Goal: Task Accomplishment & Management: Complete application form

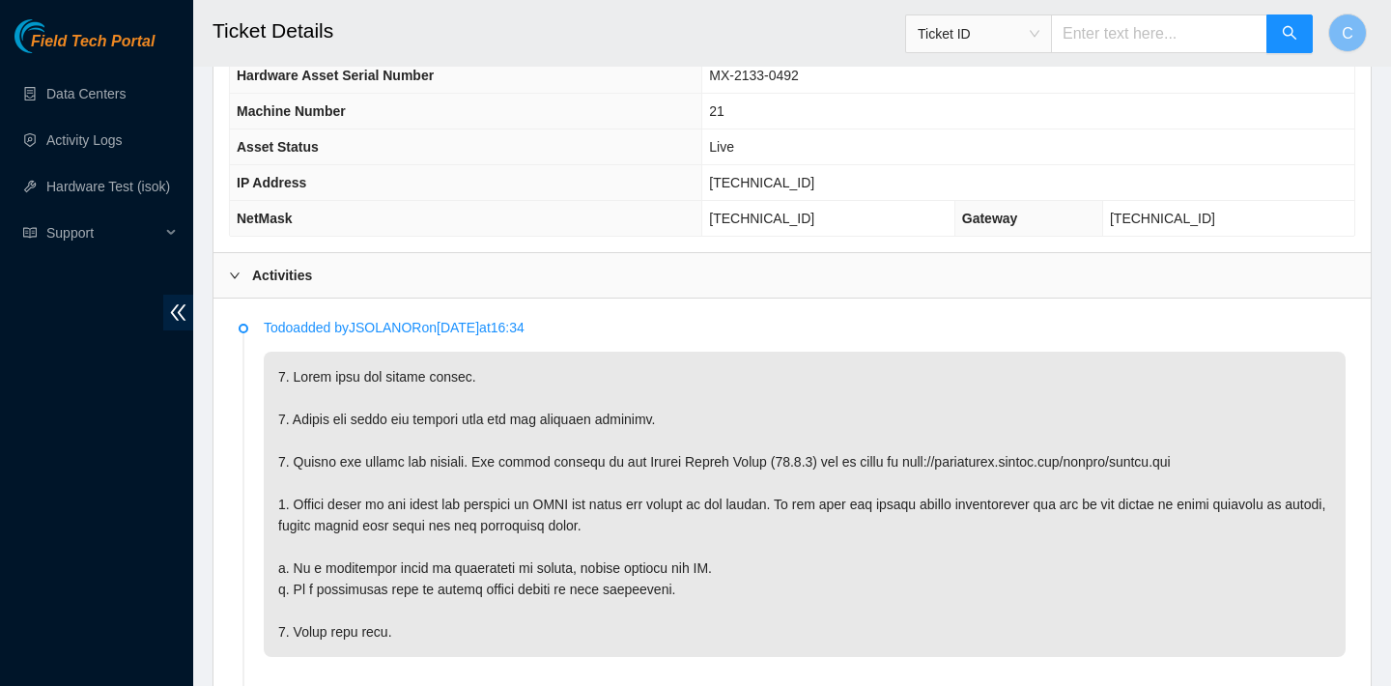
scroll to position [758, 0]
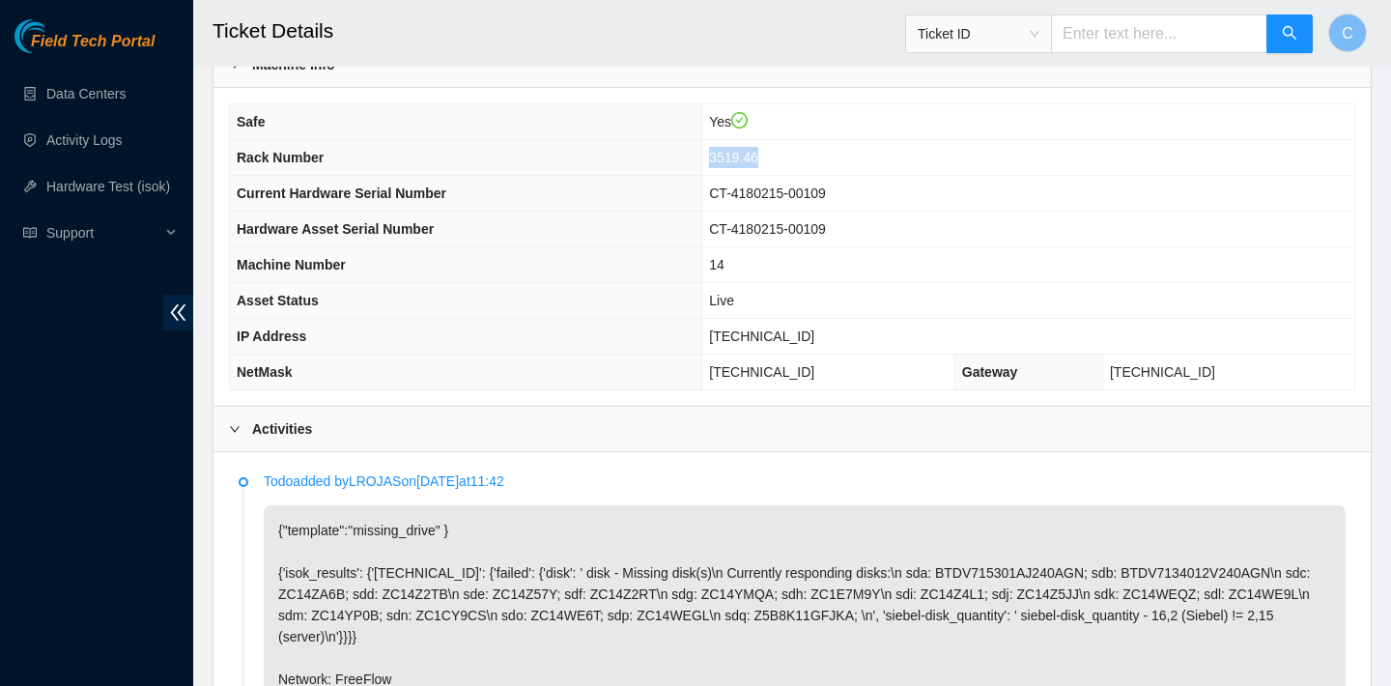
scroll to position [538, 0]
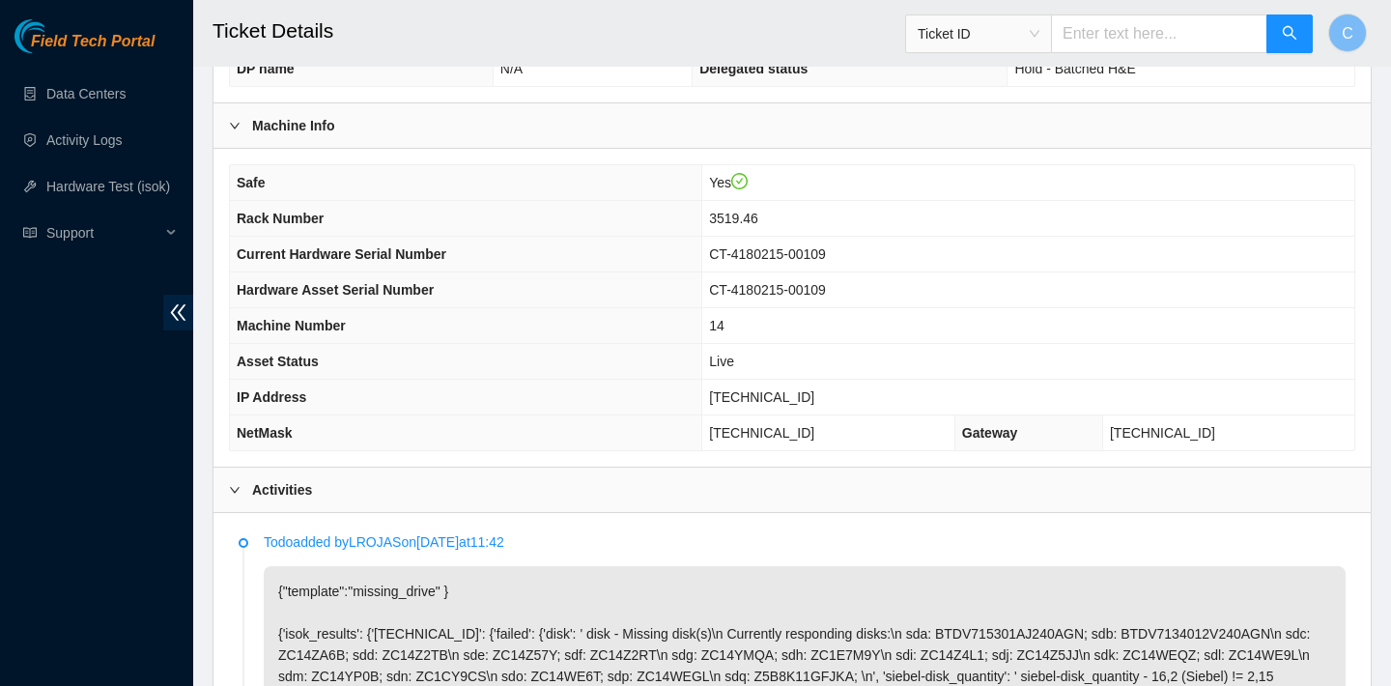
click at [896, 399] on td "23.62.60.87" at bounding box center [1028, 398] width 652 height 36
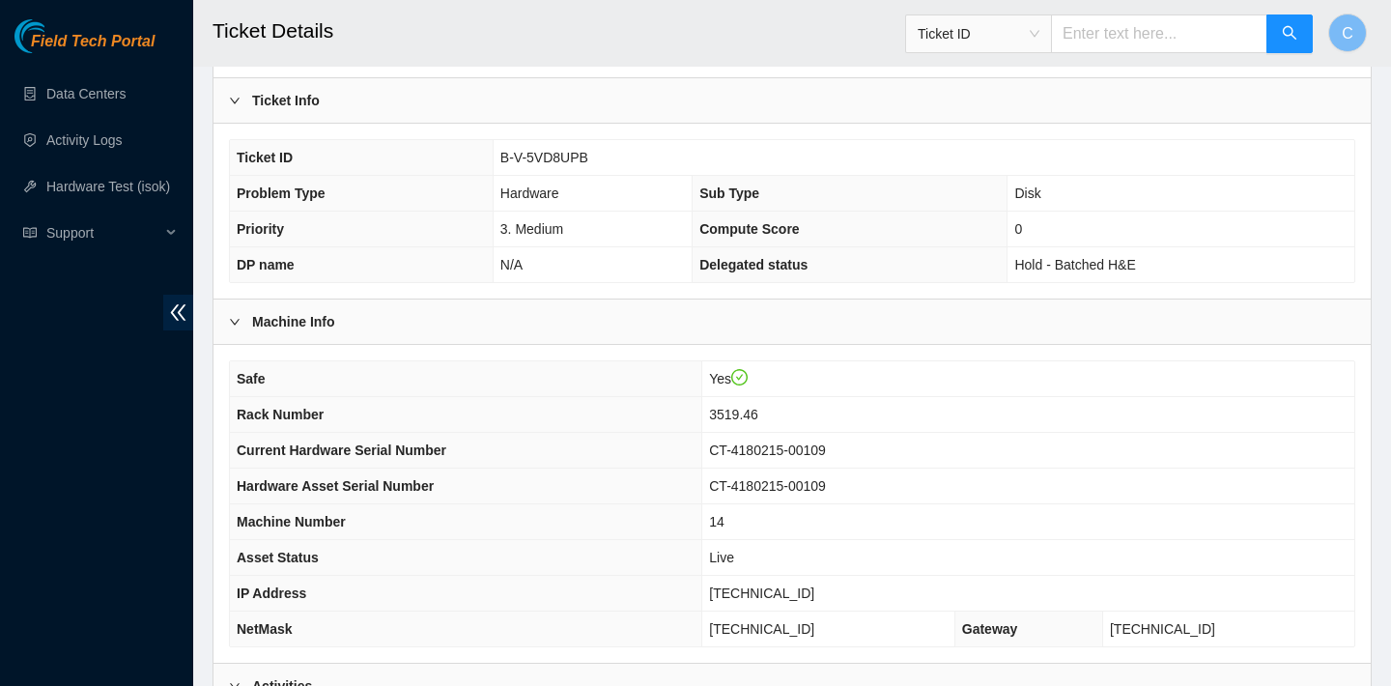
scroll to position [323, 0]
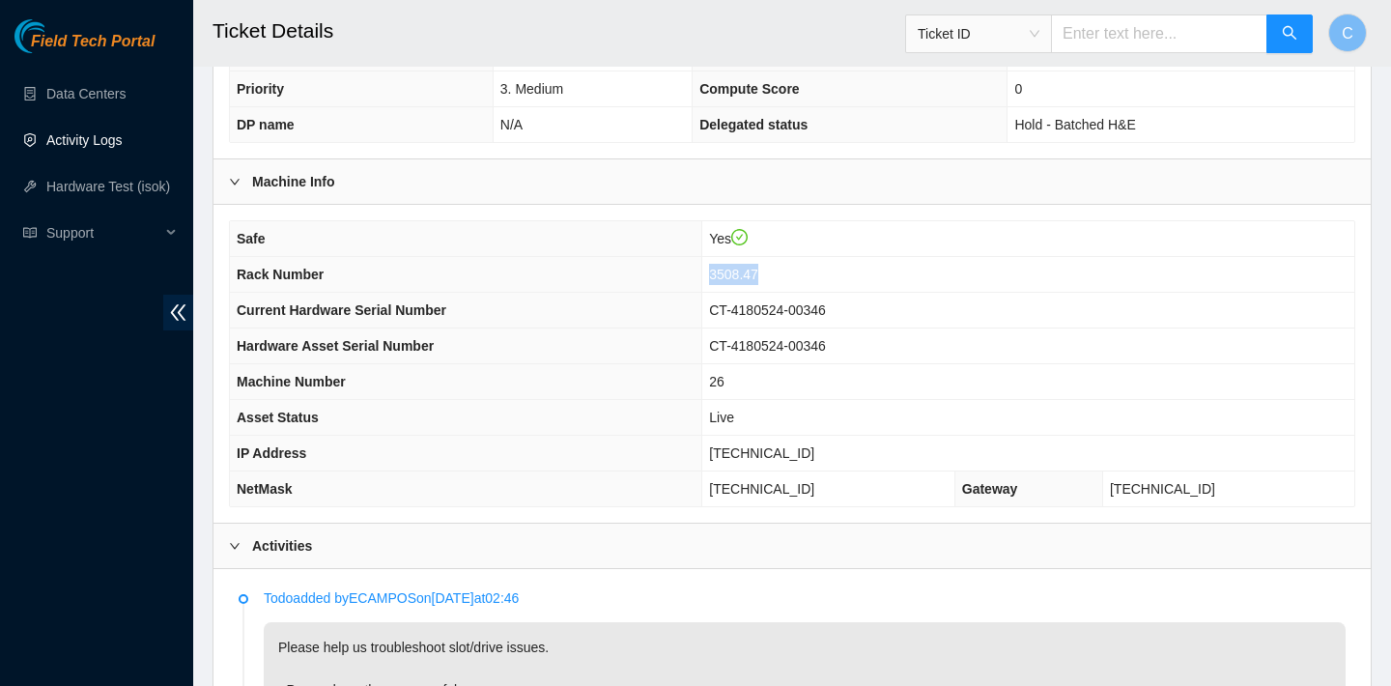
scroll to position [1380, 0]
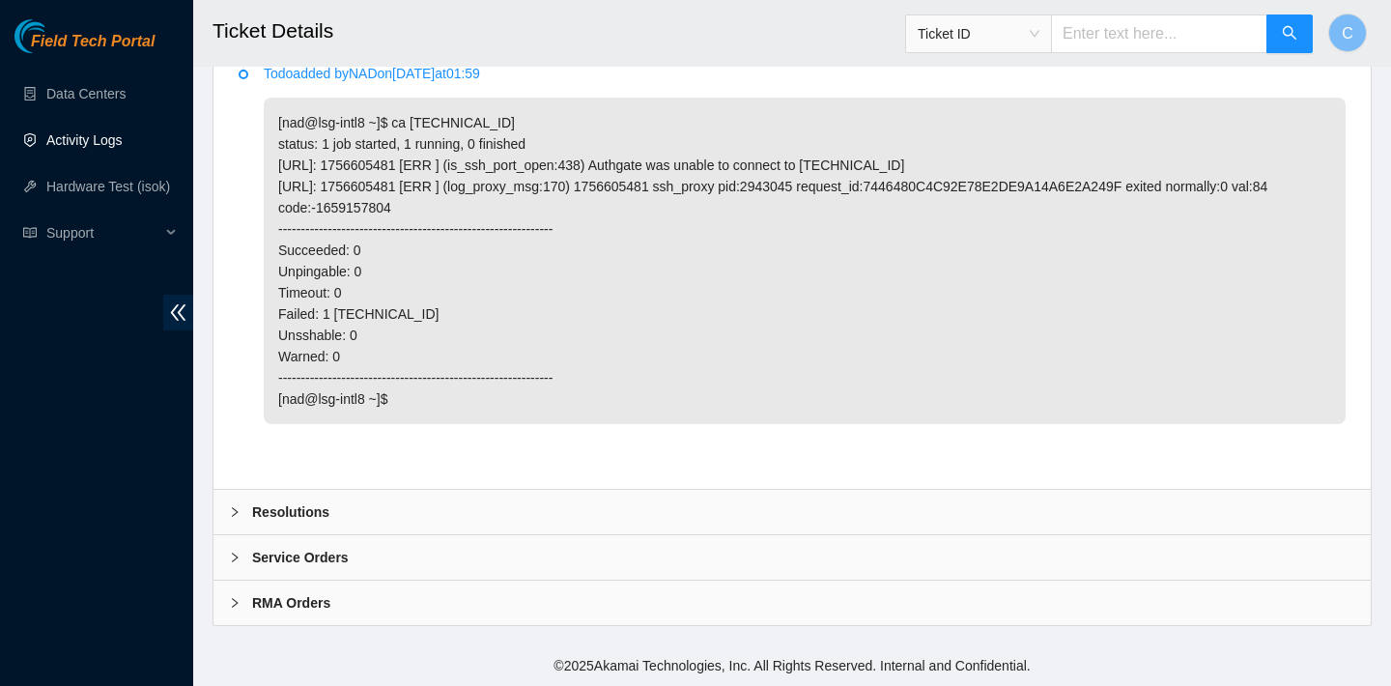
click at [368, 506] on div "Resolutions" at bounding box center [792, 512] width 1157 height 44
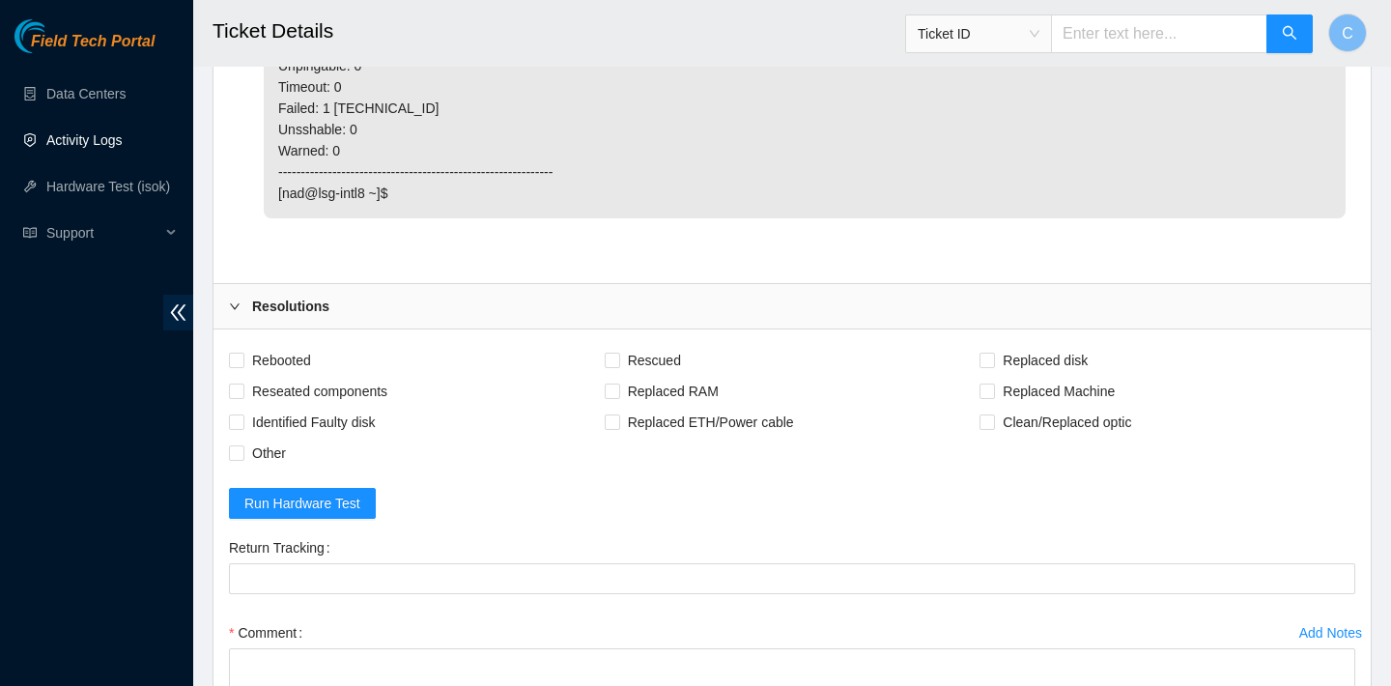
scroll to position [1686, 0]
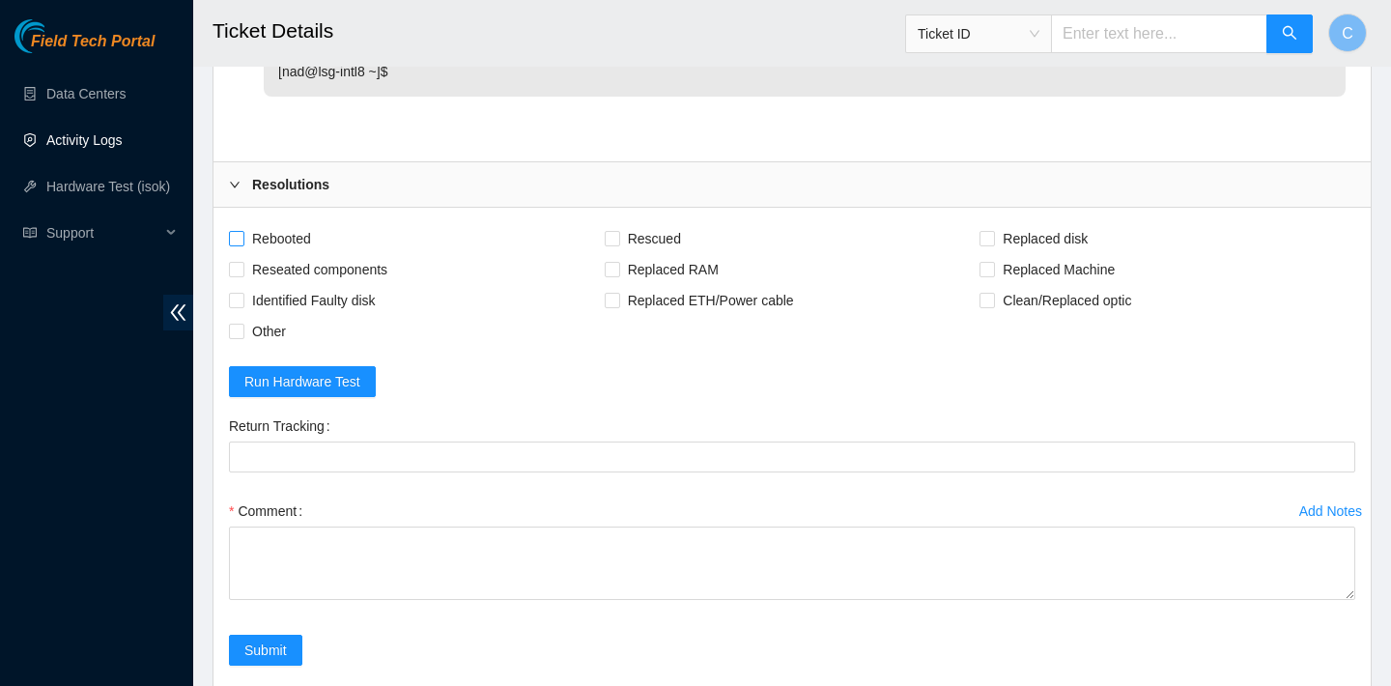
click at [298, 254] on span "Rebooted" at bounding box center [281, 238] width 74 height 31
click at [243, 244] on input "Rebooted" at bounding box center [236, 238] width 14 height 14
checkbox input "true"
click at [302, 285] on span "Reseated components" at bounding box center [319, 269] width 151 height 31
click at [243, 275] on input "Reseated components" at bounding box center [236, 269] width 14 height 14
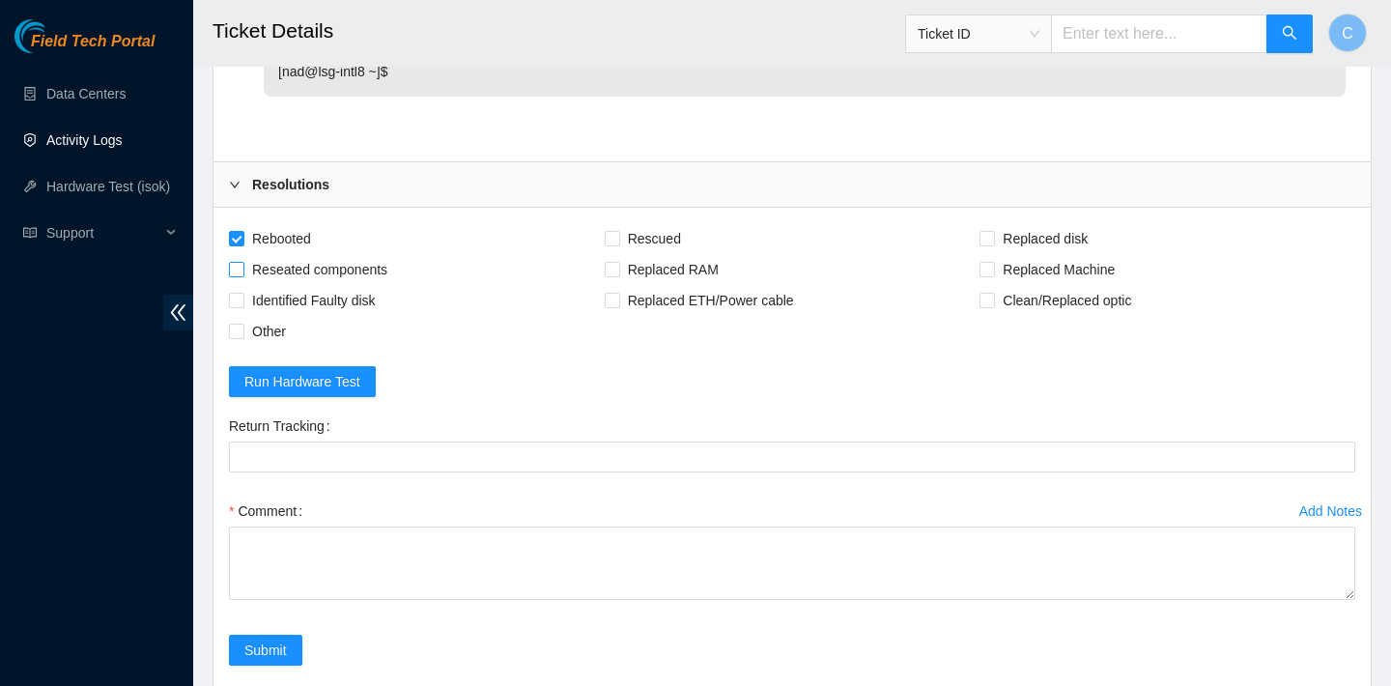
checkbox input "true"
click at [647, 253] on span "Rescued" at bounding box center [654, 238] width 69 height 31
click at [618, 244] on input "Rescued" at bounding box center [612, 238] width 14 height 14
checkbox input "true"
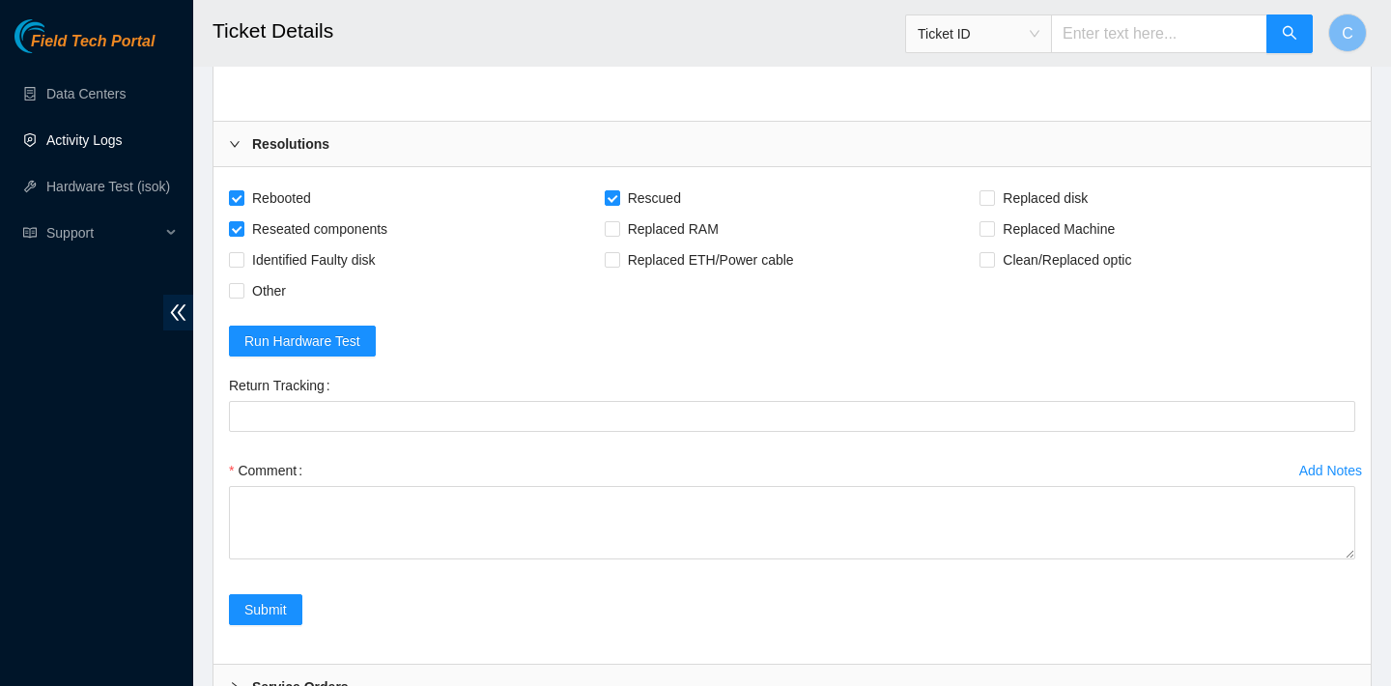
scroll to position [1839, 0]
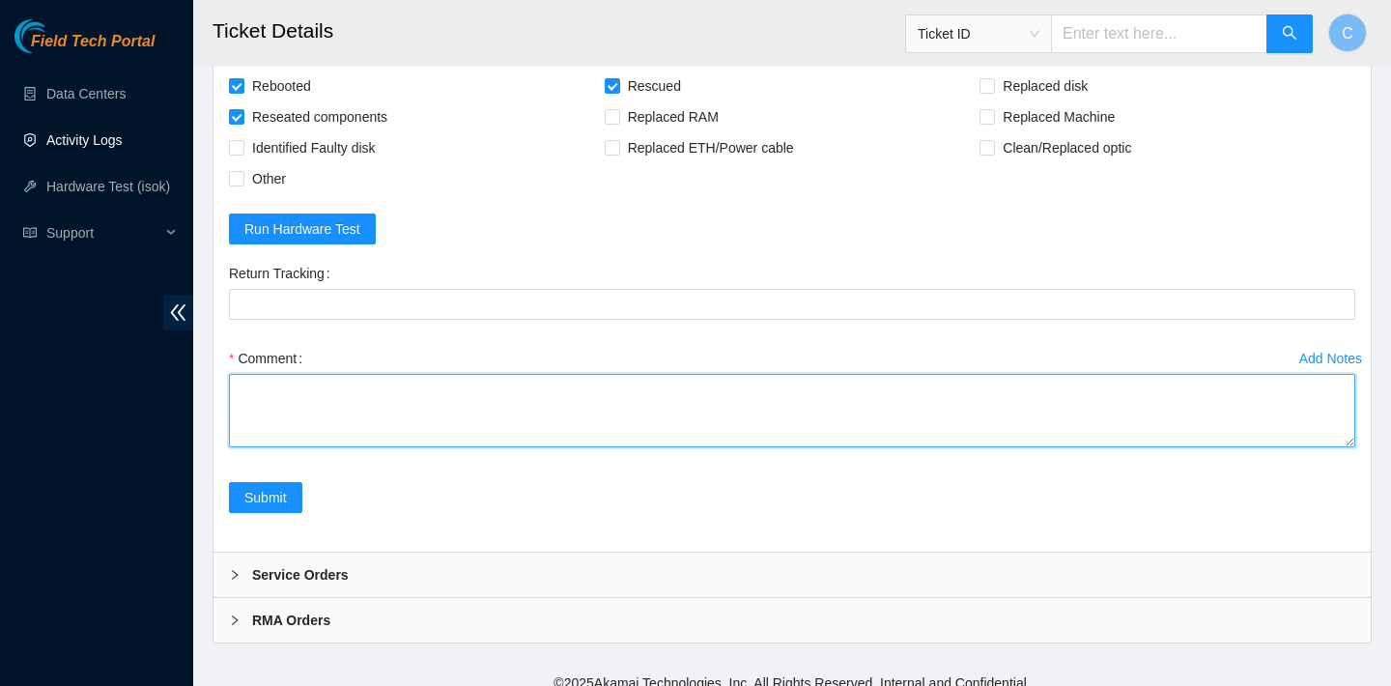
click at [438, 409] on textarea "Comment" at bounding box center [792, 410] width 1127 height 73
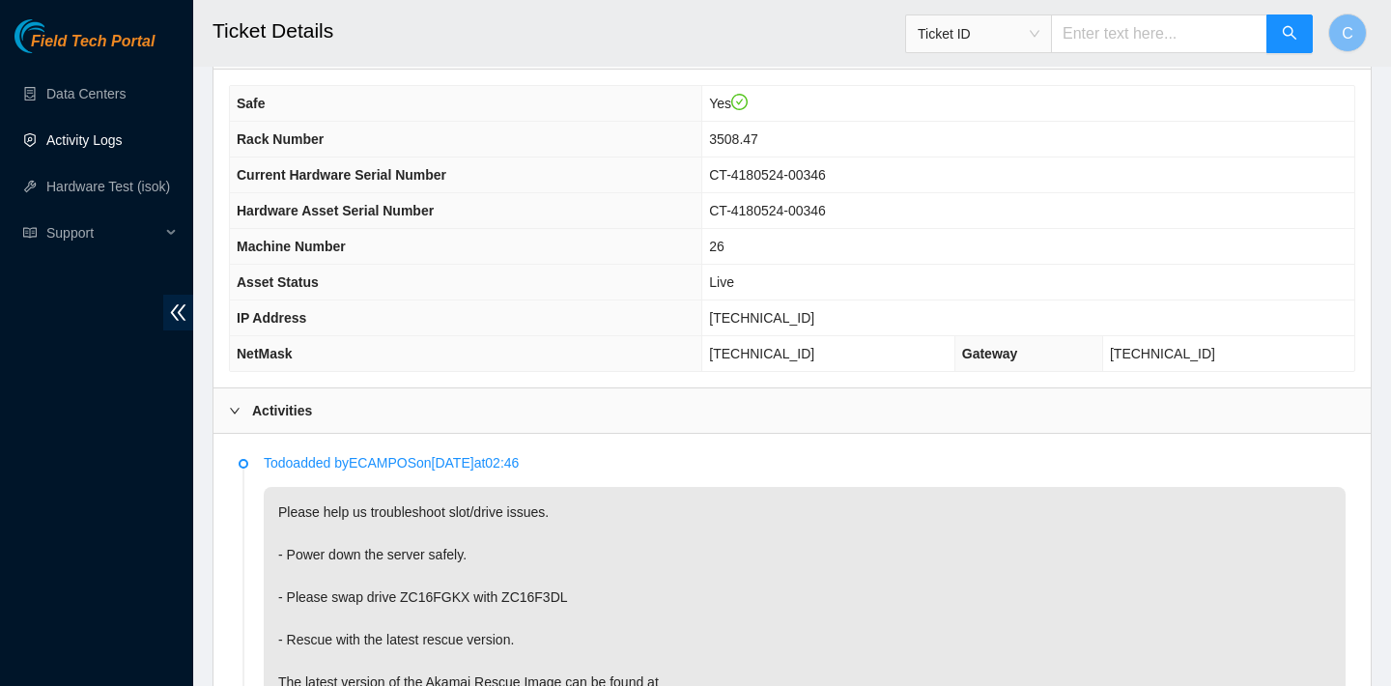
scroll to position [586, 0]
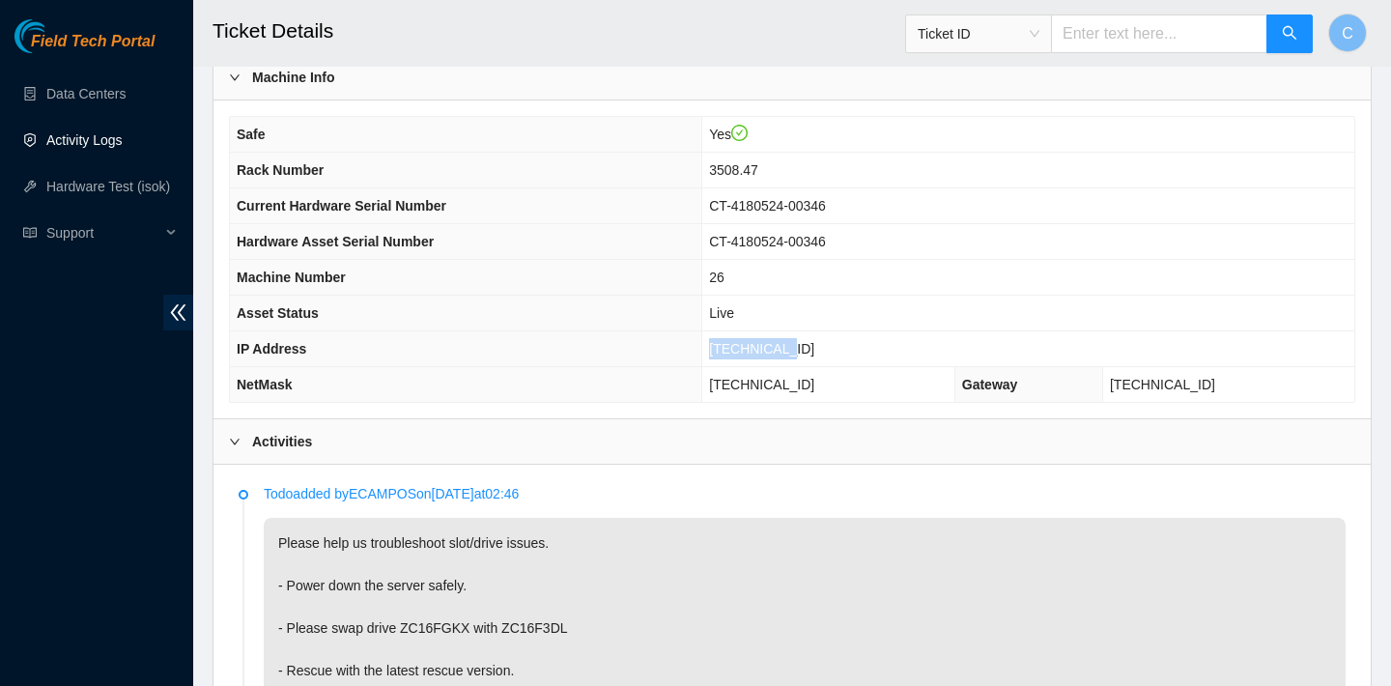
drag, startPoint x: 826, startPoint y: 350, endPoint x: 746, endPoint y: 345, distance: 80.3
click at [746, 344] on td "23.35.96.29" at bounding box center [1028, 349] width 652 height 36
copy span "23.35.96.29"
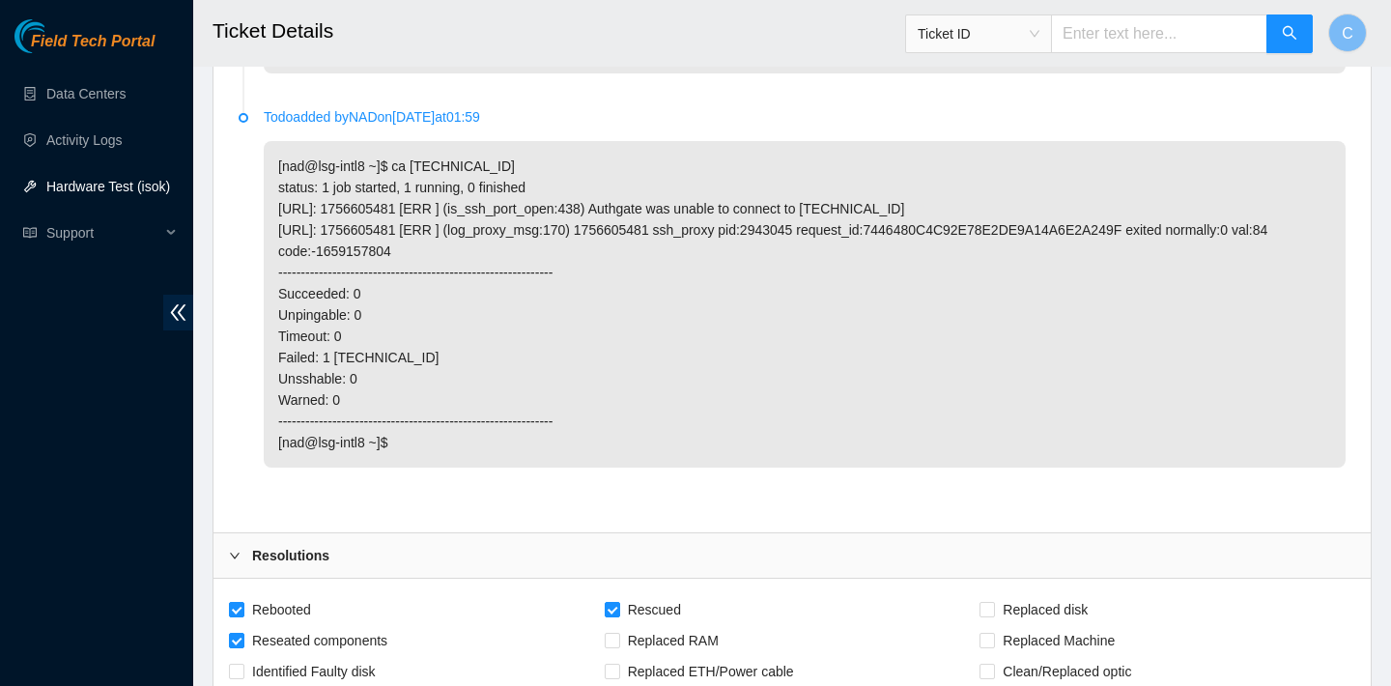
scroll to position [1877, 0]
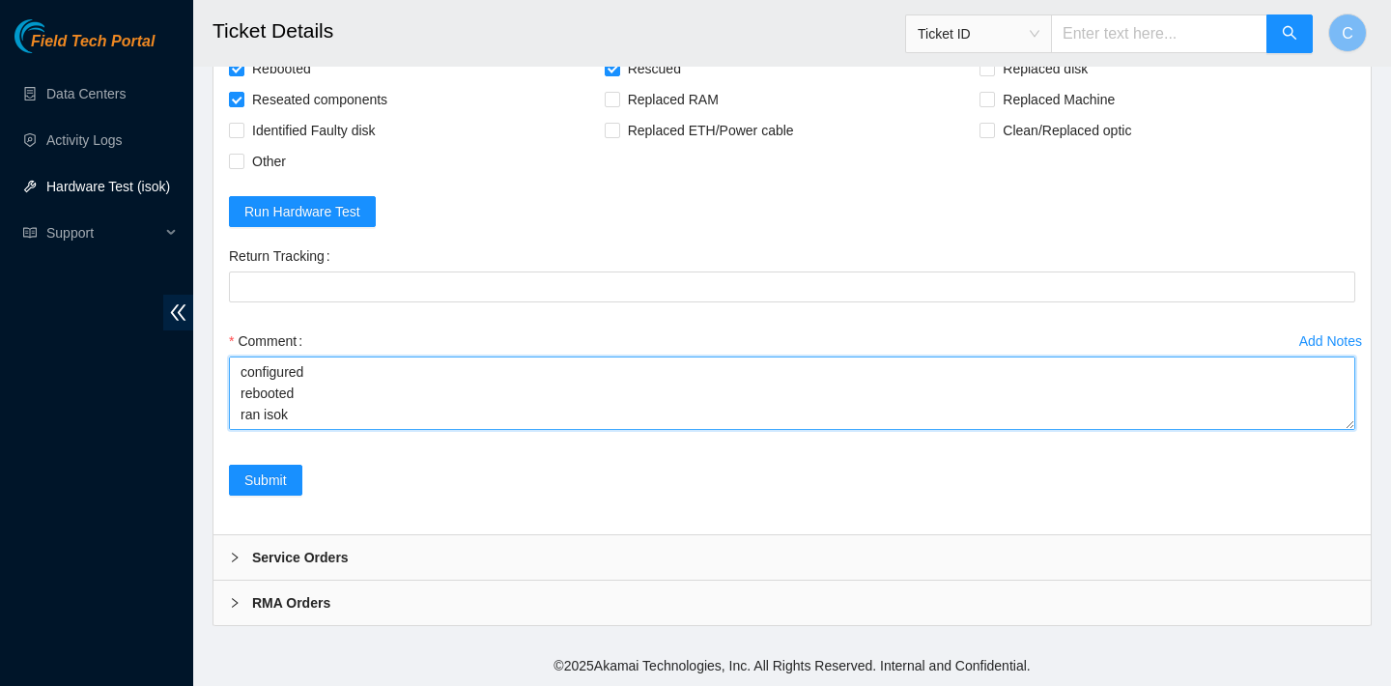
click at [313, 418] on textarea "verified SN powered down swapped disks rebooted rescued rebooted configured reb…" at bounding box center [792, 393] width 1127 height 73
paste textarea "23.35.96.29 : passed: ok"
type textarea "verified SN powered down swapped disks rebooted rescued rebooted configured reb…"
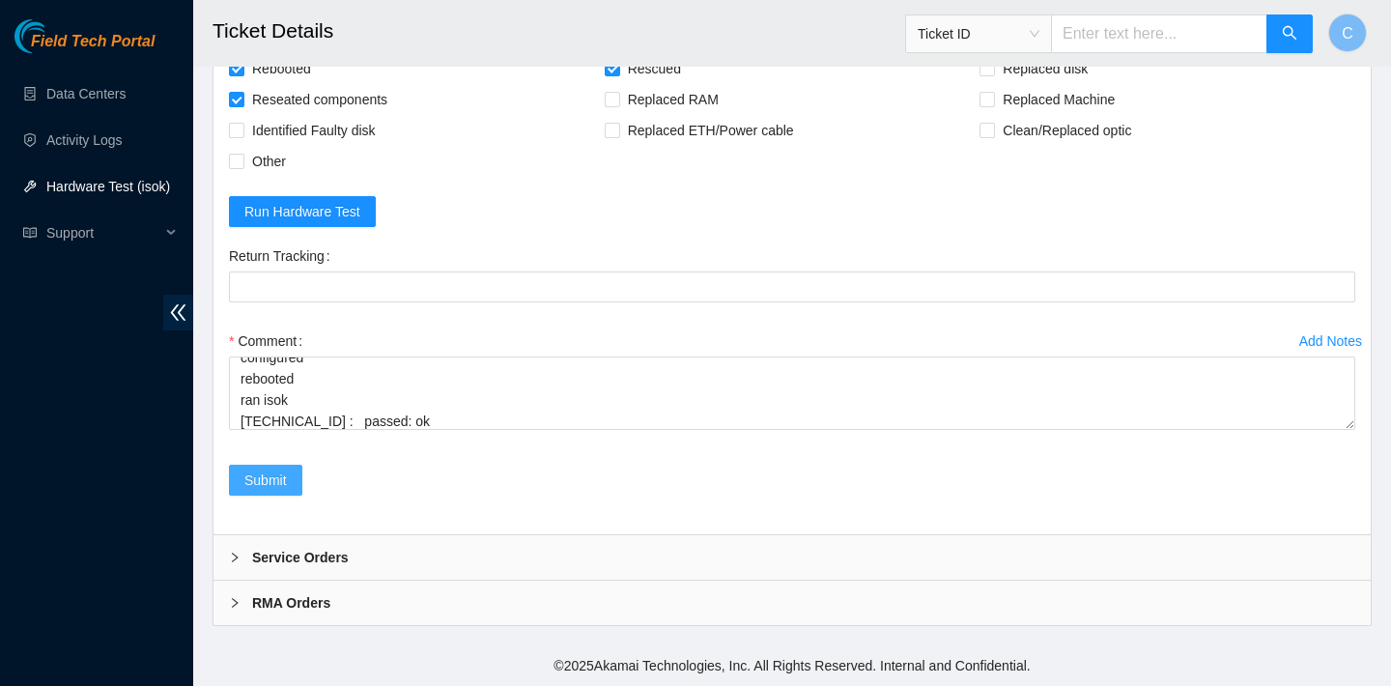
click at [276, 485] on span "Submit" at bounding box center [265, 480] width 43 height 21
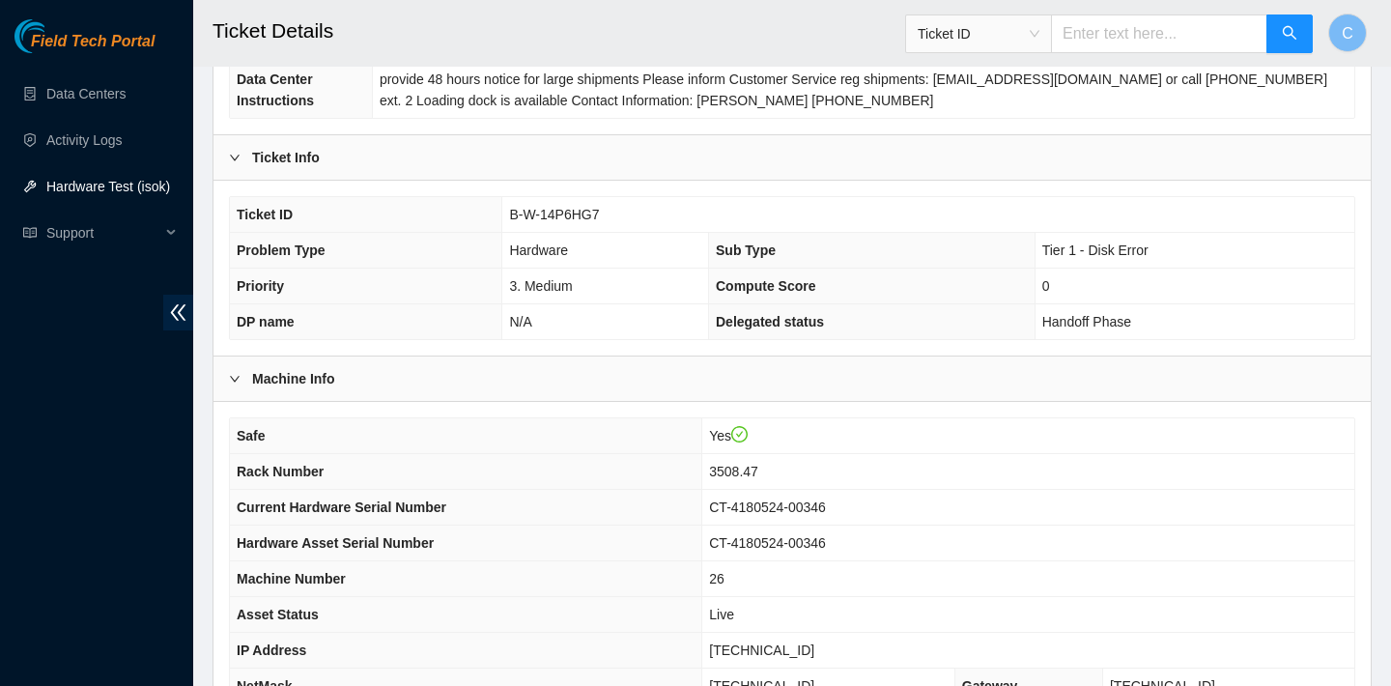
scroll to position [561, 0]
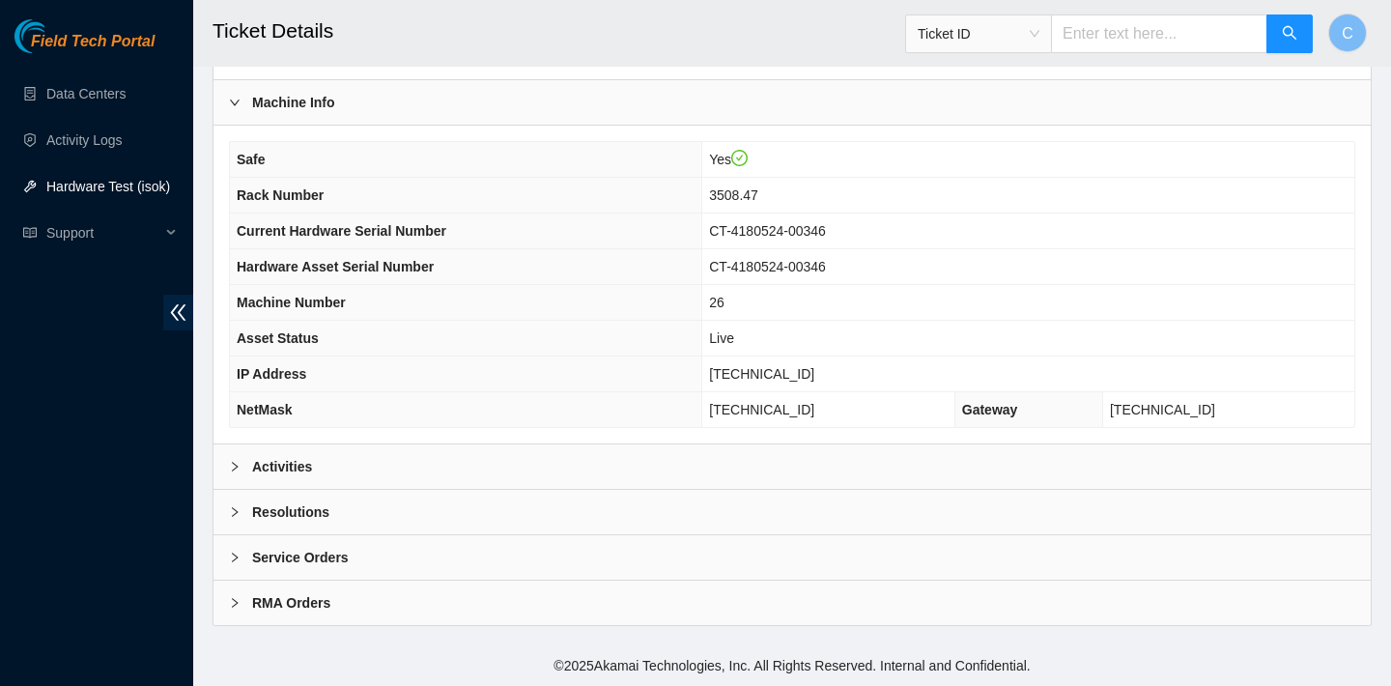
click at [809, 459] on div "Activities" at bounding box center [792, 466] width 1157 height 44
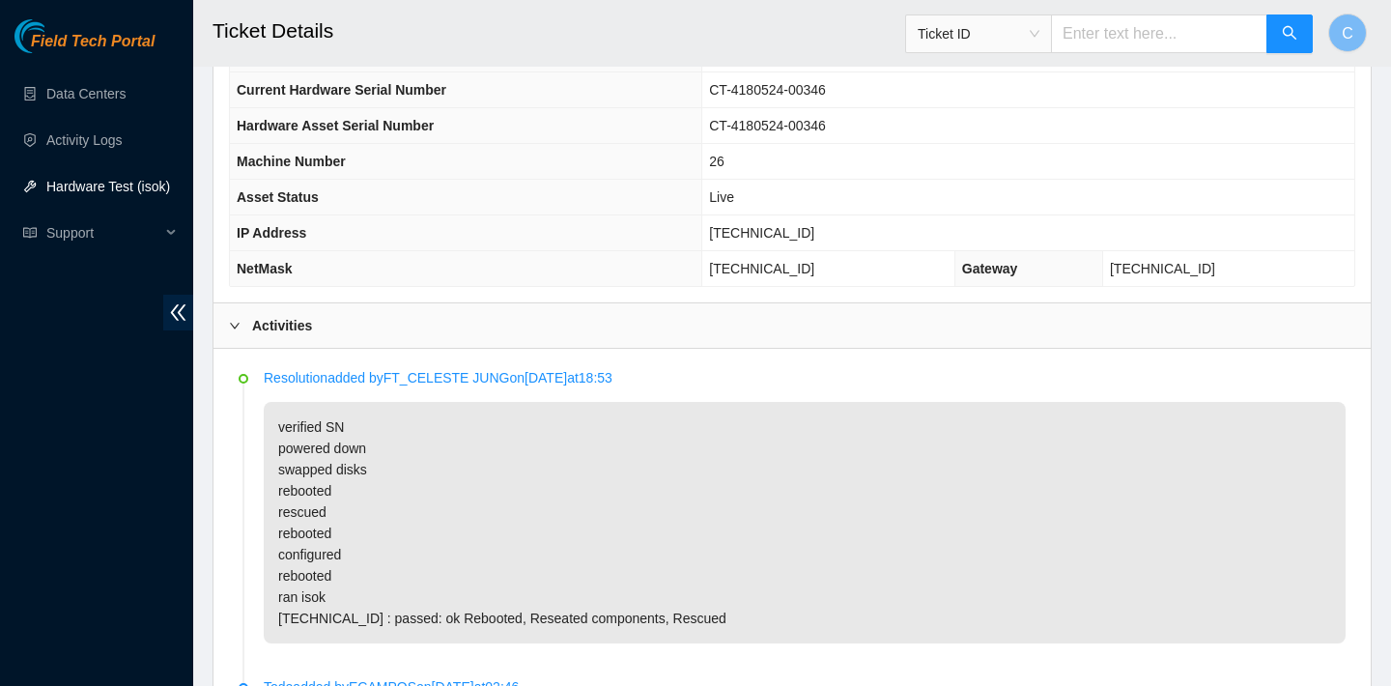
scroll to position [820, 0]
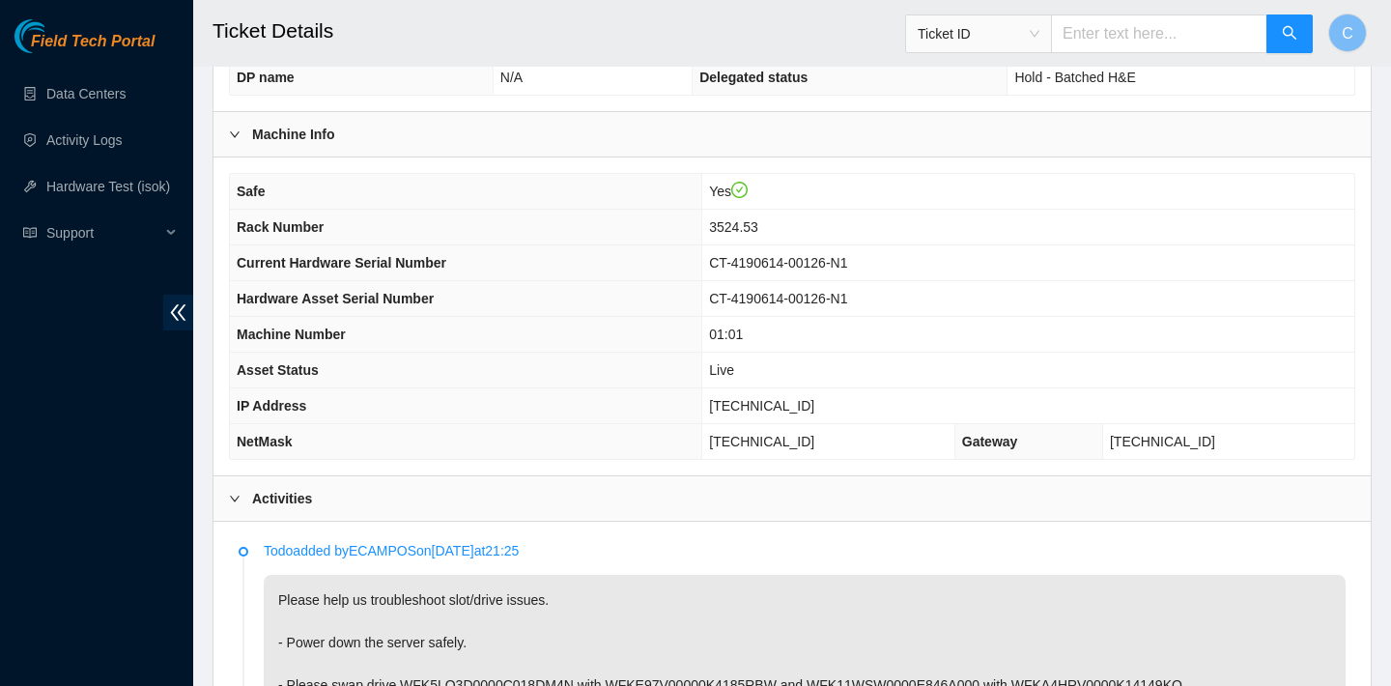
scroll to position [558, 0]
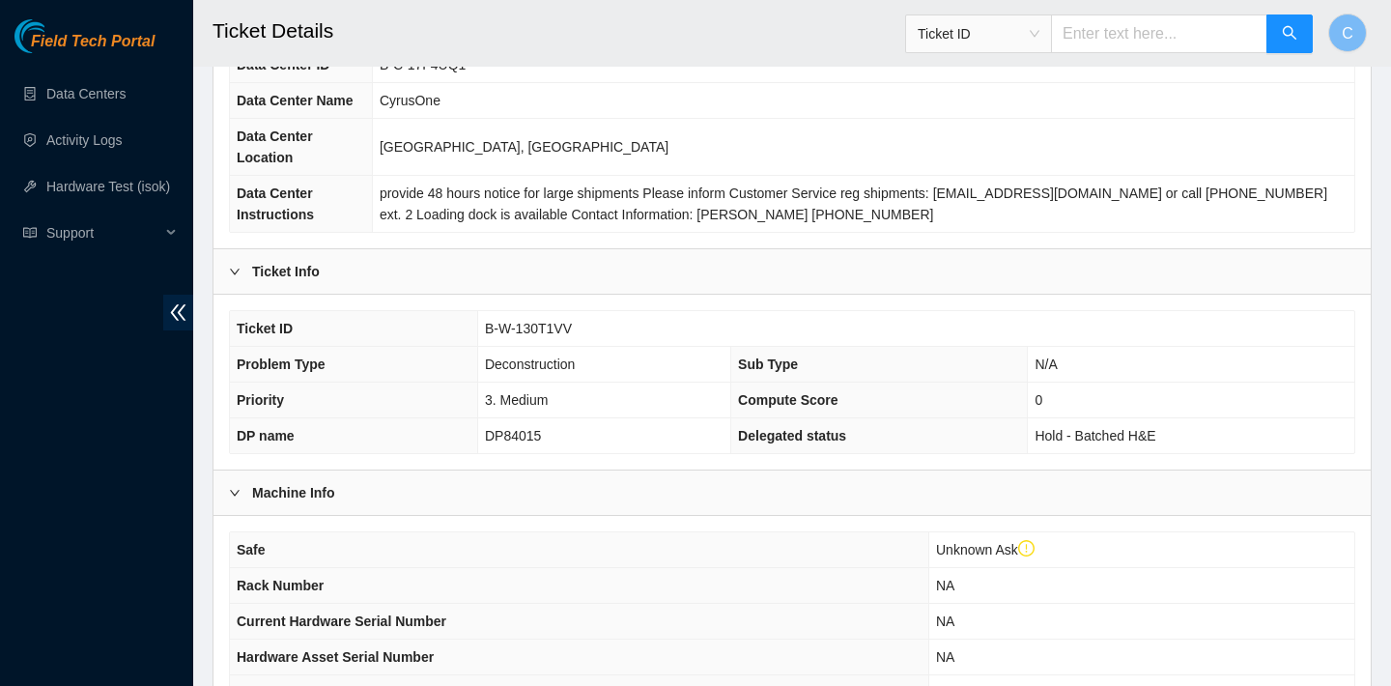
scroll to position [64, 0]
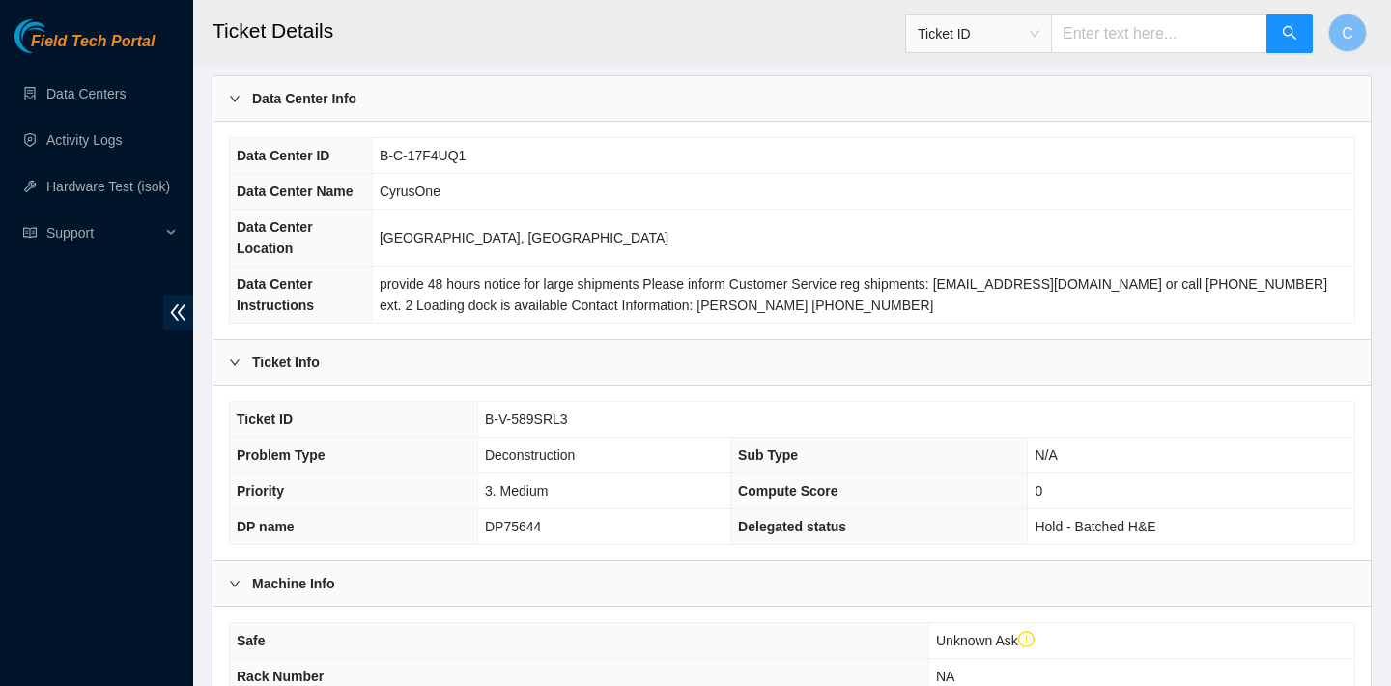
scroll to position [96, 0]
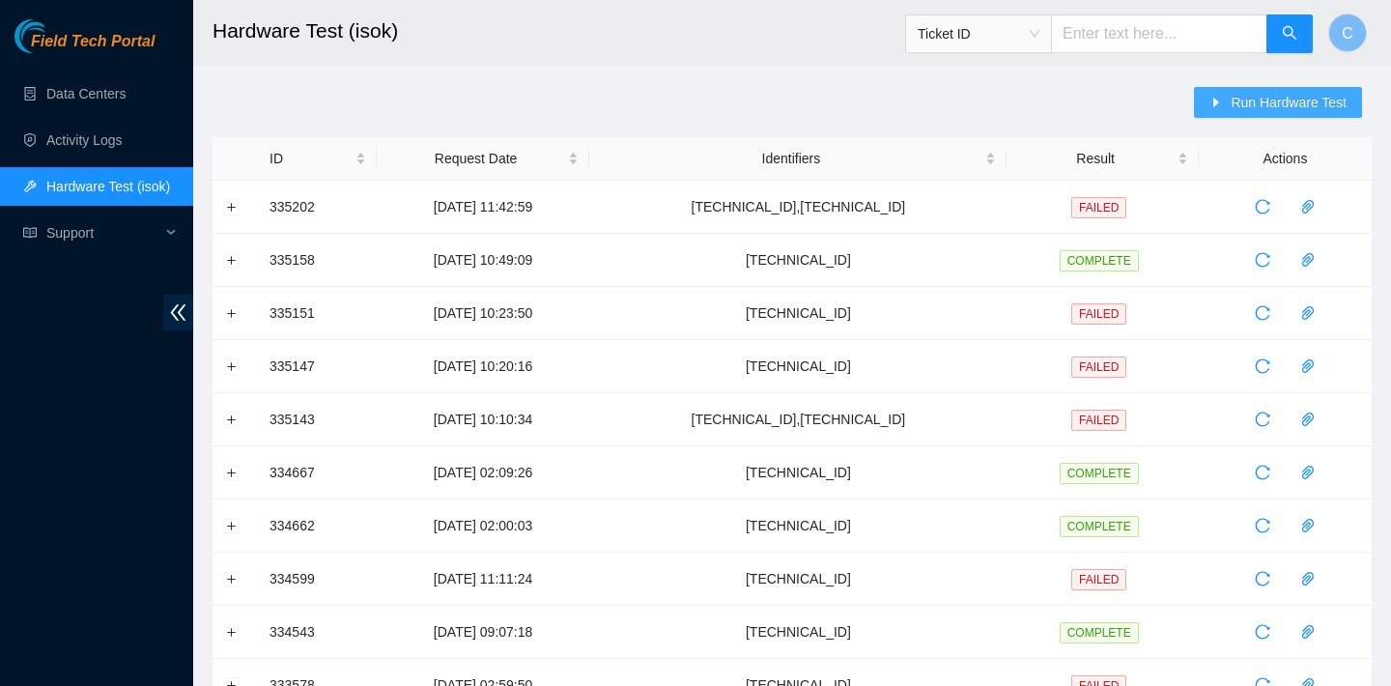
click at [1280, 100] on span "Run Hardware Test" at bounding box center [1289, 102] width 116 height 21
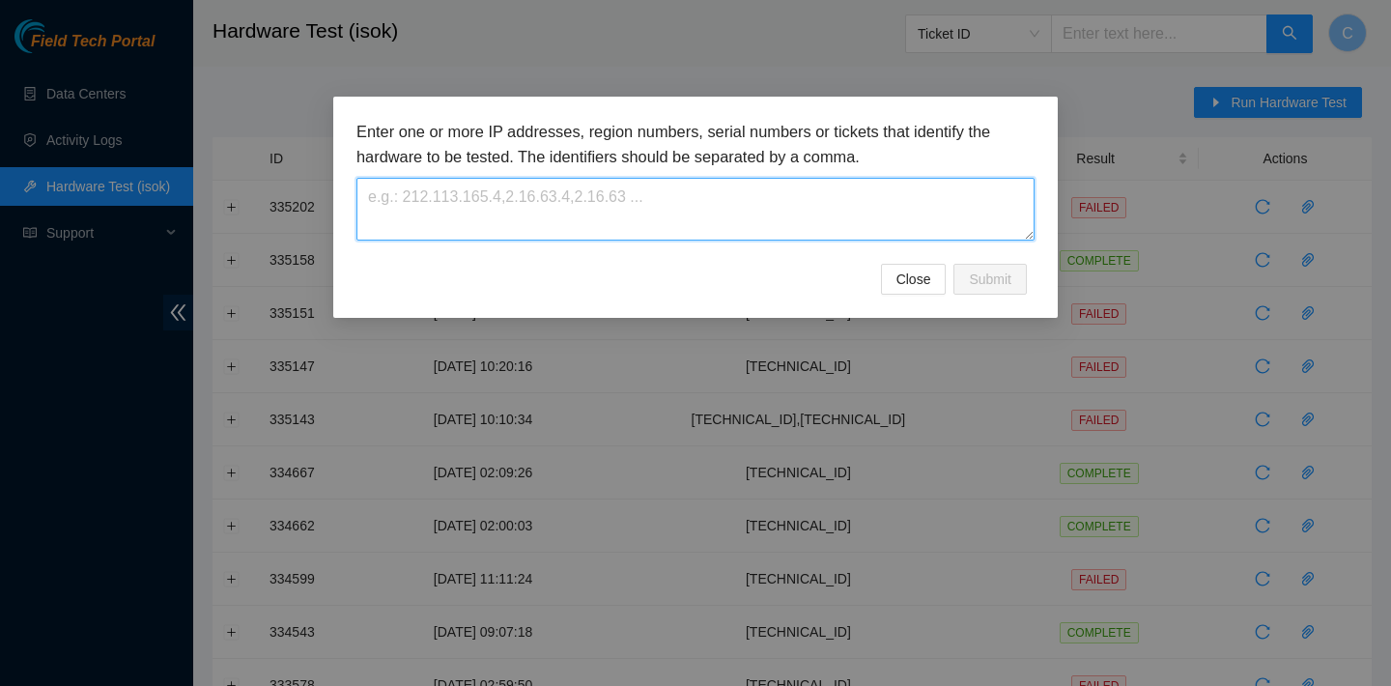
click at [696, 218] on textarea at bounding box center [696, 209] width 678 height 63
paste textarea "[TECHNICAL_ID]"
type textarea "[TECHNICAL_ID]"
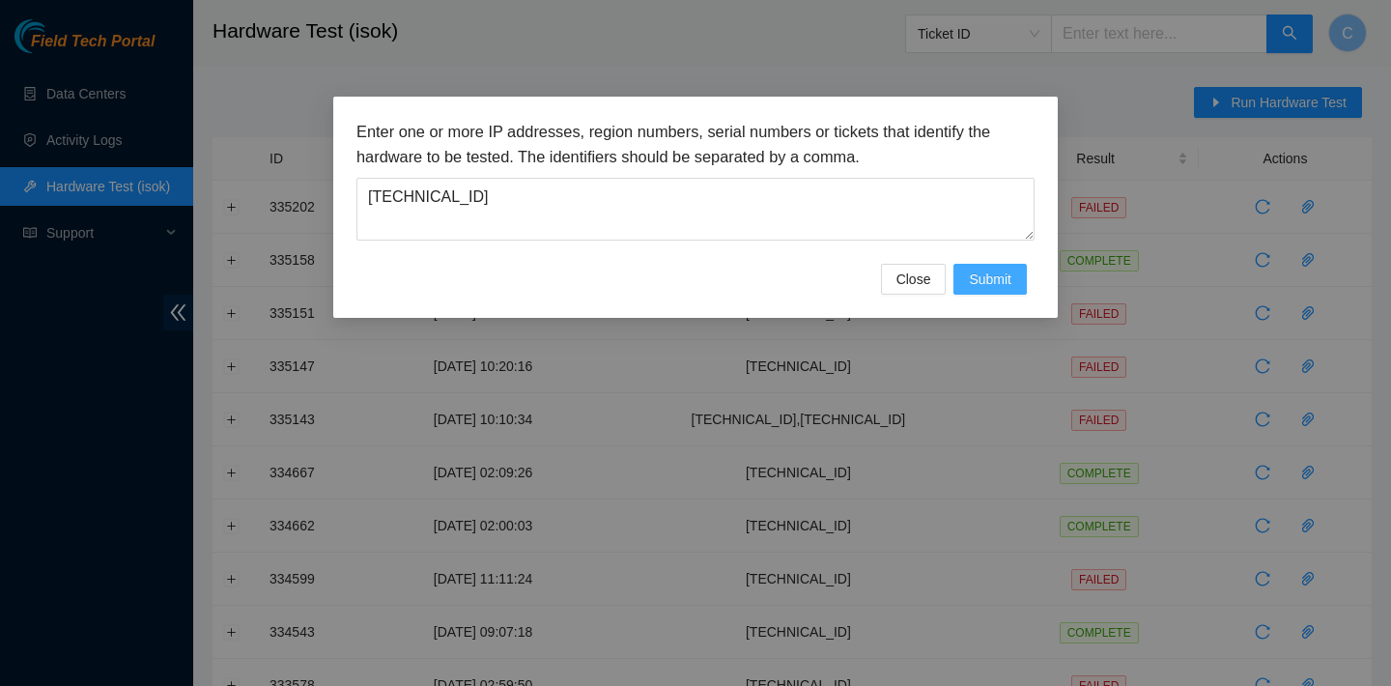
click at [1002, 264] on button "Submit" at bounding box center [990, 279] width 73 height 31
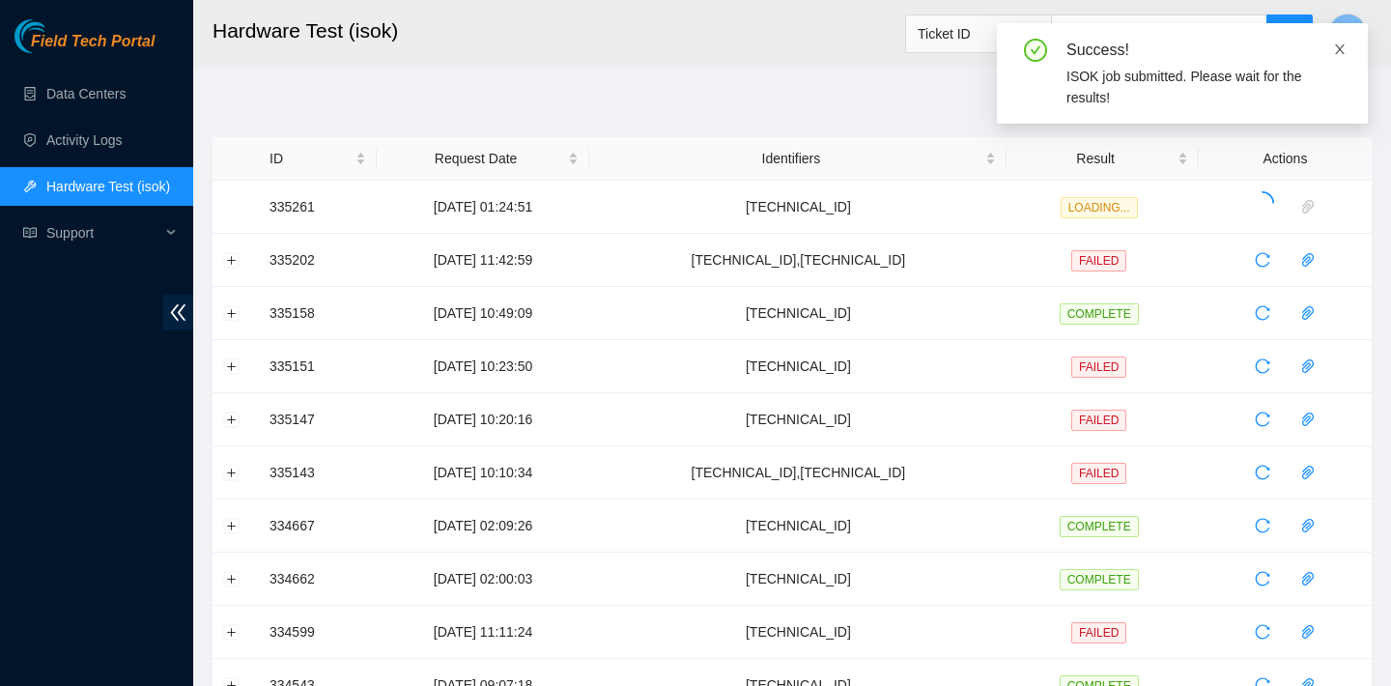
click at [1342, 52] on icon "close" at bounding box center [1340, 50] width 14 height 14
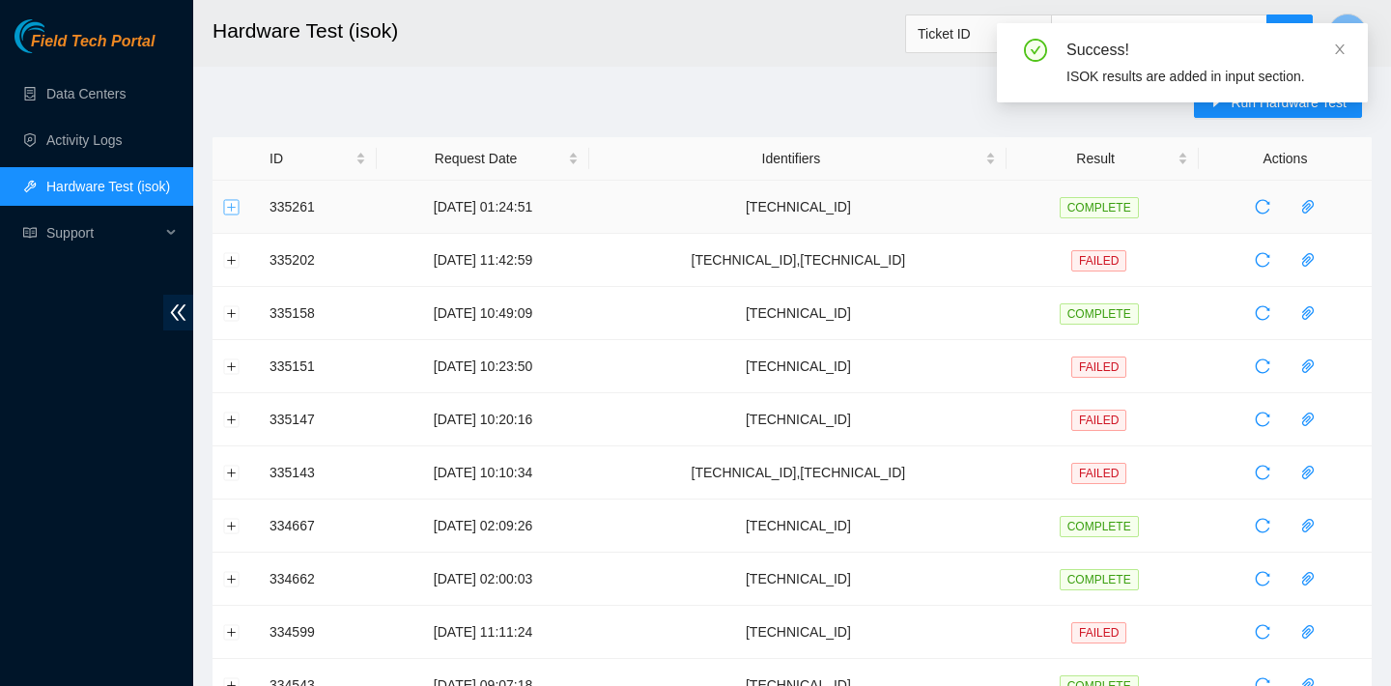
click at [230, 205] on button "Expand row" at bounding box center [231, 206] width 15 height 15
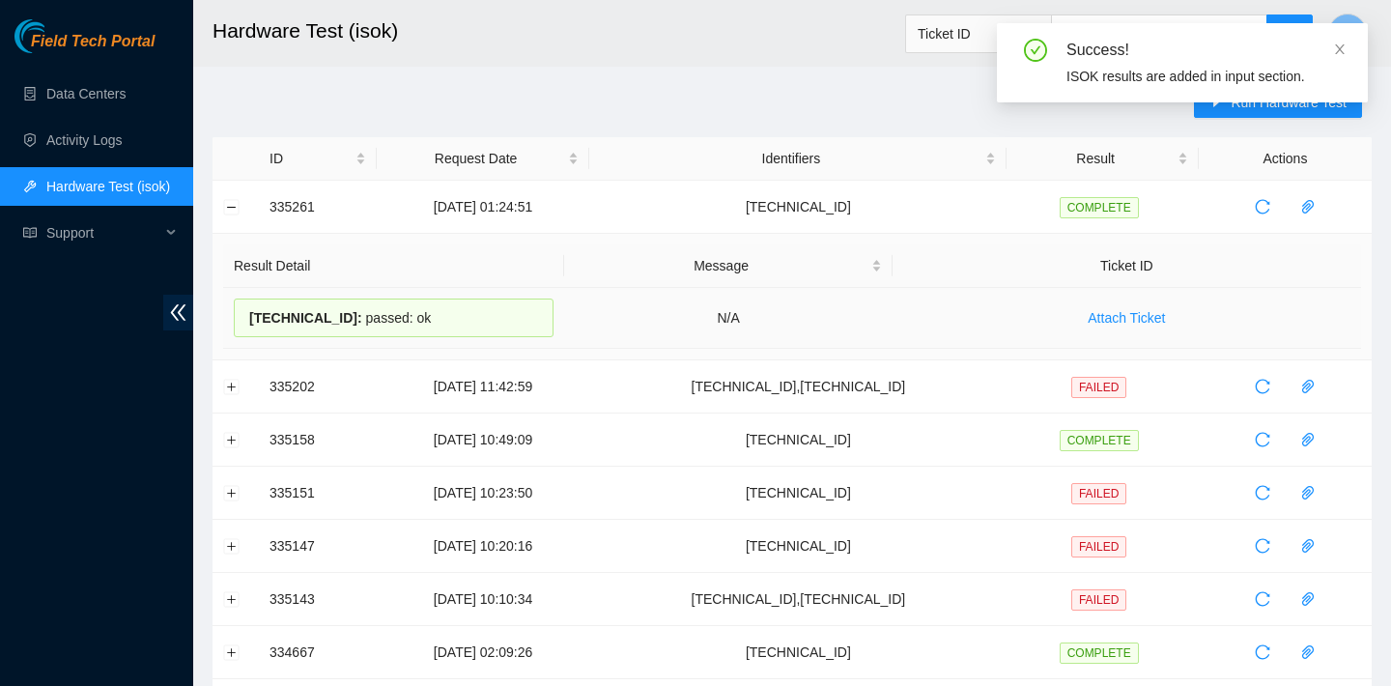
drag, startPoint x: 446, startPoint y: 311, endPoint x: 246, endPoint y: 307, distance: 200.0
click at [246, 307] on div "23.35.96.70 : passed: ok" at bounding box center [394, 318] width 320 height 39
copy div "23.35.96.70 : passed: ok"
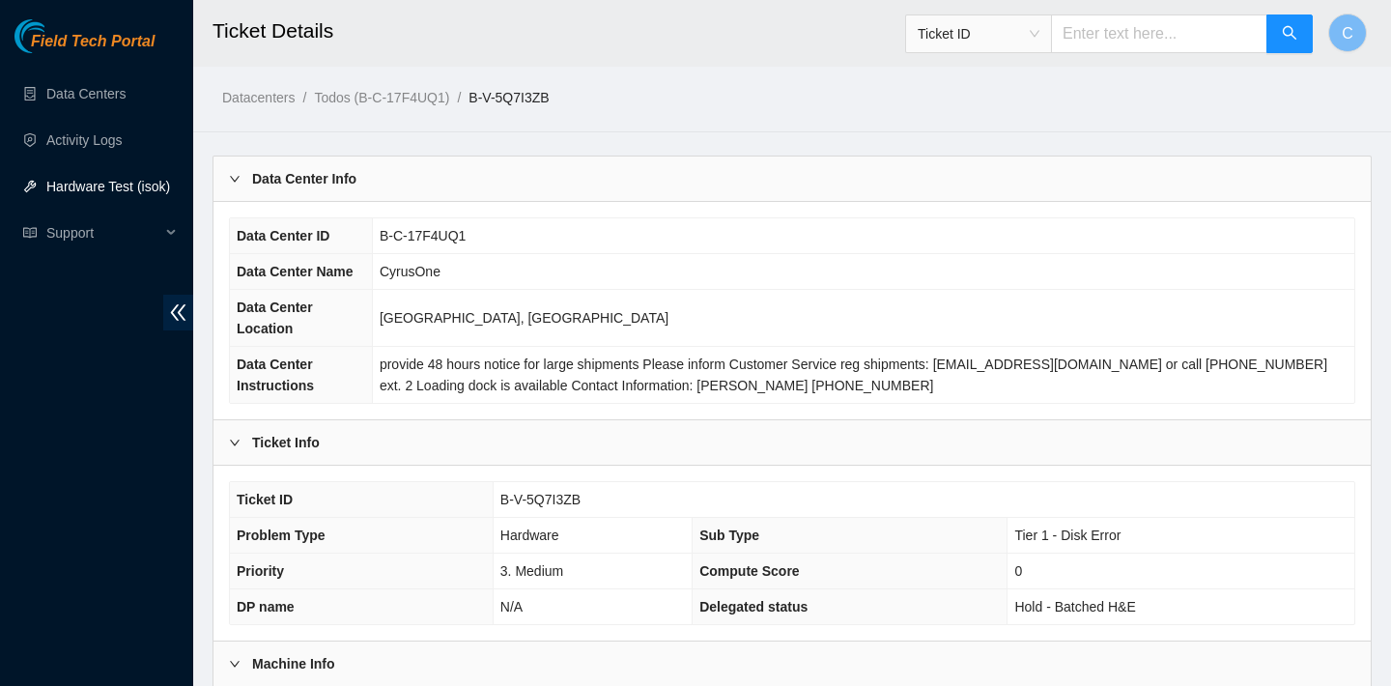
scroll to position [1332, 0]
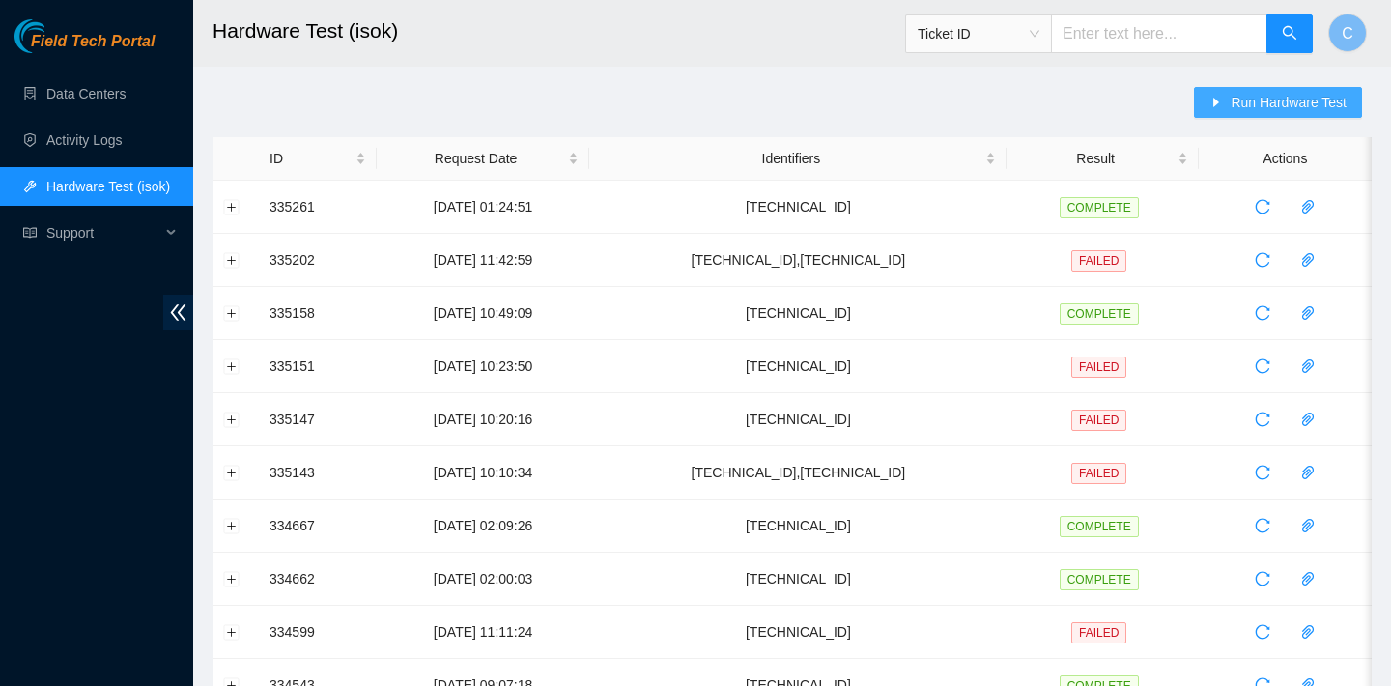
click at [1231, 102] on span "Run Hardware Test" at bounding box center [1289, 102] width 116 height 21
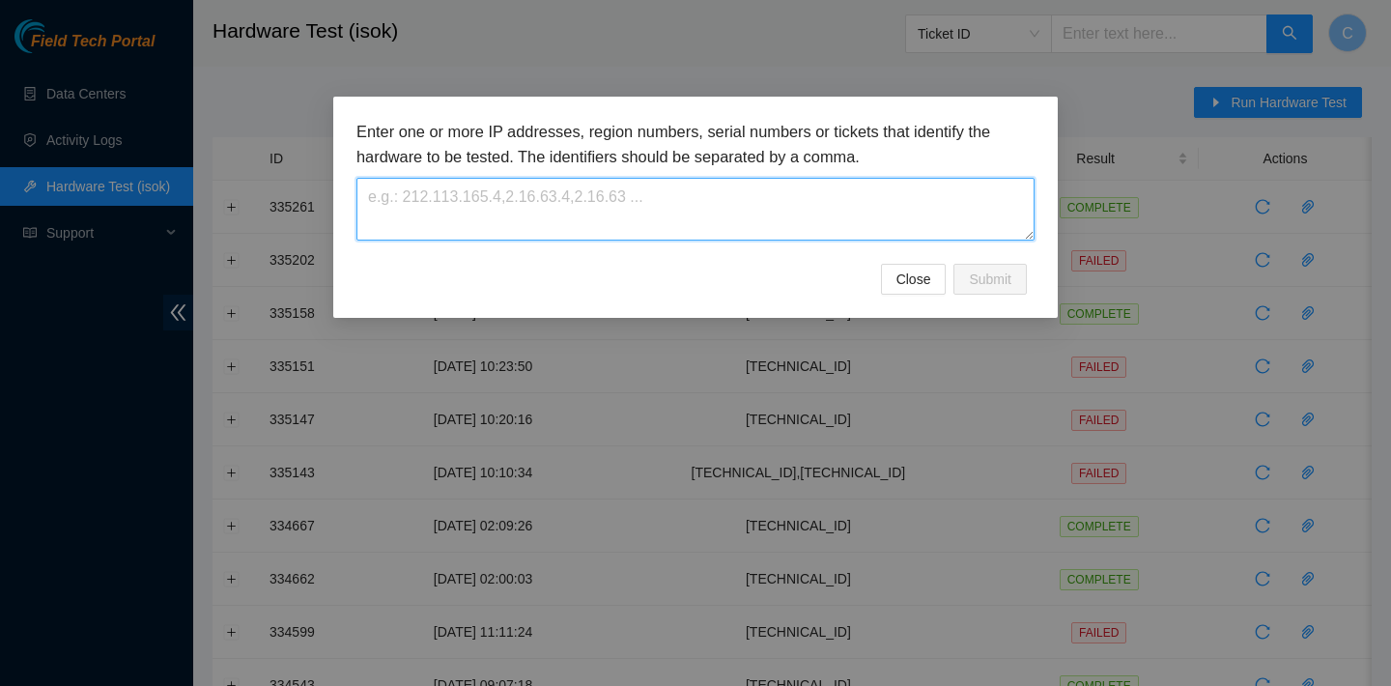
click at [729, 207] on textarea at bounding box center [696, 209] width 678 height 63
paste textarea "[TECHNICAL_ID]"
type textarea "[TECHNICAL_ID]"
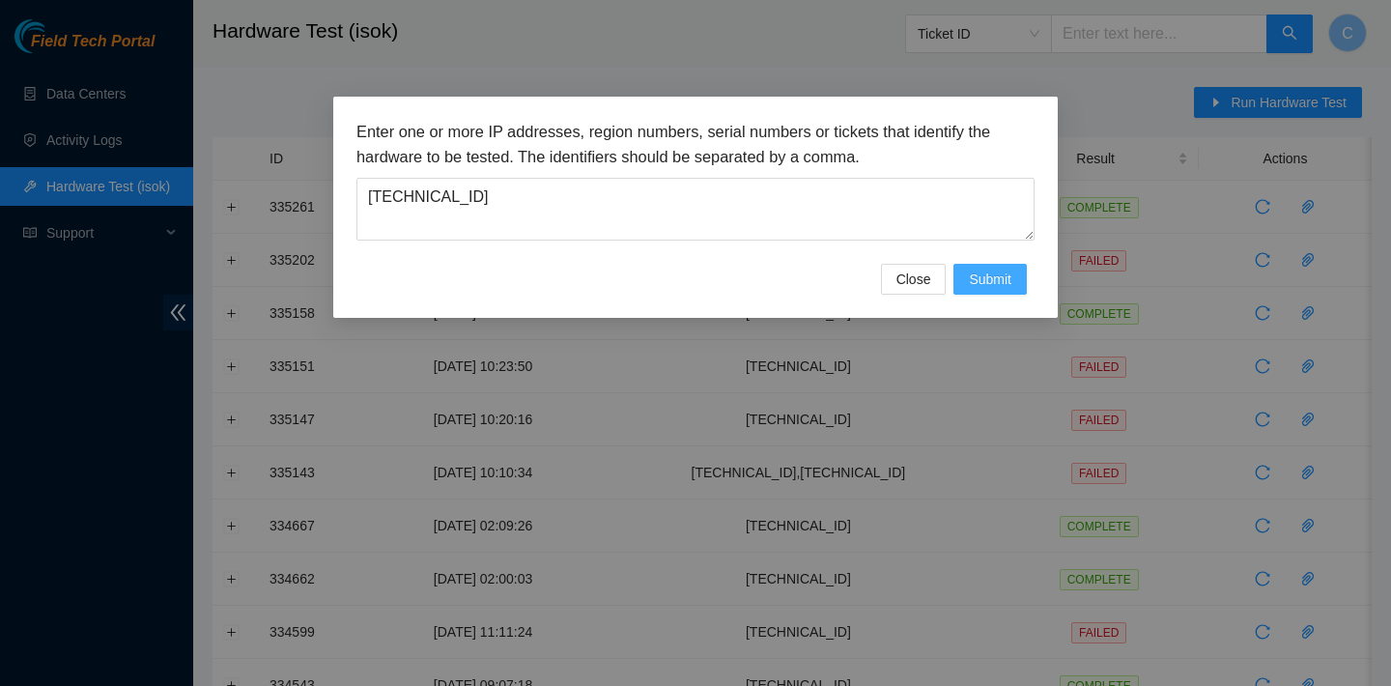
click at [1004, 283] on span "Submit" at bounding box center [990, 279] width 43 height 21
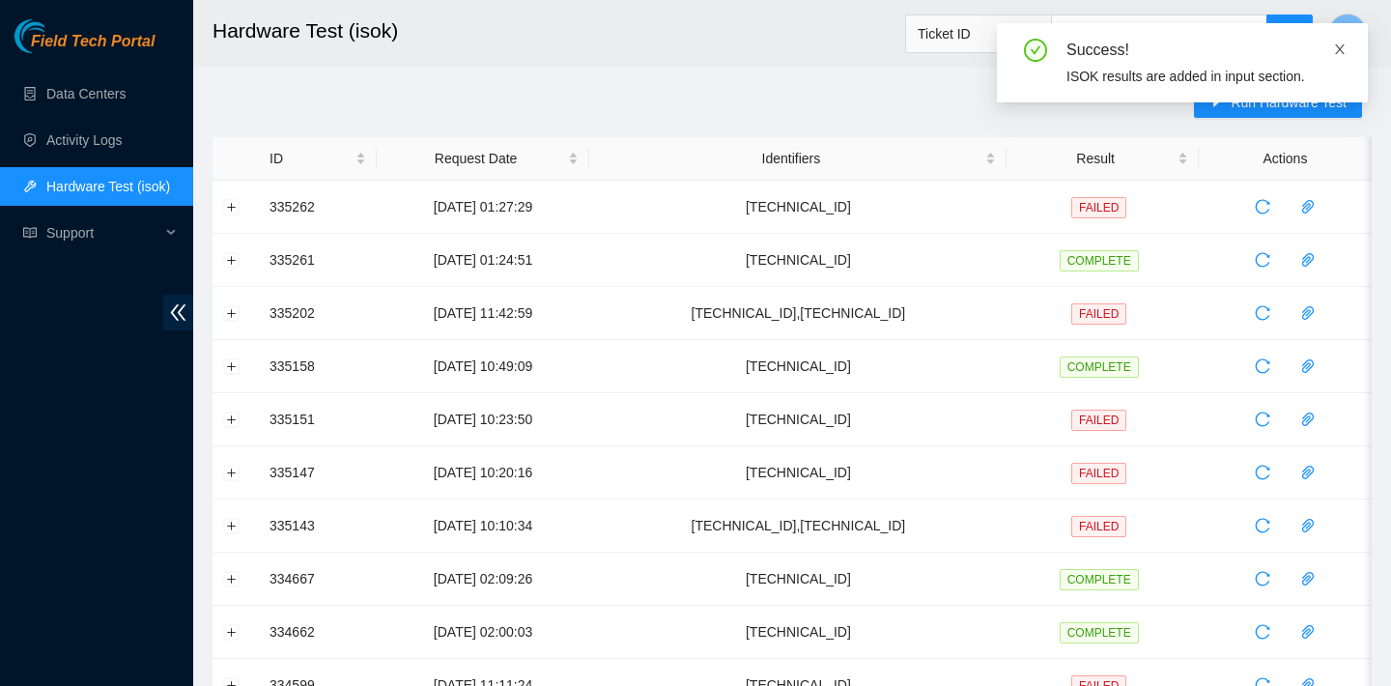
click at [1339, 51] on icon "close" at bounding box center [1340, 50] width 14 height 14
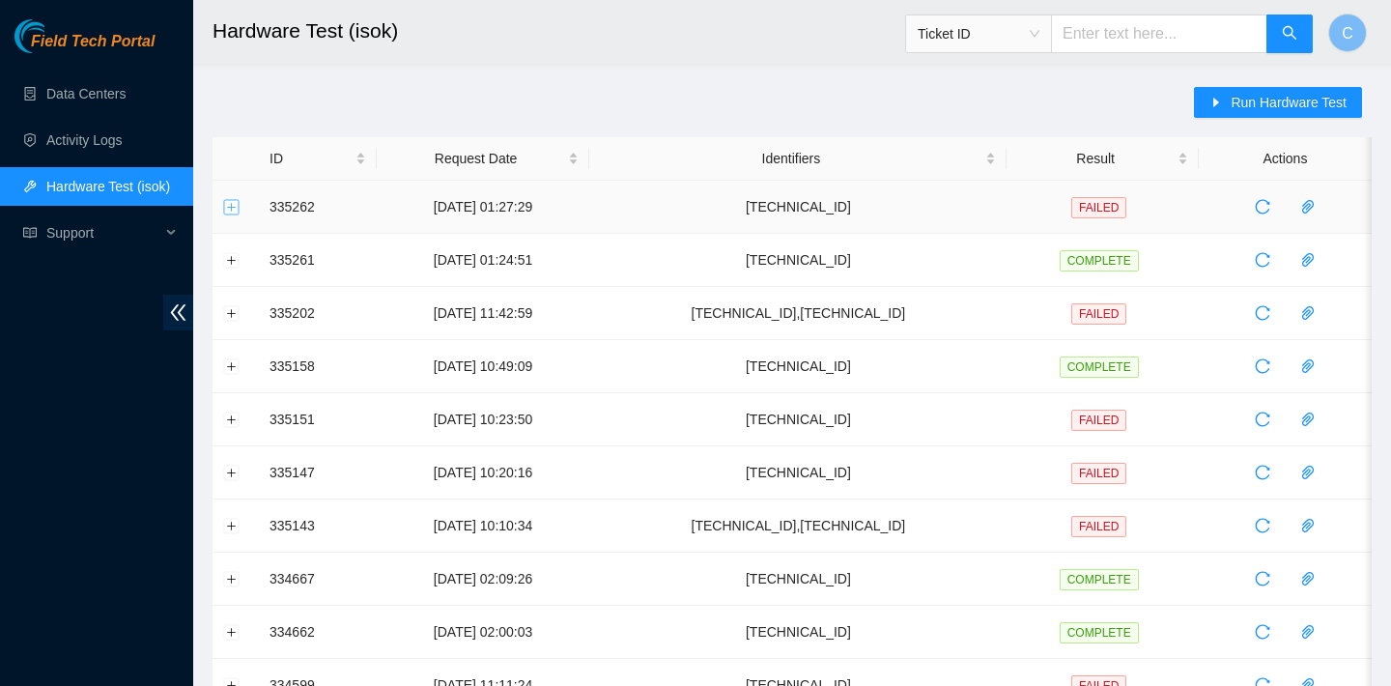
click at [232, 207] on button "Expand row" at bounding box center [231, 206] width 15 height 15
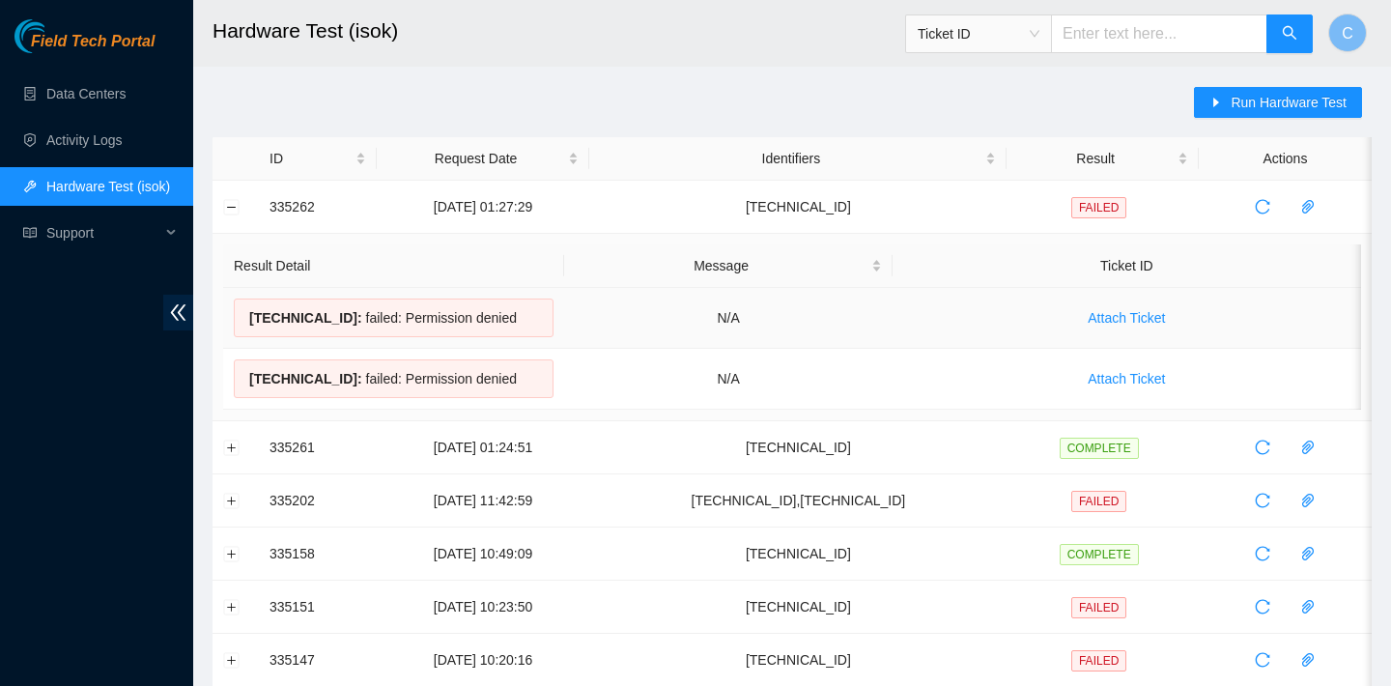
drag, startPoint x: 523, startPoint y: 370, endPoint x: 248, endPoint y: 312, distance: 280.5
click at [248, 312] on tbody "[TECHNICAL_ID] : failed: Permission denied N/A Attach Ticket [TECHNICAL_ID] : f…" at bounding box center [792, 349] width 1138 height 122
copy tbody "[TECHNICAL_ID] : failed: Permission denied N/A Attach Ticket [TECHNICAL_ID] : f…"
click at [773, 314] on td "N/A" at bounding box center [728, 318] width 328 height 61
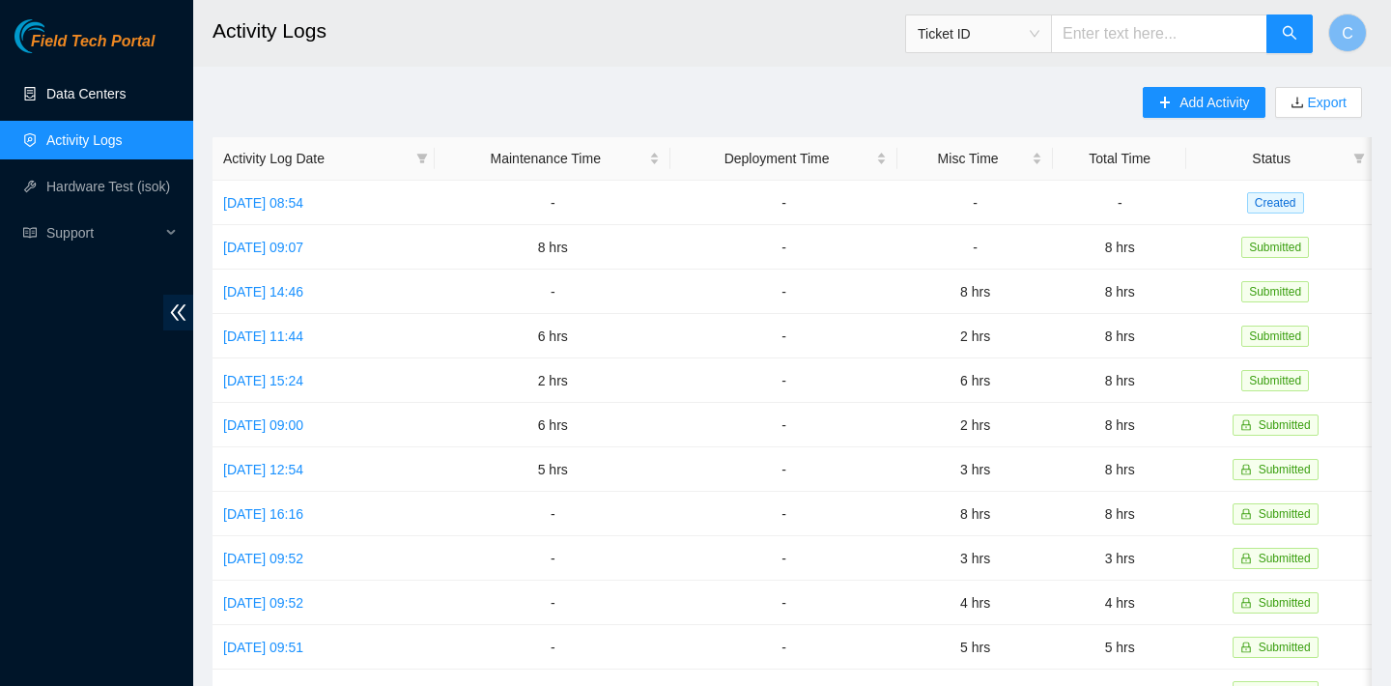
click at [125, 91] on link "Data Centers" at bounding box center [85, 93] width 79 height 15
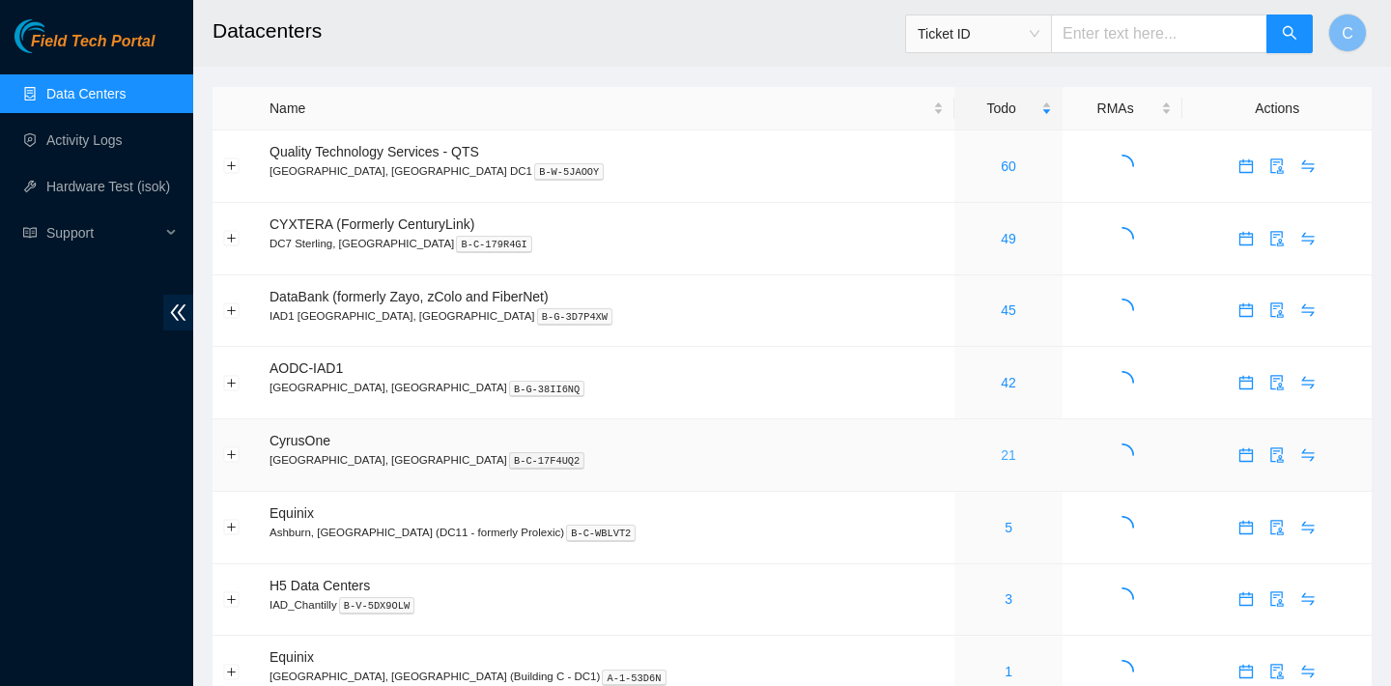
click at [1001, 452] on link "21" at bounding box center [1008, 454] width 15 height 15
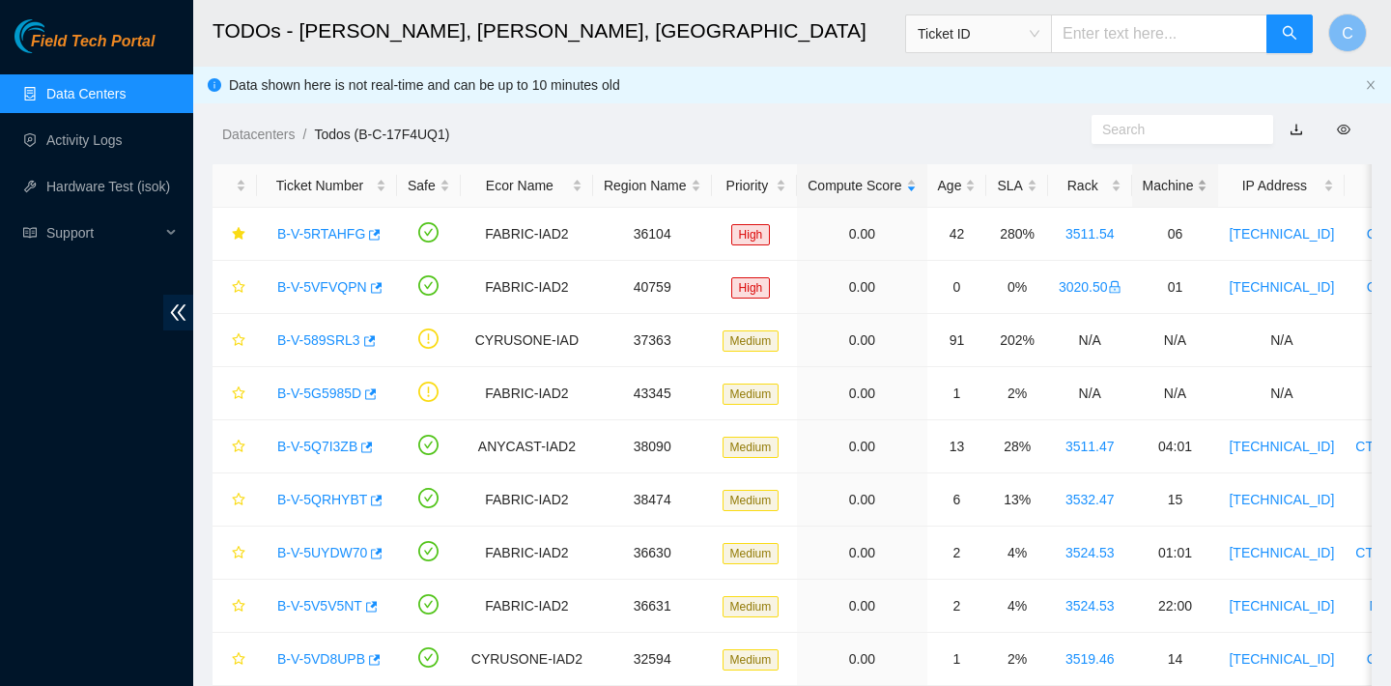
click at [1186, 186] on div "Machine" at bounding box center [1176, 185] width 66 height 21
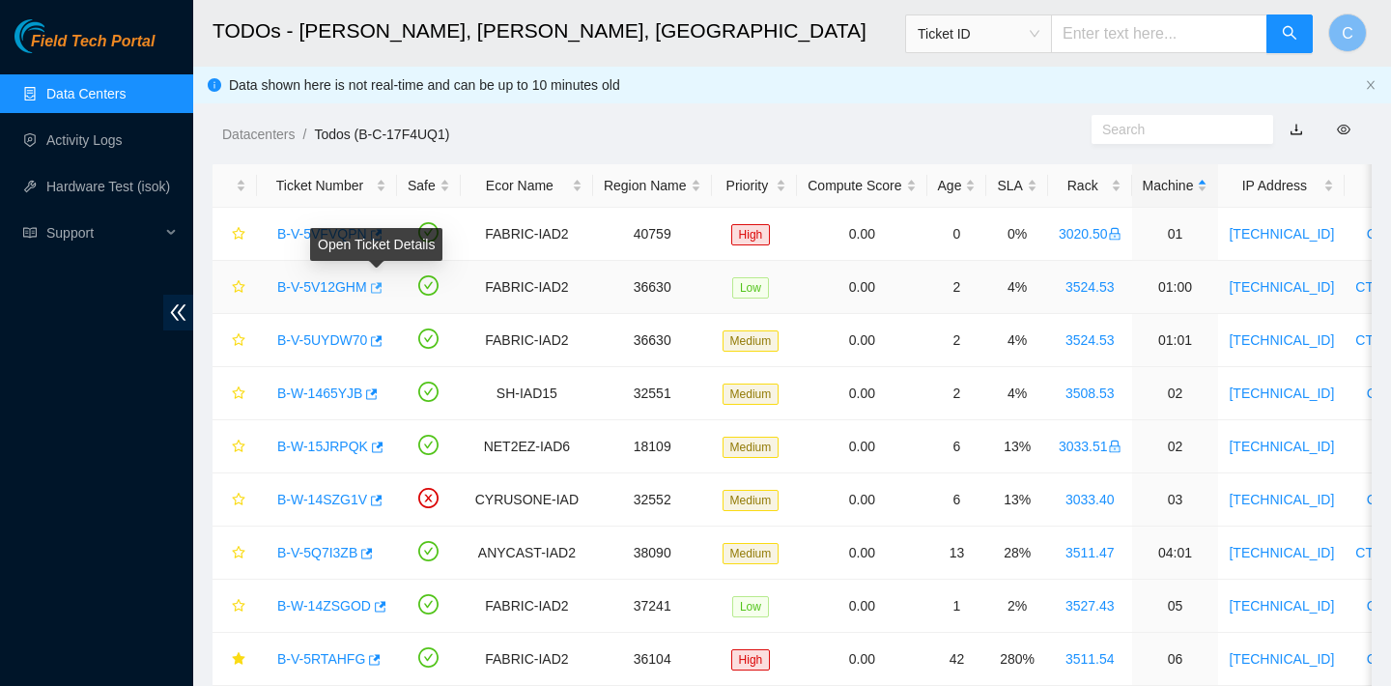
click at [382, 289] on icon "button" at bounding box center [375, 288] width 14 height 14
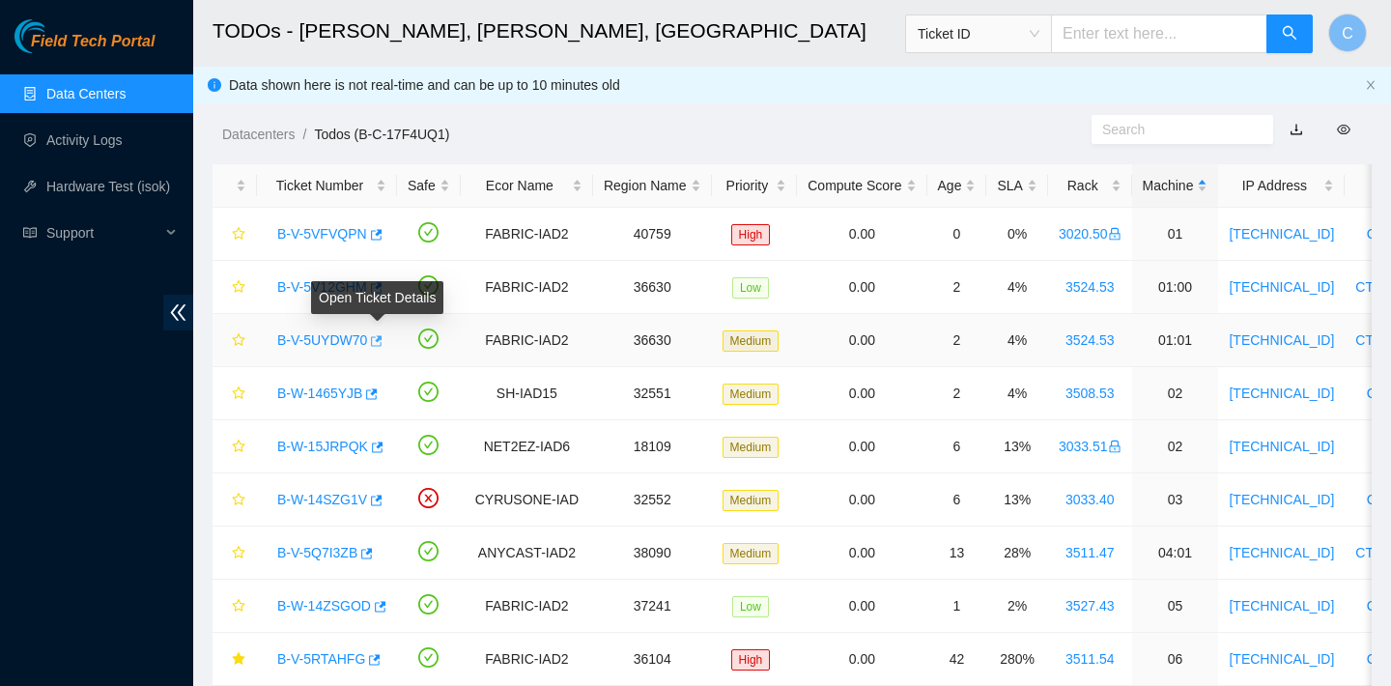
click at [379, 338] on icon "button" at bounding box center [375, 341] width 14 height 14
click at [1105, 186] on div "Rack" at bounding box center [1090, 185] width 63 height 21
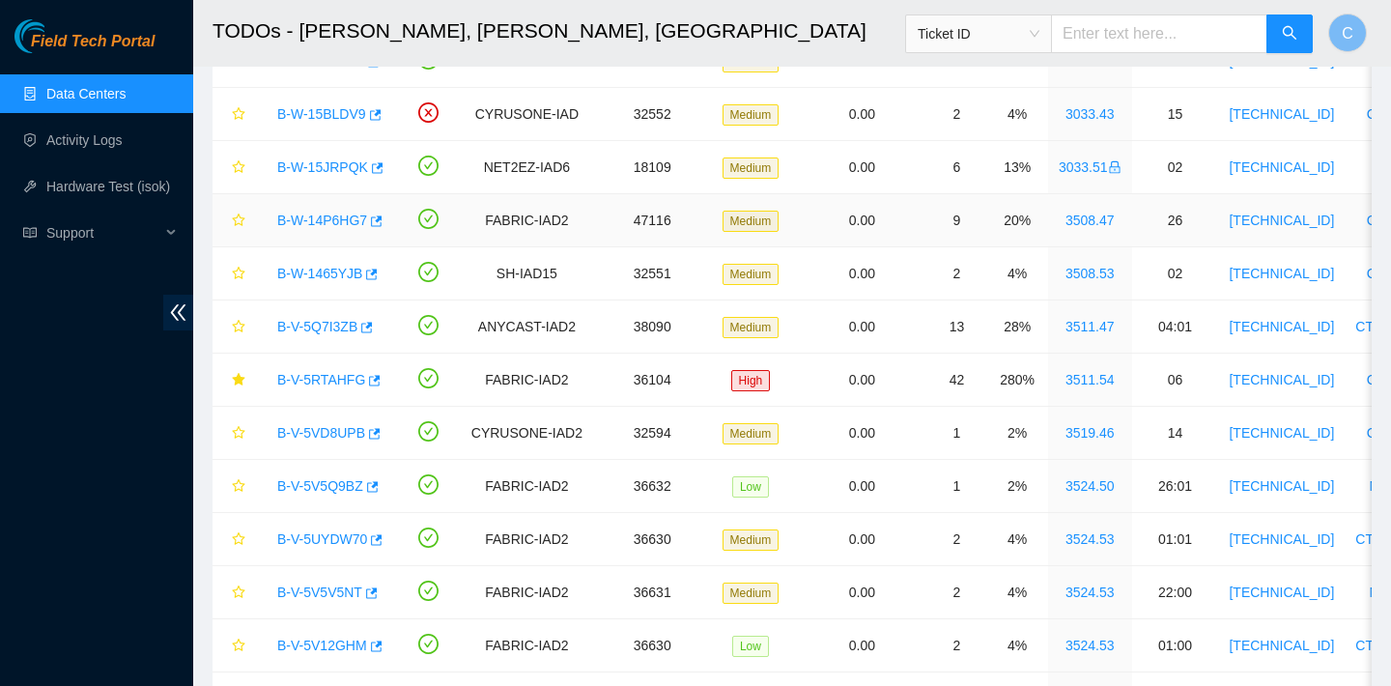
scroll to position [334, 0]
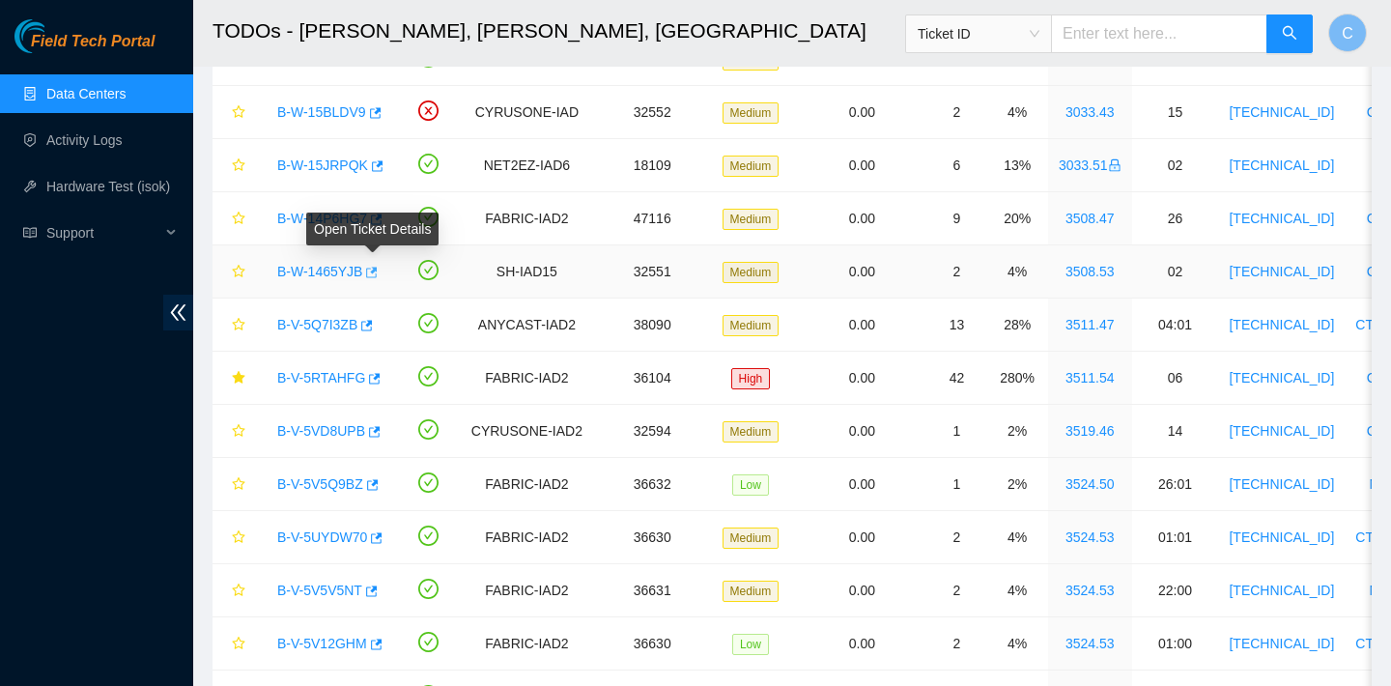
click at [377, 278] on span "button" at bounding box center [370, 273] width 14 height 15
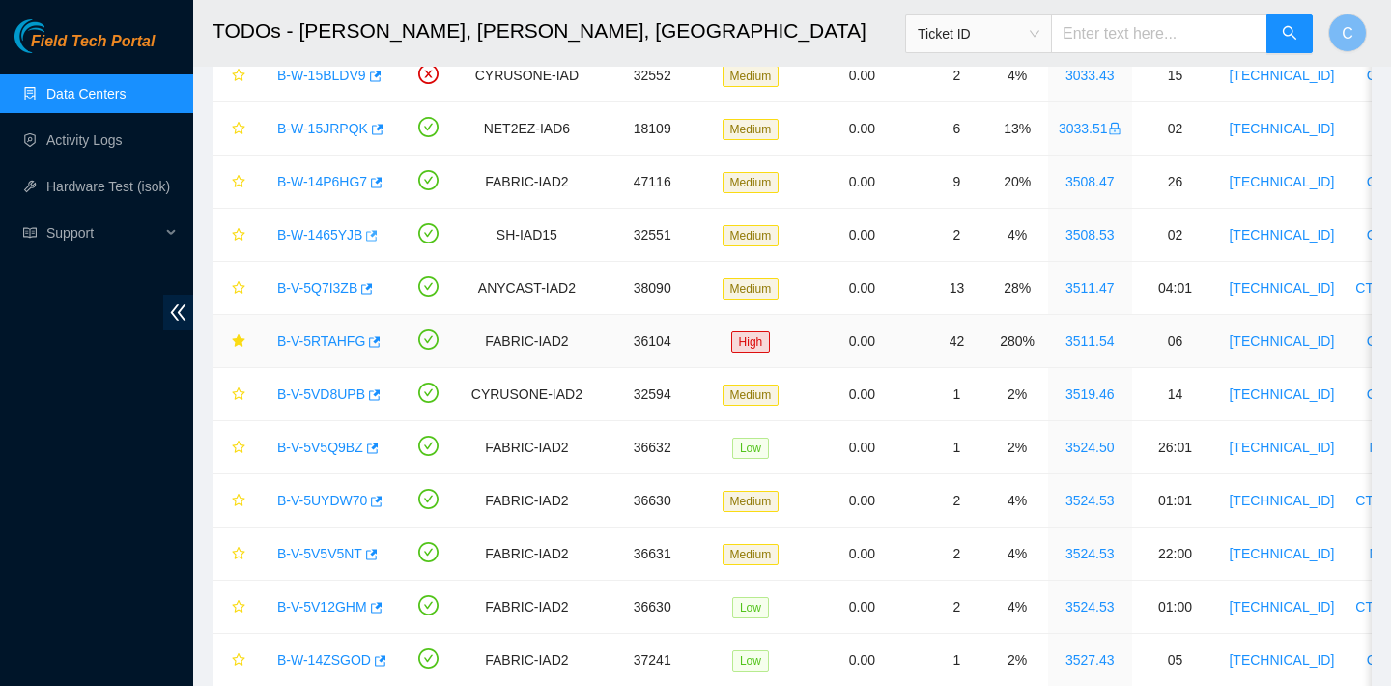
scroll to position [373, 0]
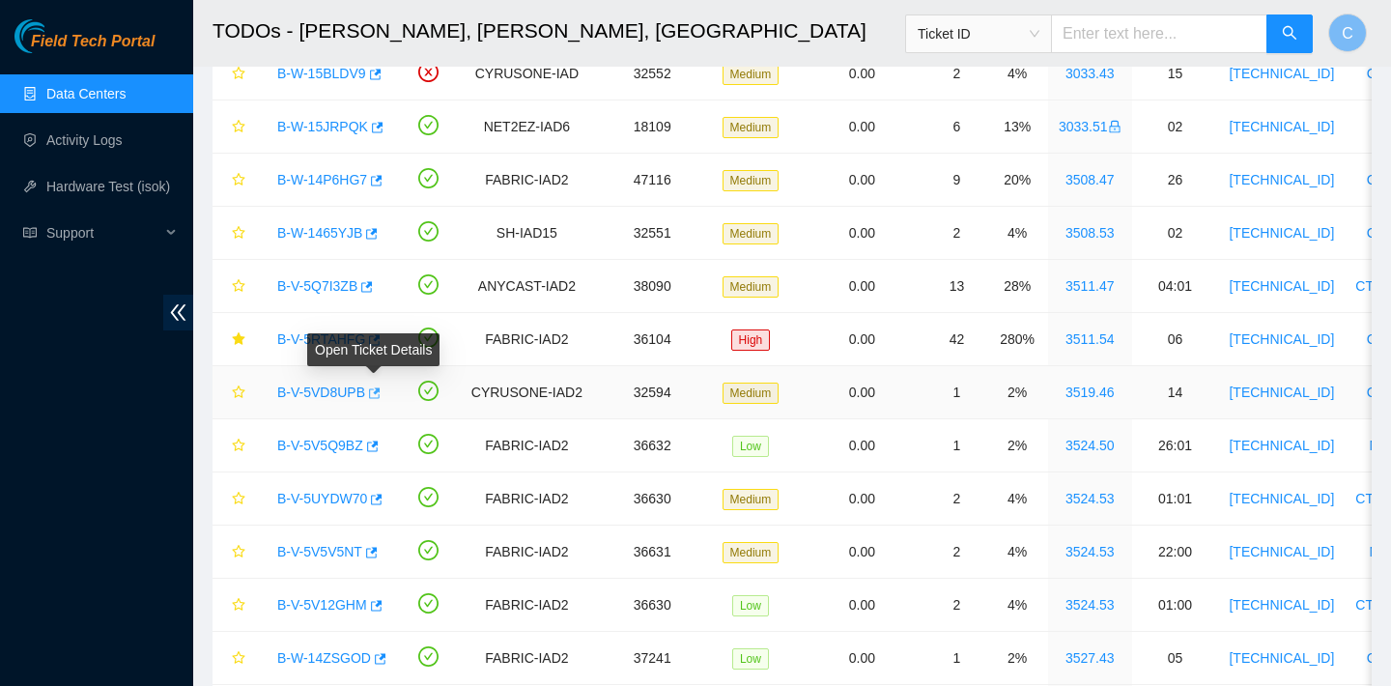
click at [376, 392] on icon "button" at bounding box center [373, 393] width 14 height 14
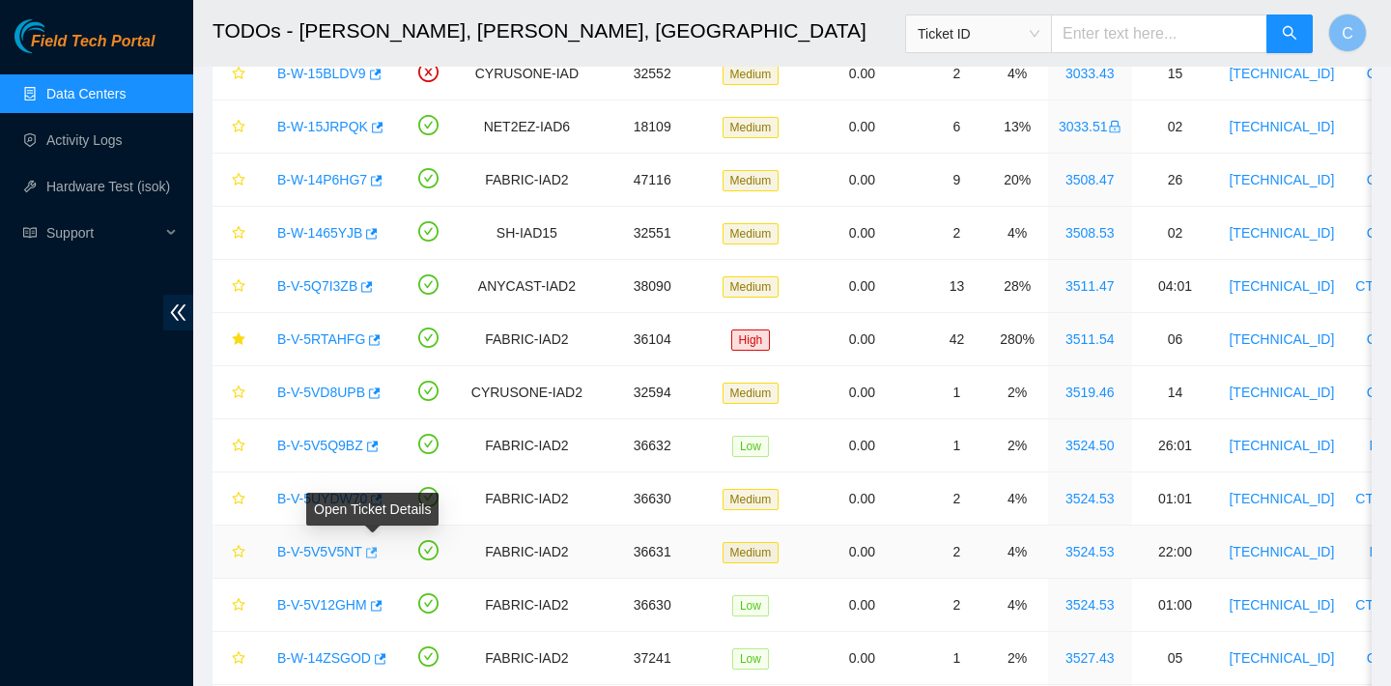
click at [376, 548] on icon "button" at bounding box center [370, 553] width 14 height 14
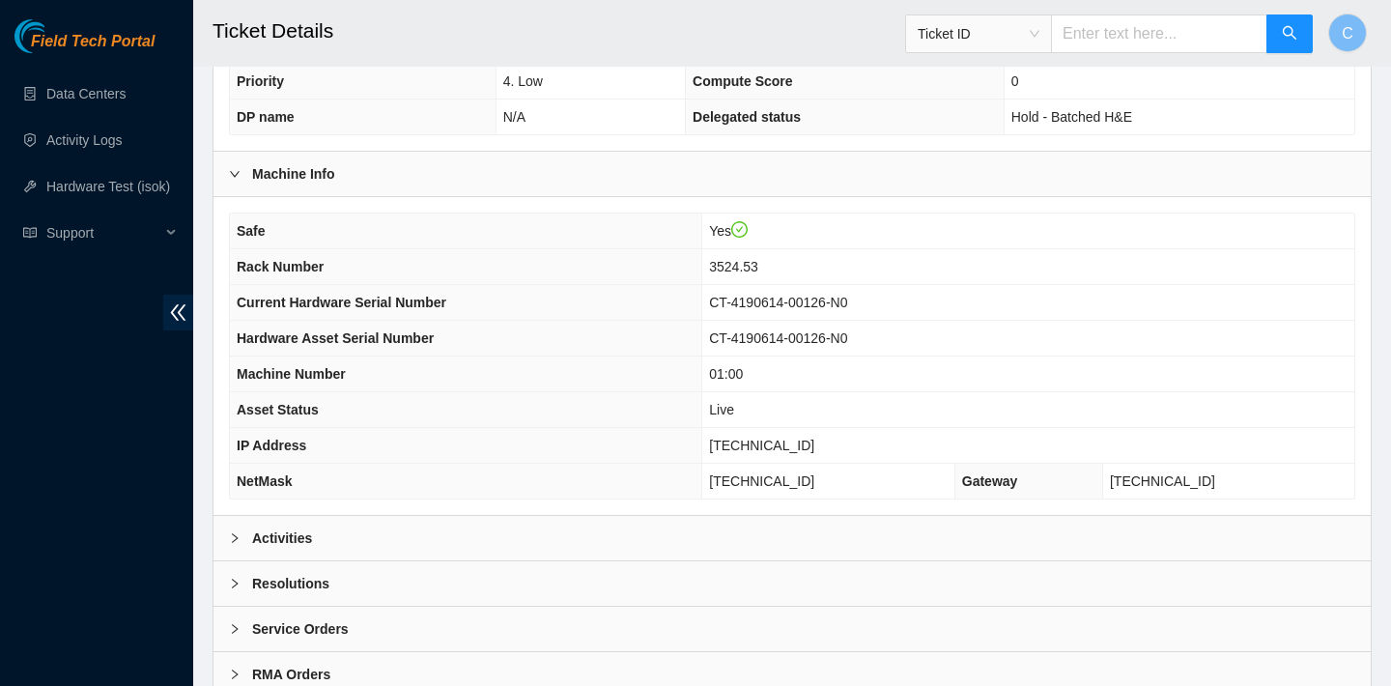
scroll to position [561, 0]
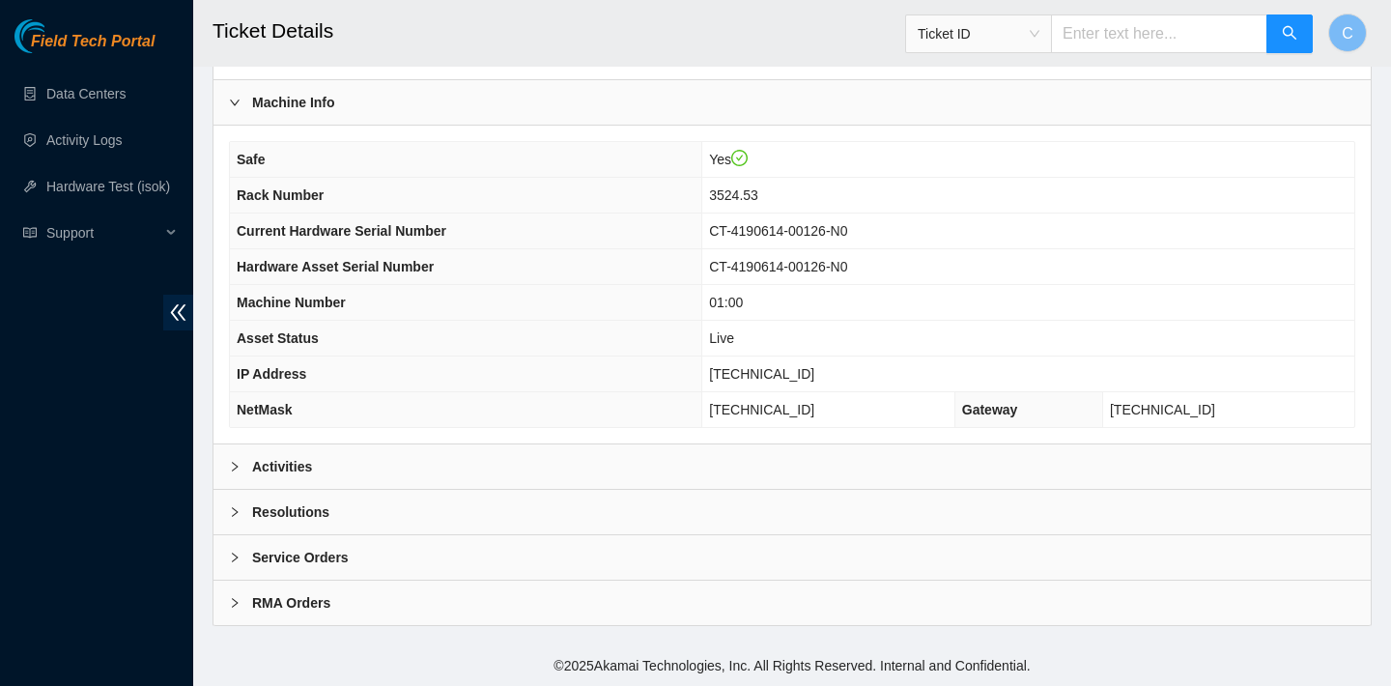
click at [774, 472] on div "Activities" at bounding box center [792, 466] width 1157 height 44
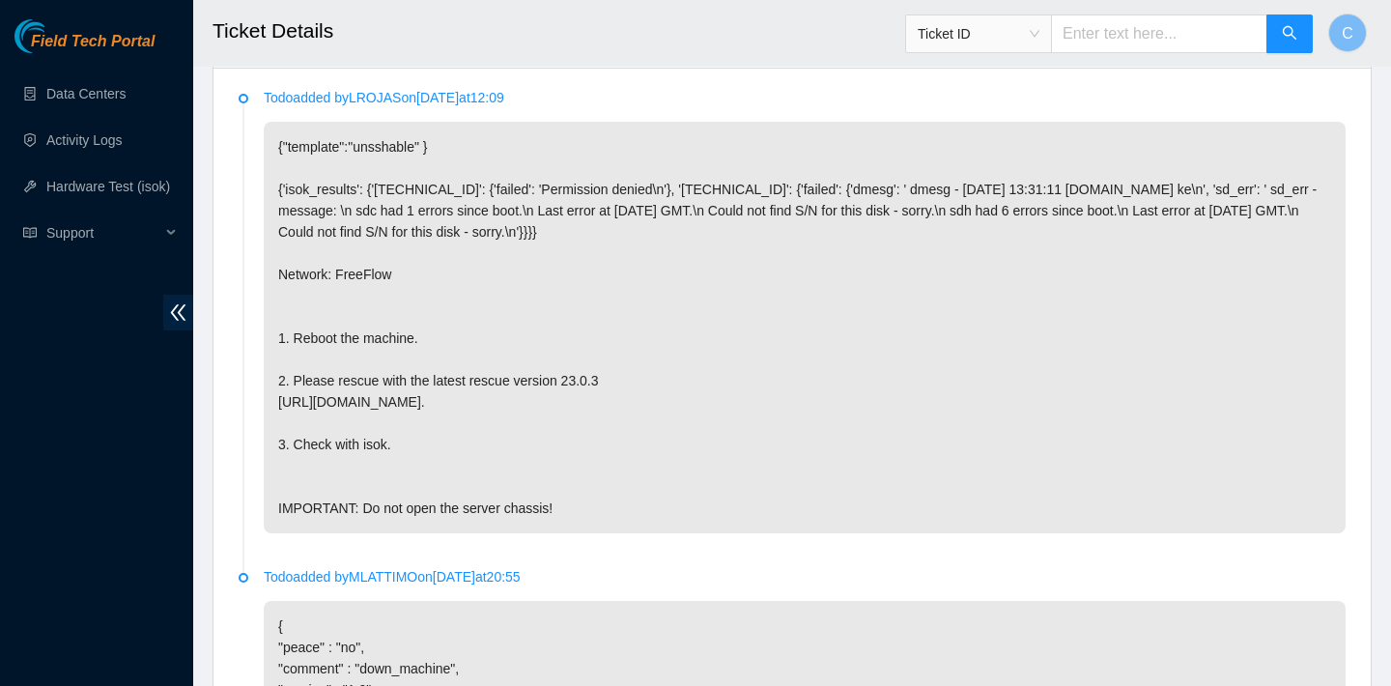
scroll to position [985, 0]
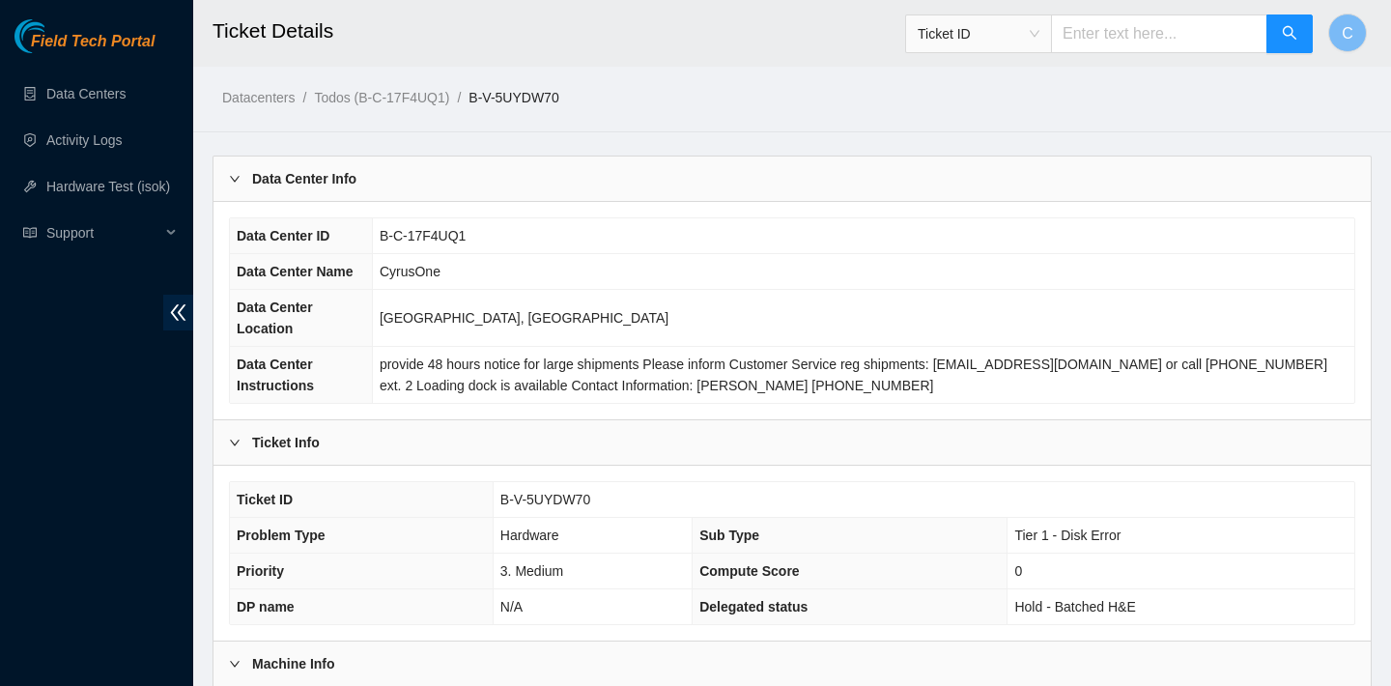
scroll to position [561, 0]
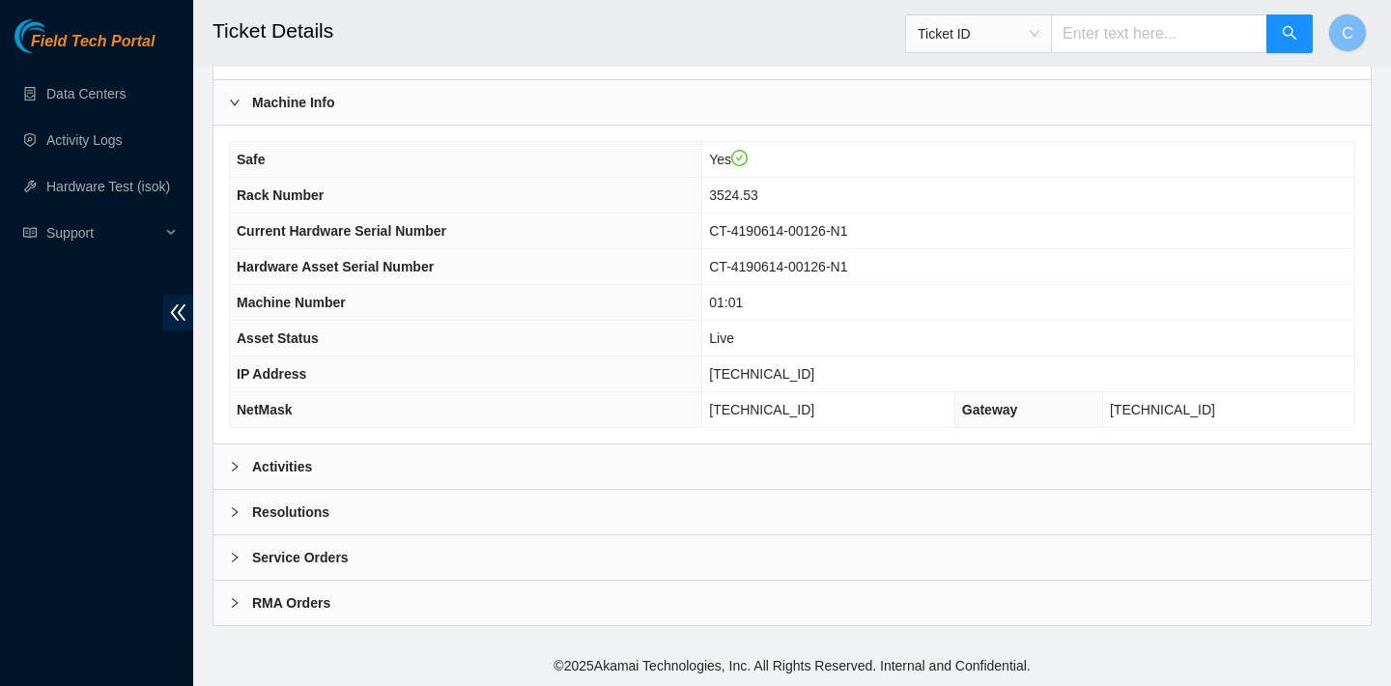
click at [707, 453] on div "Activities" at bounding box center [792, 466] width 1157 height 44
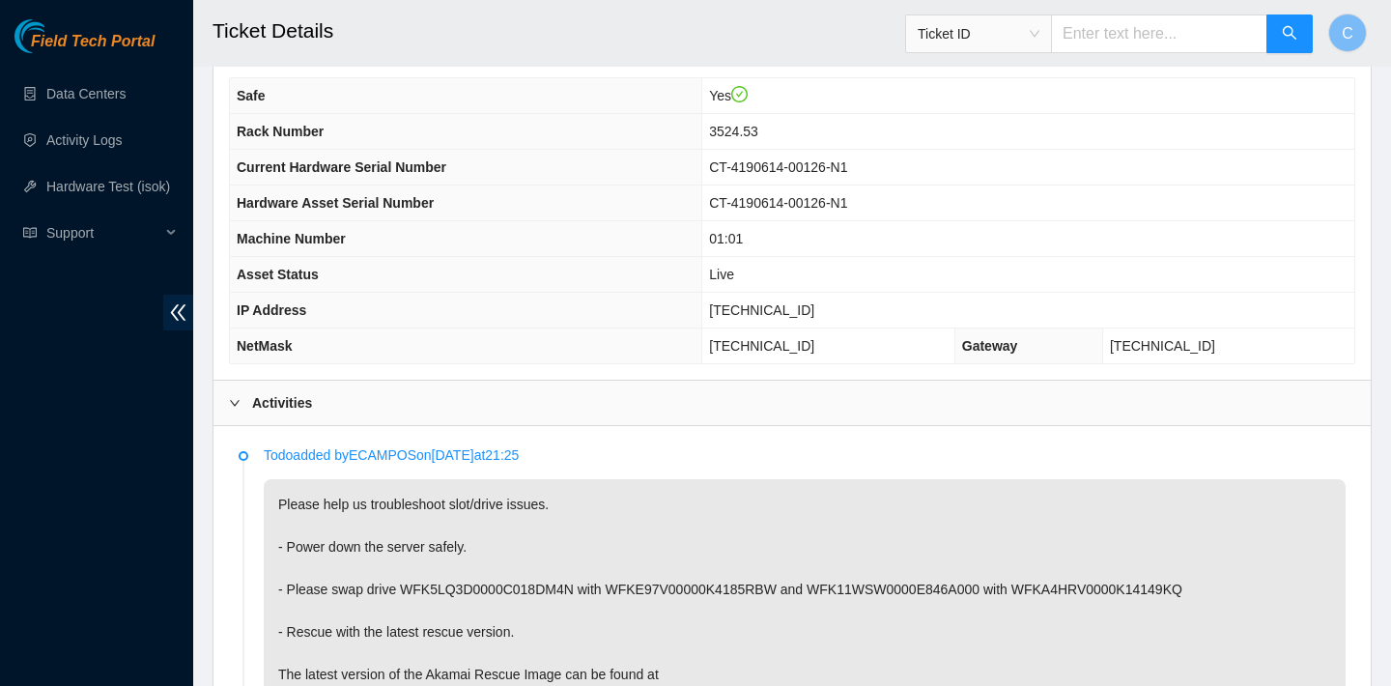
scroll to position [546, 0]
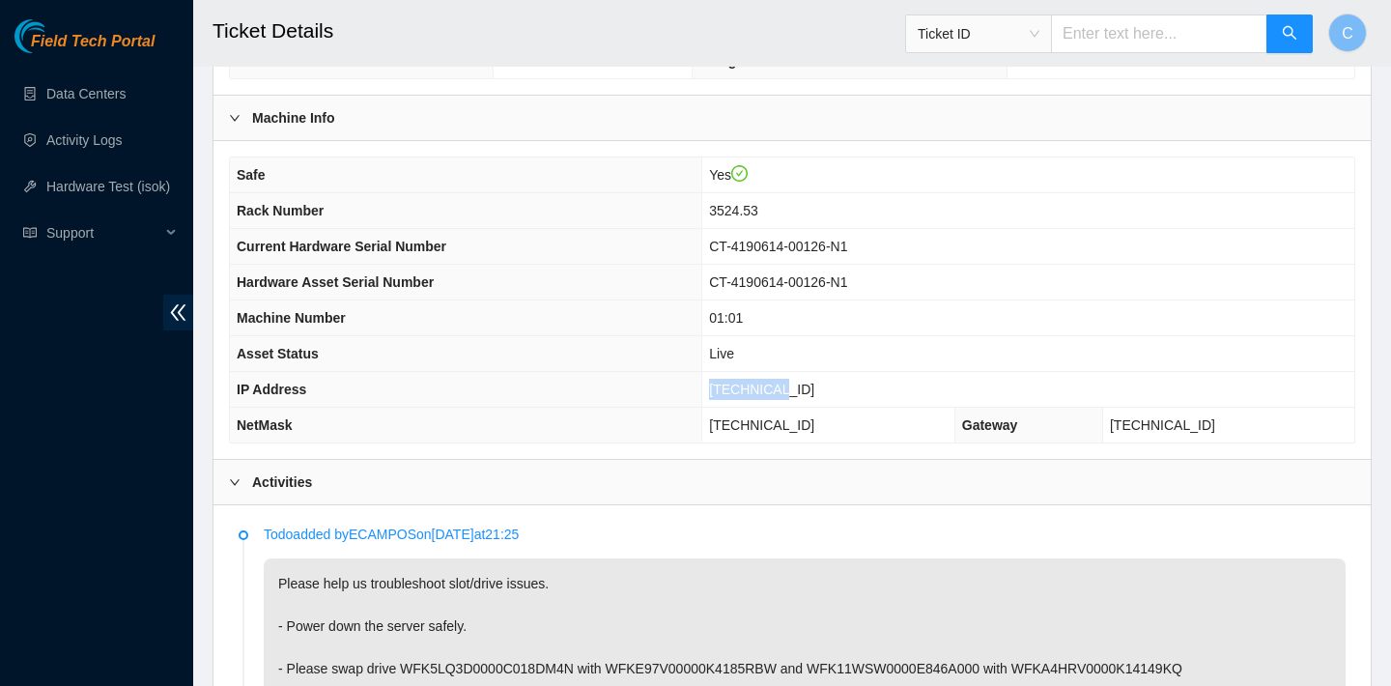
drag, startPoint x: 820, startPoint y: 380, endPoint x: 747, endPoint y: 380, distance: 73.4
click at [747, 380] on td "23.36.67.5" at bounding box center [1028, 390] width 652 height 36
copy span "23.36.67.5"
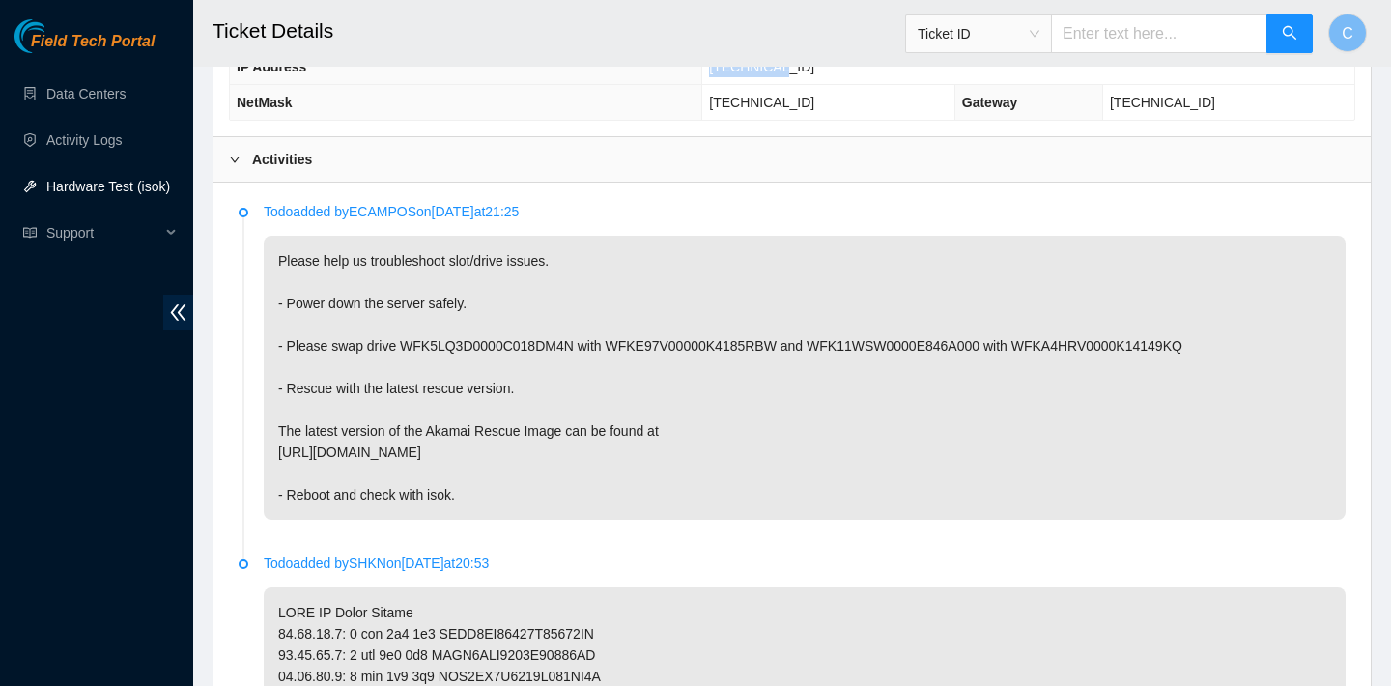
scroll to position [1847, 0]
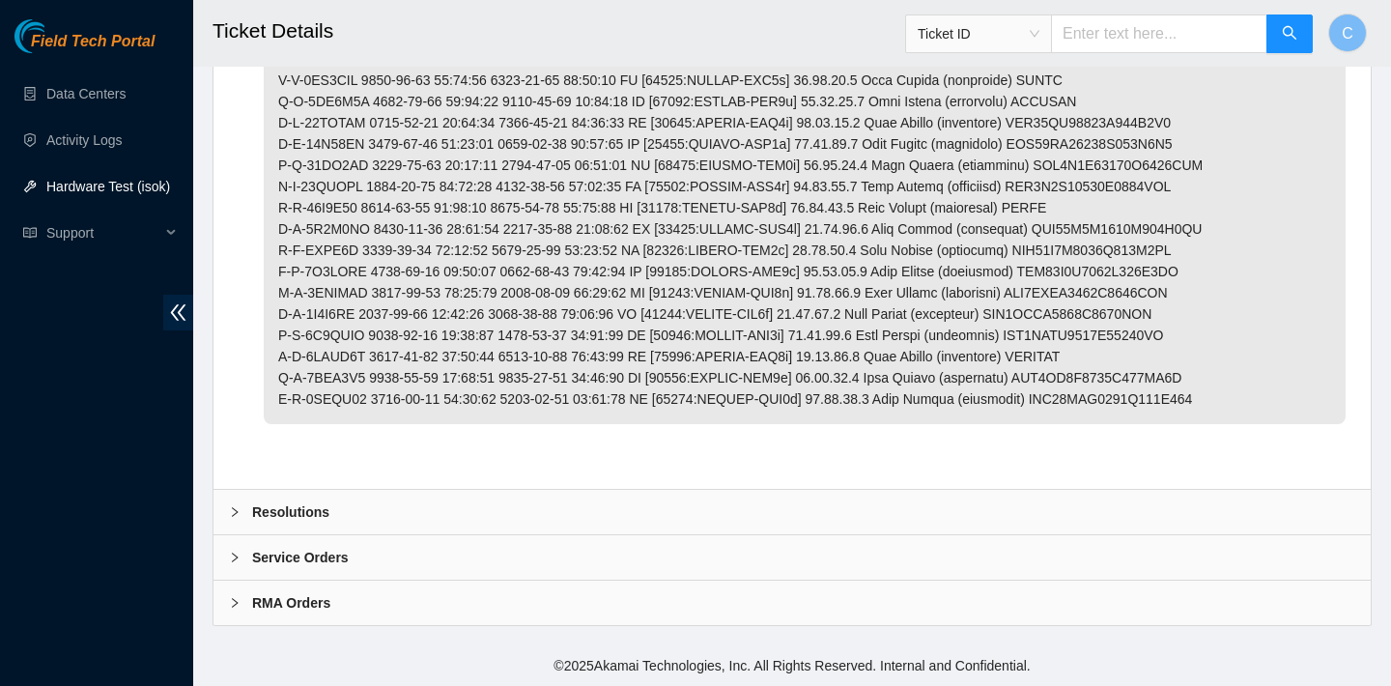
click at [513, 519] on div "Resolutions" at bounding box center [792, 512] width 1157 height 44
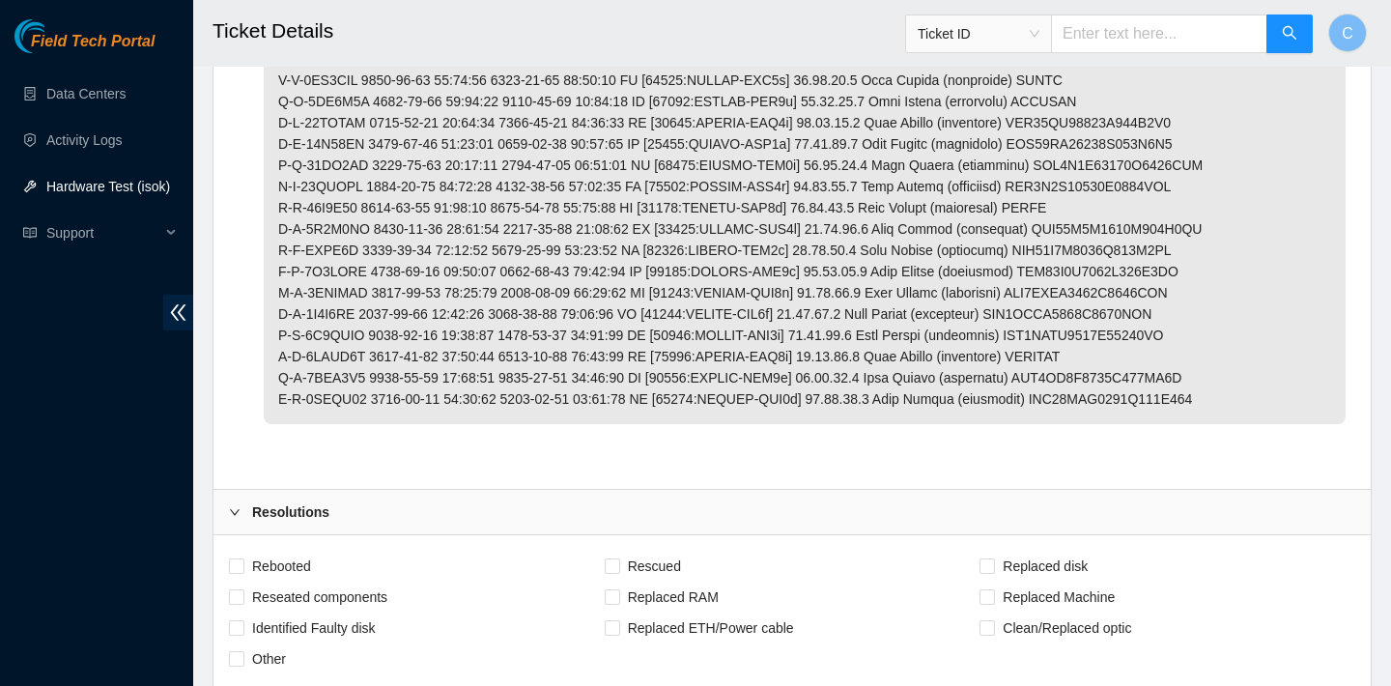
scroll to position [2111, 0]
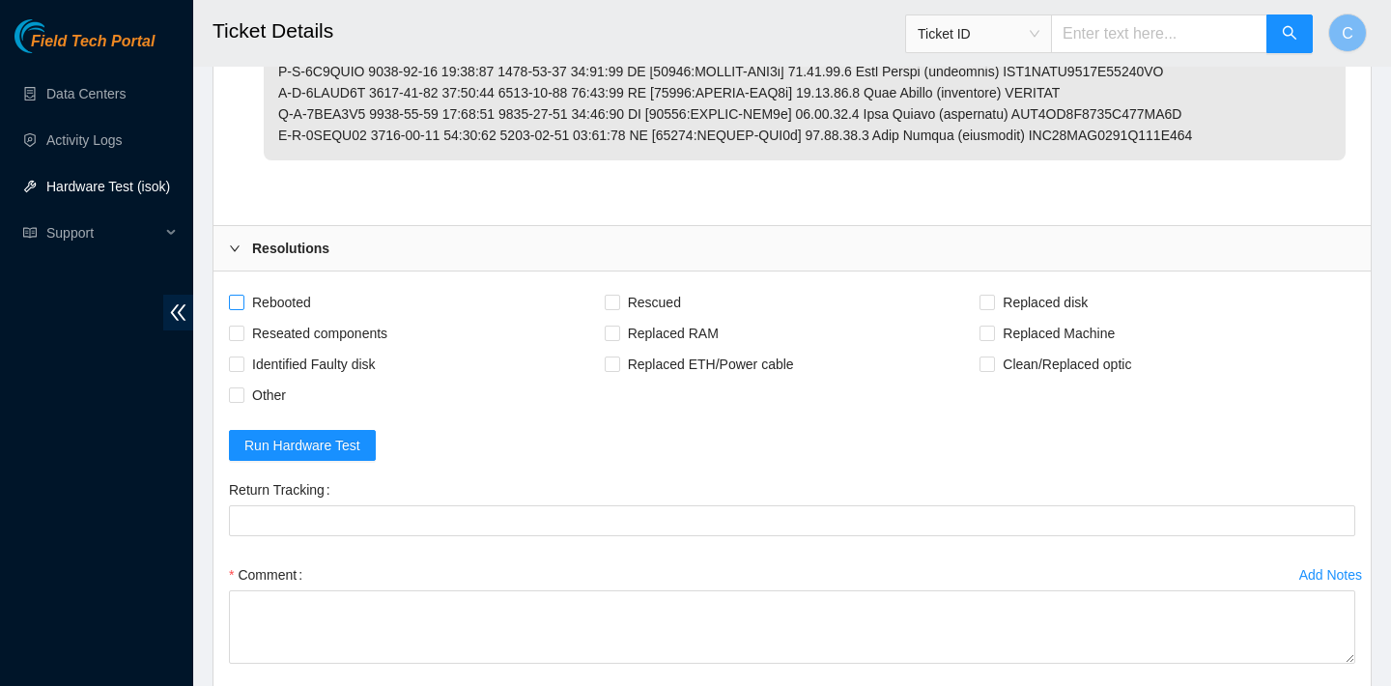
click at [286, 303] on span "Rebooted" at bounding box center [281, 302] width 74 height 31
click at [243, 303] on input "Rebooted" at bounding box center [236, 302] width 14 height 14
checkbox input "true"
click at [653, 300] on span "Rescued" at bounding box center [654, 302] width 69 height 31
click at [618, 300] on input "Rescued" at bounding box center [612, 302] width 14 height 14
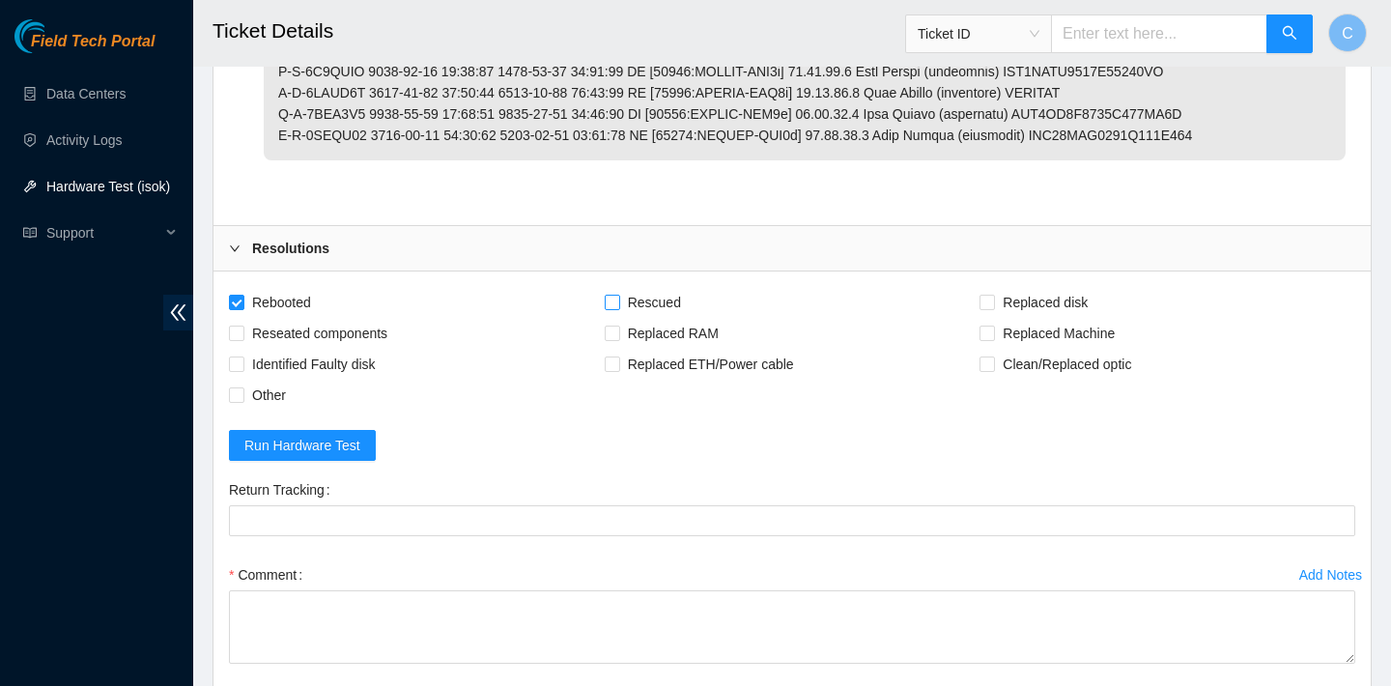
checkbox input "true"
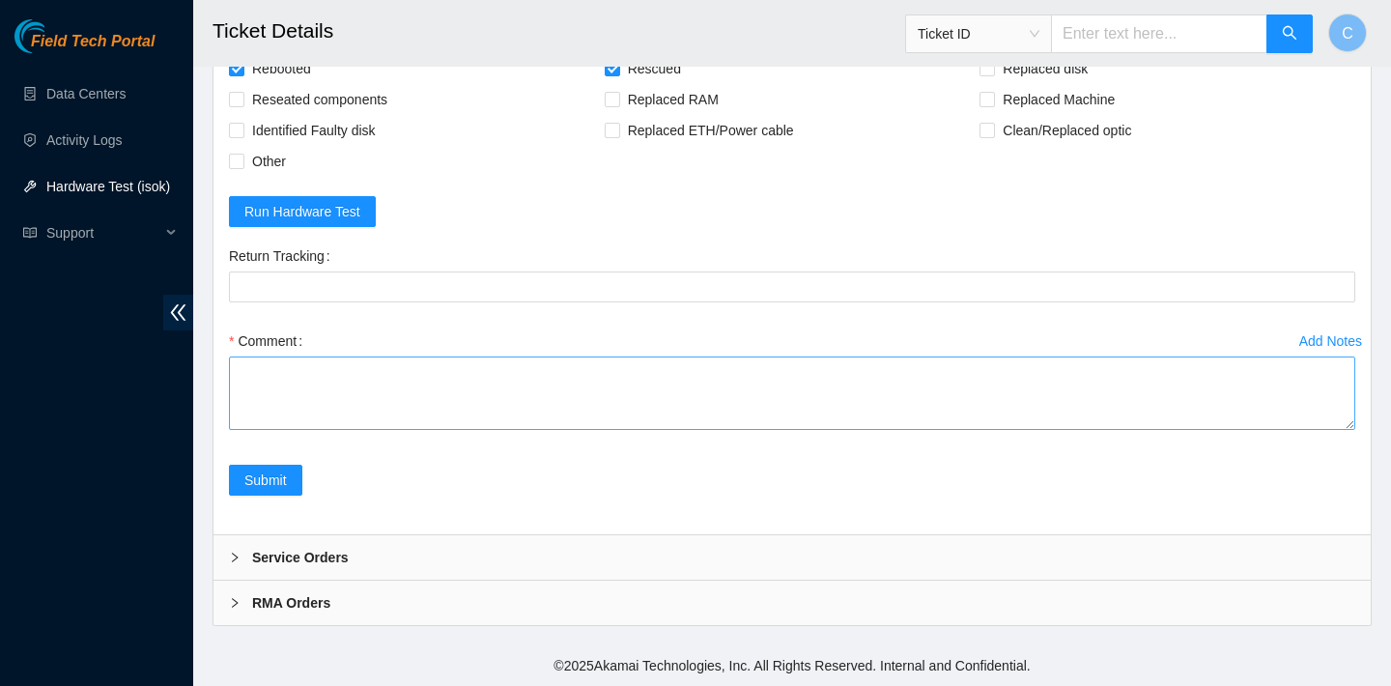
scroll to position [2215, 0]
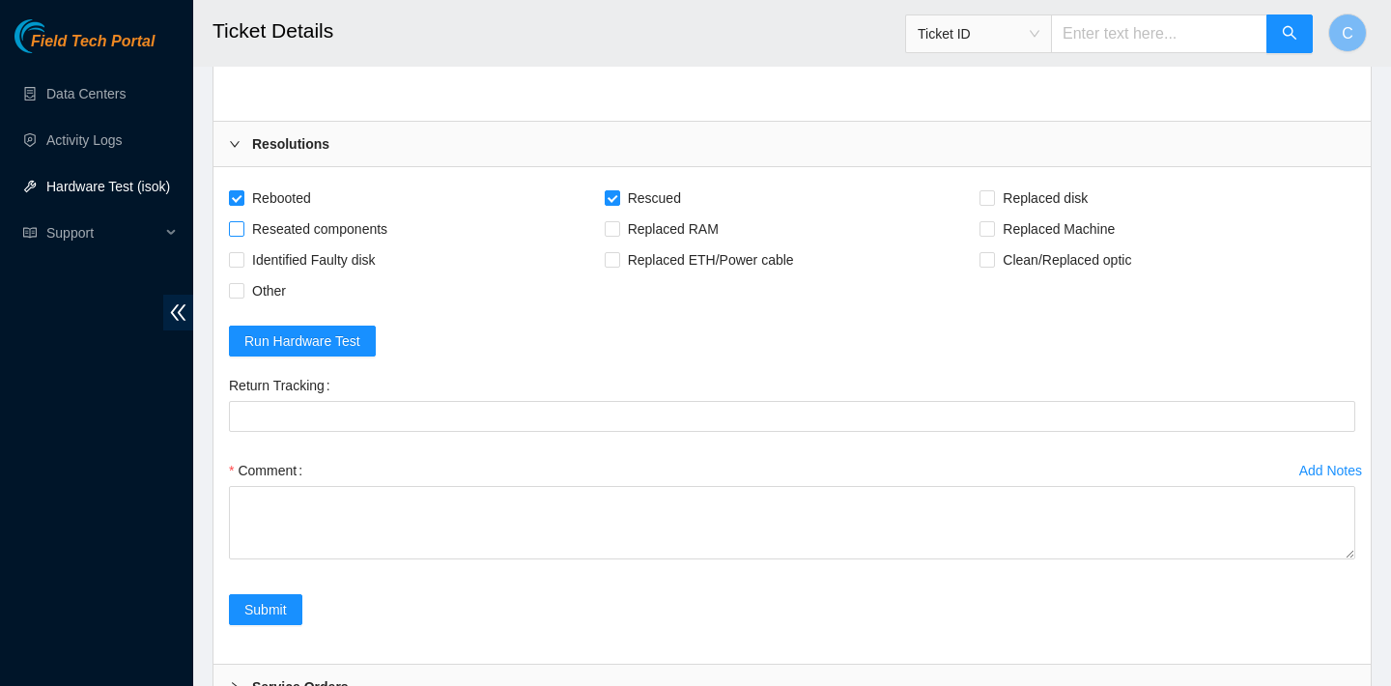
click at [354, 224] on span "Reseated components" at bounding box center [319, 229] width 151 height 31
click at [243, 224] on input "Reseated components" at bounding box center [236, 228] width 14 height 14
checkbox input "true"
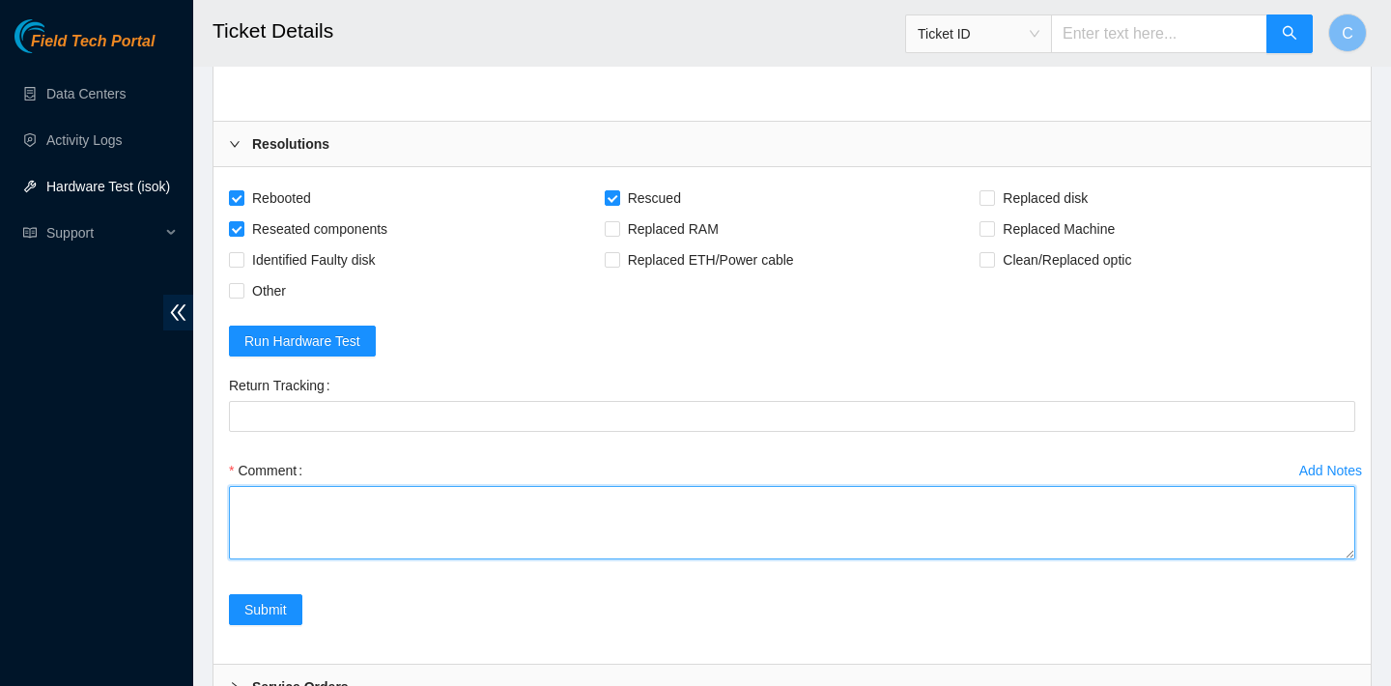
click at [326, 503] on textarea "Comment" at bounding box center [792, 522] width 1127 height 73
type textarea "V"
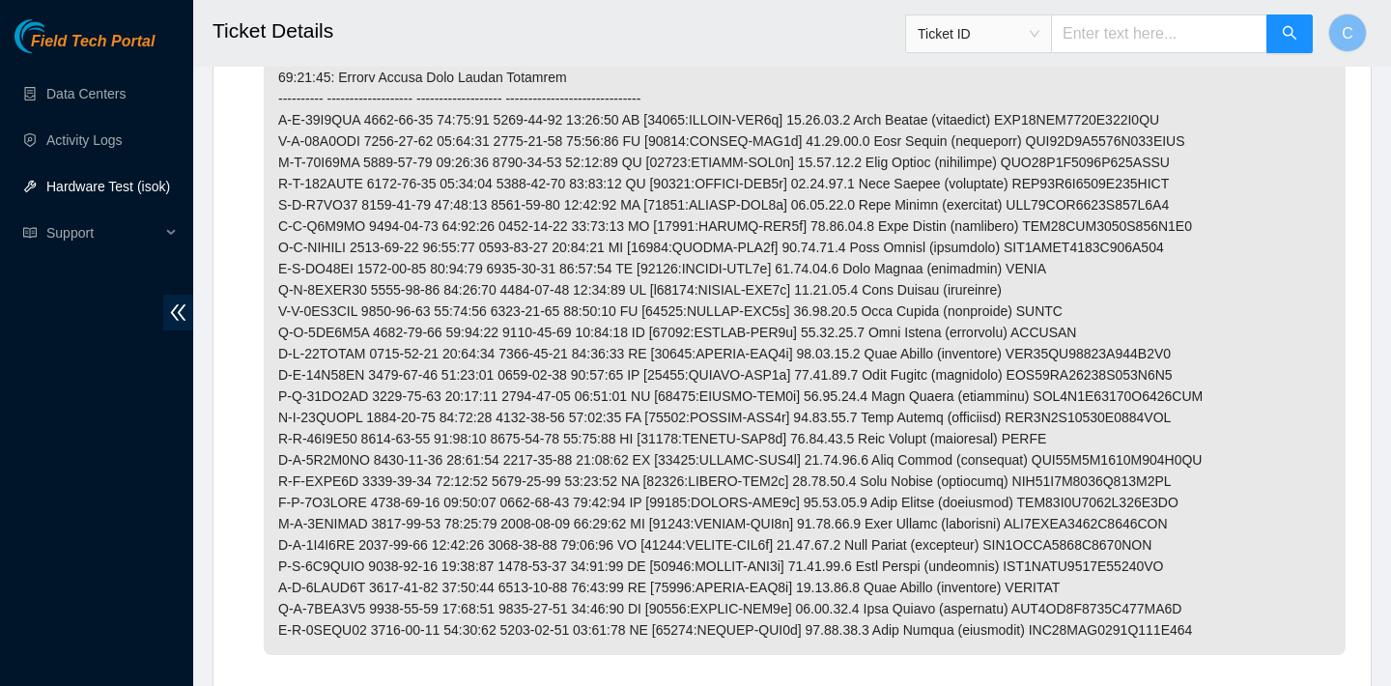
scroll to position [2345, 0]
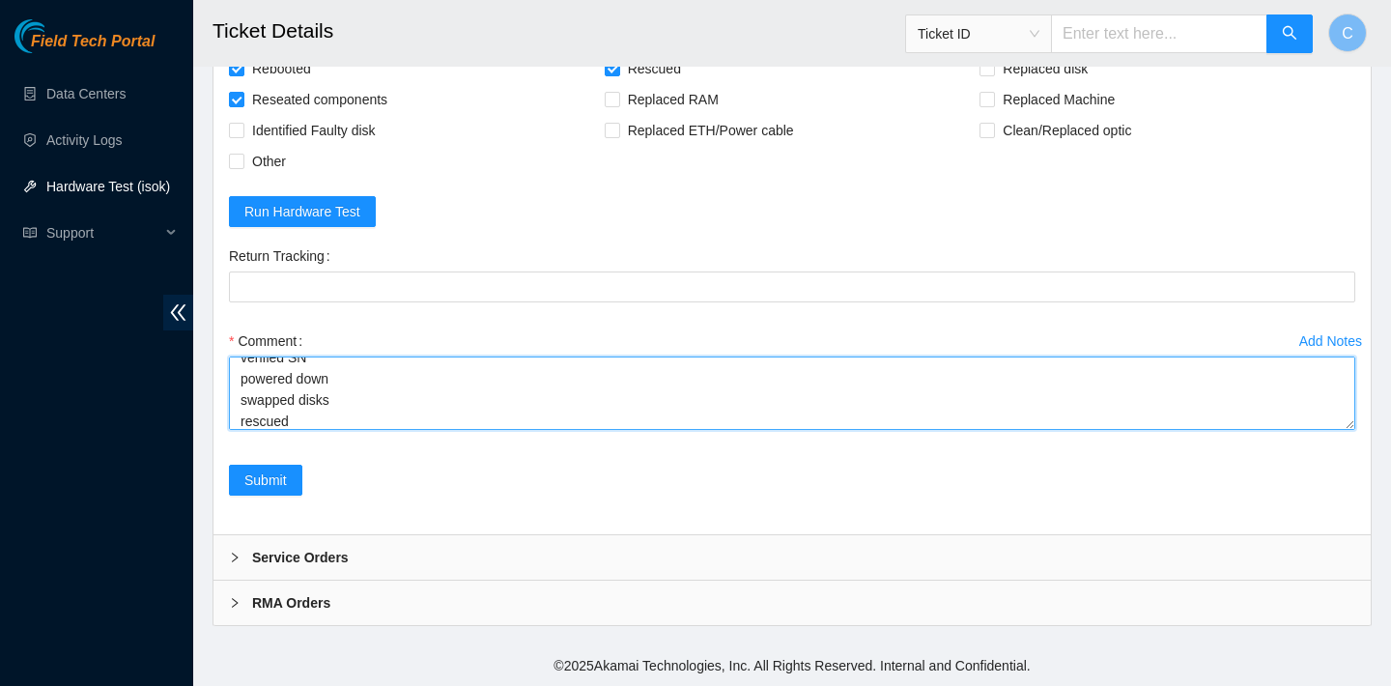
click at [240, 418] on textarea "verified SN powered down swapped disks rescued" at bounding box center [792, 393] width 1127 height 73
click at [250, 398] on textarea "verified SN powered down swapped disks rescued" at bounding box center [792, 393] width 1127 height 73
click at [294, 411] on textarea "verified SN powered down swapped disks rebooted rescued" at bounding box center [792, 393] width 1127 height 73
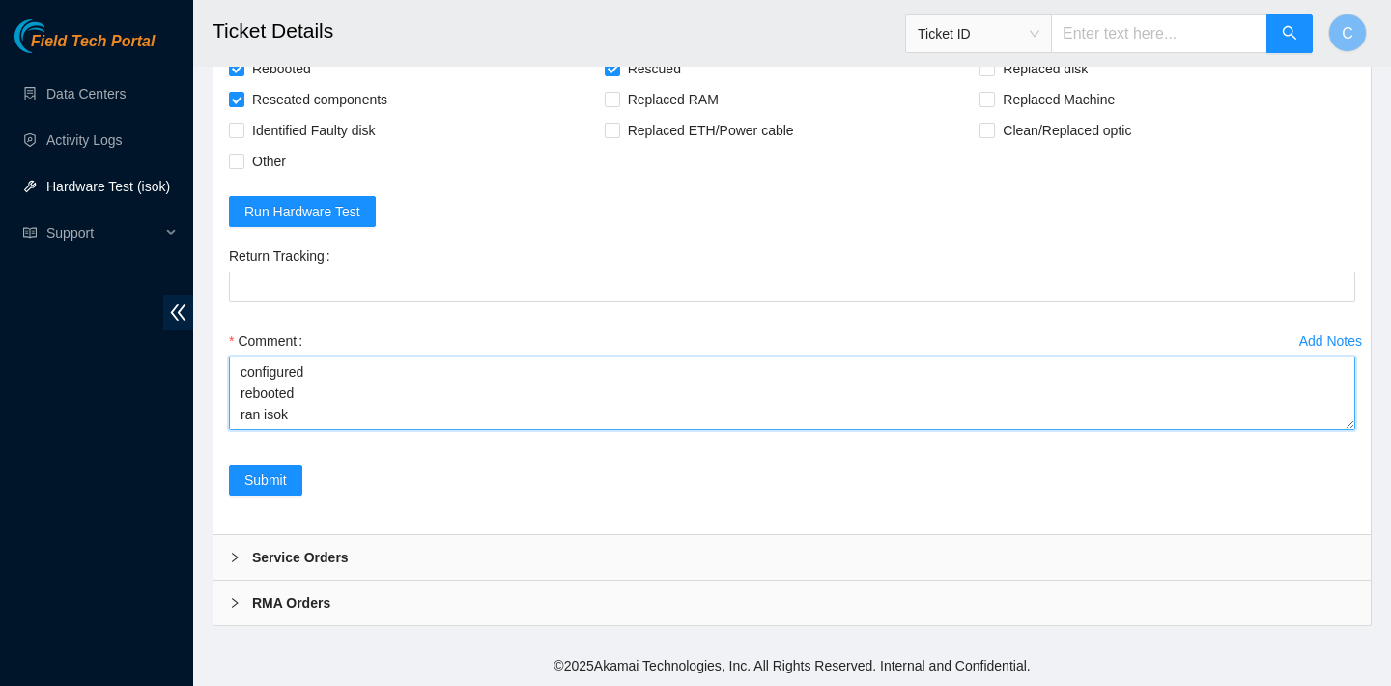
paste textarea "23.36.67.4 : passed: ok N/A 23.36.67.5 : passed: ok"
click at [270, 402] on textarea "verified SN powered down swapped disks rebooted rescued rebooted configured reb…" at bounding box center [792, 393] width 1127 height 73
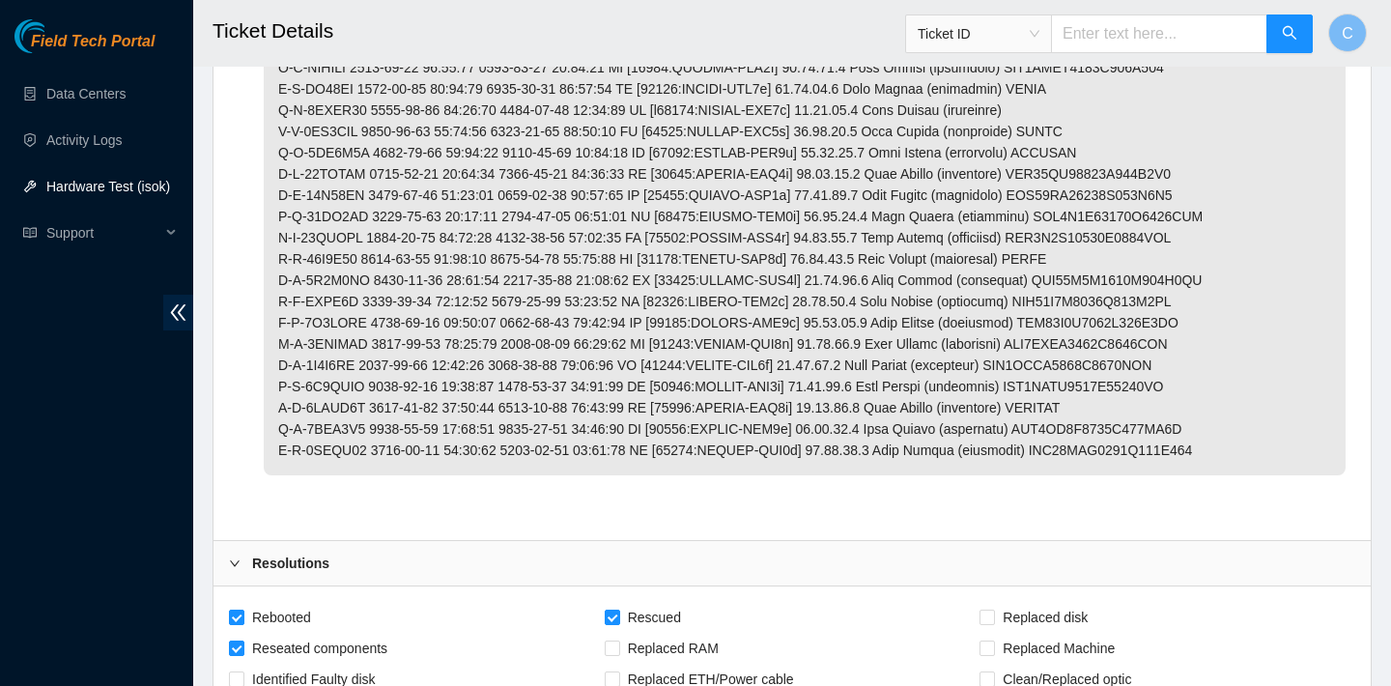
scroll to position [2345, 0]
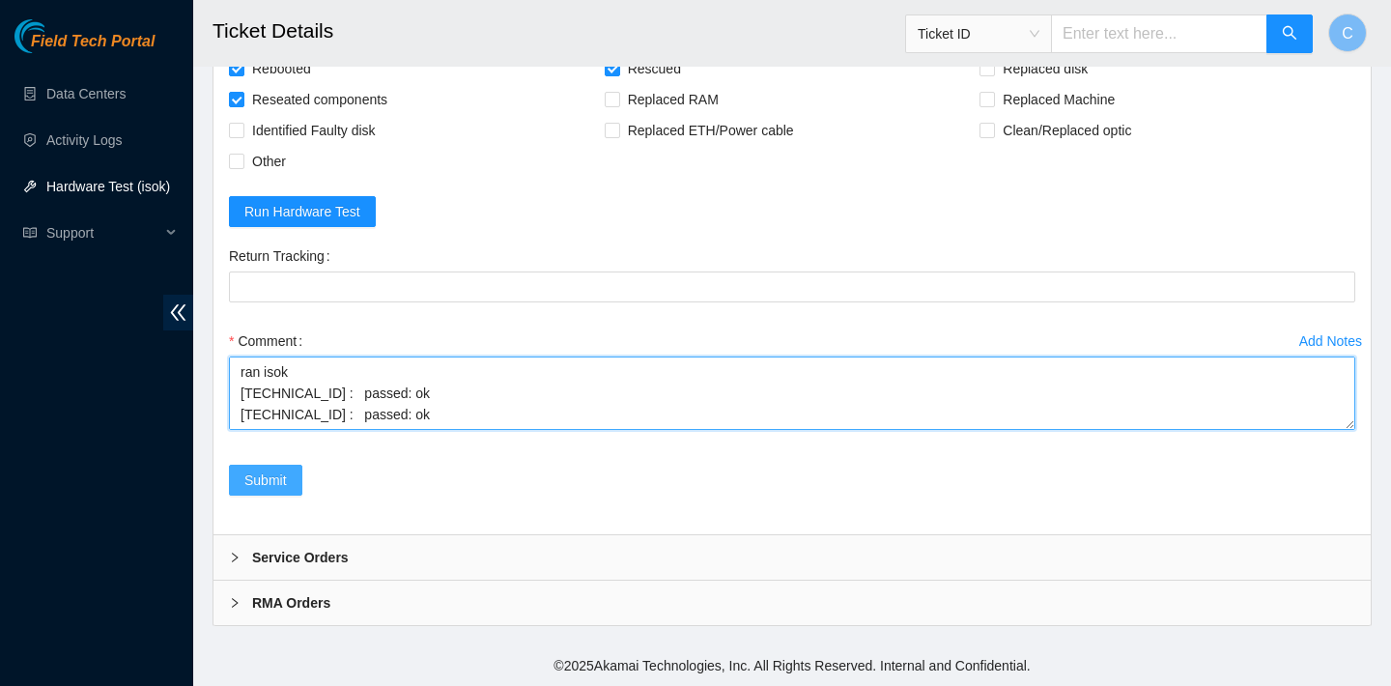
type textarea "verified SN powered down swapped disks rebooted rescued rebooted configured reb…"
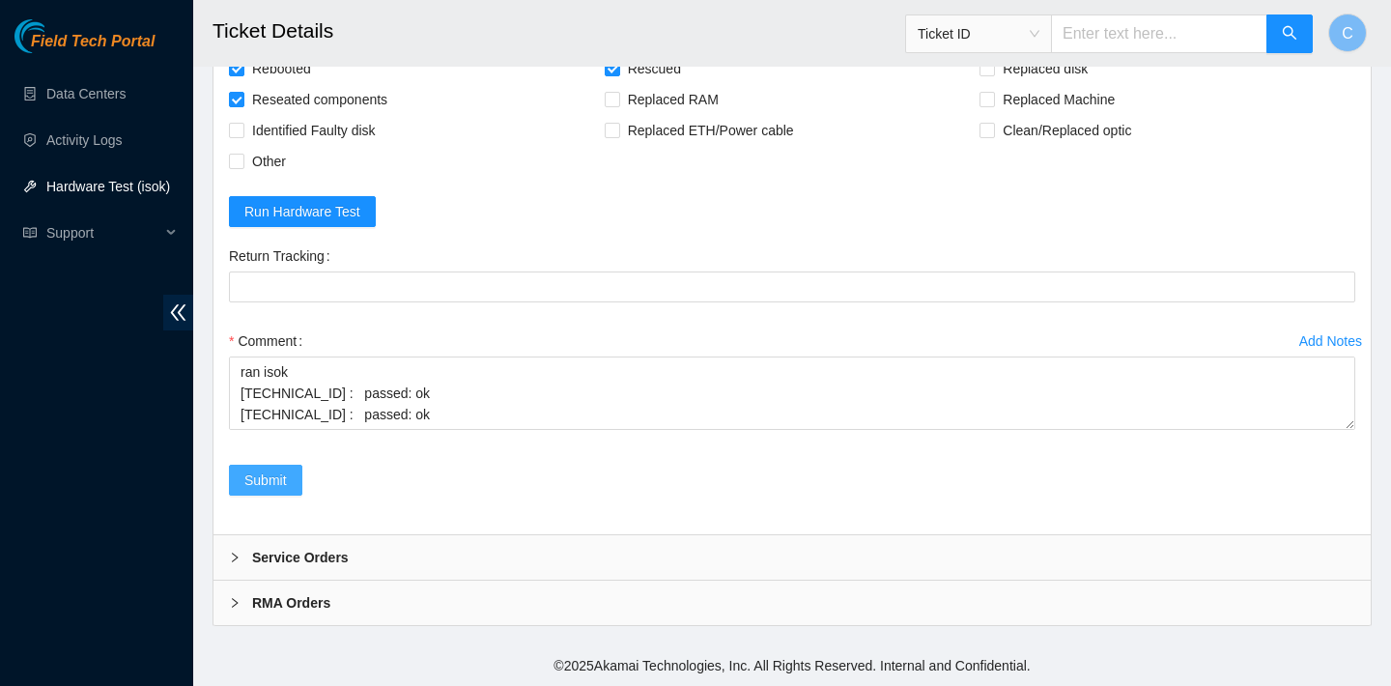
click at [283, 479] on span "Submit" at bounding box center [265, 480] width 43 height 21
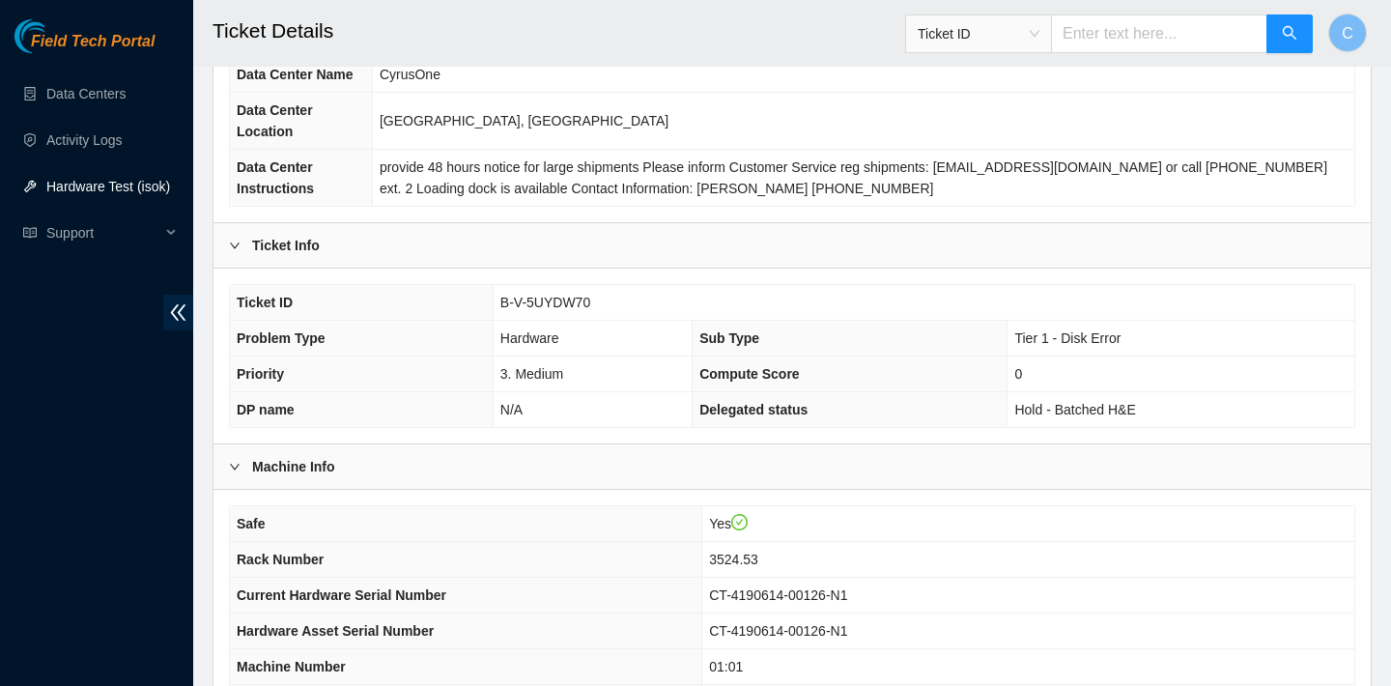
scroll to position [0, 0]
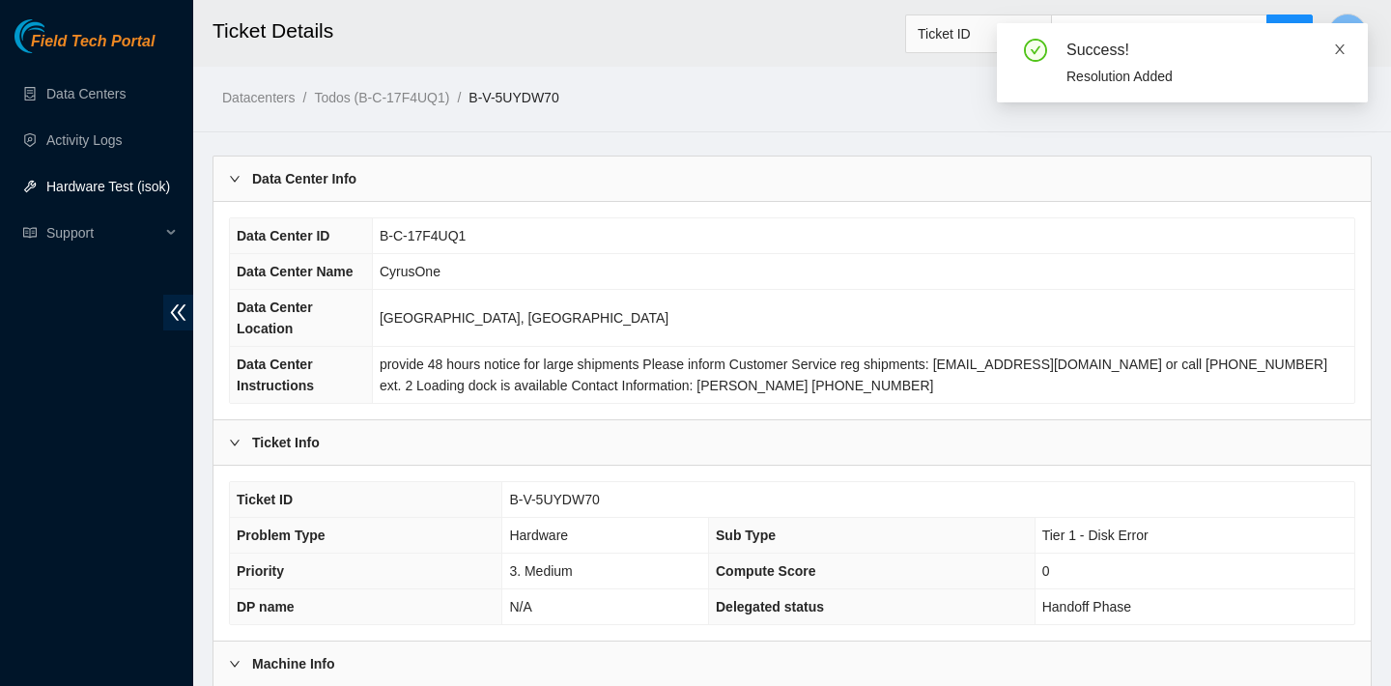
click at [1337, 46] on icon "close" at bounding box center [1340, 49] width 10 height 10
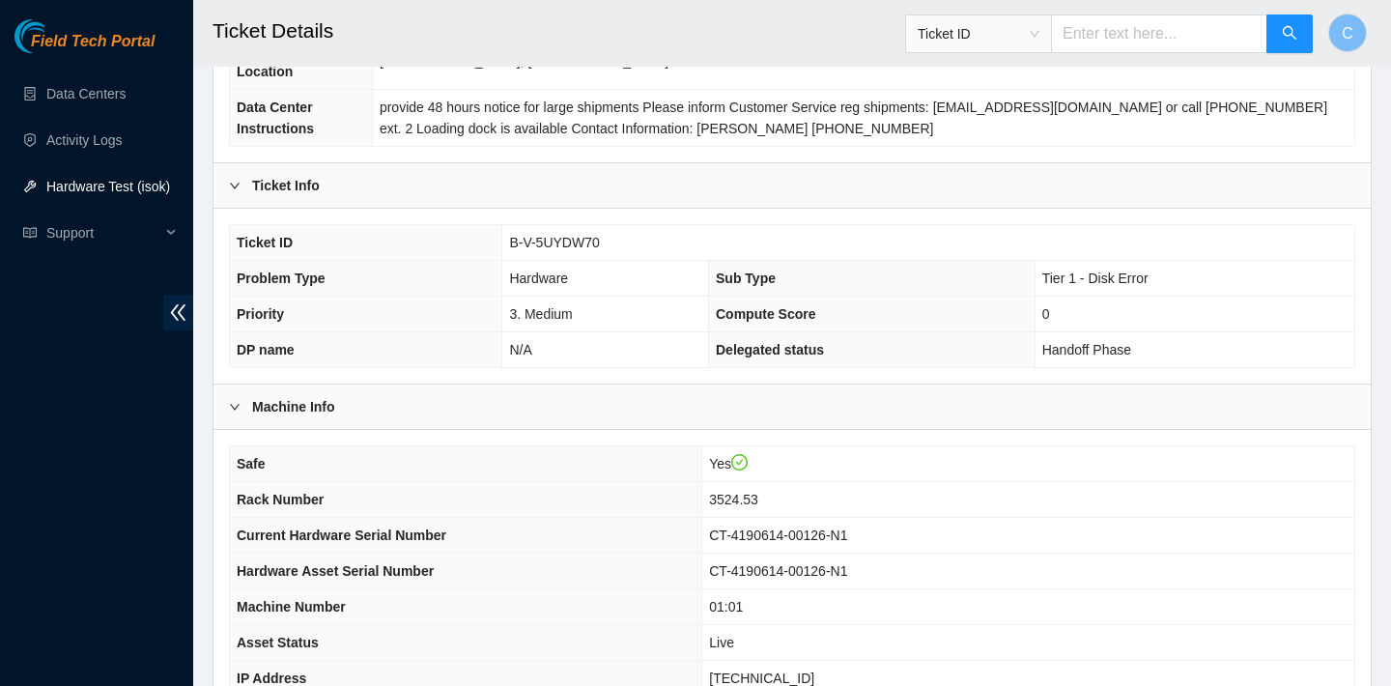
scroll to position [175, 0]
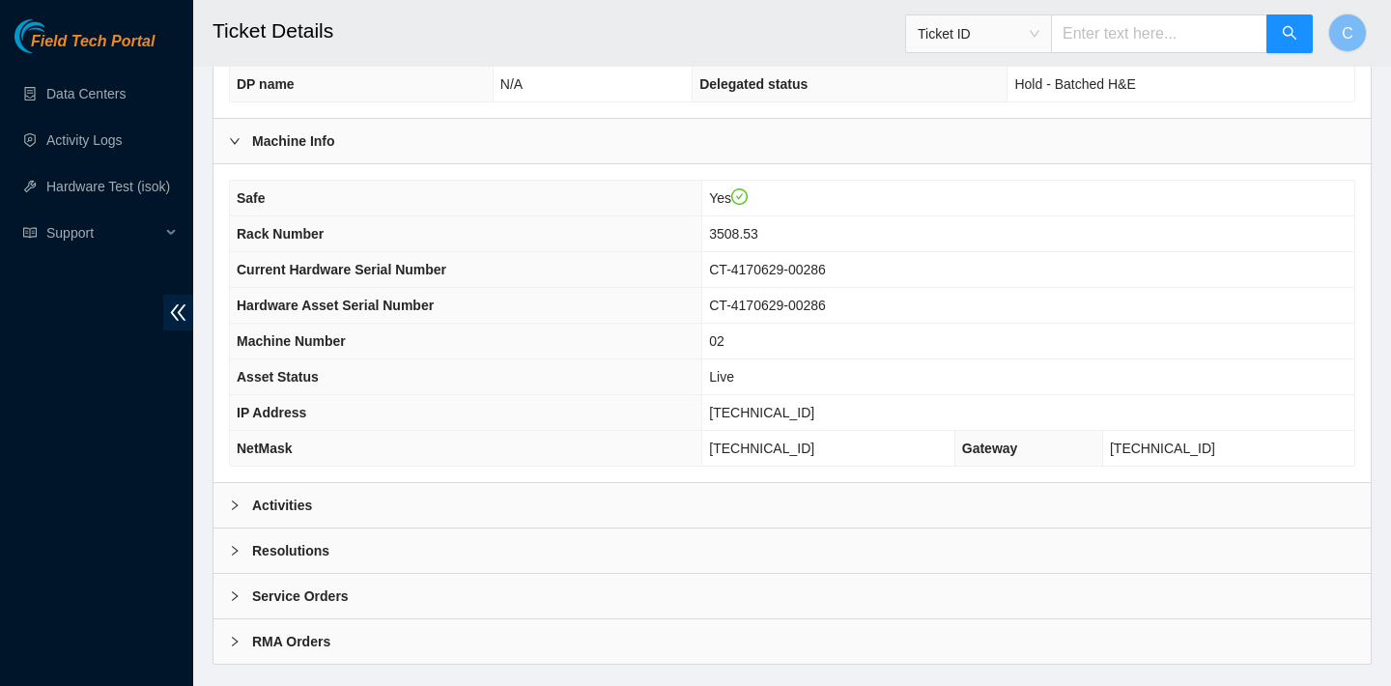
scroll to position [561, 0]
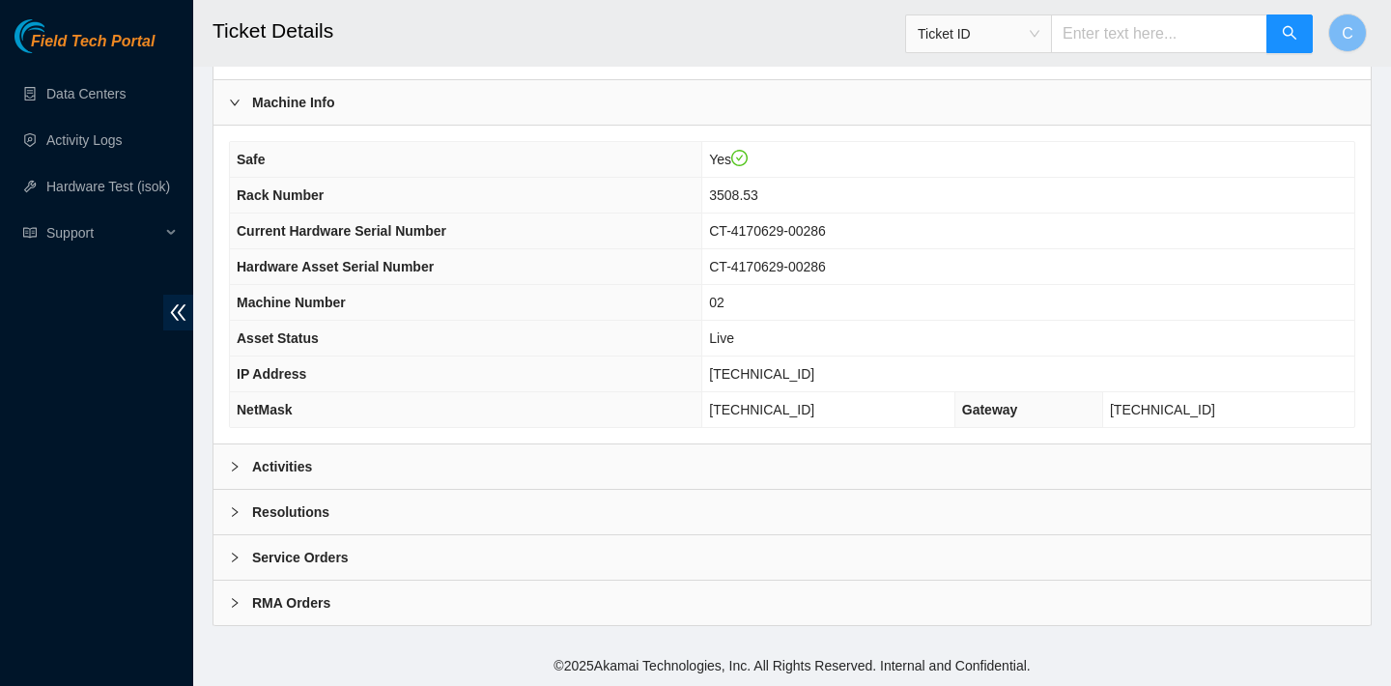
click at [871, 478] on div "Activities" at bounding box center [792, 466] width 1157 height 44
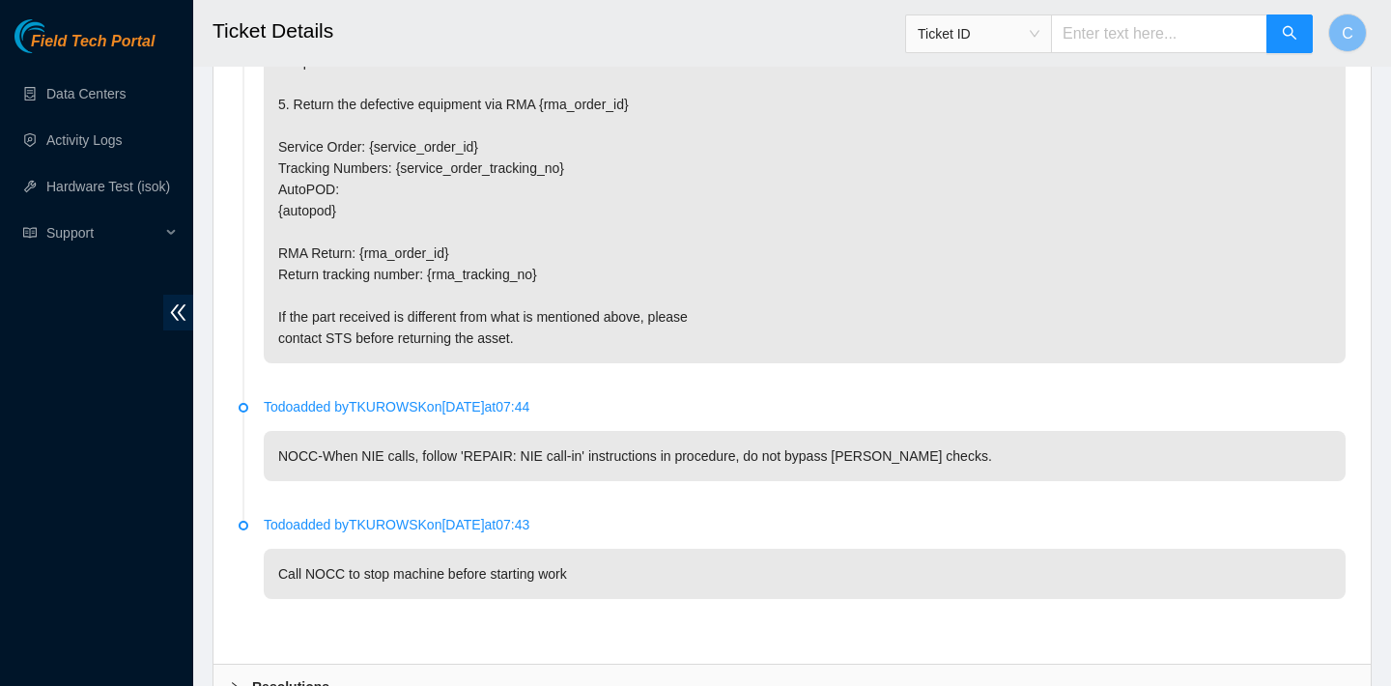
scroll to position [4510, 0]
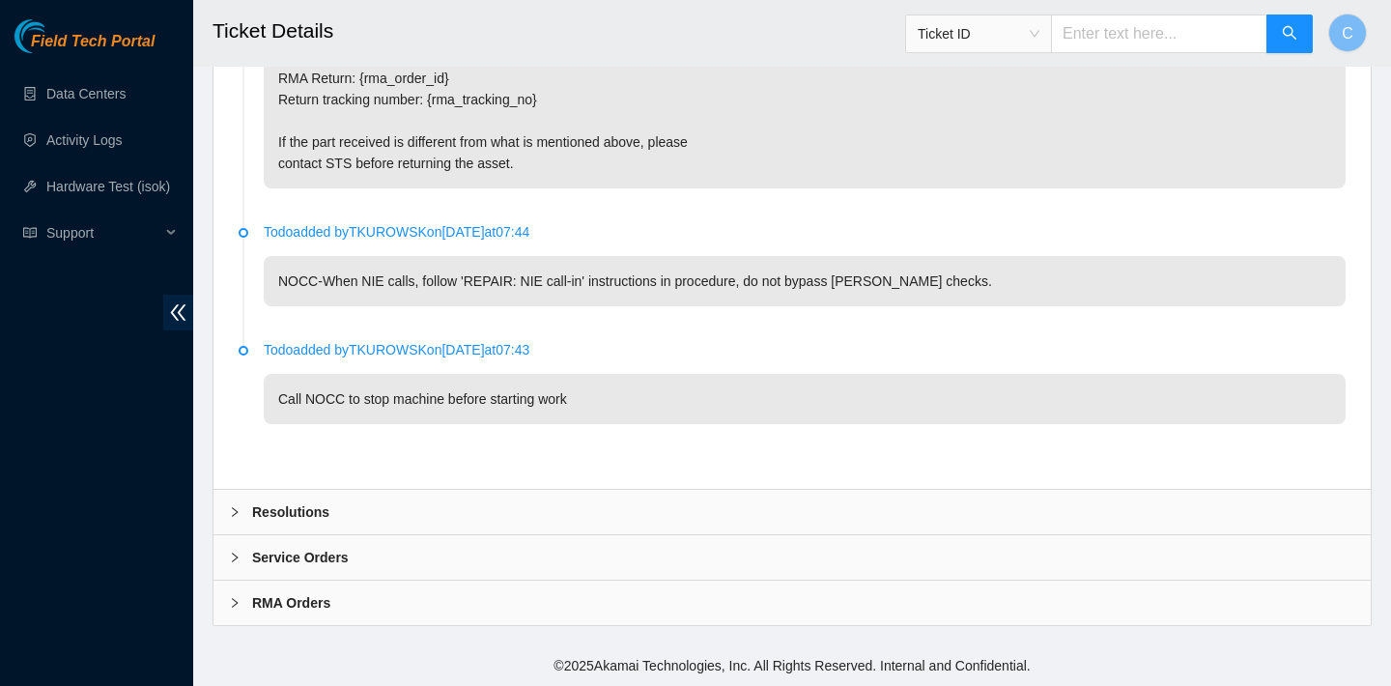
click at [477, 514] on div "Resolutions" at bounding box center [792, 512] width 1157 height 44
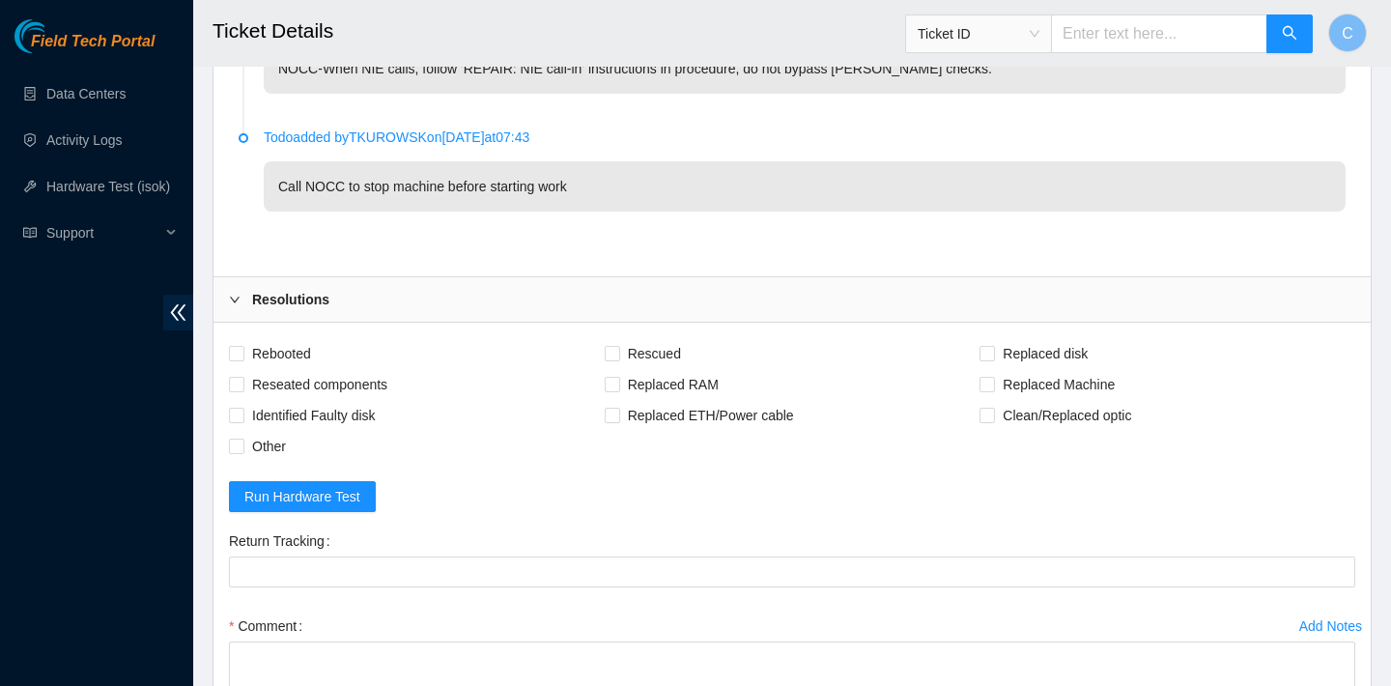
scroll to position [4817, 0]
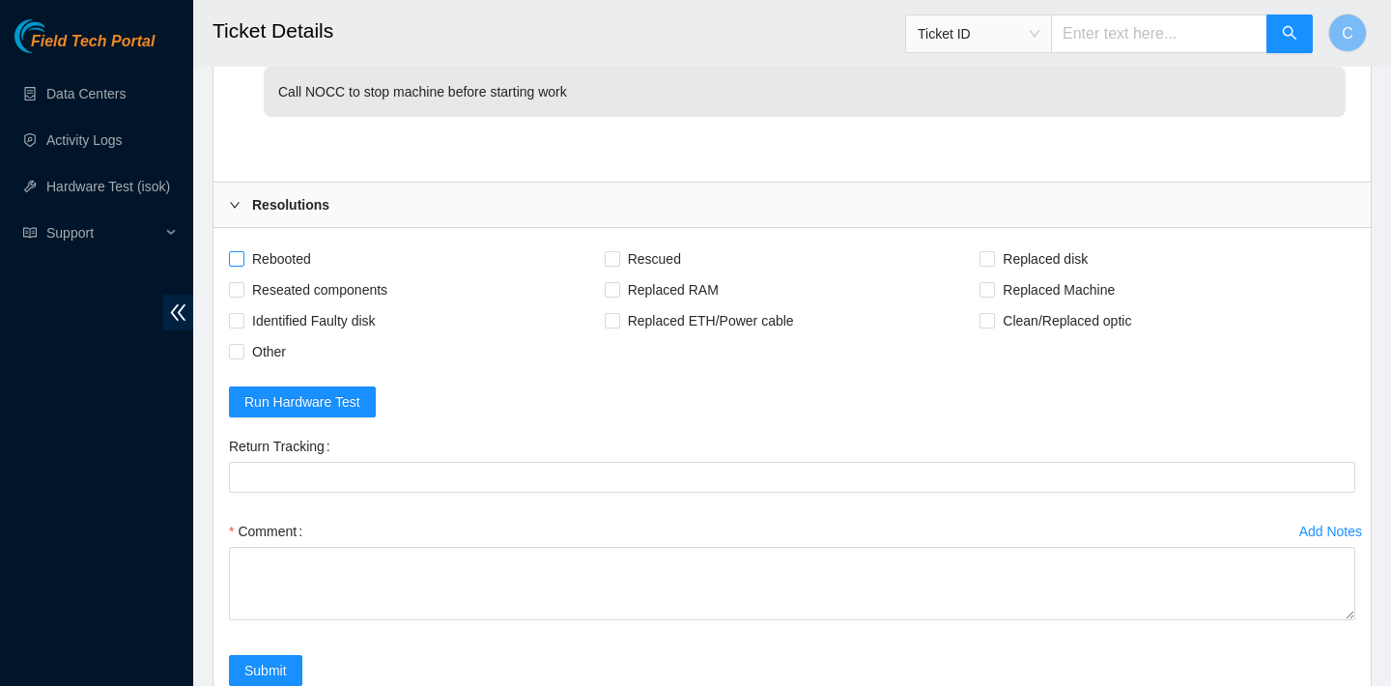
click at [290, 250] on span "Rebooted" at bounding box center [281, 258] width 74 height 31
click at [243, 251] on input "Rebooted" at bounding box center [236, 258] width 14 height 14
checkbox input "true"
click at [654, 246] on span "Rescued" at bounding box center [654, 258] width 69 height 31
click at [618, 251] on input "Rescued" at bounding box center [612, 258] width 14 height 14
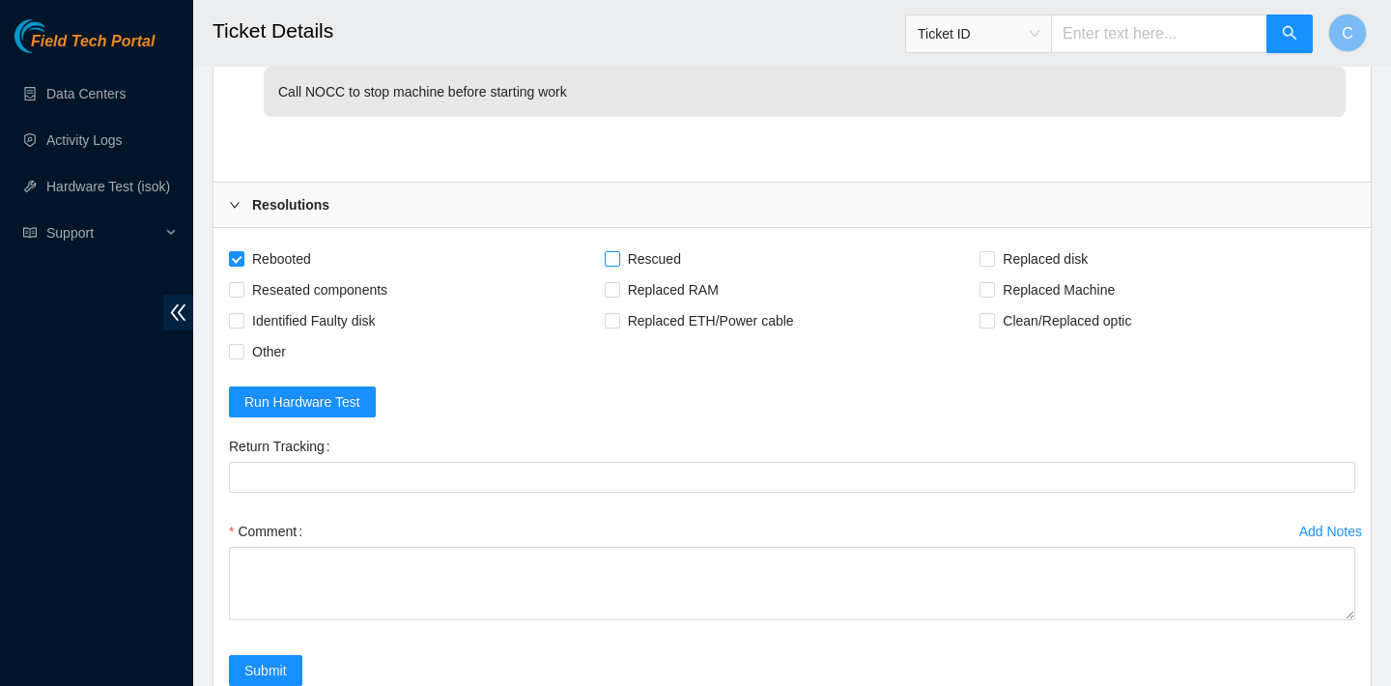
checkbox input "true"
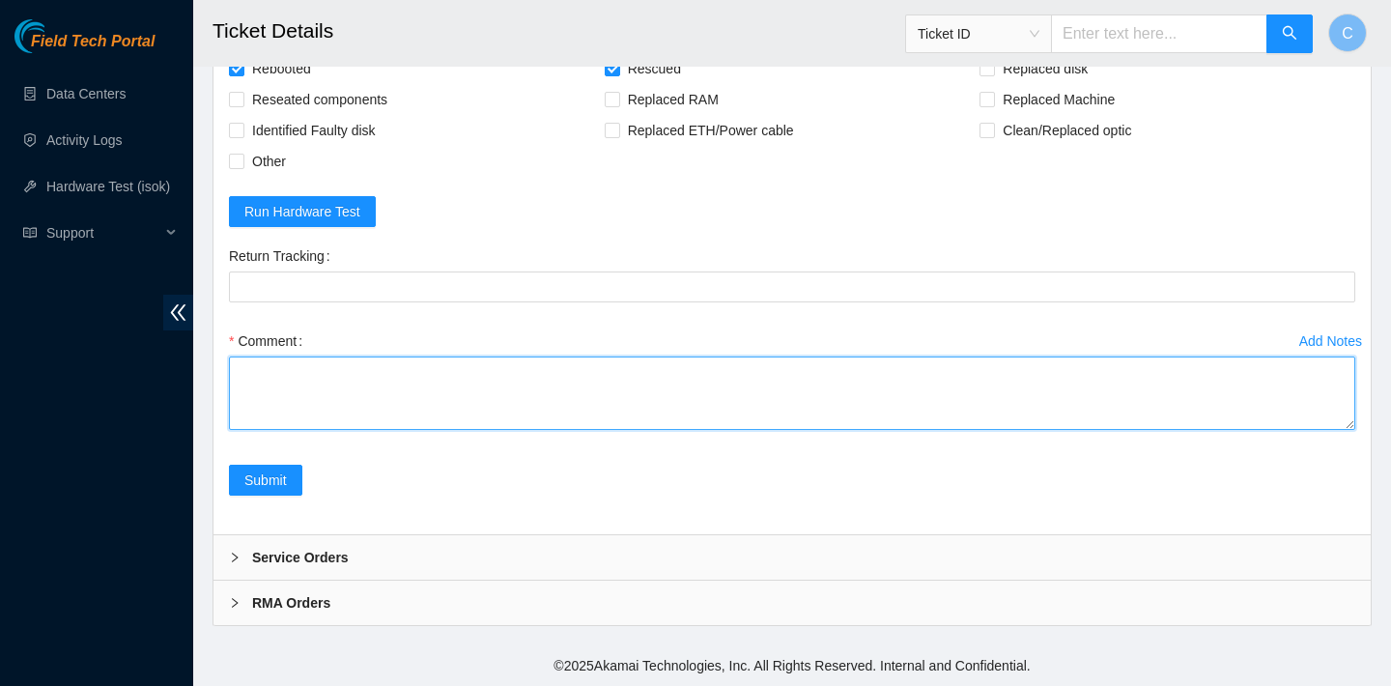
click at [408, 383] on textarea "Comment" at bounding box center [792, 393] width 1127 height 73
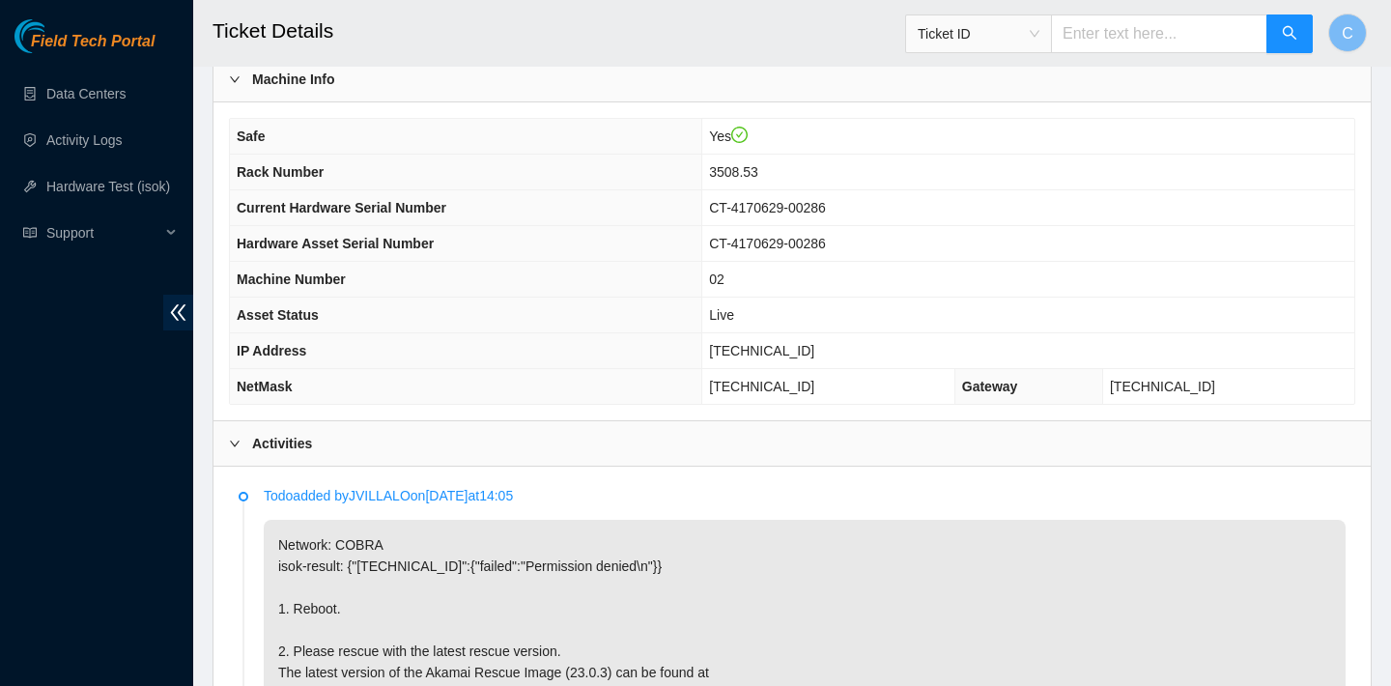
scroll to position [587, 0]
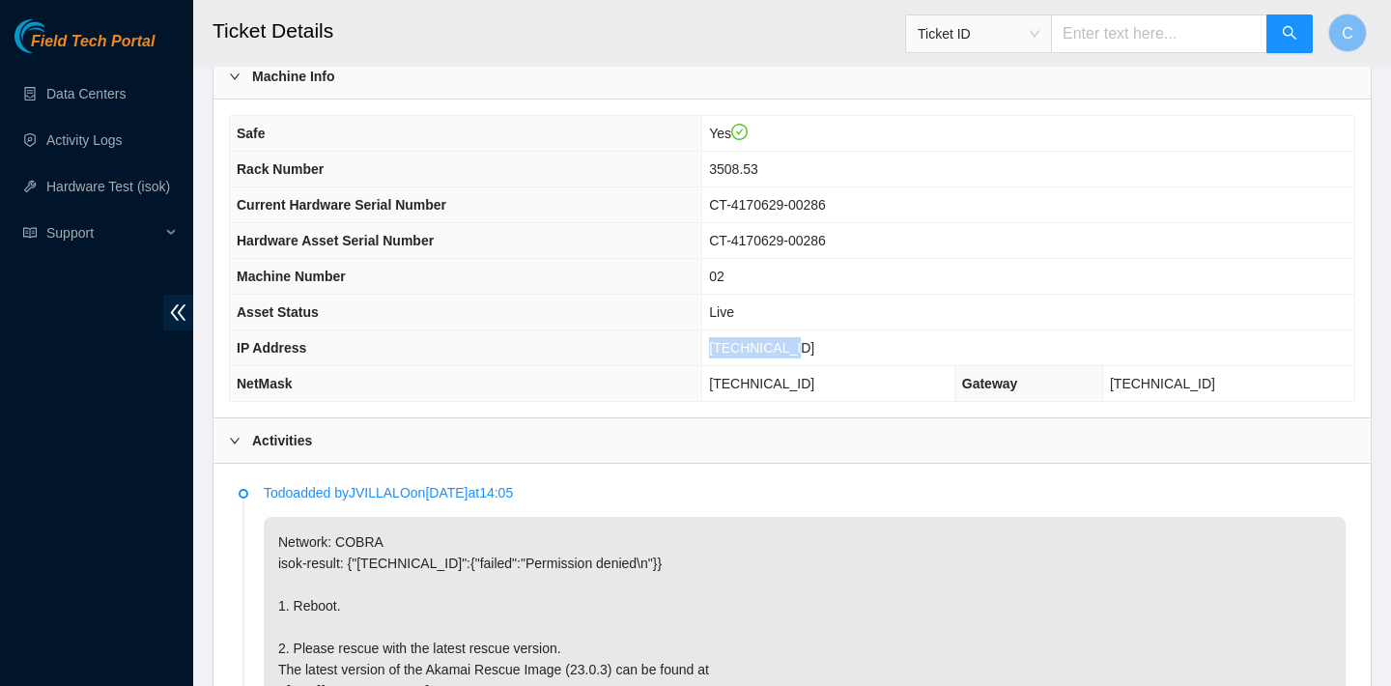
drag, startPoint x: 840, startPoint y: 341, endPoint x: 755, endPoint y: 347, distance: 85.2
click at [755, 347] on td "23.218.82.69" at bounding box center [1028, 348] width 652 height 36
copy span "23.218.82.69"
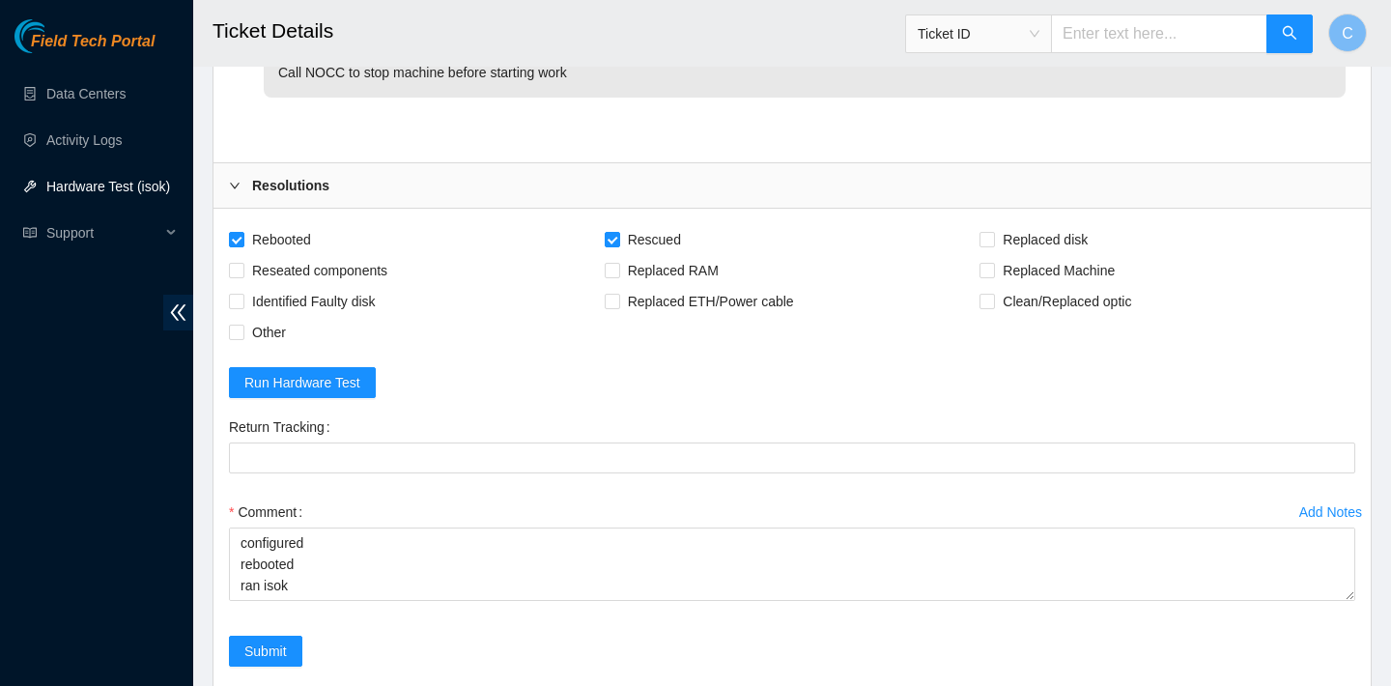
scroll to position [5008, 0]
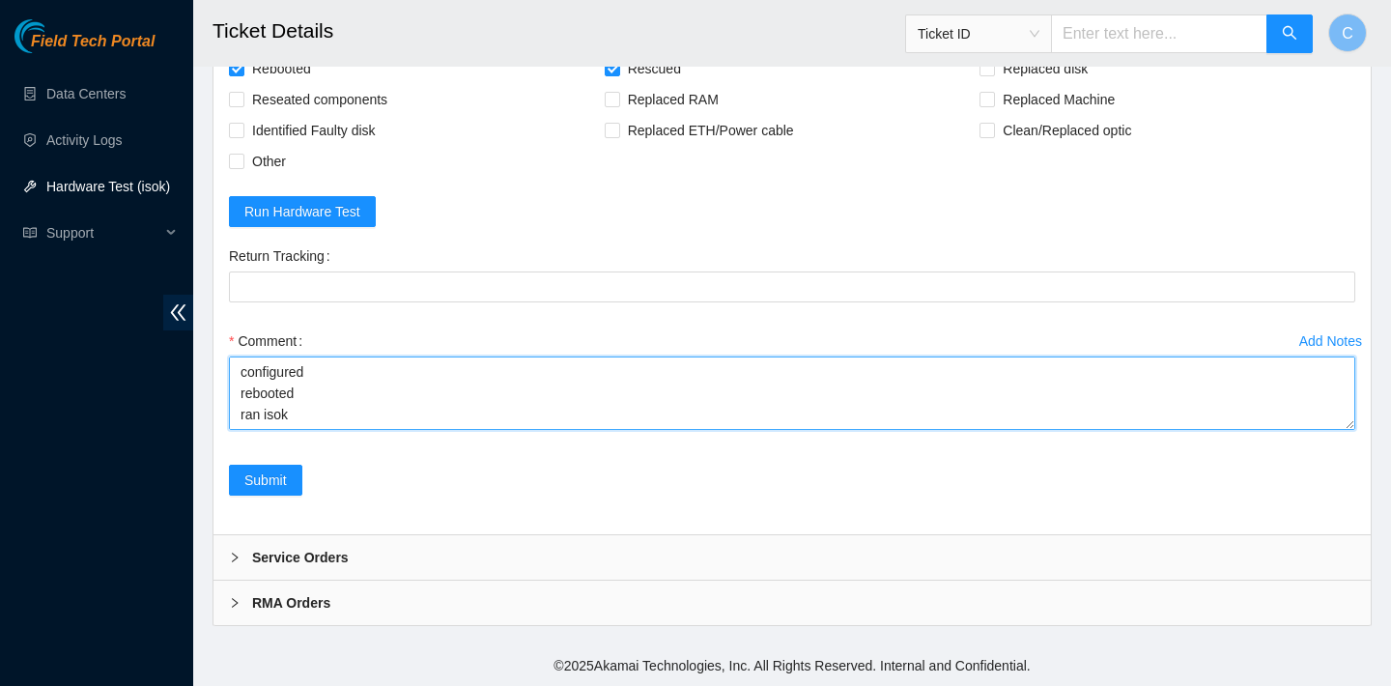
click at [276, 425] on textarea "verified sn rebooted rescued rebooted configured rebooted ran isok" at bounding box center [792, 393] width 1127 height 73
paste textarea "23.218.82.69 : passed: ok"
type textarea "verified sn rebooted rescued rebooted configured rebooted ran isok 23.218.82.69…"
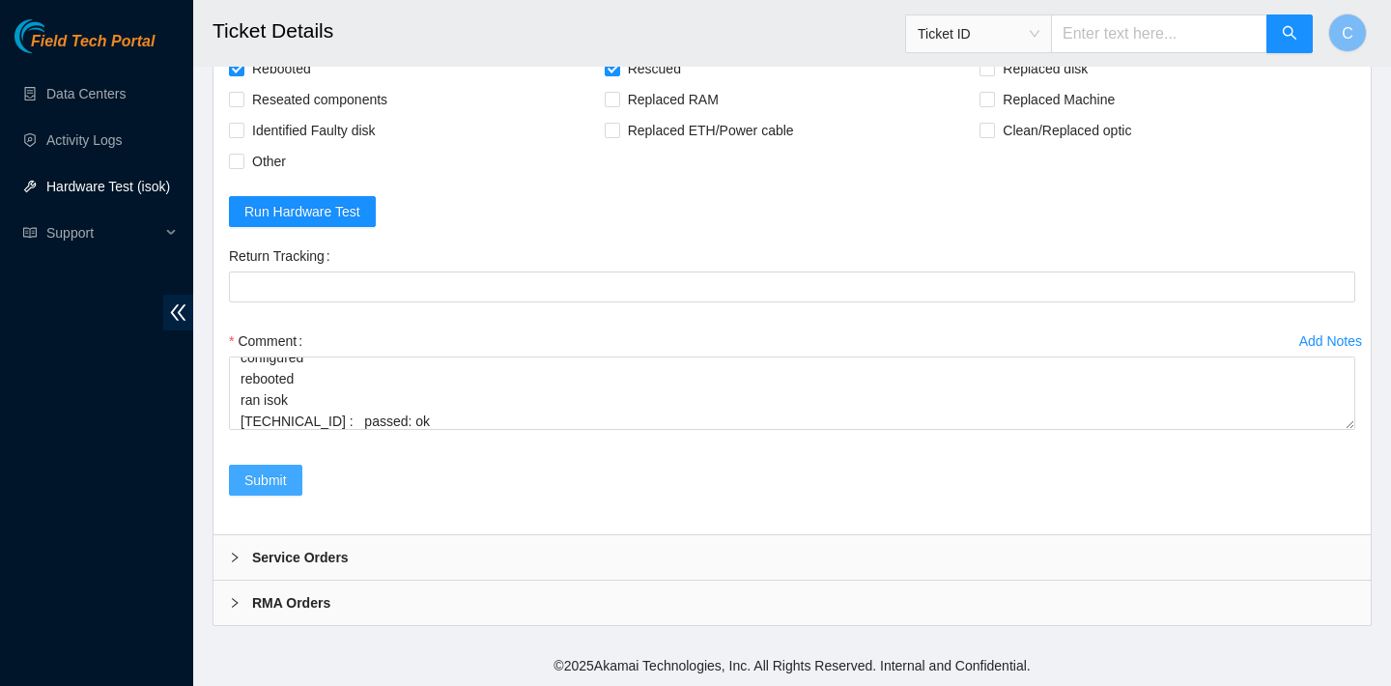
click at [280, 487] on span "Submit" at bounding box center [265, 480] width 43 height 21
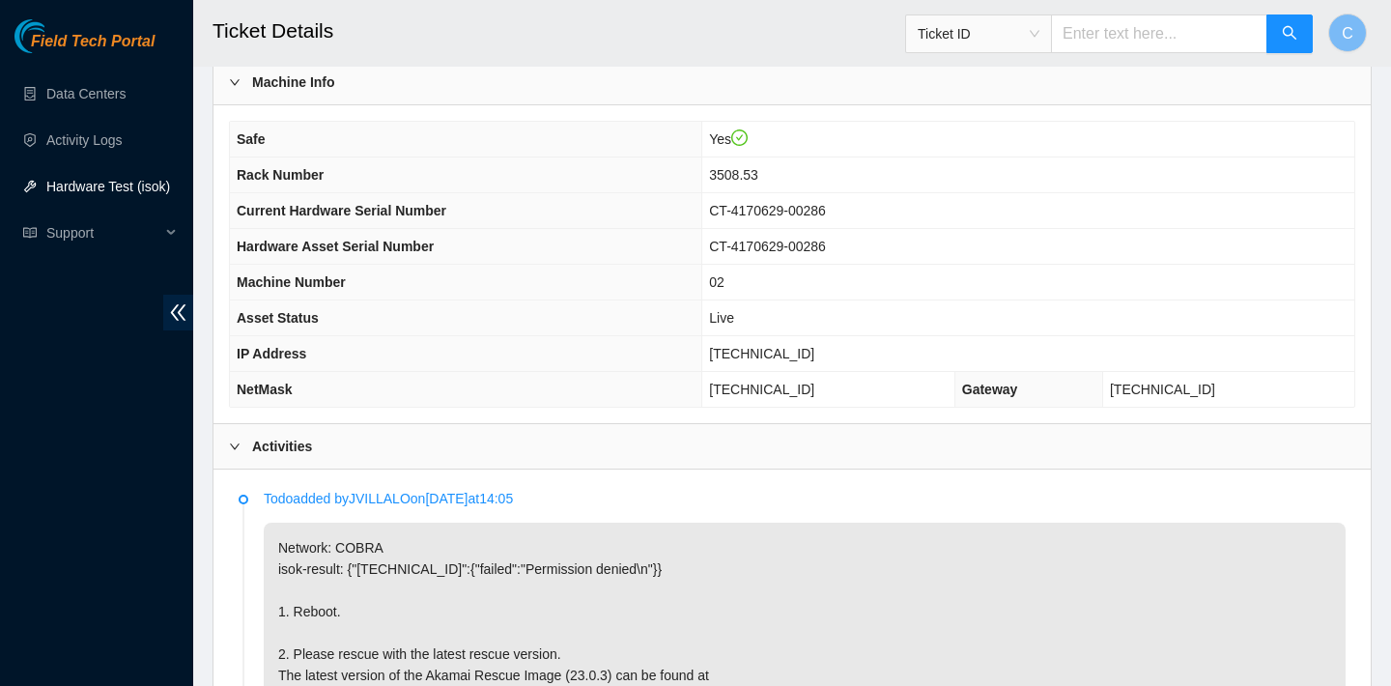
scroll to position [0, 0]
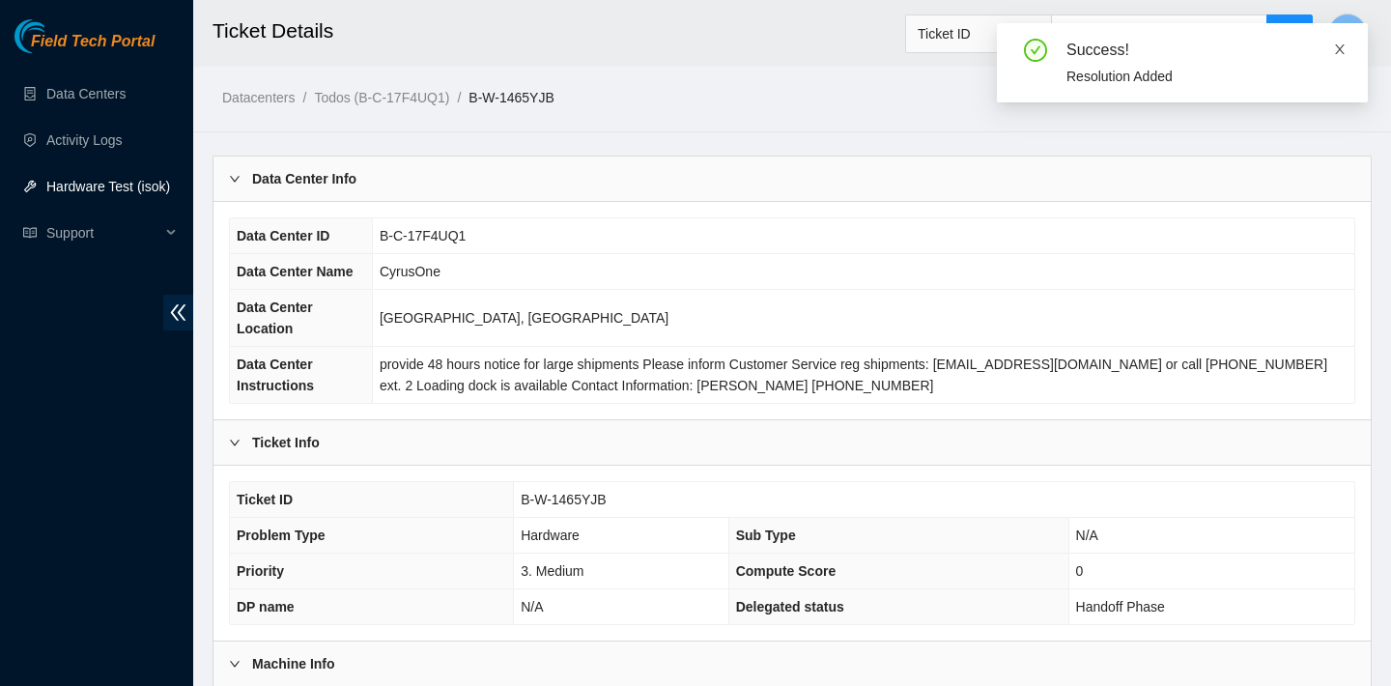
click at [1338, 46] on icon "close" at bounding box center [1340, 49] width 10 height 10
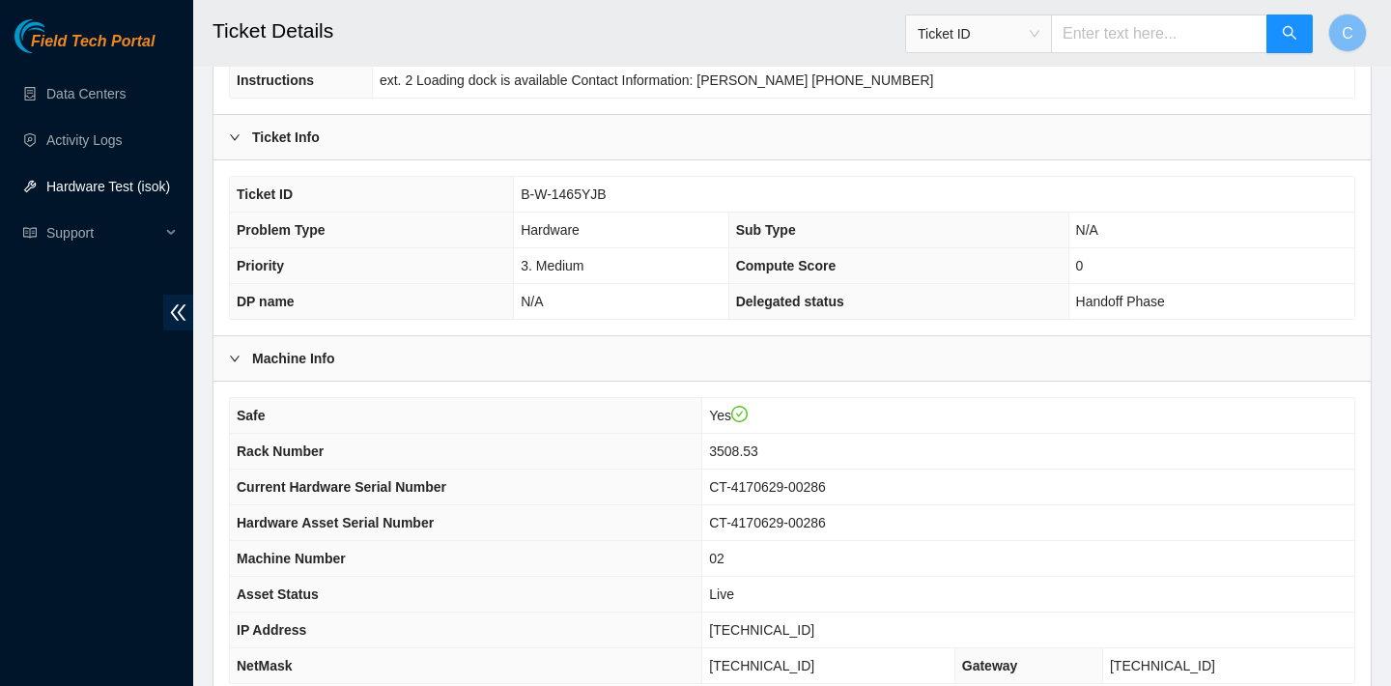
scroll to position [561, 0]
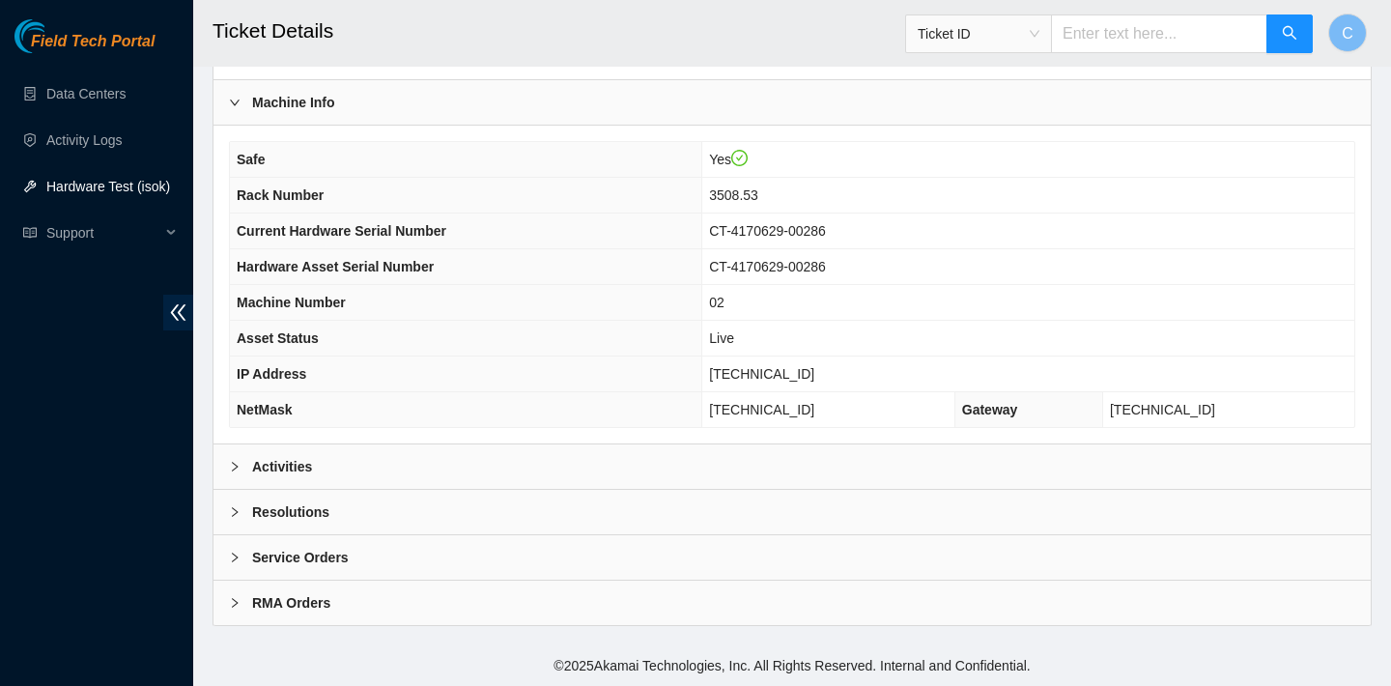
click at [1042, 485] on div "Activities" at bounding box center [792, 466] width 1157 height 44
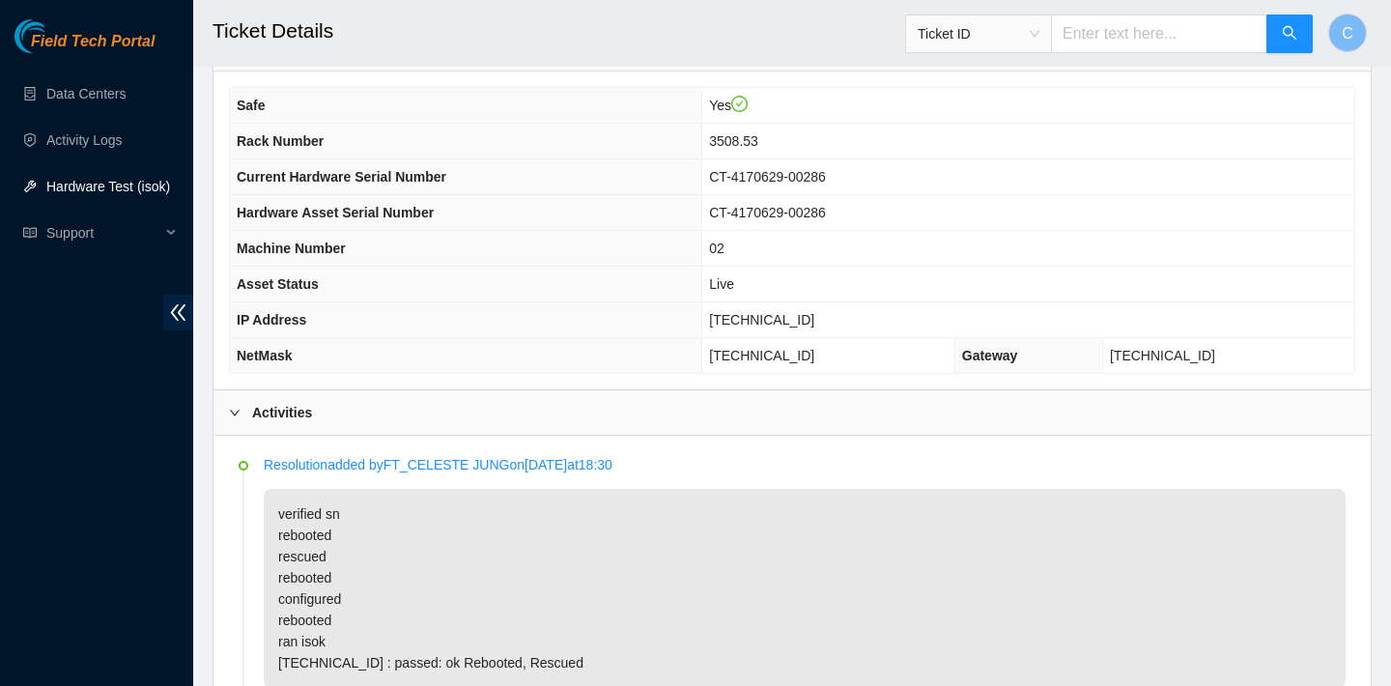
scroll to position [1092, 0]
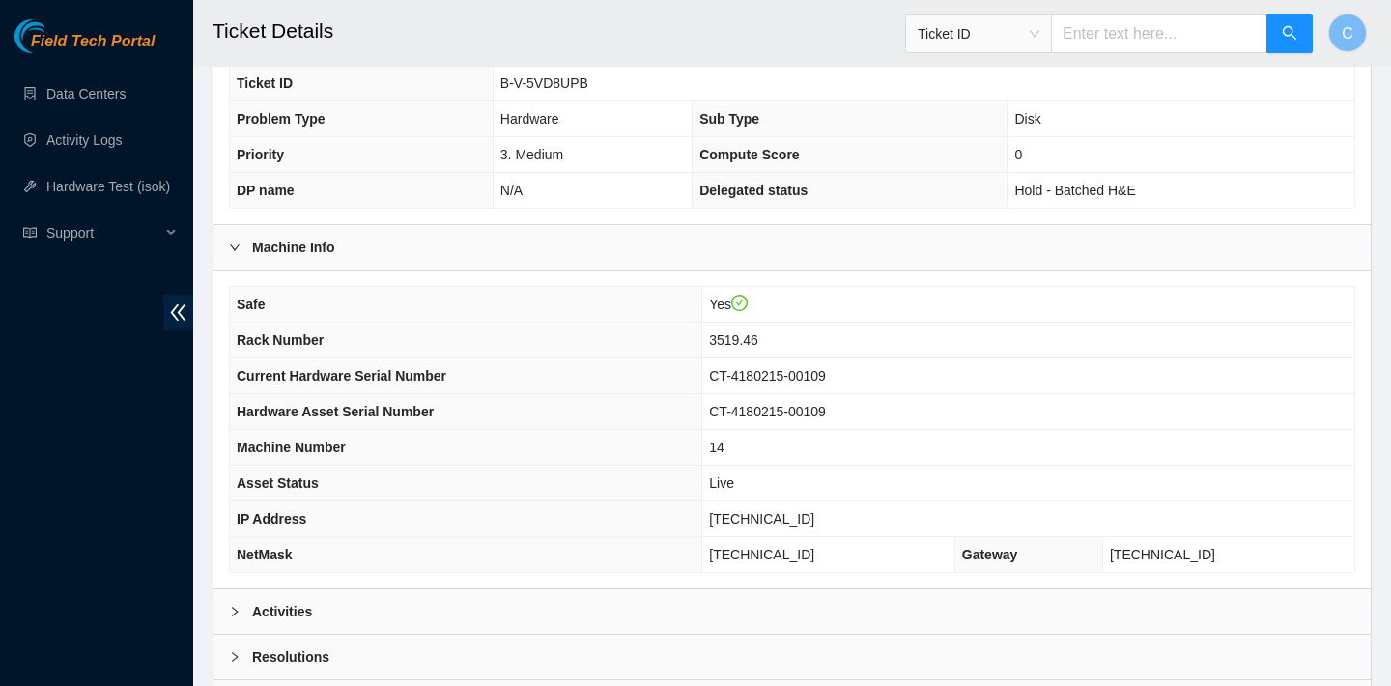
scroll to position [561, 0]
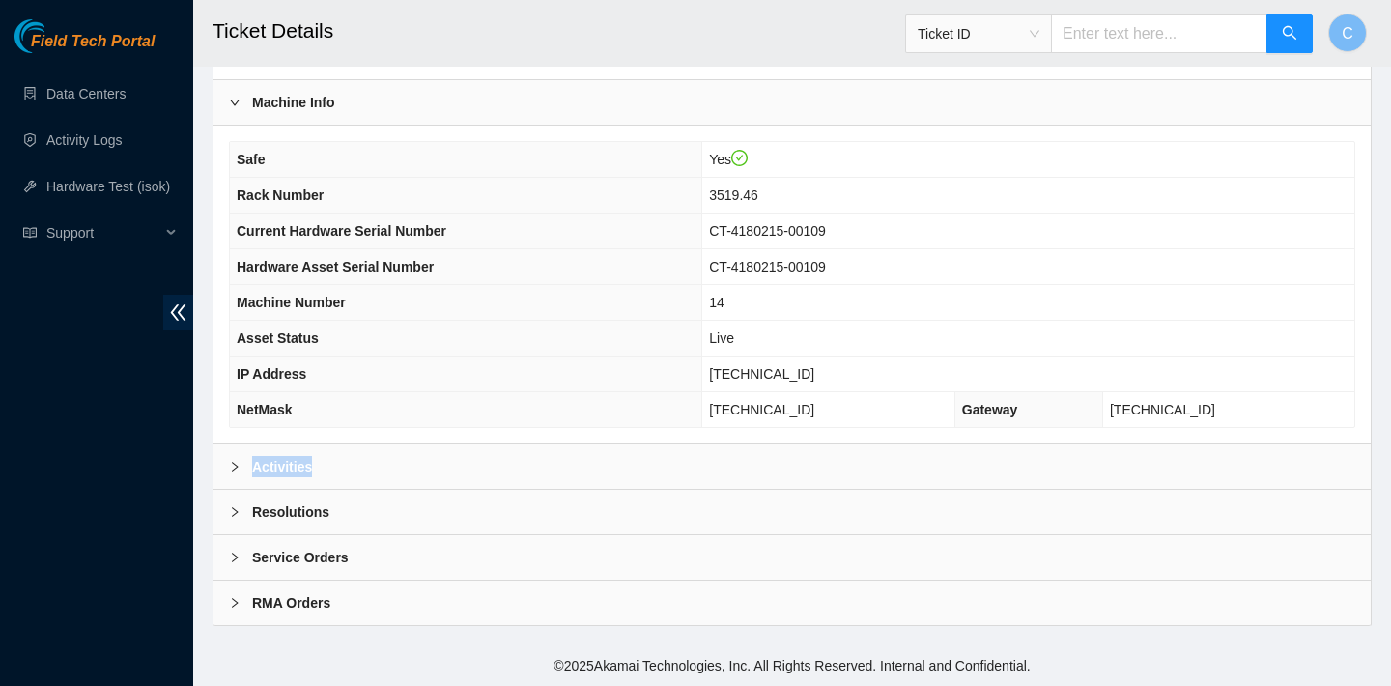
click at [704, 456] on div "Activities" at bounding box center [792, 466] width 1157 height 44
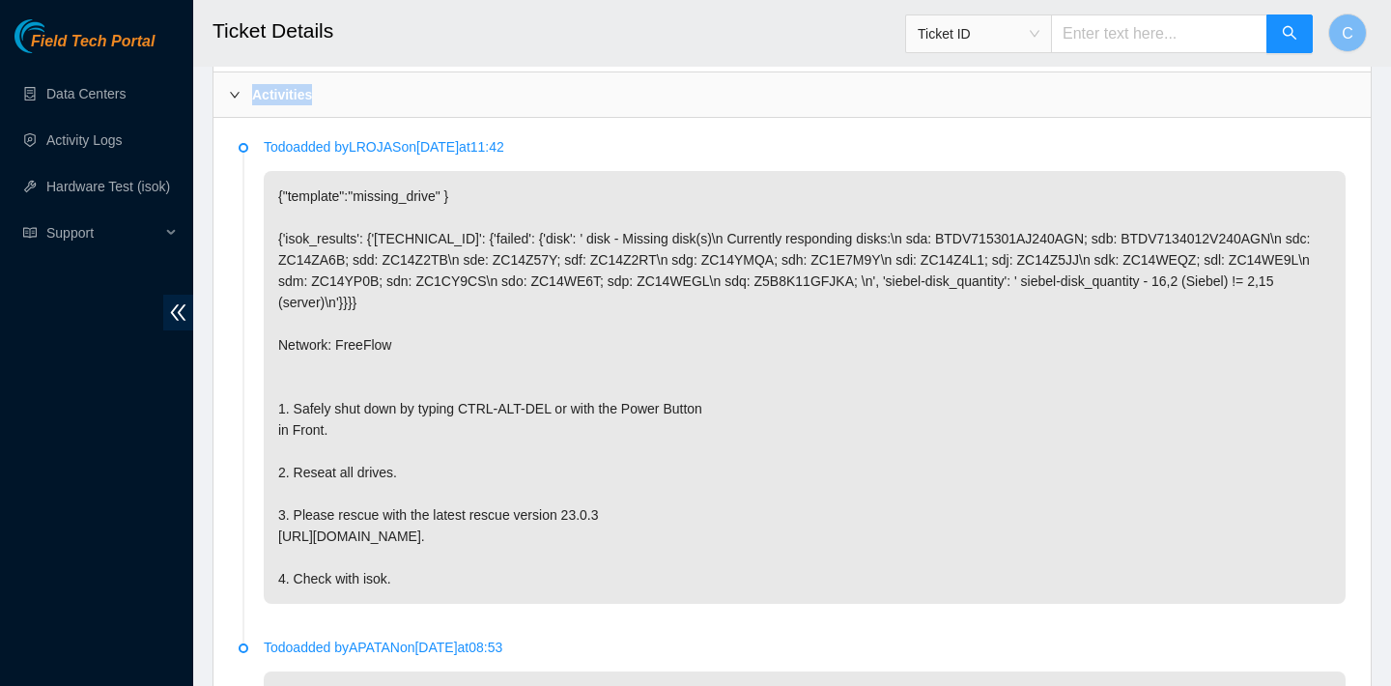
scroll to position [934, 0]
click at [945, 482] on p "{"template":"missing_drive" } {'isok_results': {'23.62.60.87': {'failed': {'dis…" at bounding box center [805, 386] width 1082 height 433
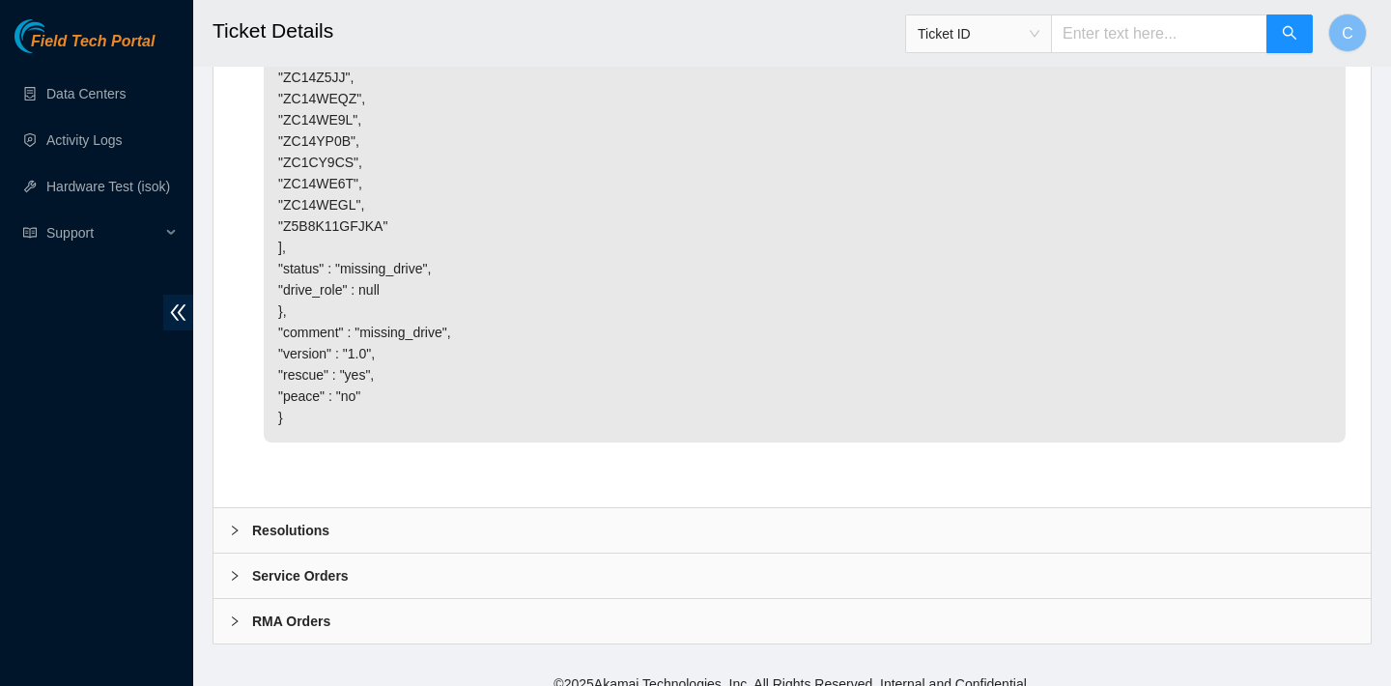
scroll to position [1996, 0]
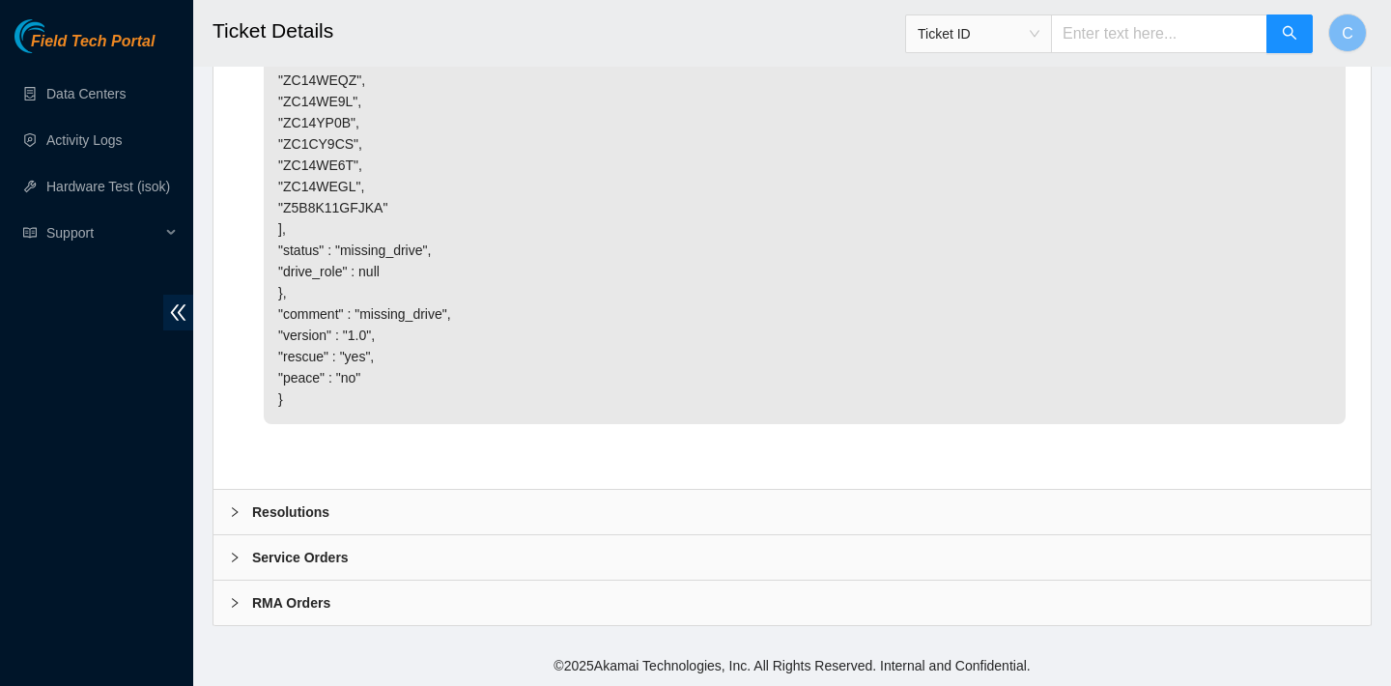
click at [838, 502] on div "Resolutions" at bounding box center [792, 512] width 1157 height 44
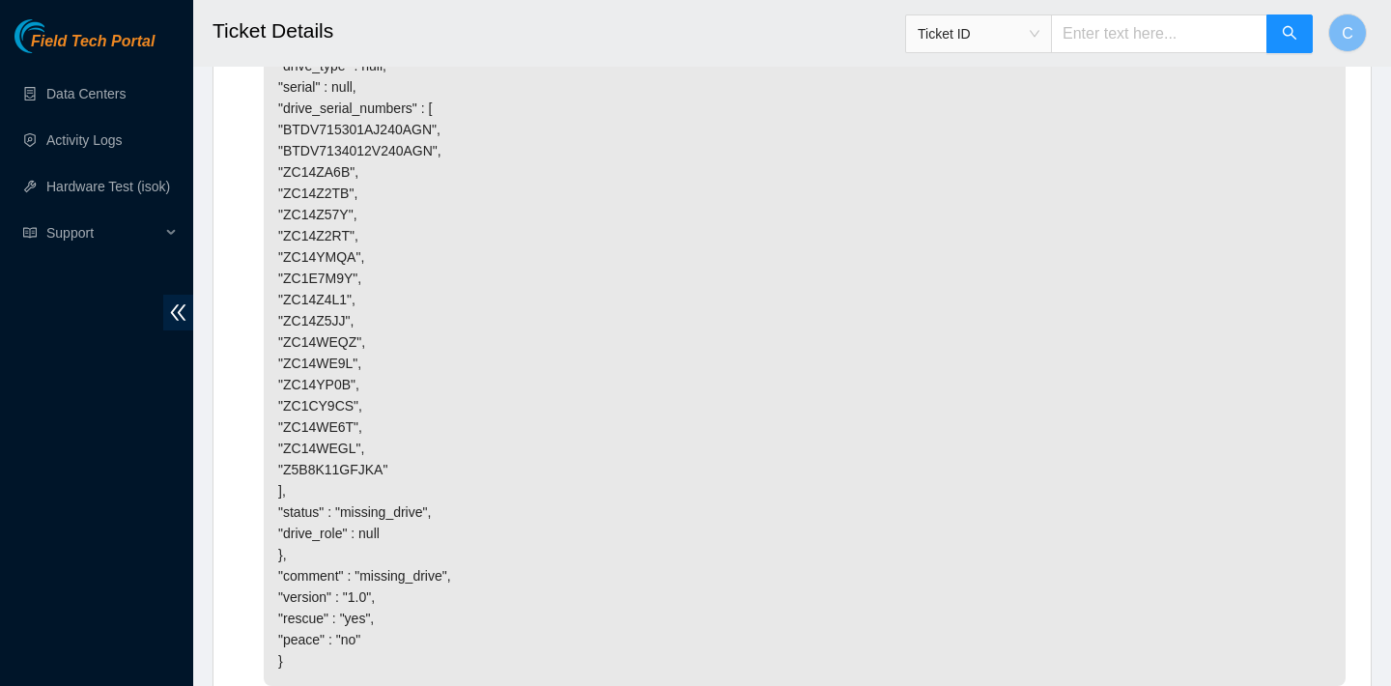
scroll to position [2494, 0]
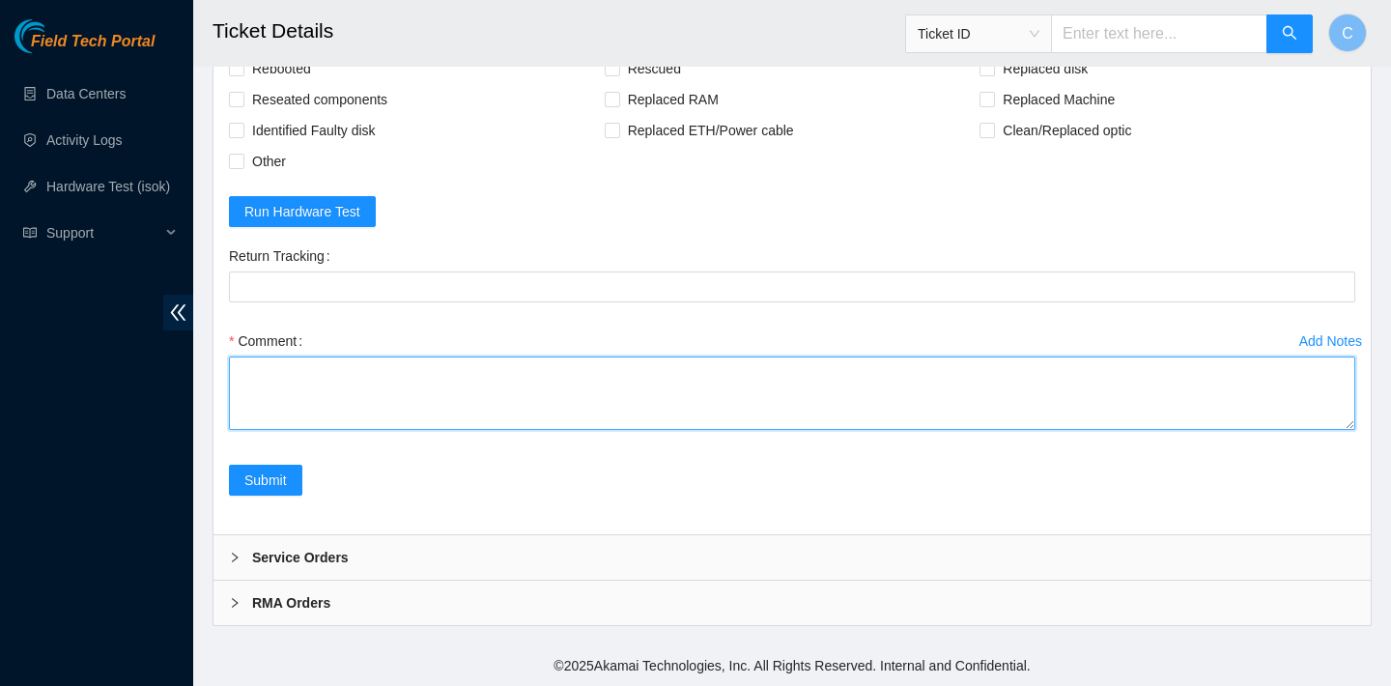
click at [984, 398] on textarea "Comment" at bounding box center [792, 393] width 1127 height 73
type textarea "c"
type textarea "verified SN powered down reseat drives rebooted rescued rebooted configured reb…"
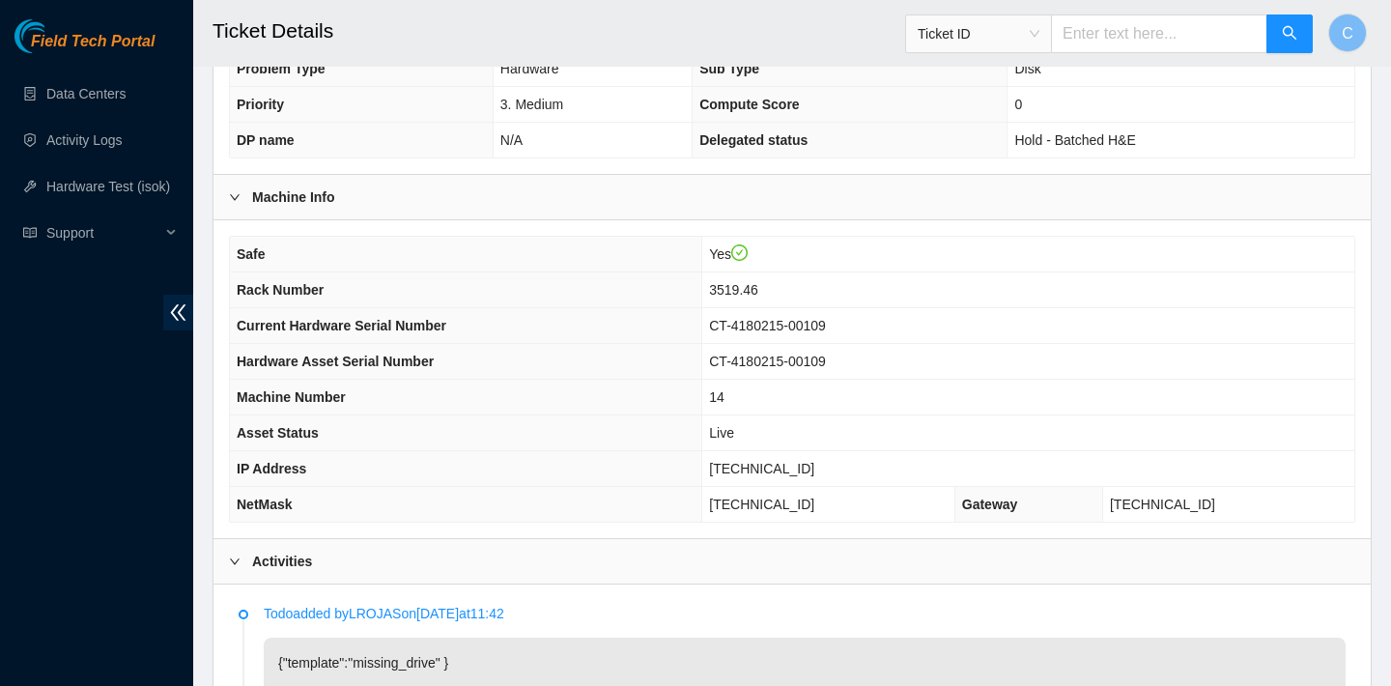
scroll to position [472, 0]
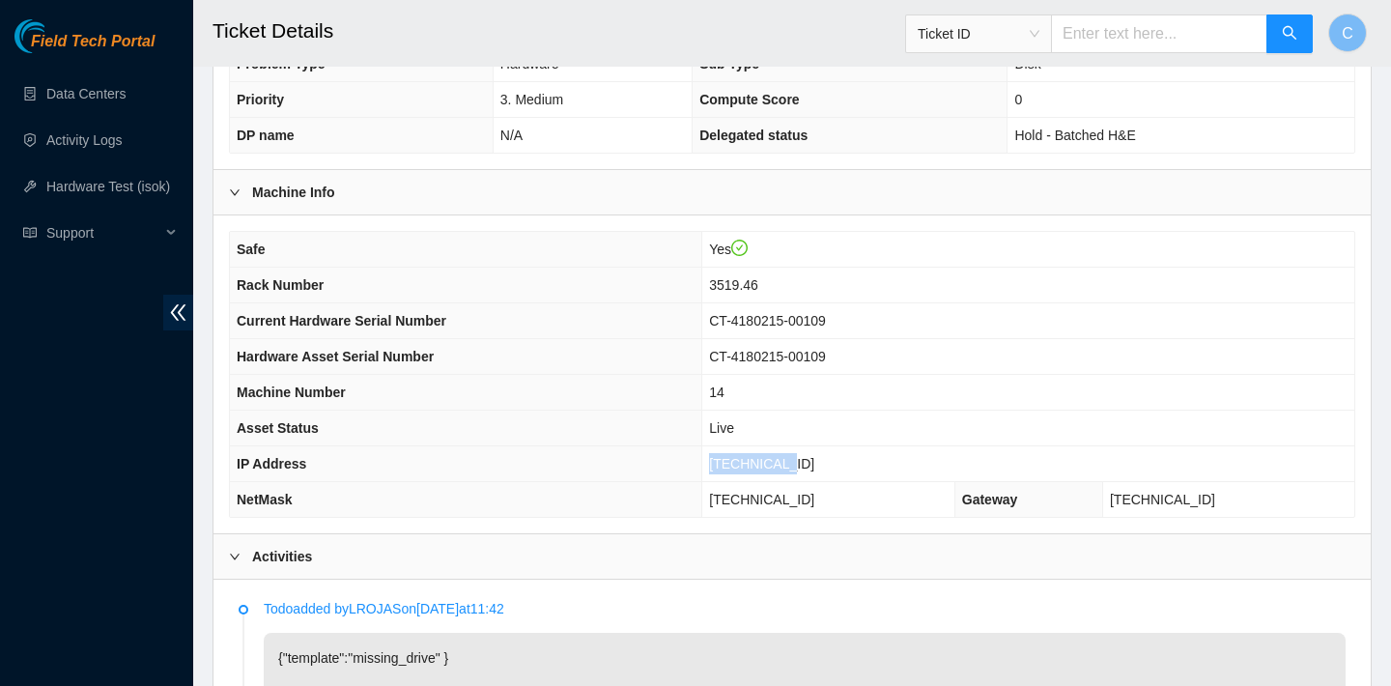
drag, startPoint x: 842, startPoint y: 461, endPoint x: 758, endPoint y: 461, distance: 83.1
click at [758, 461] on td "23.62.60.87" at bounding box center [1028, 464] width 652 height 36
copy span "23.62.60.87"
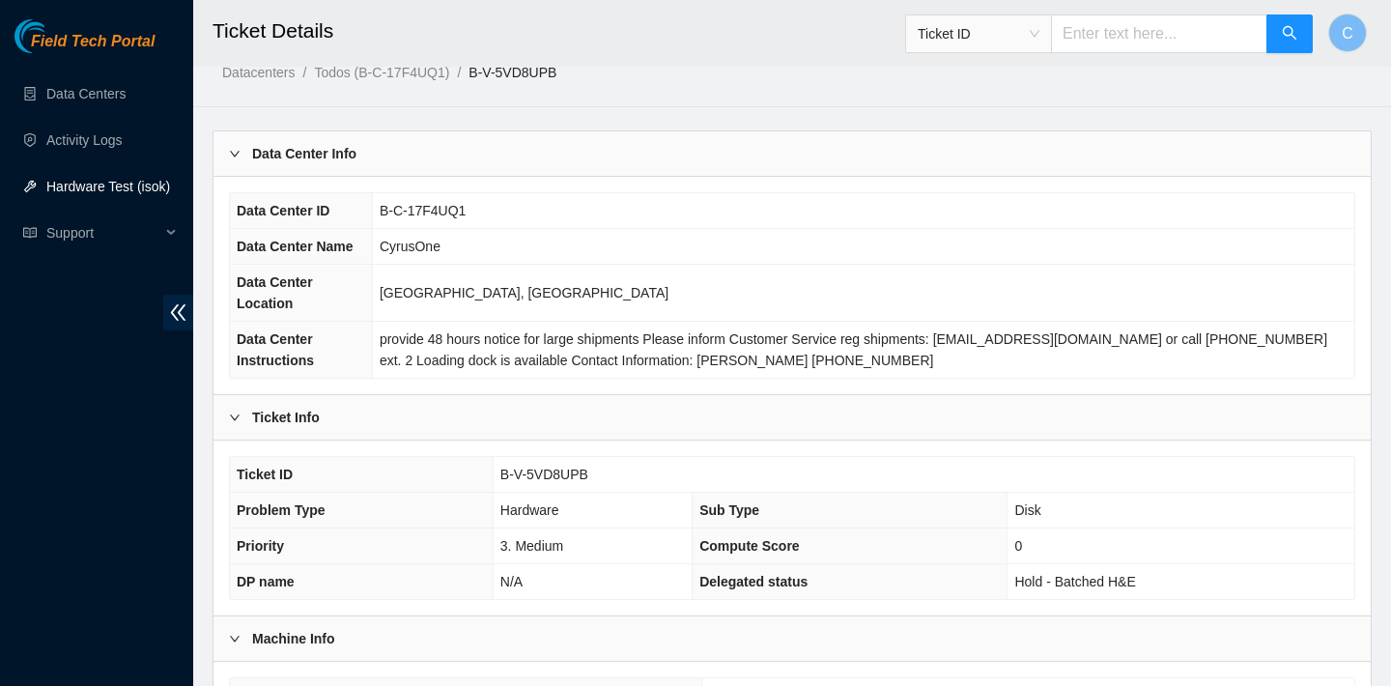
scroll to position [0, 0]
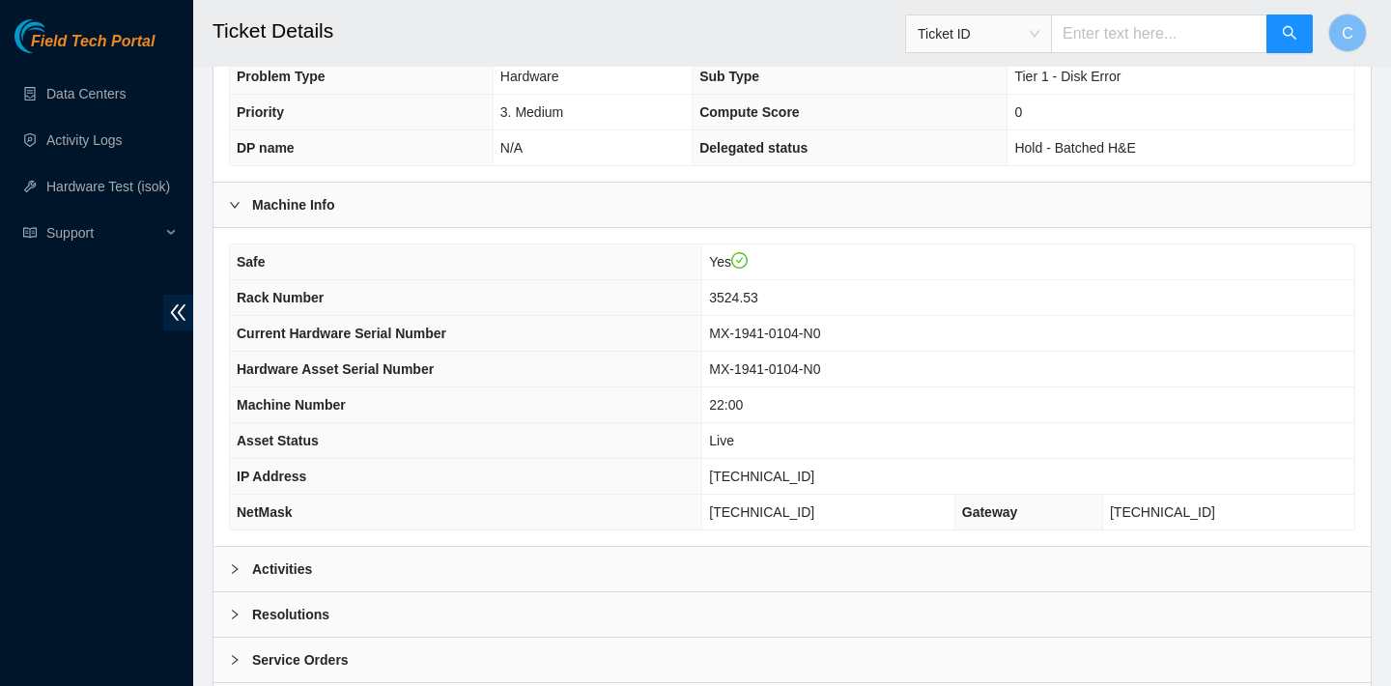
scroll to position [561, 0]
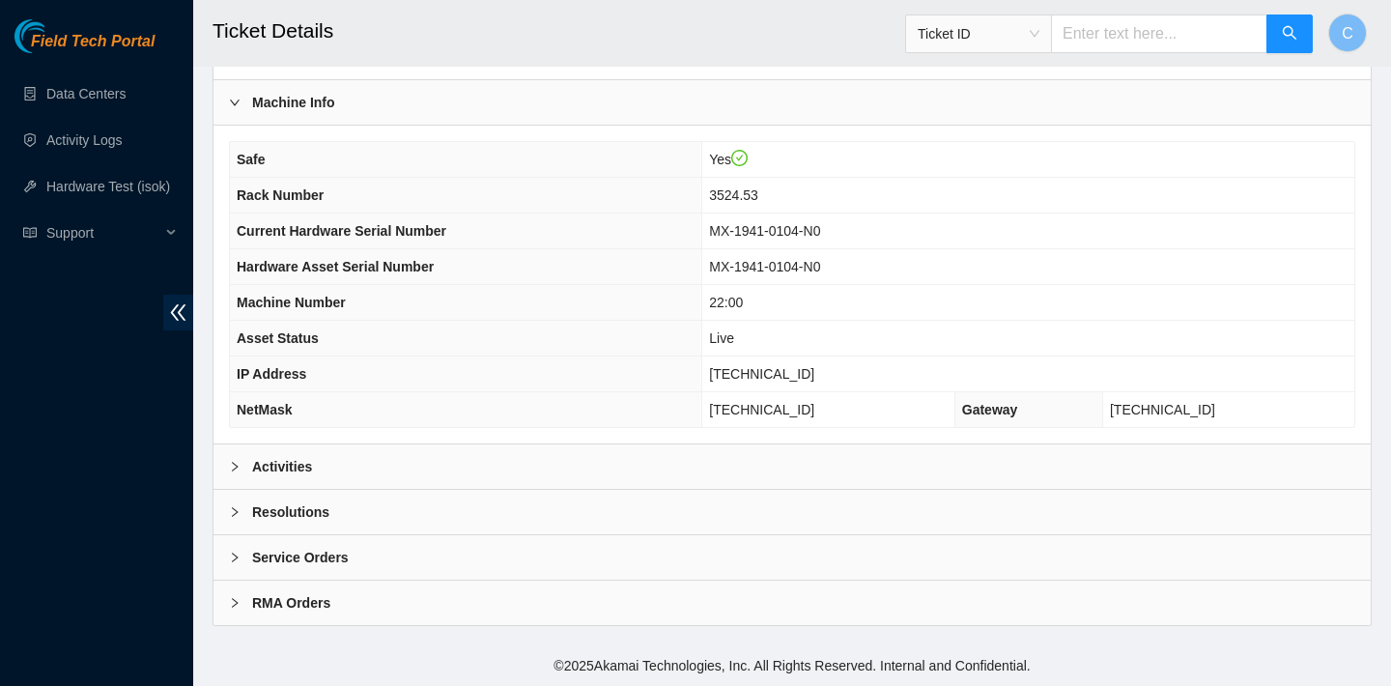
click at [692, 441] on div "Safe Yes Rack Number 3524.53 Current Hardware Serial Number MX-1941-0104-N0 Har…" at bounding box center [792, 285] width 1157 height 318
click at [672, 459] on div "Activities" at bounding box center [792, 466] width 1157 height 44
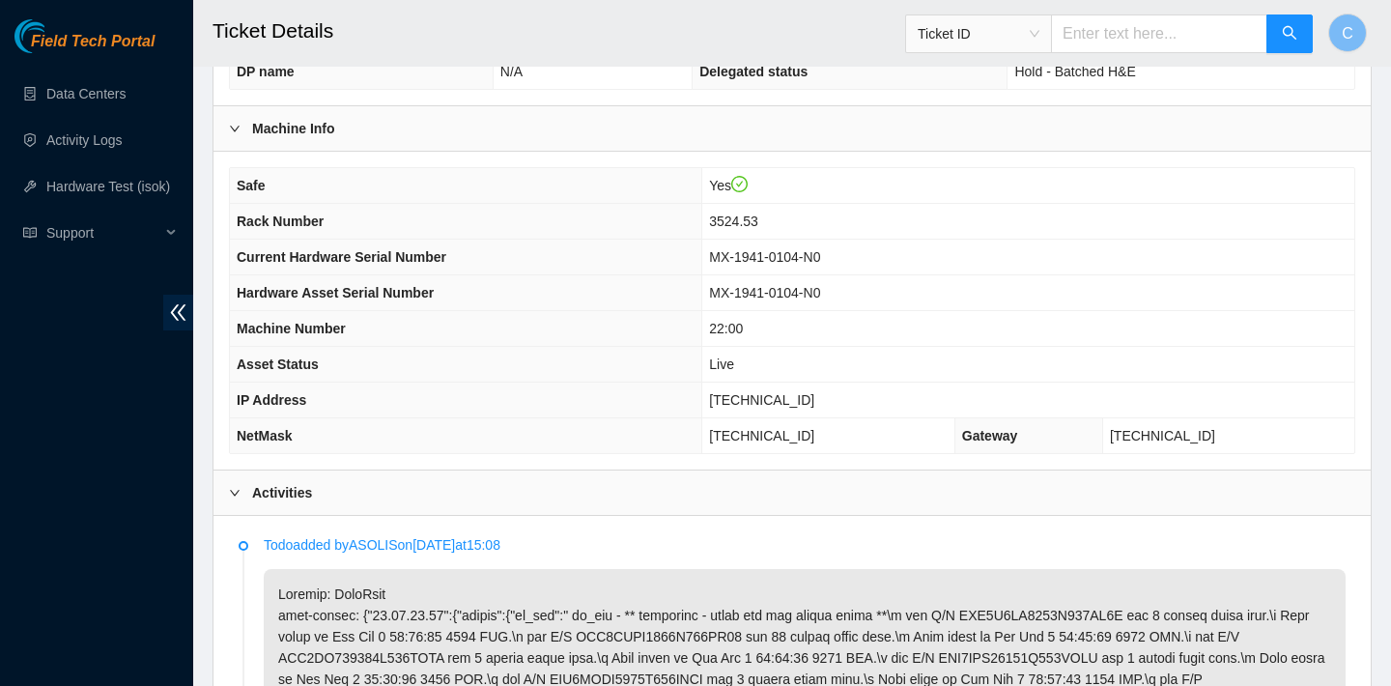
scroll to position [700, 0]
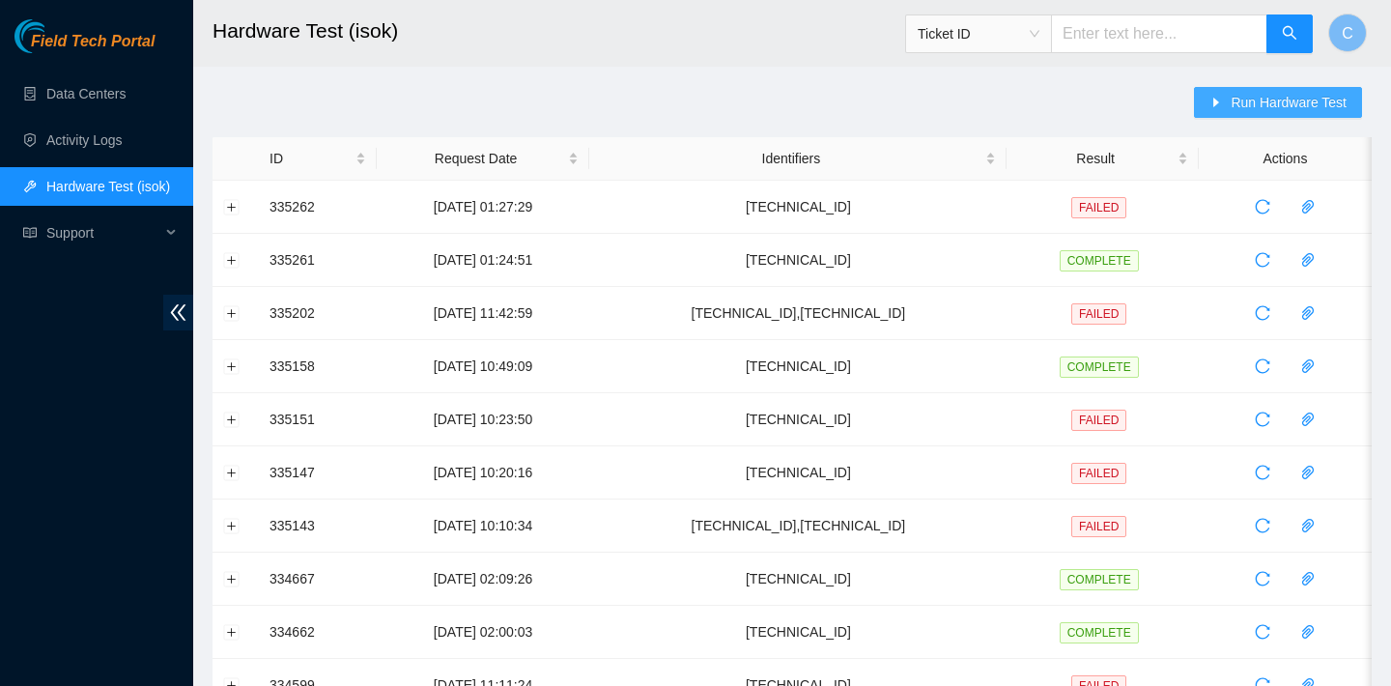
click at [1247, 97] on span "Run Hardware Test" at bounding box center [1289, 102] width 116 height 21
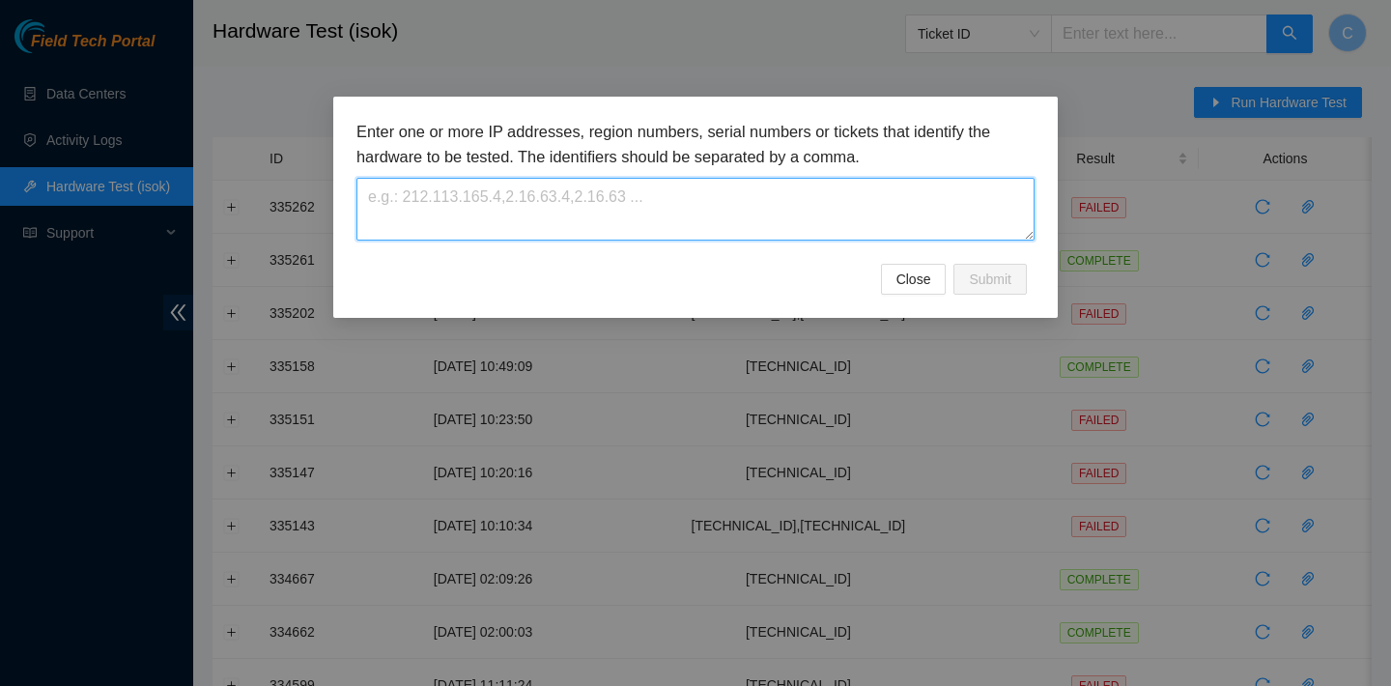
click at [776, 195] on textarea at bounding box center [696, 209] width 678 height 63
paste textarea "[TECHNICAL_ID]"
type textarea "23.36.67.5"
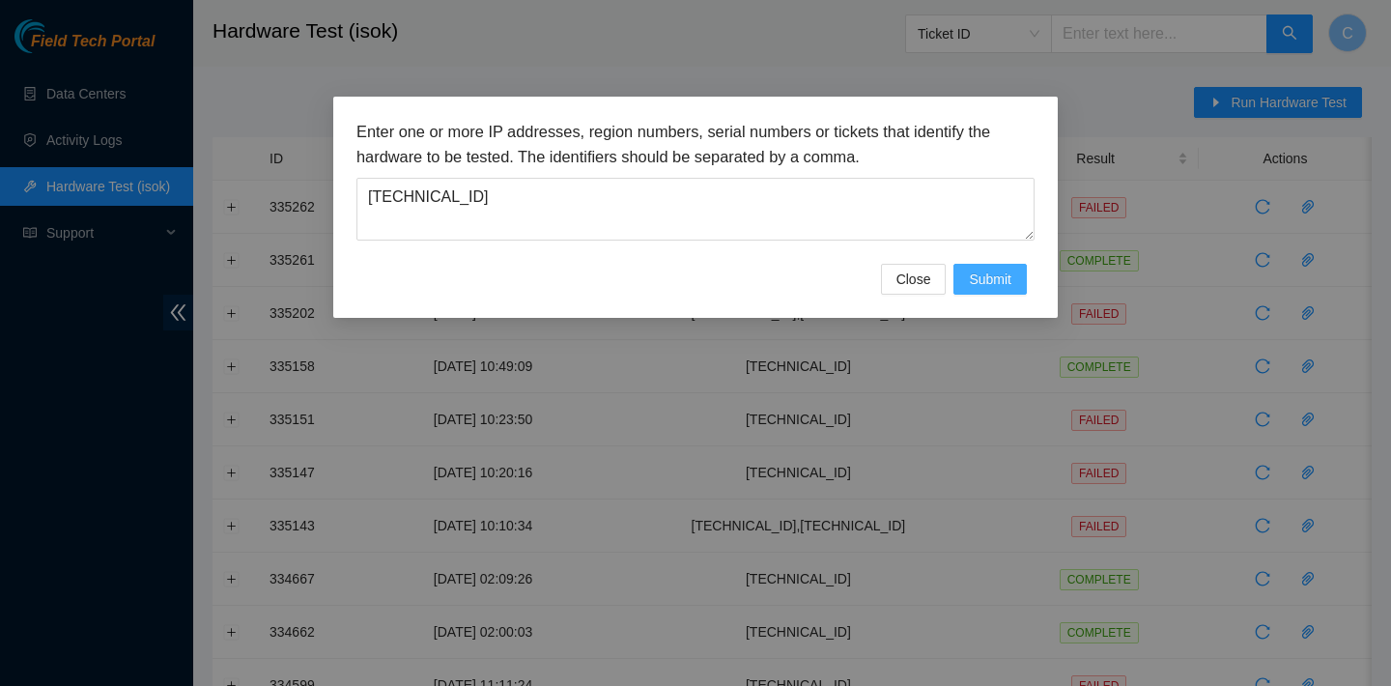
click at [1008, 289] on span "Submit" at bounding box center [990, 279] width 43 height 21
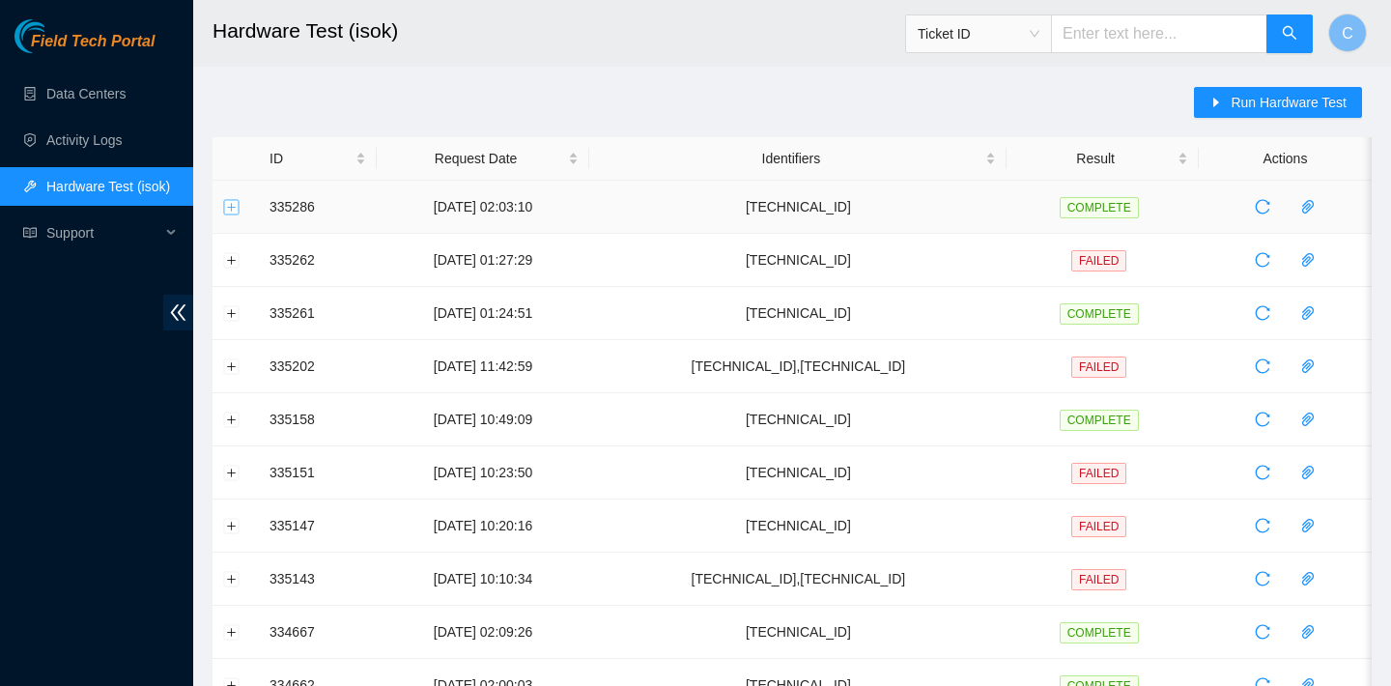
click at [230, 211] on button "Expand row" at bounding box center [231, 206] width 15 height 15
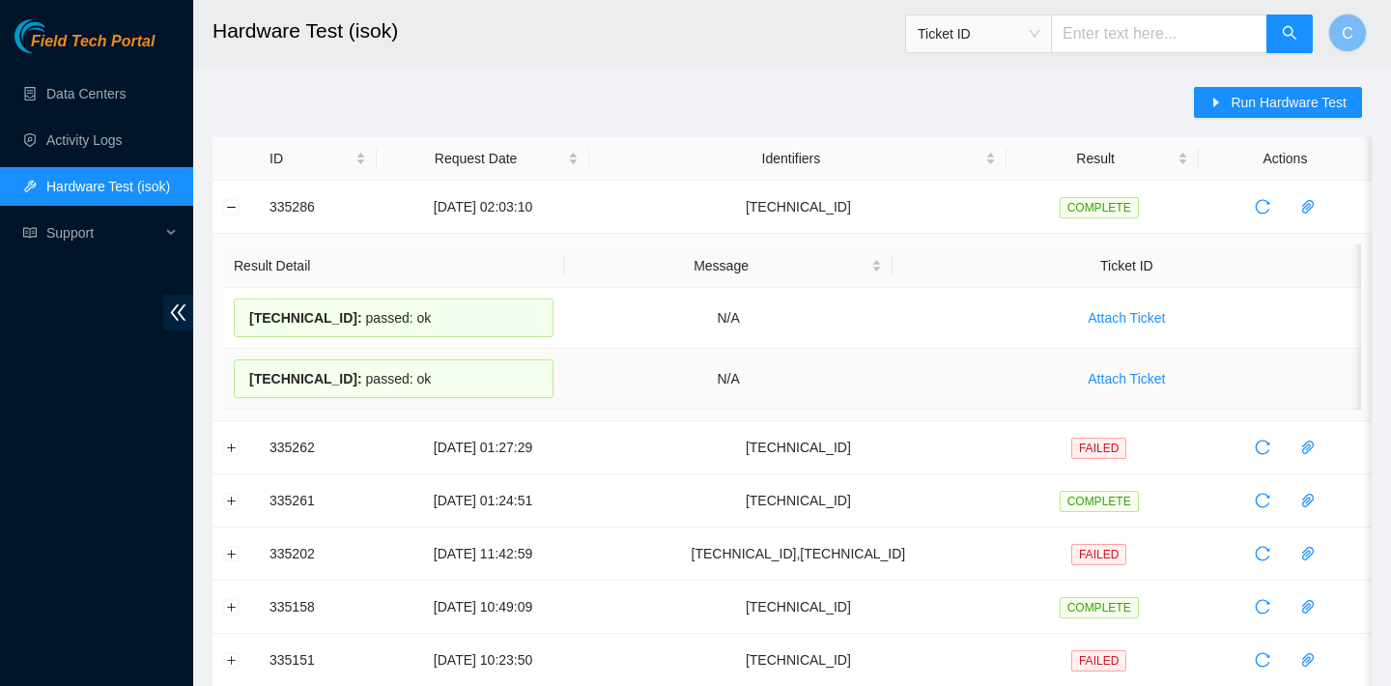
drag, startPoint x: 243, startPoint y: 307, endPoint x: 419, endPoint y: 385, distance: 193.0
click at [419, 385] on tbody "23.36.67.4 : passed: ok N/A Attach Ticket 23.36.67.5 : passed: ok N/A Attach Ti…" at bounding box center [792, 349] width 1138 height 122
copy tbody "23.36.67.4 : passed: ok N/A Attach Ticket 23.36.67.5 : passed: ok"
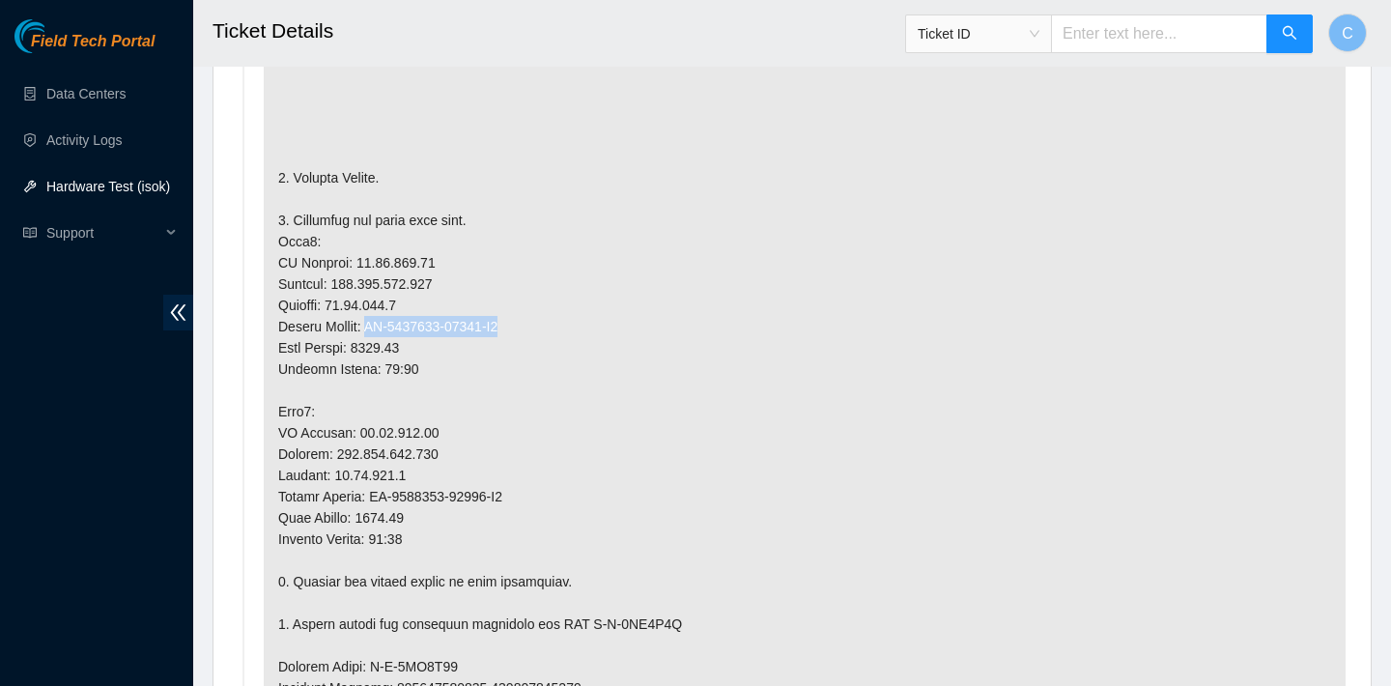
scroll to position [1160, 0]
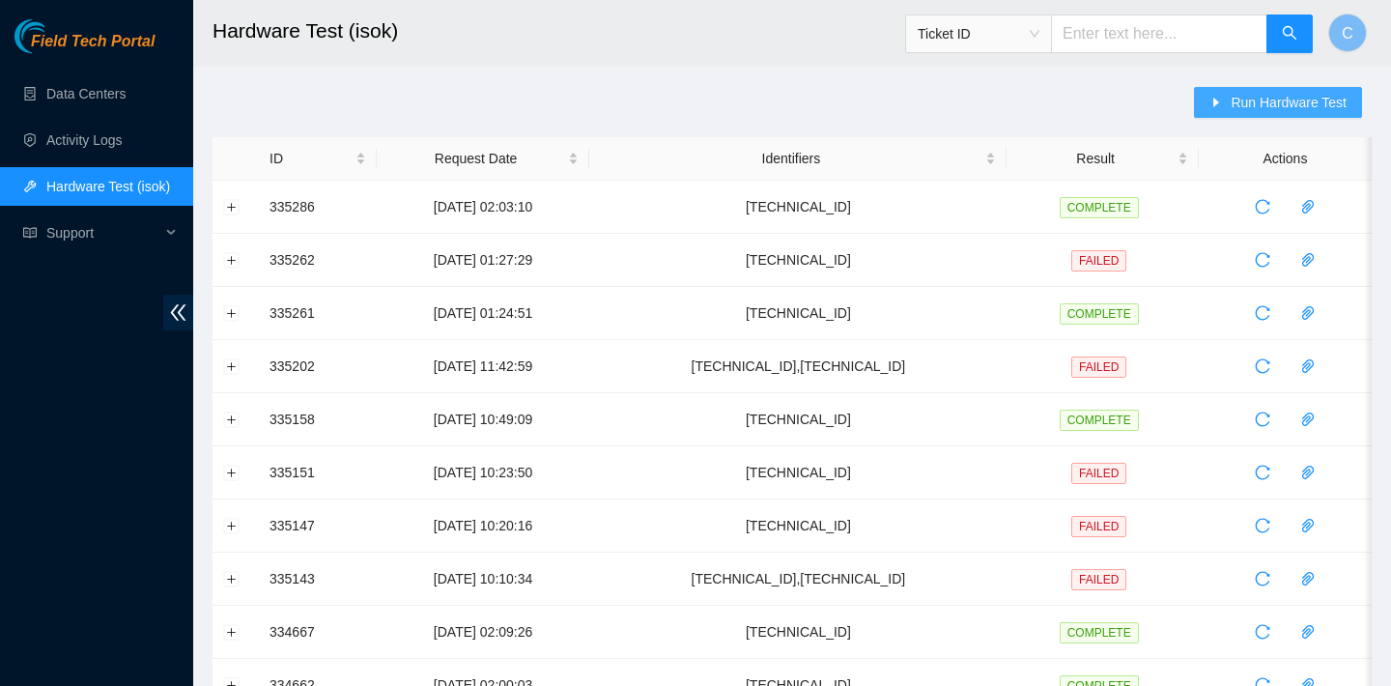
click at [1231, 92] on span "Run Hardware Test" at bounding box center [1289, 102] width 116 height 21
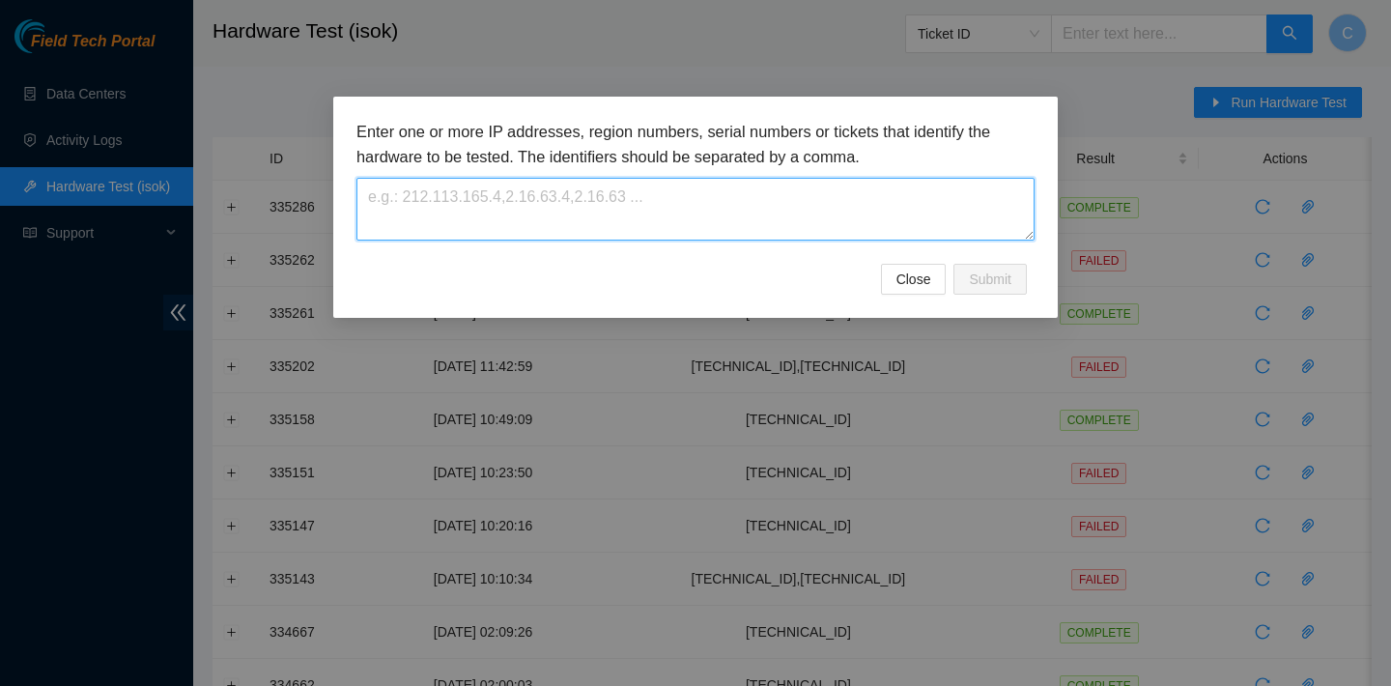
click at [724, 204] on textarea at bounding box center [696, 209] width 678 height 63
paste textarea "[TECHNICAL_ID]"
type textarea "[TECHNICAL_ID]"
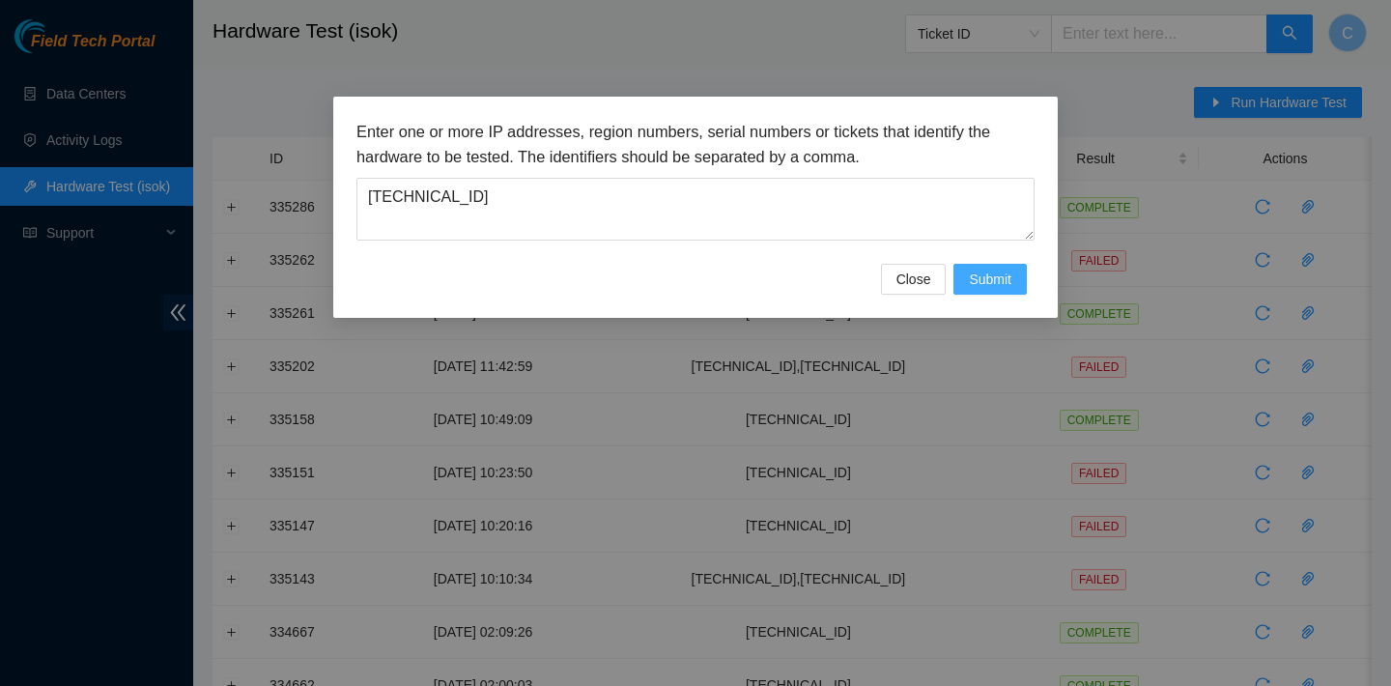
click at [982, 282] on span "Submit" at bounding box center [990, 279] width 43 height 21
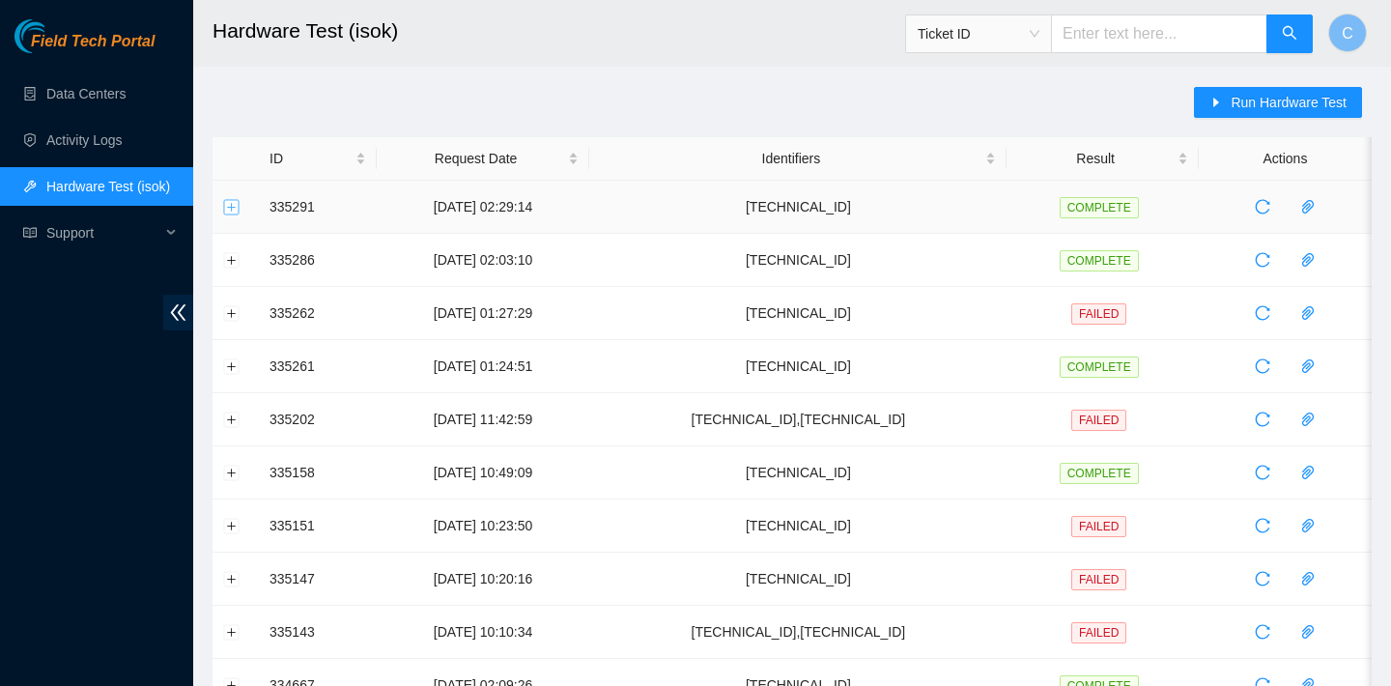
click at [230, 211] on button "Expand row" at bounding box center [231, 206] width 15 height 15
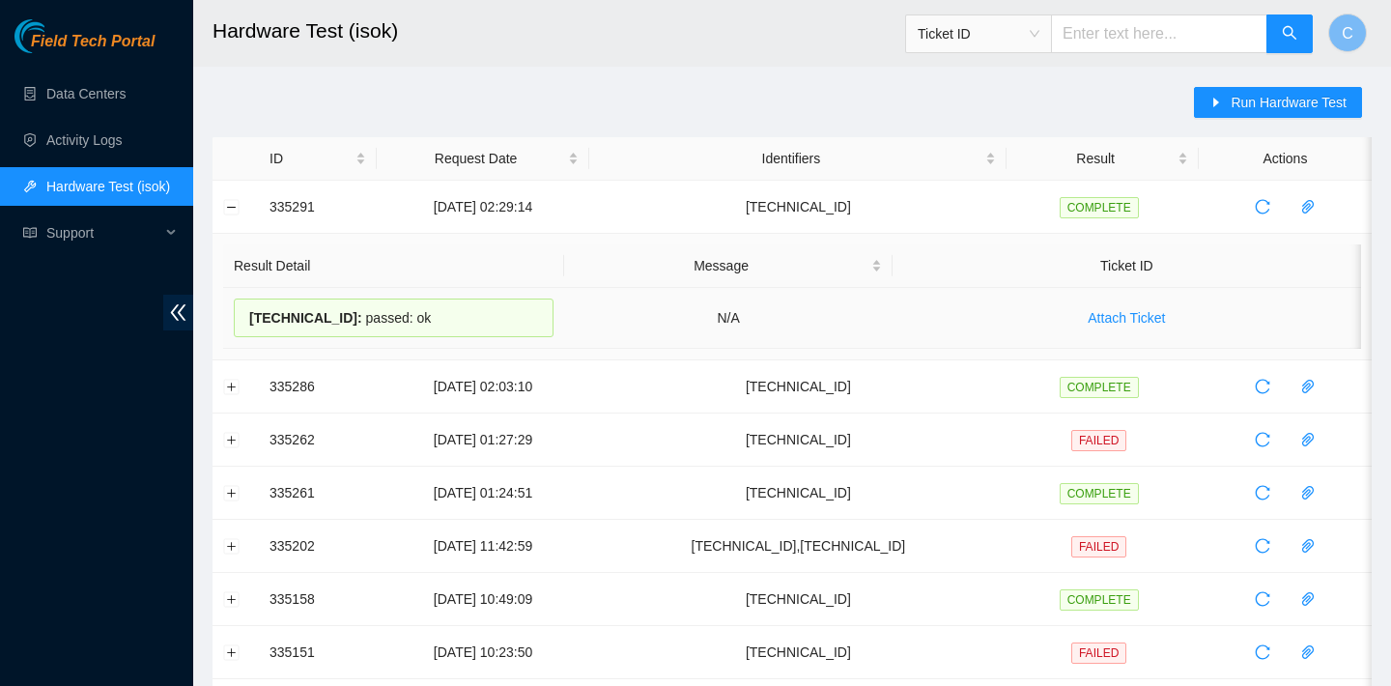
drag, startPoint x: 432, startPoint y: 317, endPoint x: 253, endPoint y: 311, distance: 178.8
click at [253, 311] on div "23.218.82.69 : passed: ok" at bounding box center [394, 318] width 320 height 39
copy div "23.218.82.69 : passed: ok"
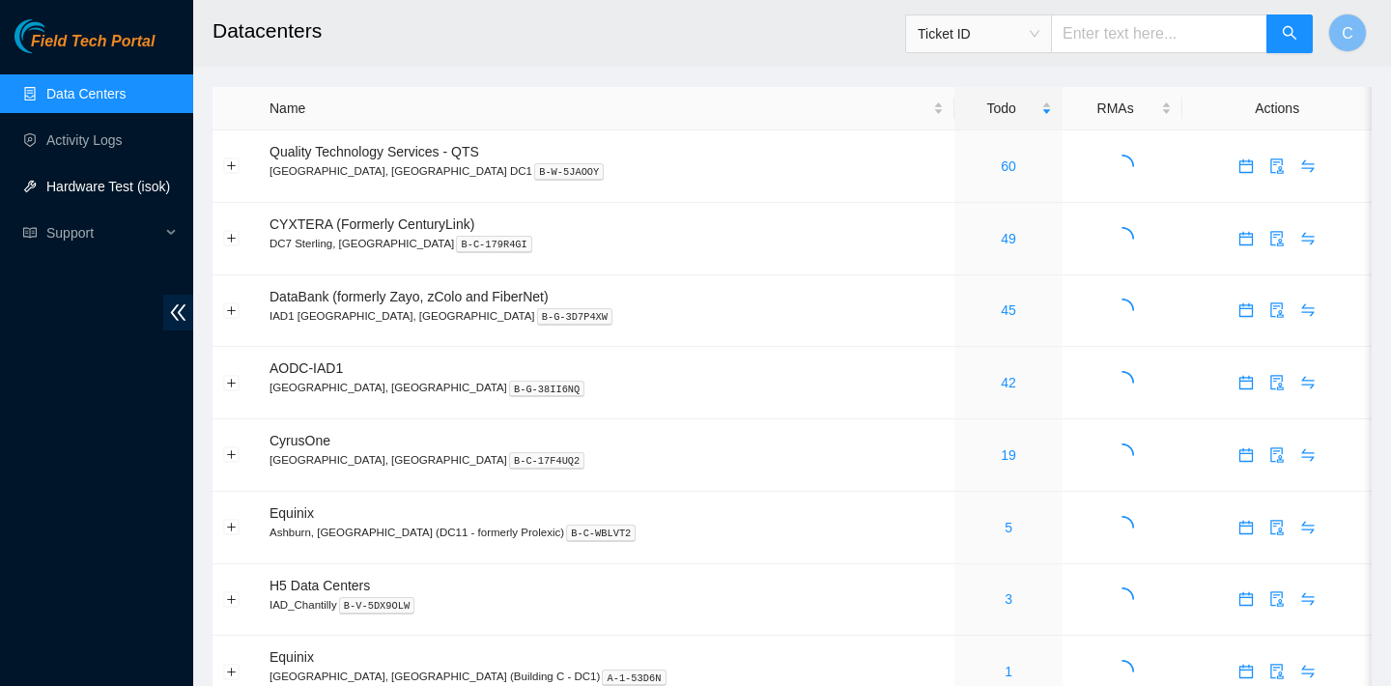
click at [142, 187] on link "Hardware Test (isok)" at bounding box center [108, 186] width 124 height 15
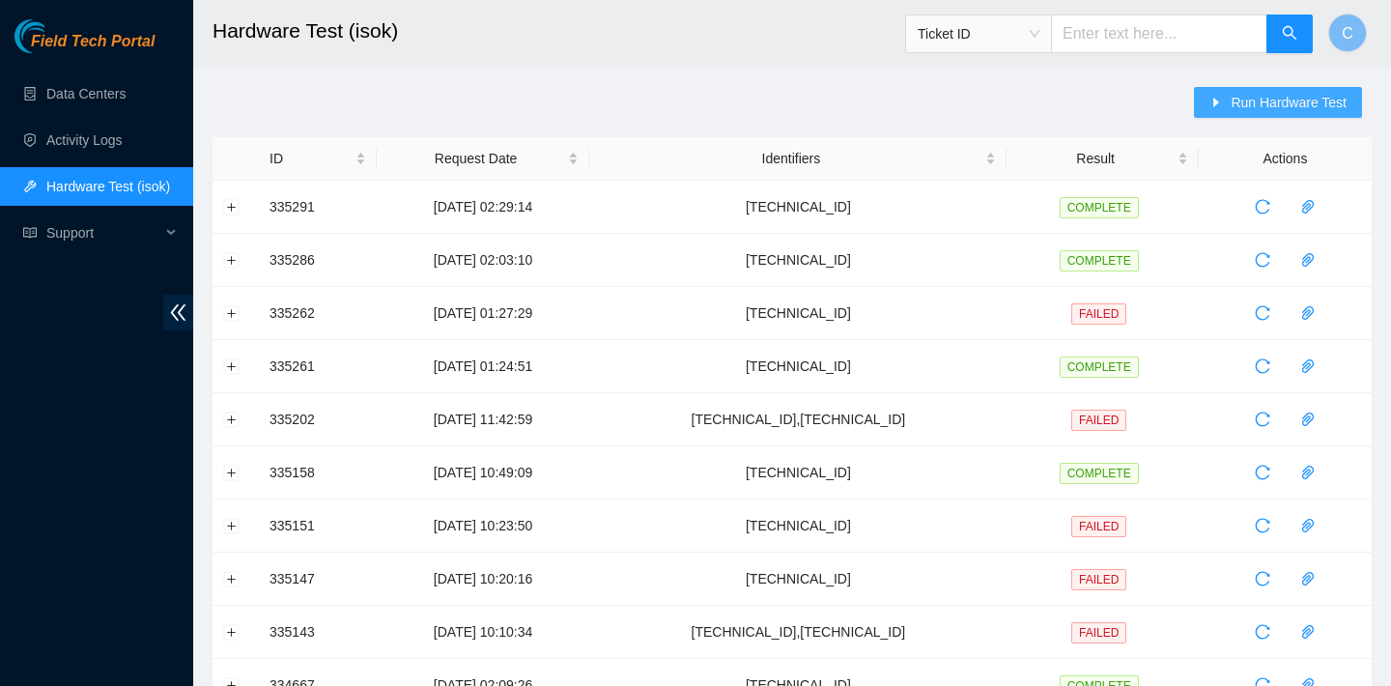
click at [1233, 113] on button "Run Hardware Test" at bounding box center [1278, 102] width 168 height 31
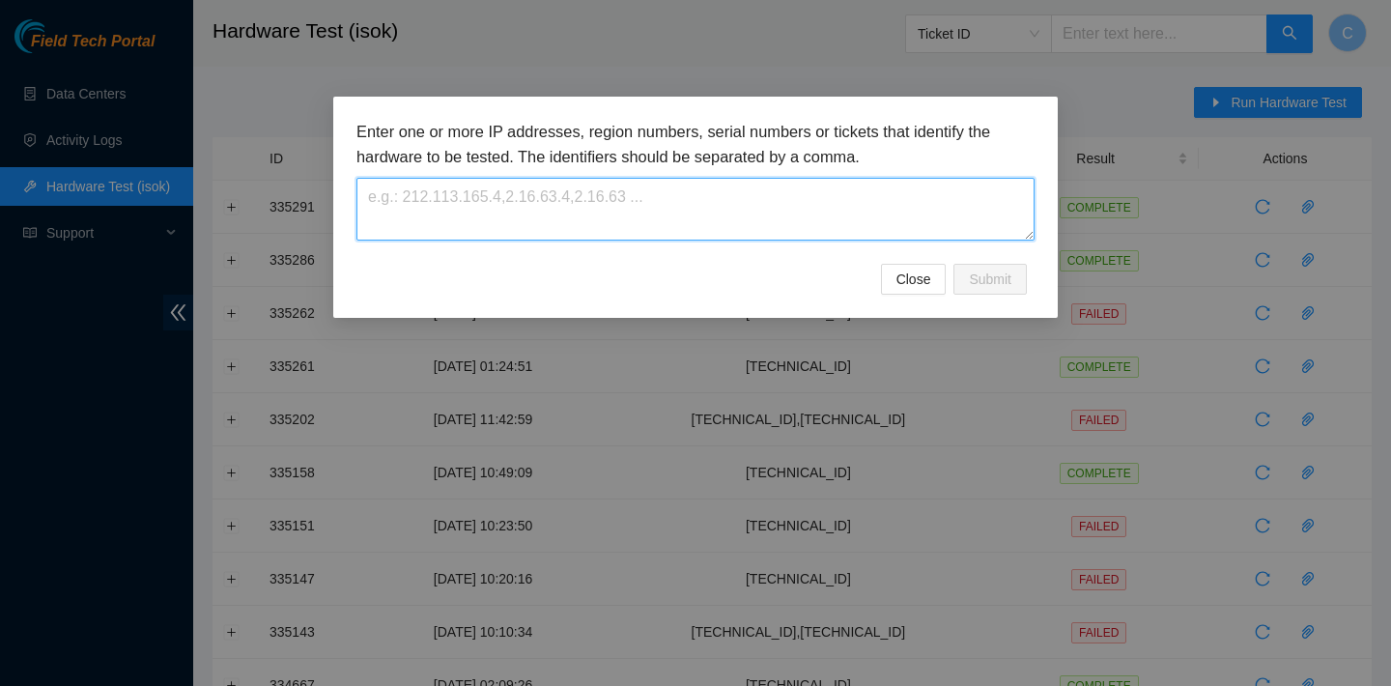
click at [813, 200] on textarea at bounding box center [696, 209] width 678 height 63
paste textarea "23.35.96.29"
type textarea "23.35.96.29"
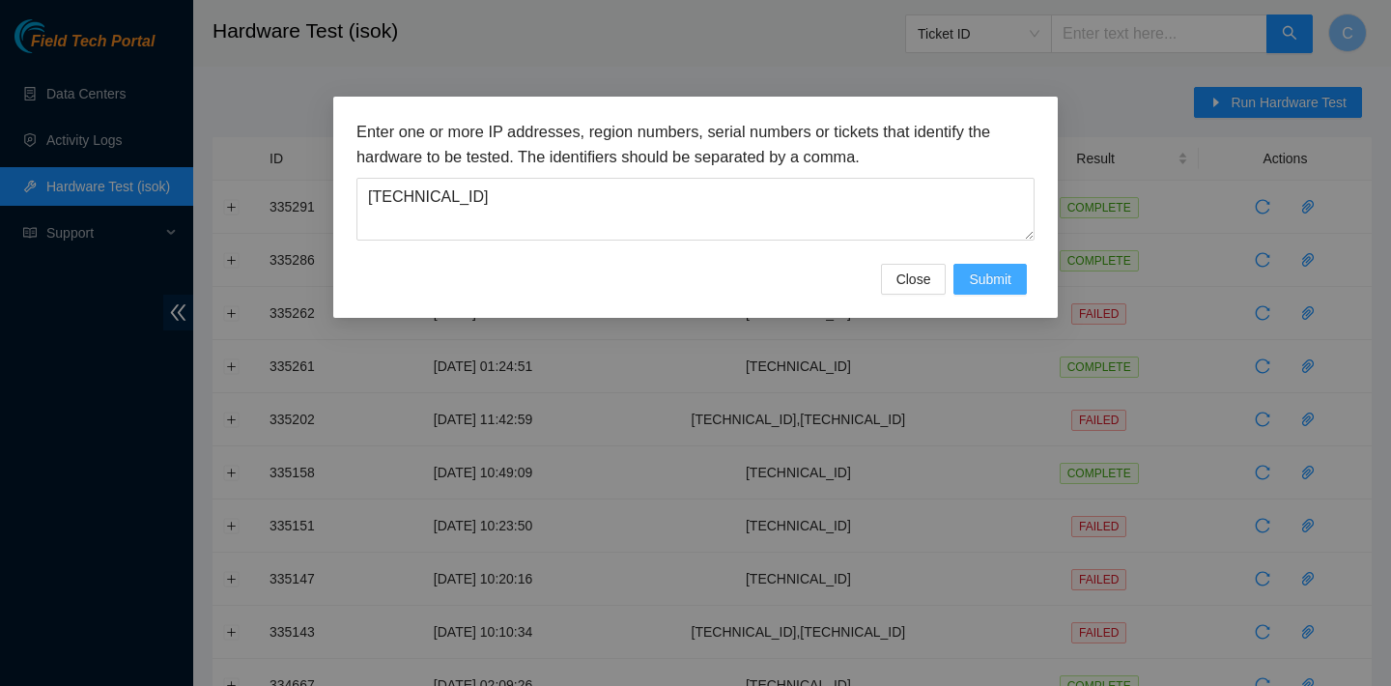
click at [982, 281] on span "Submit" at bounding box center [990, 279] width 43 height 21
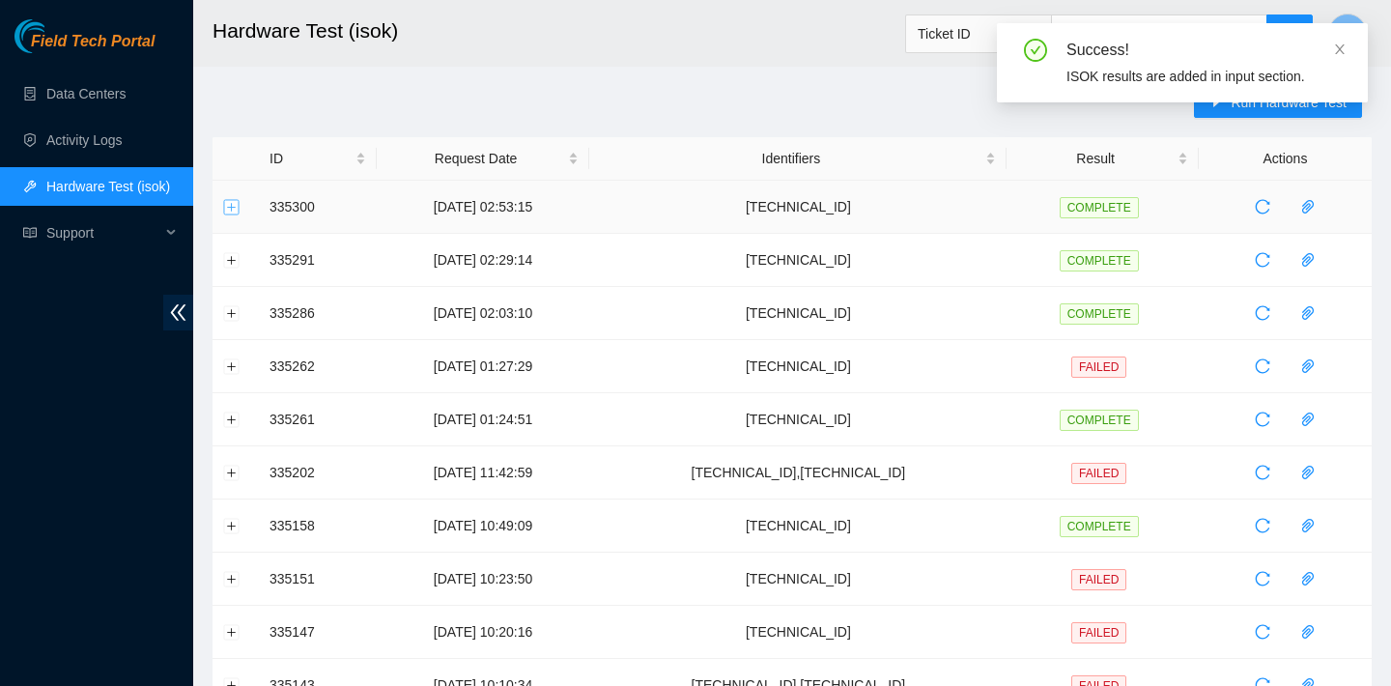
click at [231, 203] on button "Expand row" at bounding box center [231, 206] width 15 height 15
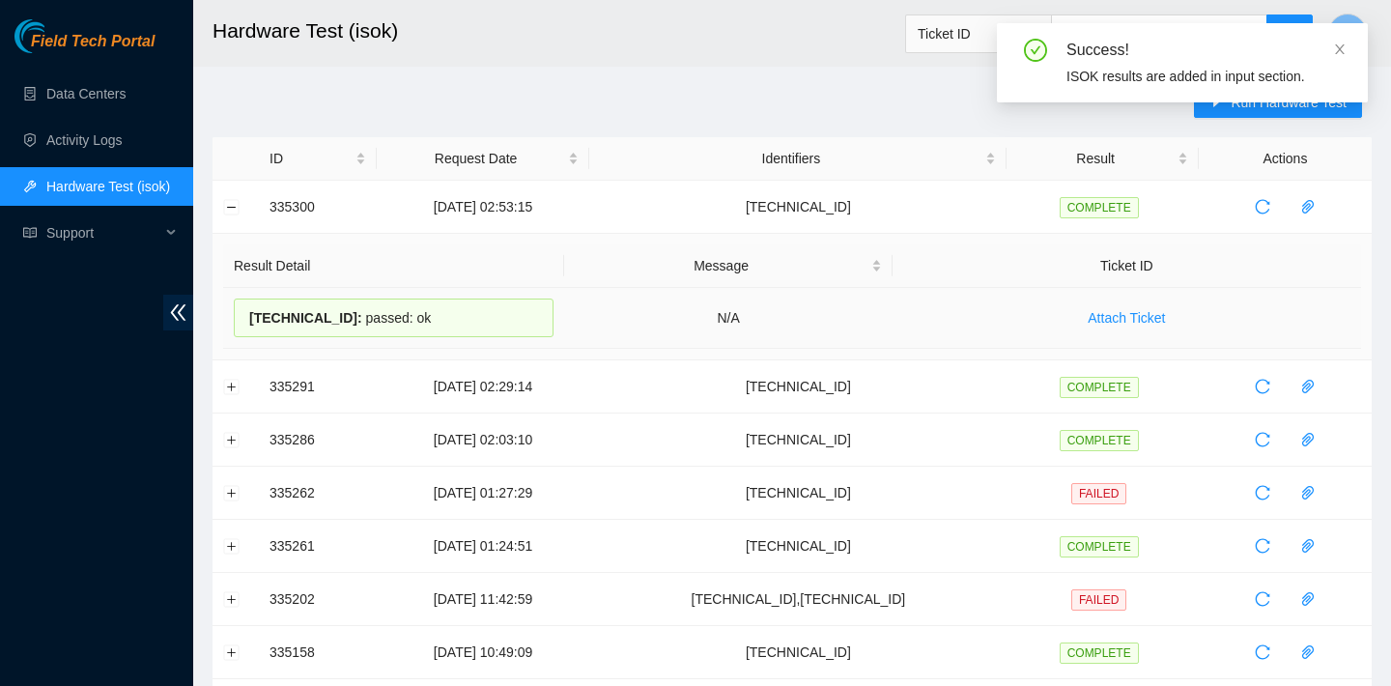
drag, startPoint x: 441, startPoint y: 322, endPoint x: 250, endPoint y: 324, distance: 190.3
click at [250, 324] on div "23.35.96.29 : passed: ok" at bounding box center [394, 318] width 320 height 39
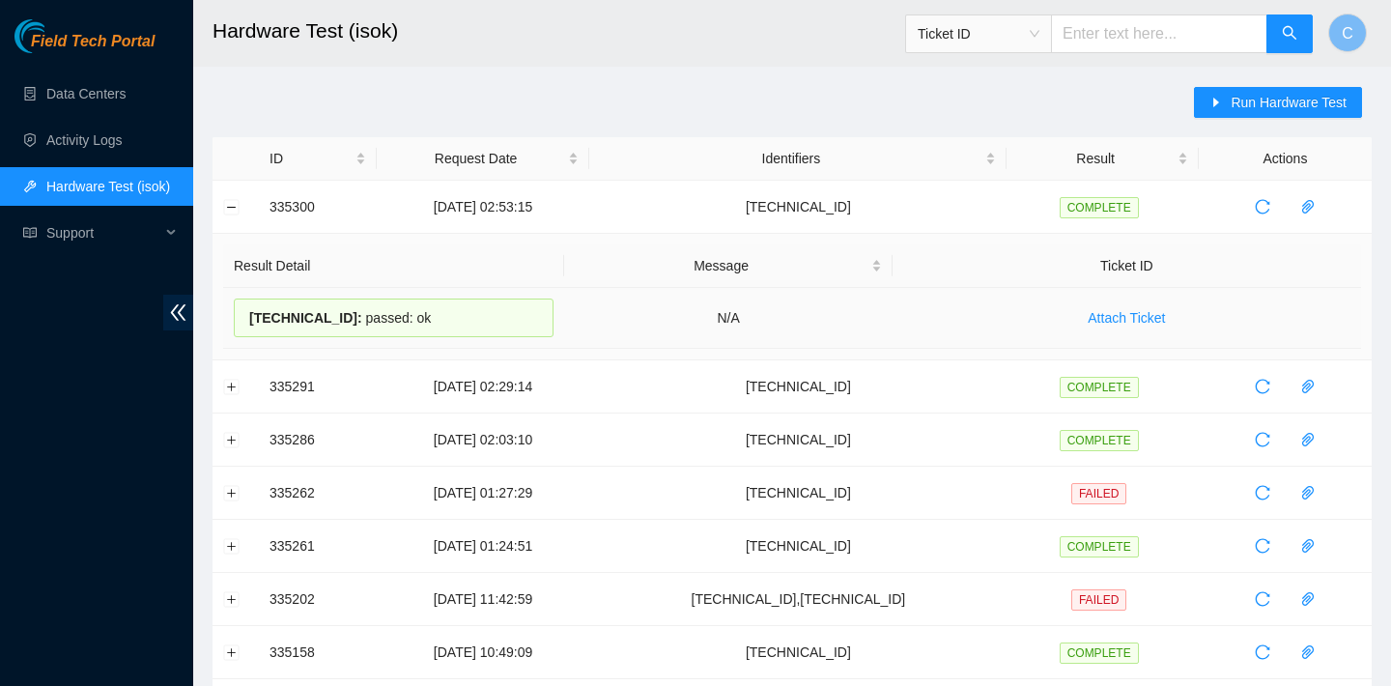
copy div "23.35.96.29 : passed: ok"
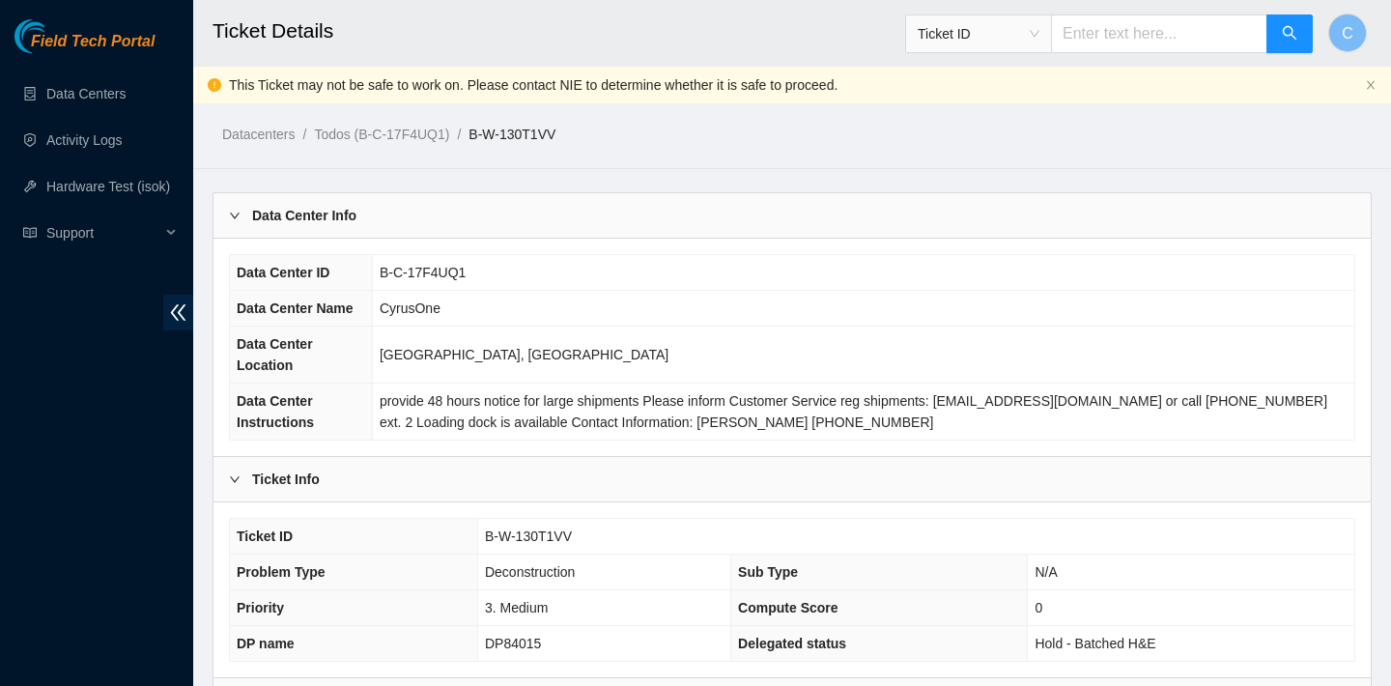
scroll to position [64, 0]
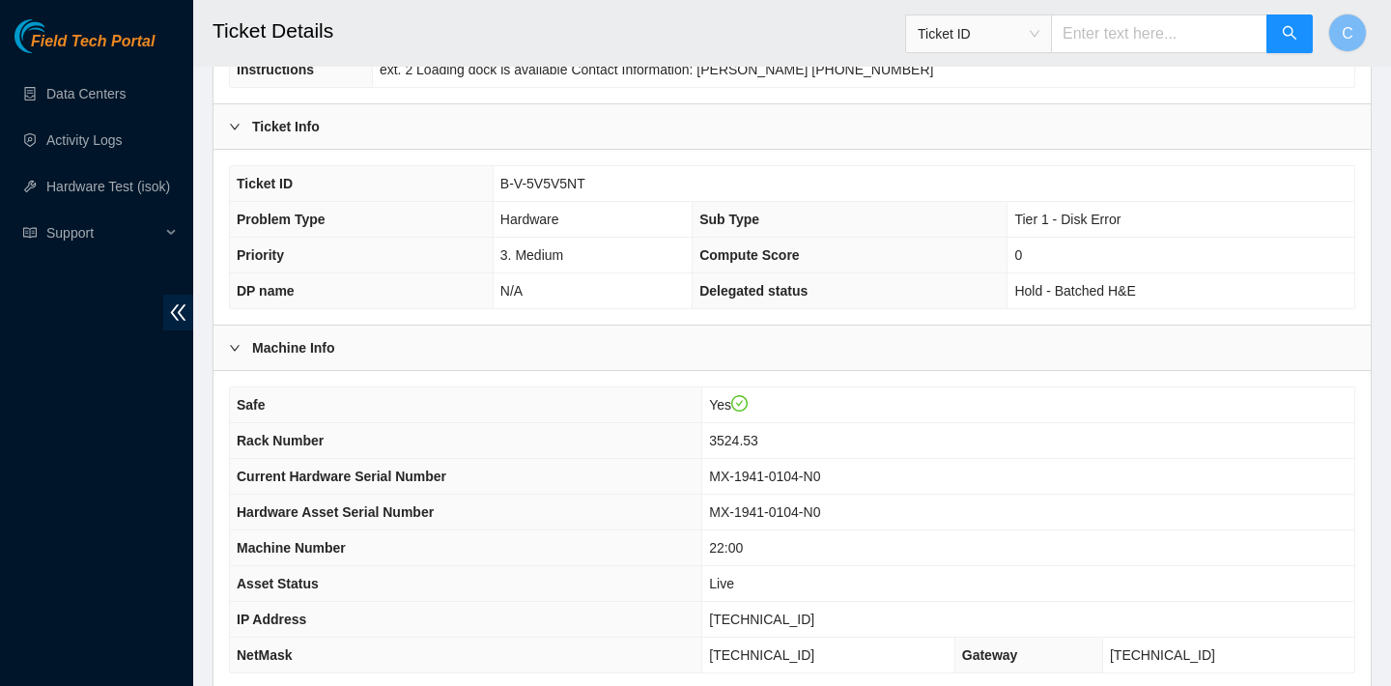
scroll to position [680, 0]
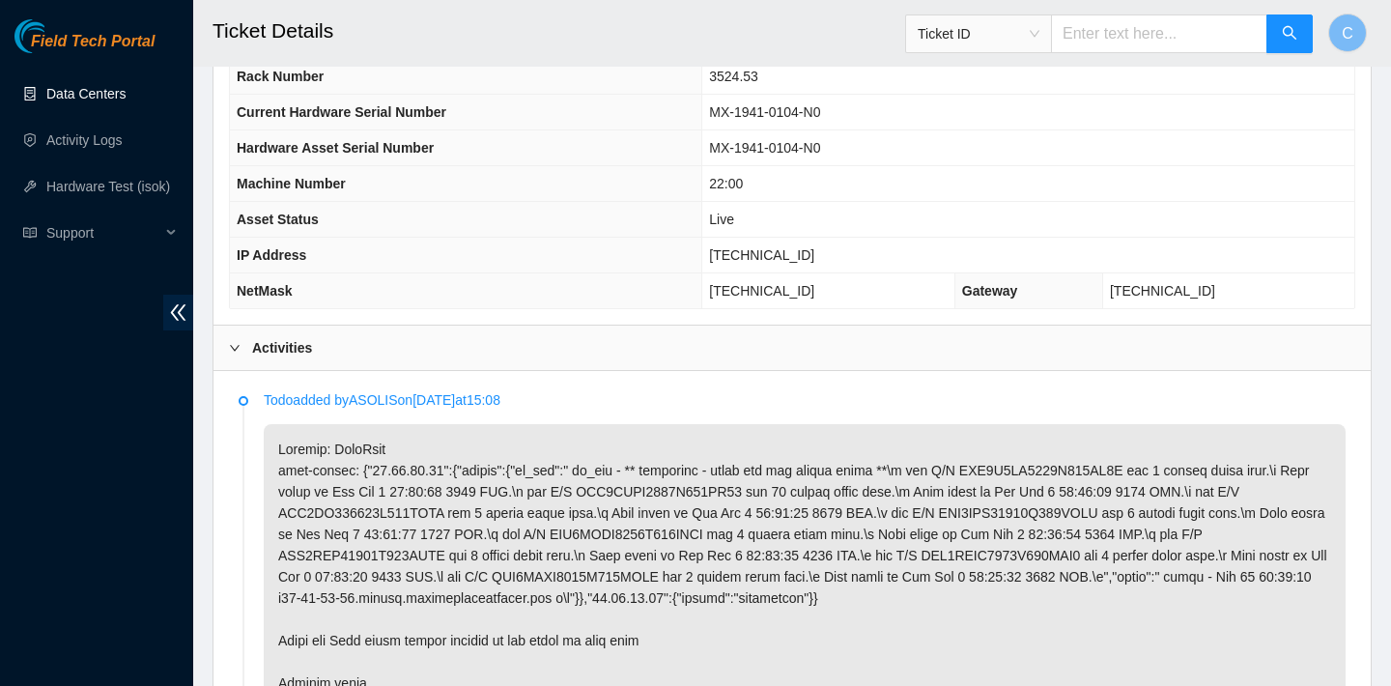
click at [100, 94] on link "Data Centers" at bounding box center [85, 93] width 79 height 15
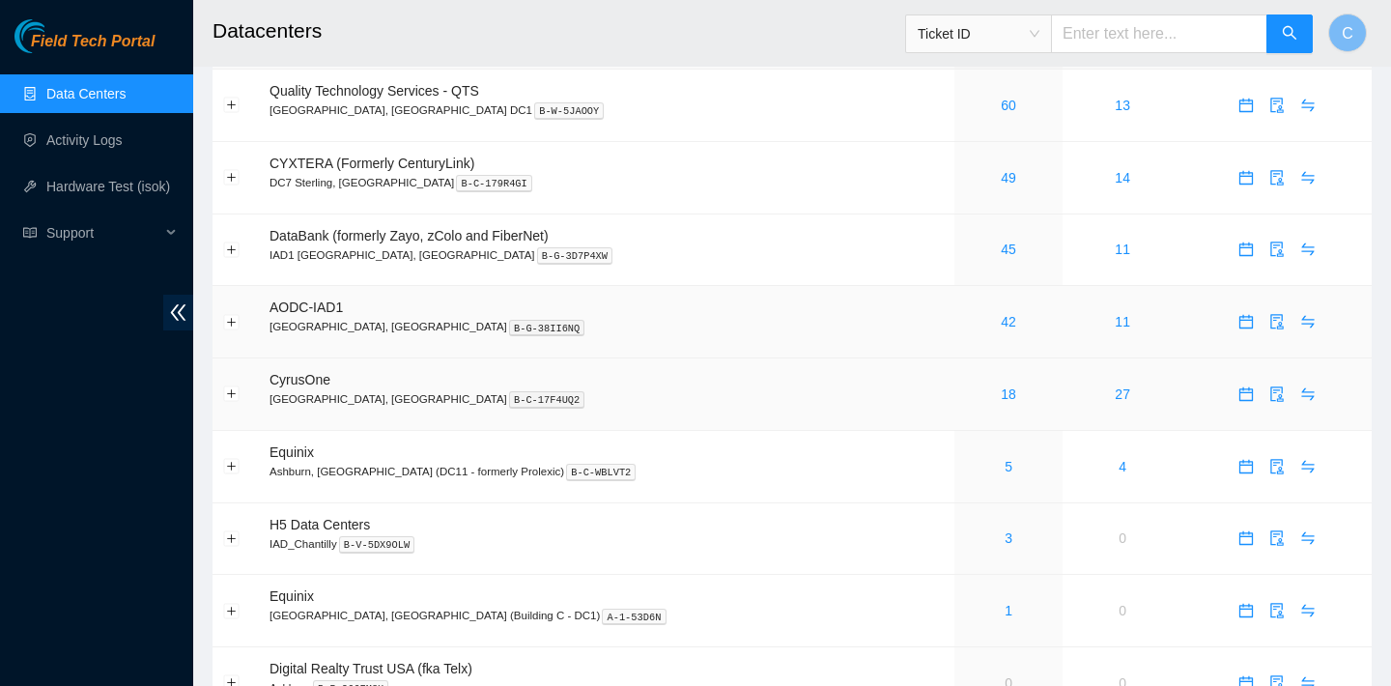
scroll to position [80, 0]
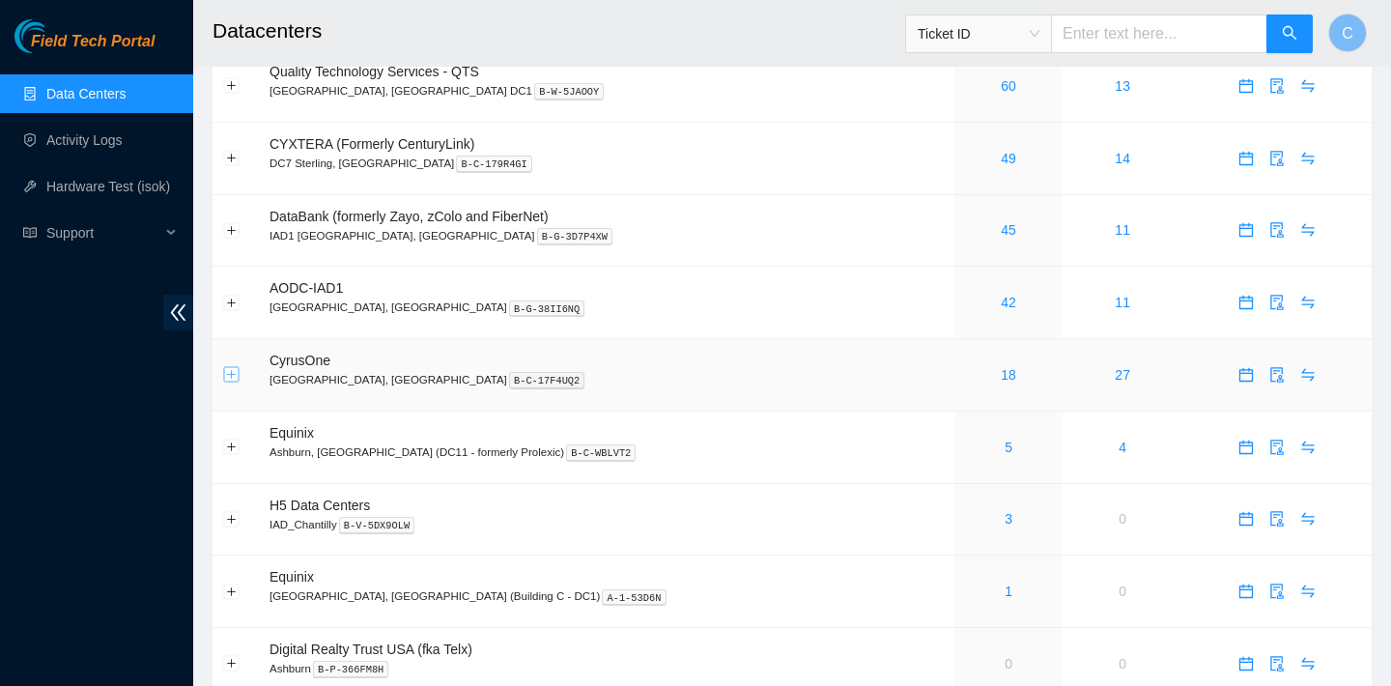
click at [234, 371] on button "Expand row" at bounding box center [231, 374] width 15 height 15
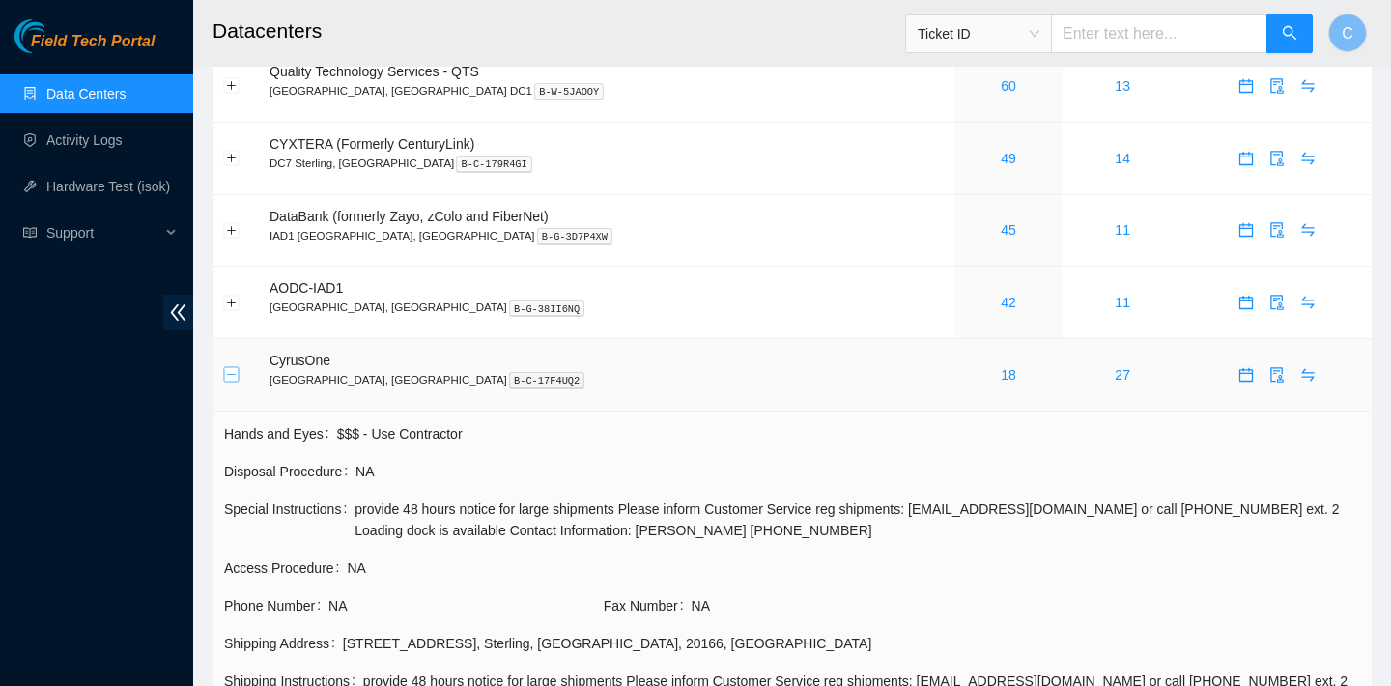
click at [233, 371] on button "Collapse row" at bounding box center [231, 374] width 15 height 15
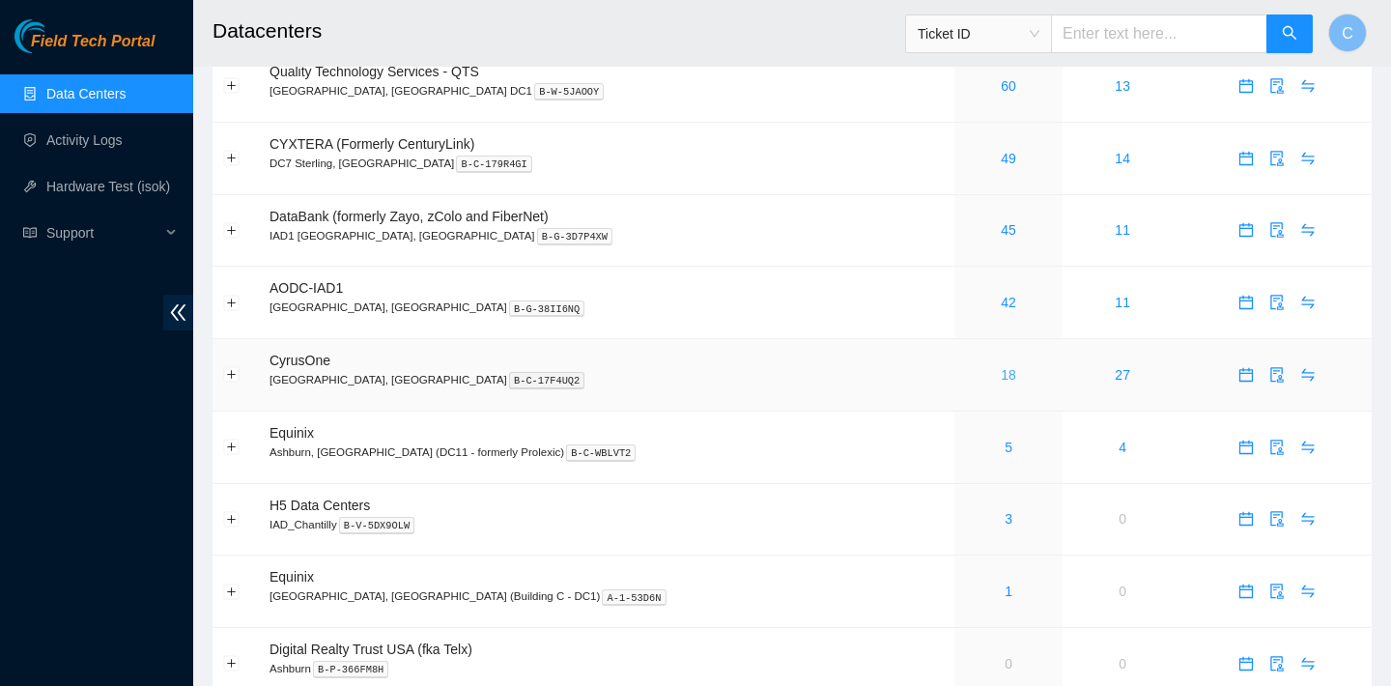
click at [1001, 377] on link "18" at bounding box center [1008, 374] width 15 height 15
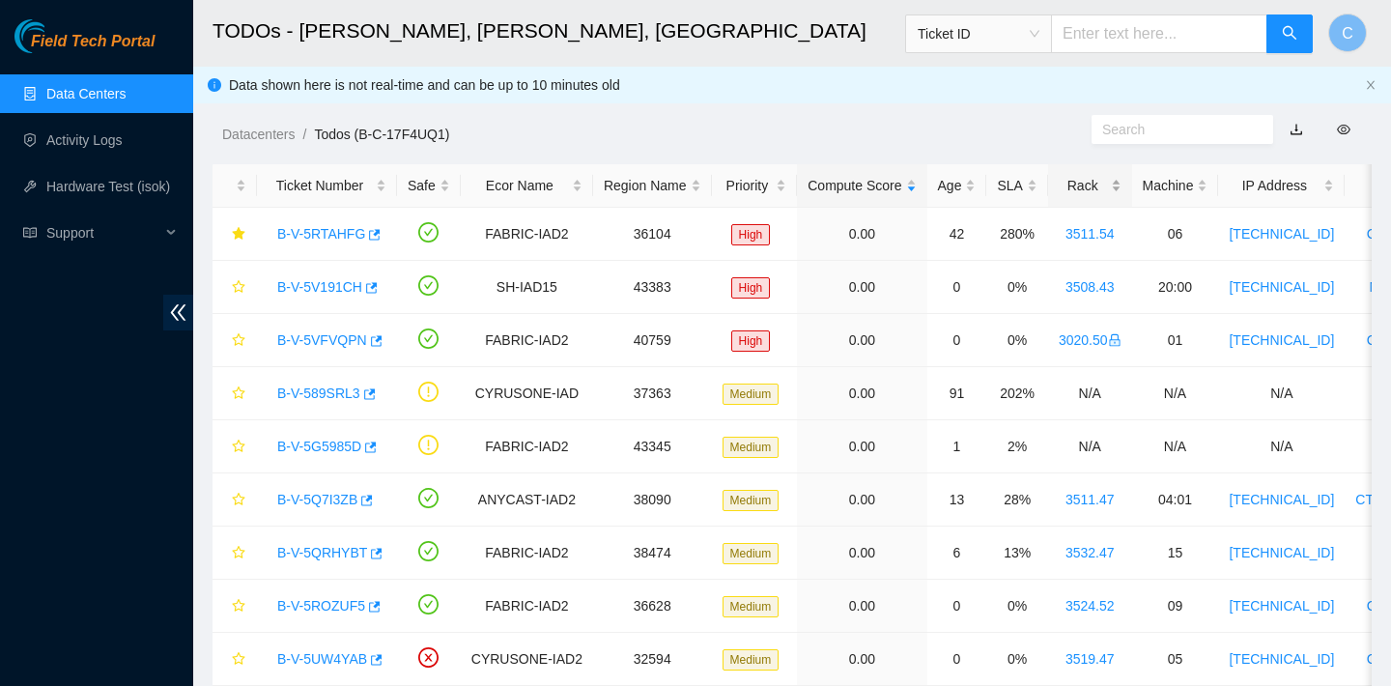
click at [1109, 188] on div "Rack" at bounding box center [1090, 185] width 63 height 21
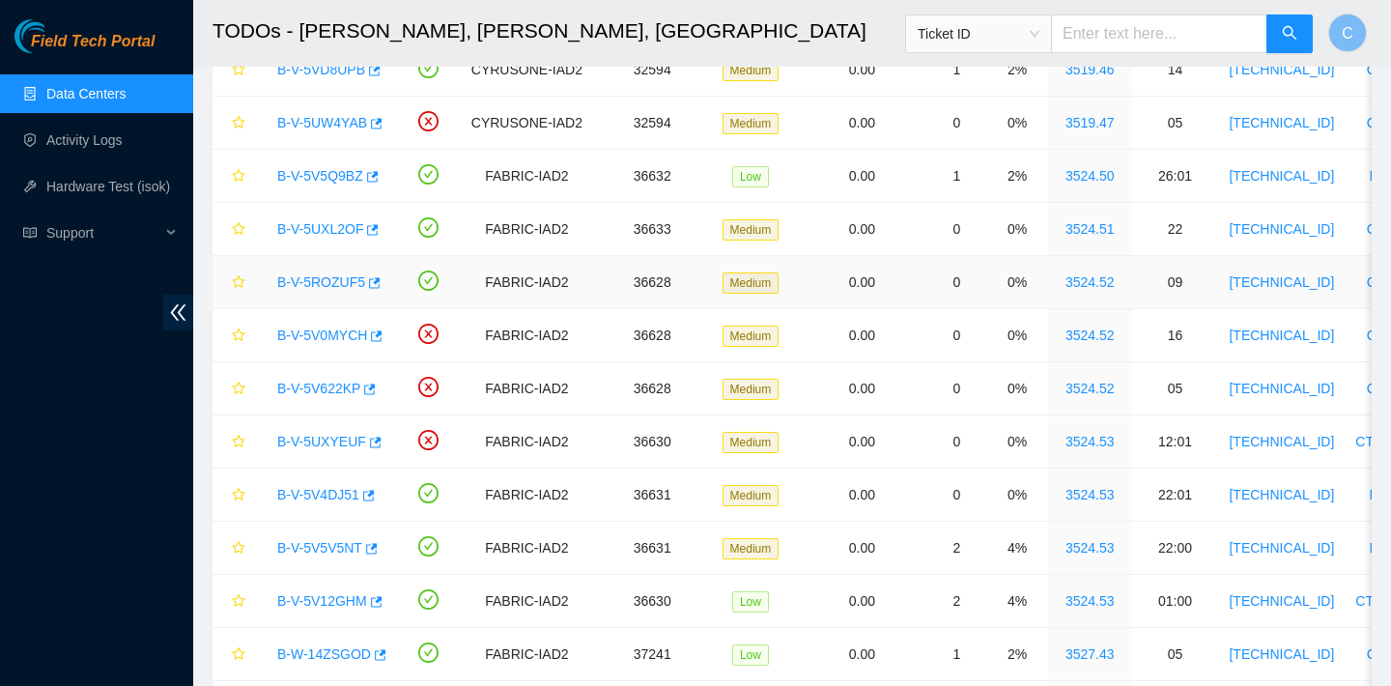
scroll to position [698, 0]
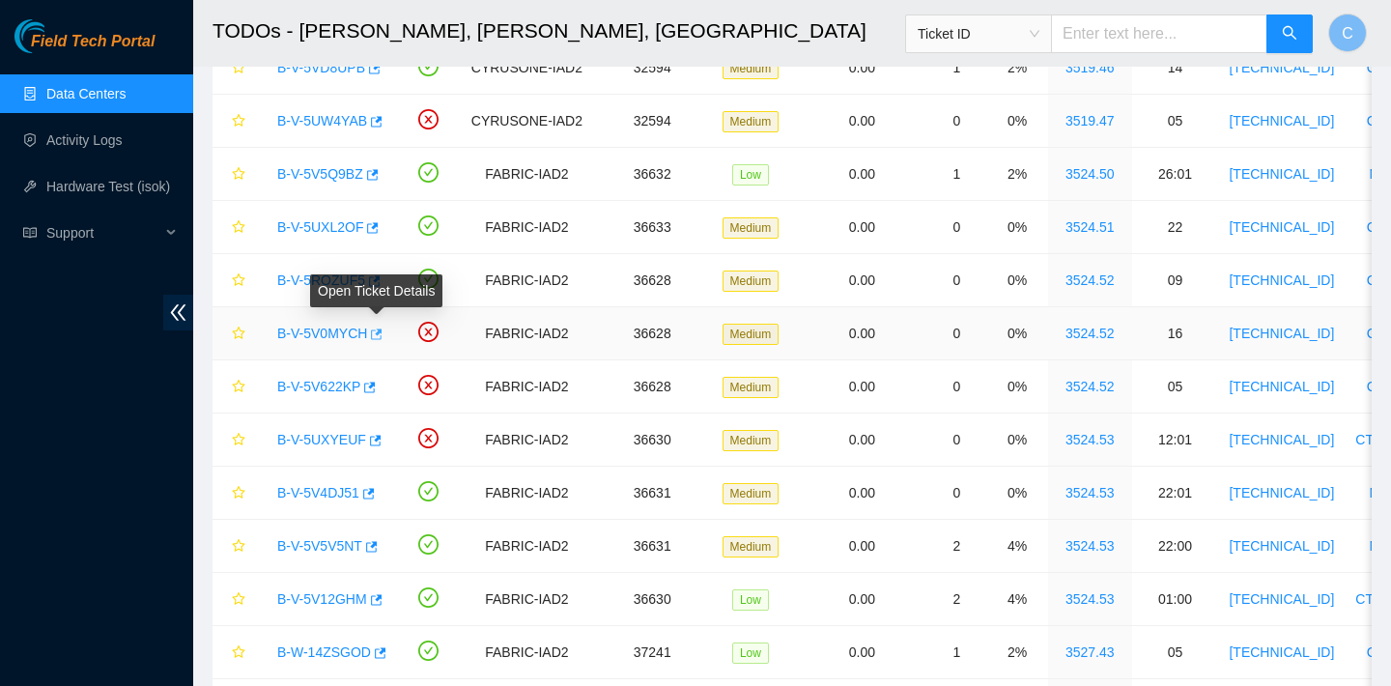
click at [378, 337] on icon "button" at bounding box center [375, 335] width 14 height 14
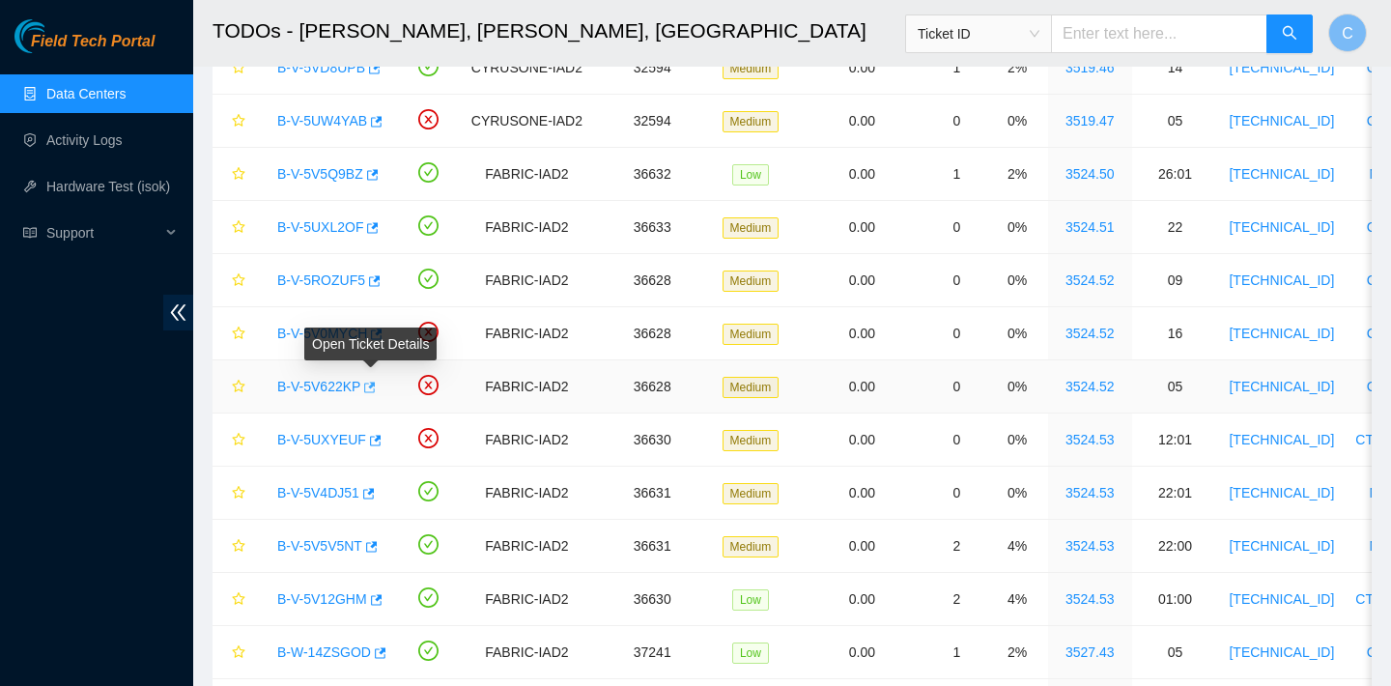
click at [376, 386] on icon "button" at bounding box center [371, 387] width 12 height 11
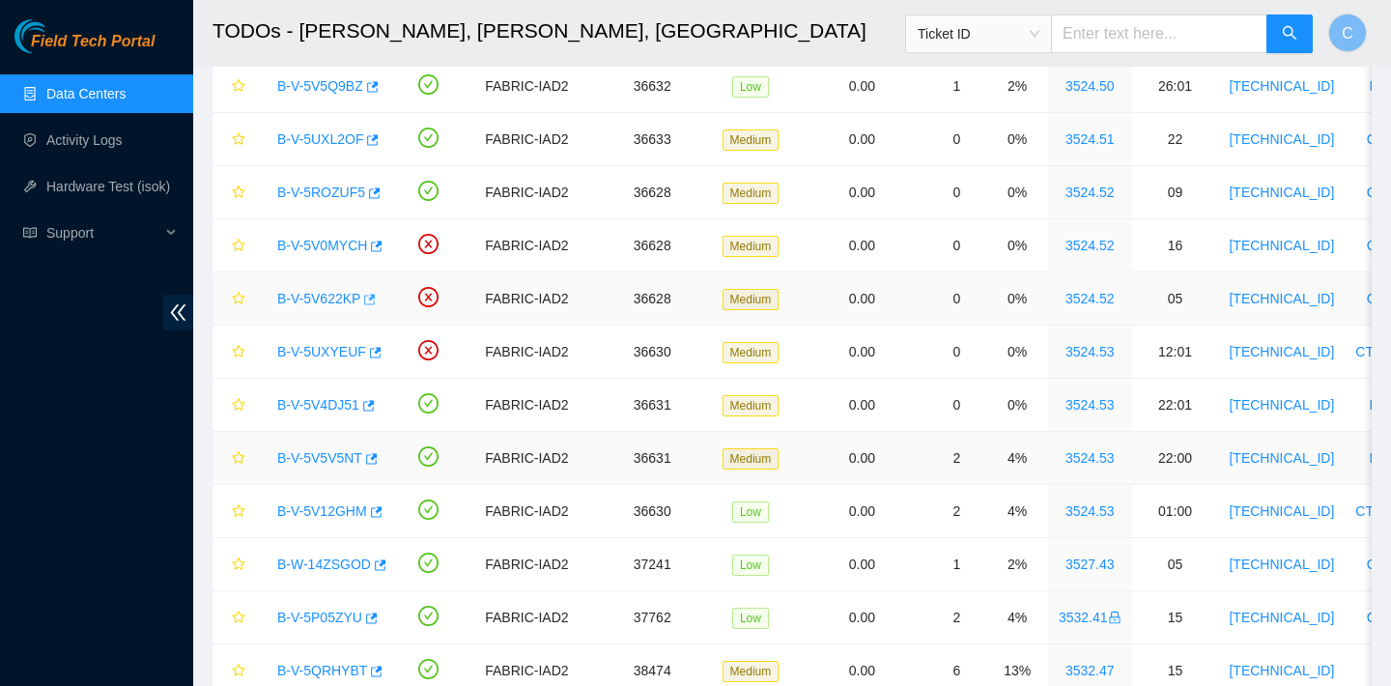
scroll to position [765, 0]
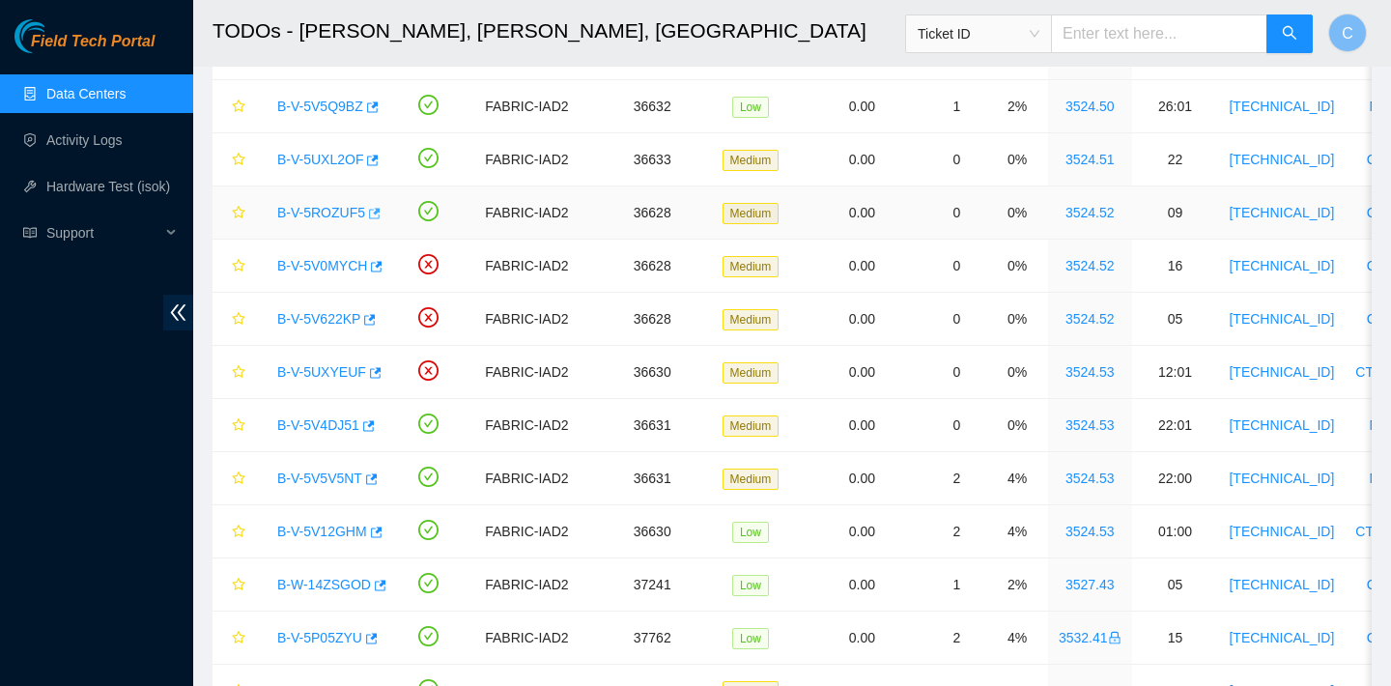
click at [375, 213] on icon "button" at bounding box center [373, 214] width 14 height 14
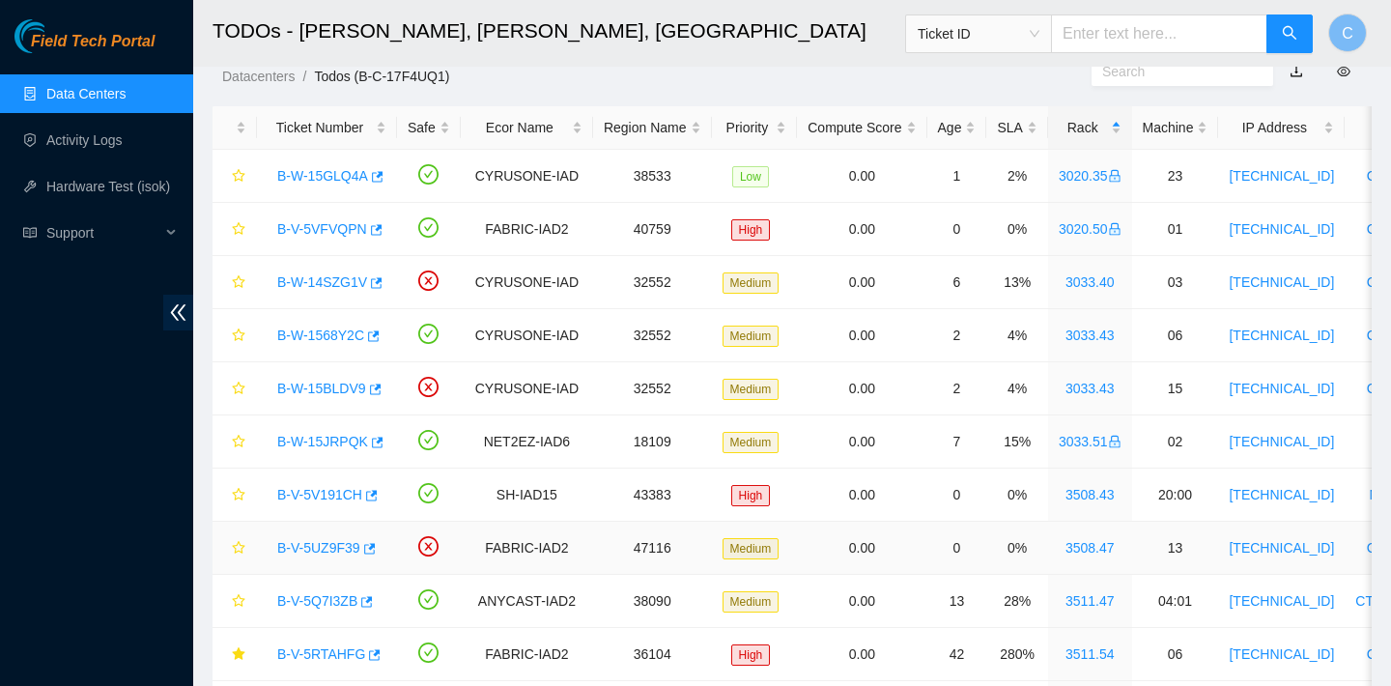
scroll to position [0, 0]
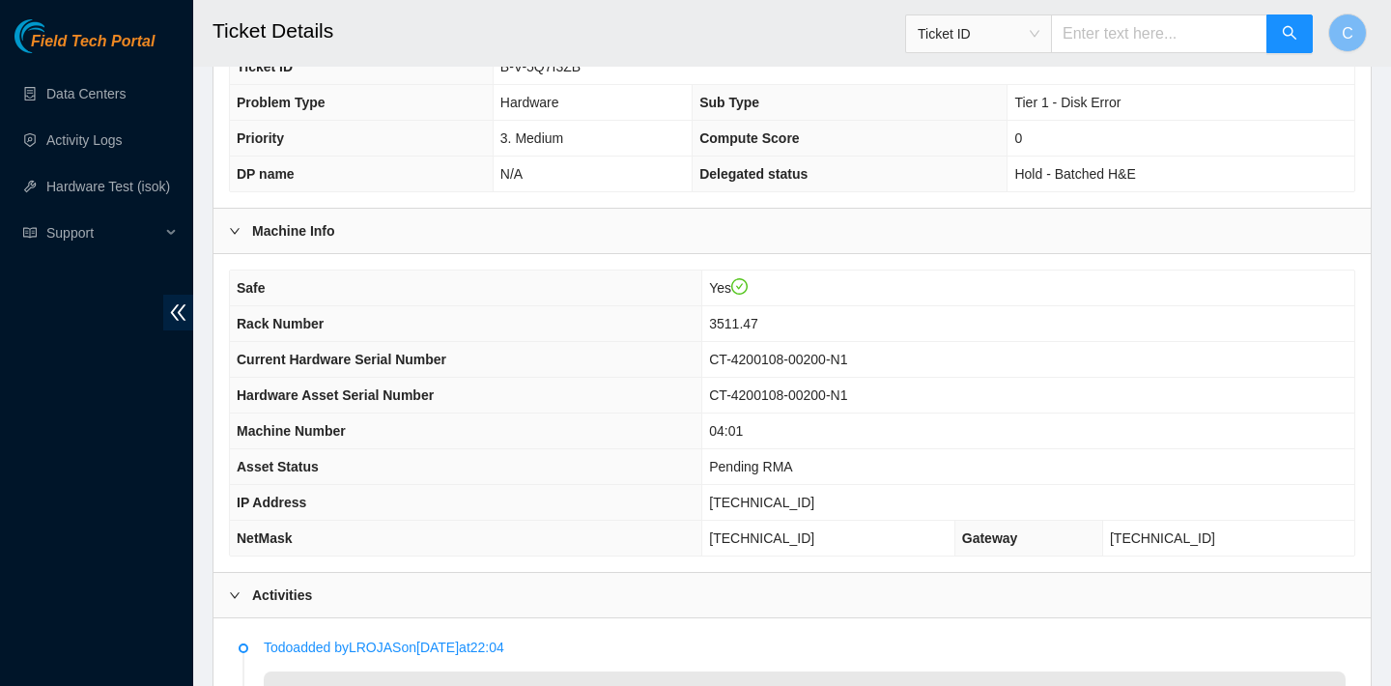
scroll to position [496, 0]
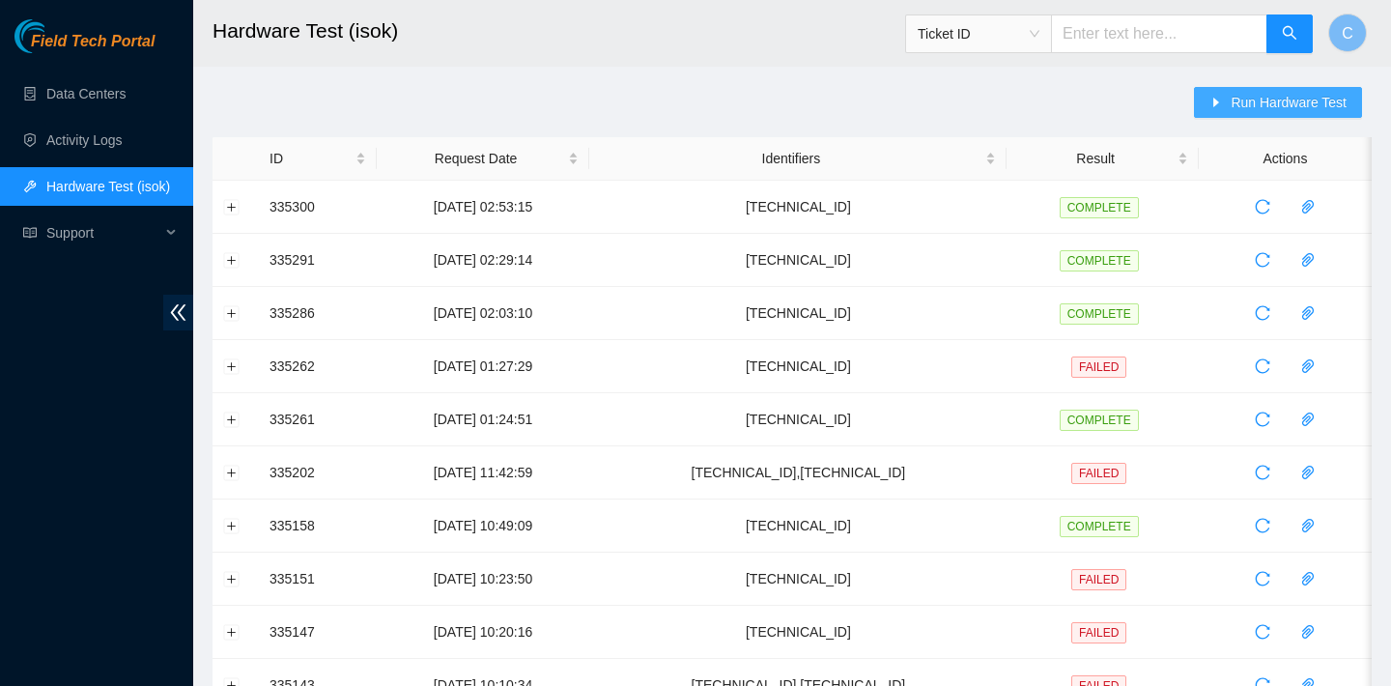
click at [1232, 110] on span "Run Hardware Test" at bounding box center [1289, 102] width 116 height 21
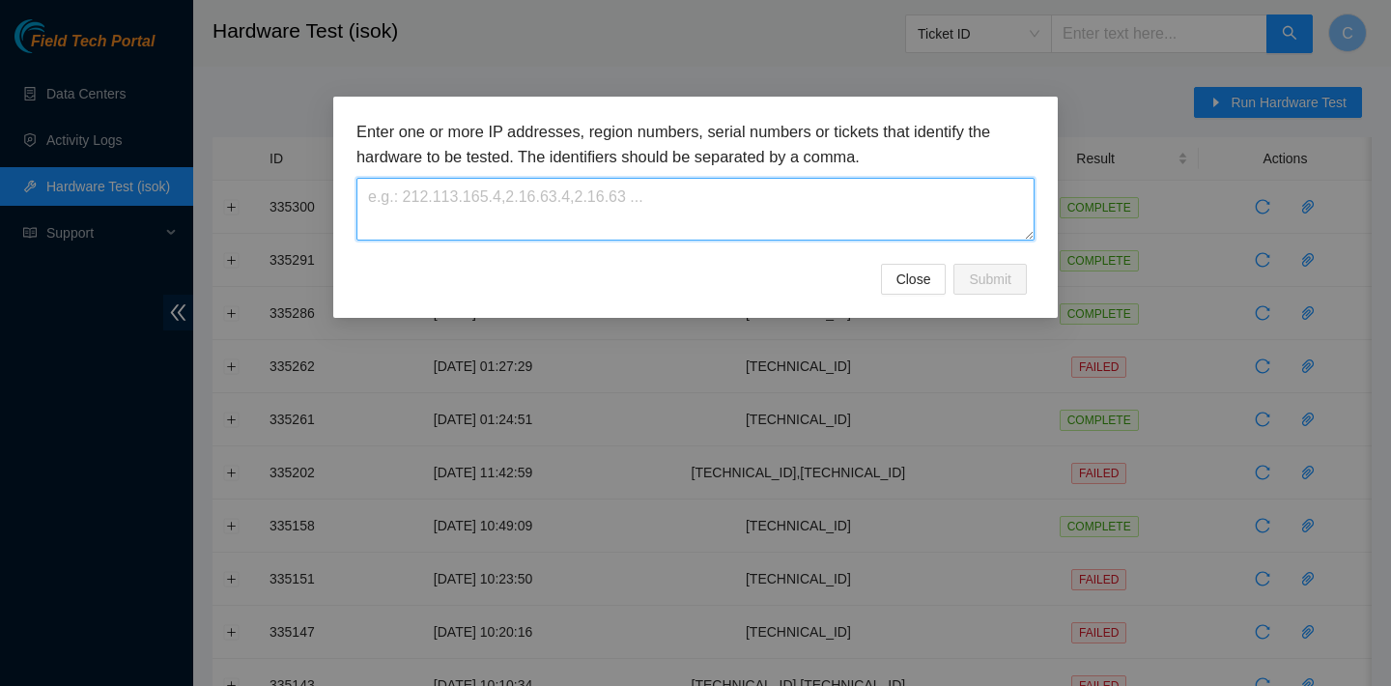
click at [955, 200] on textarea at bounding box center [696, 209] width 678 height 63
paste textarea "23.62.60.87"
type textarea "23.62.60.87"
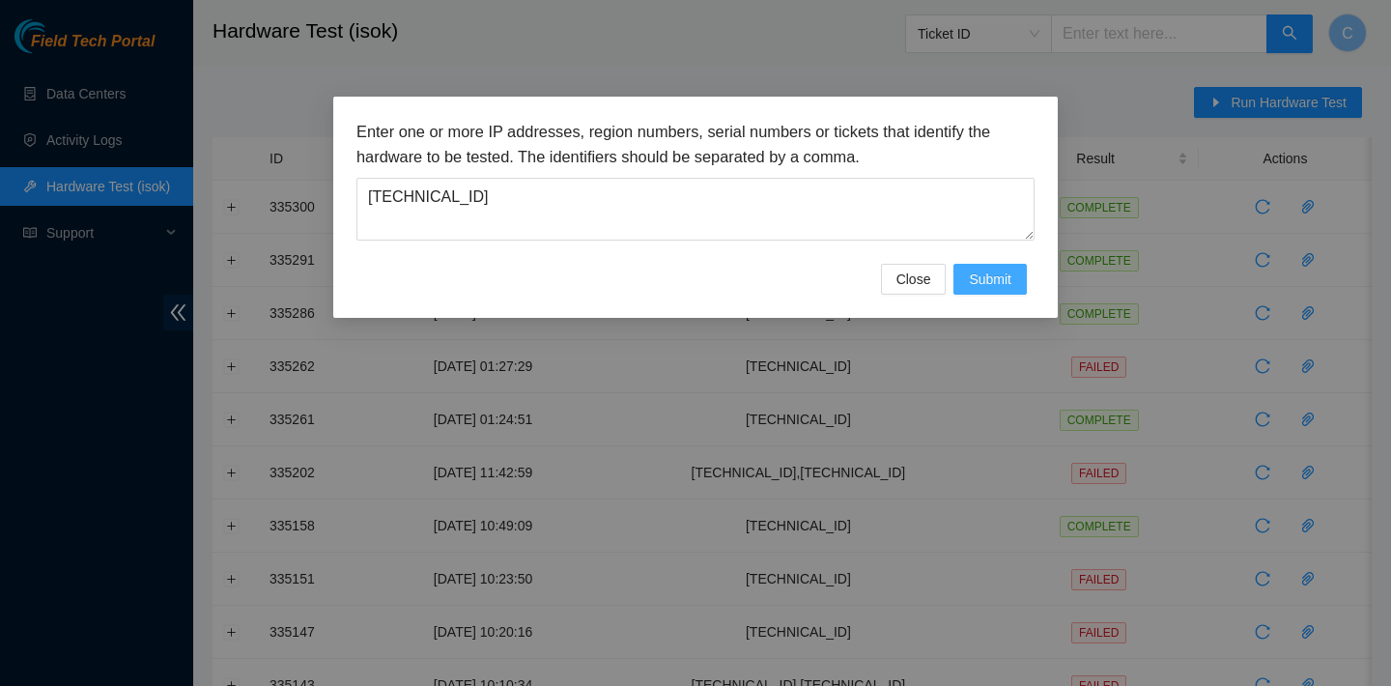
click at [980, 274] on span "Submit" at bounding box center [990, 279] width 43 height 21
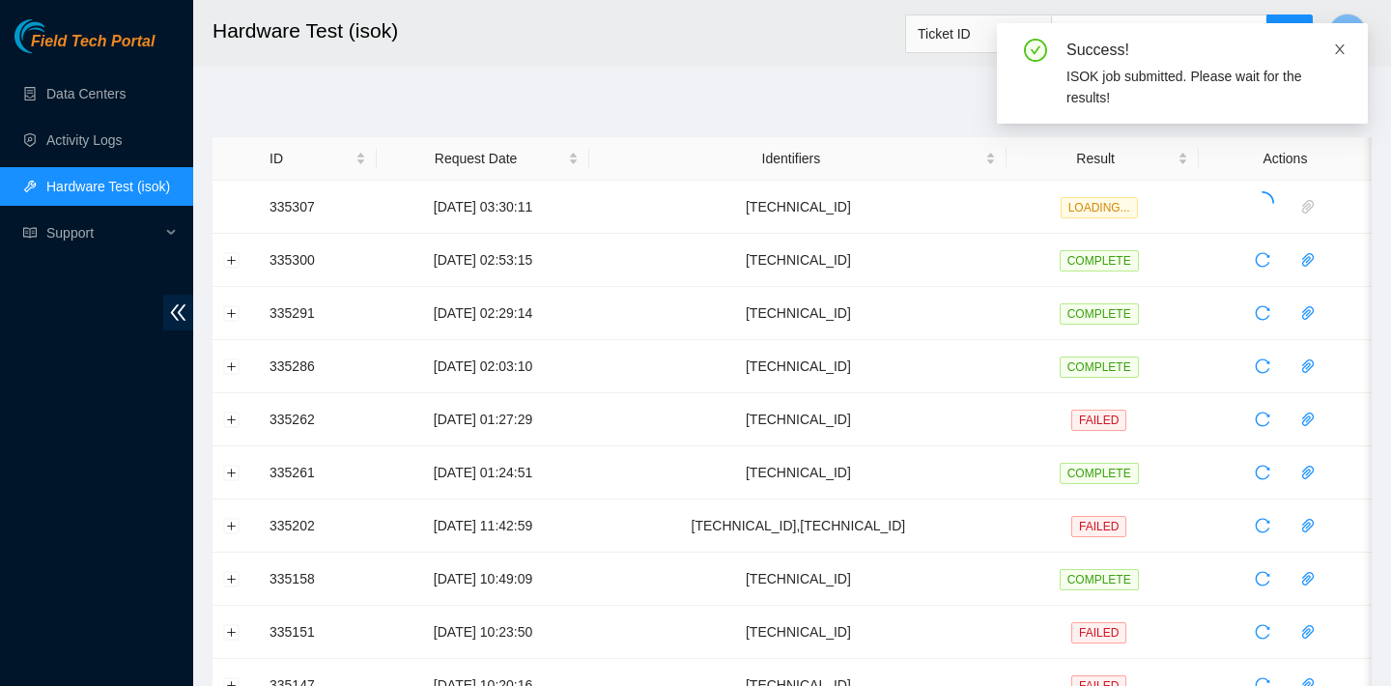
click at [1337, 52] on icon "close" at bounding box center [1340, 49] width 10 height 10
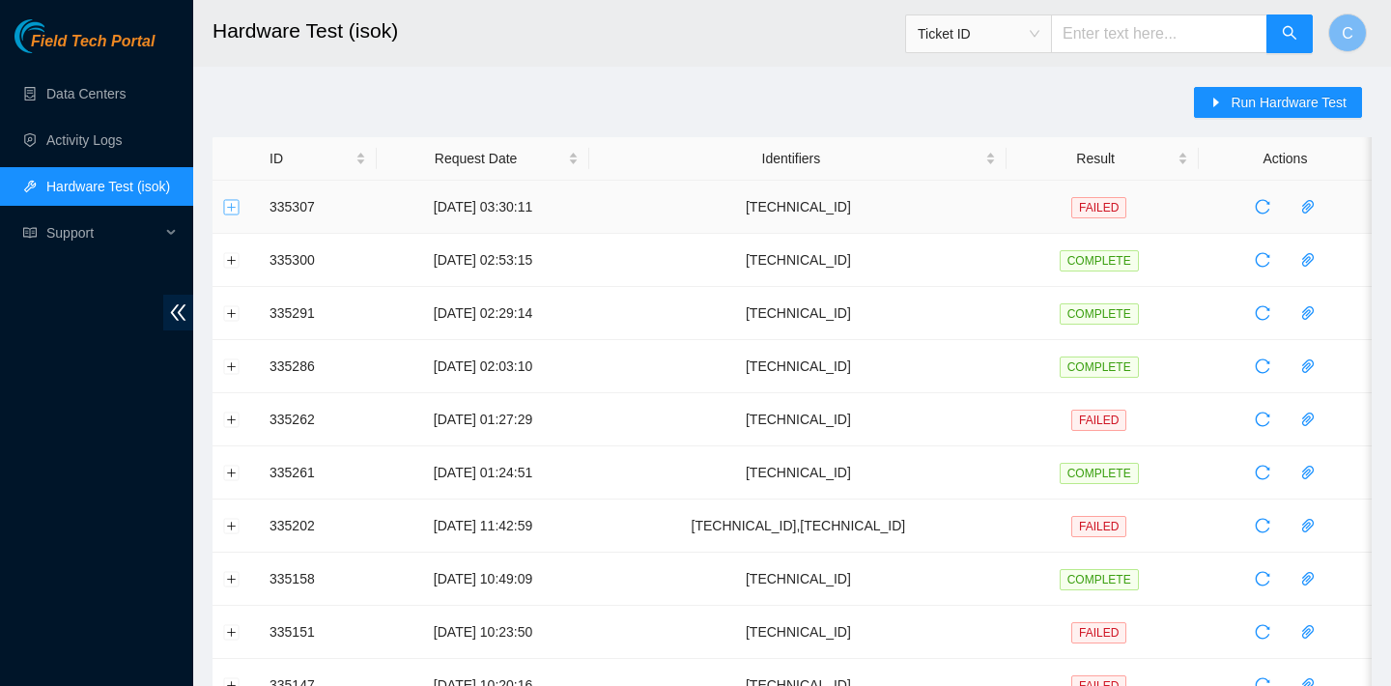
click at [230, 204] on button "Expand row" at bounding box center [231, 206] width 15 height 15
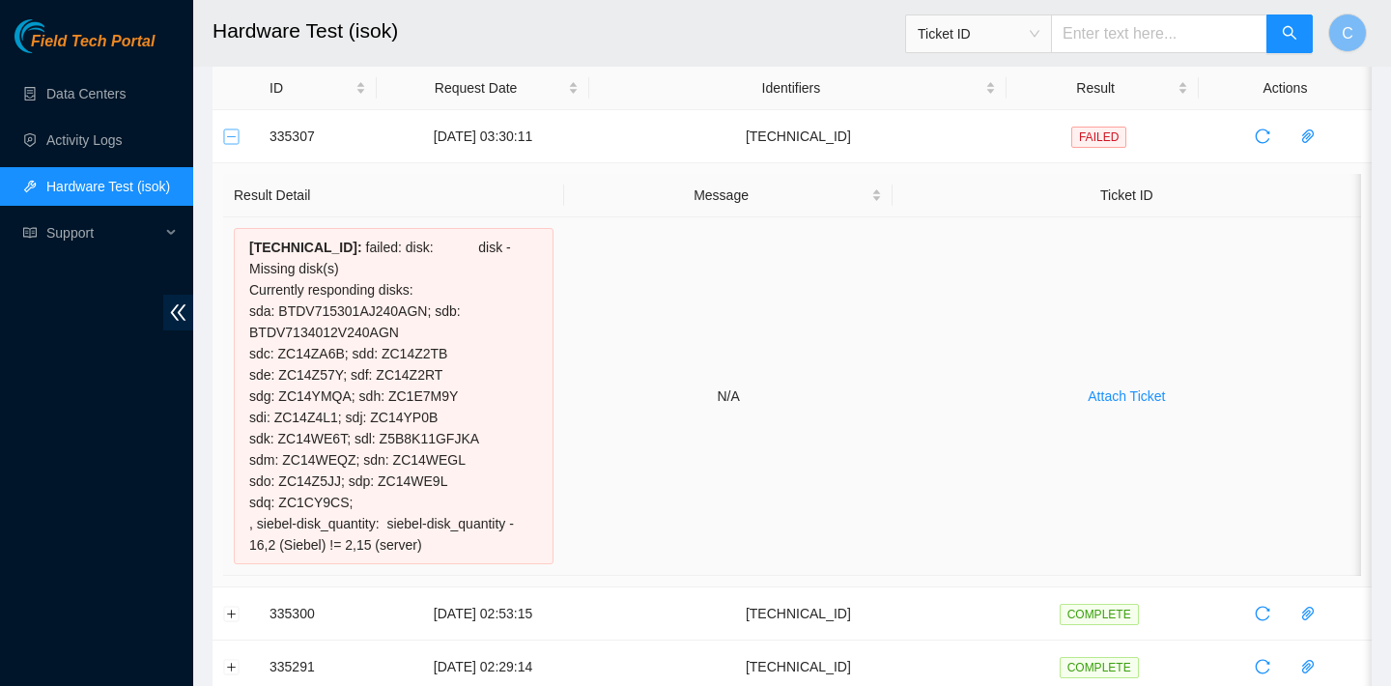
scroll to position [9, 0]
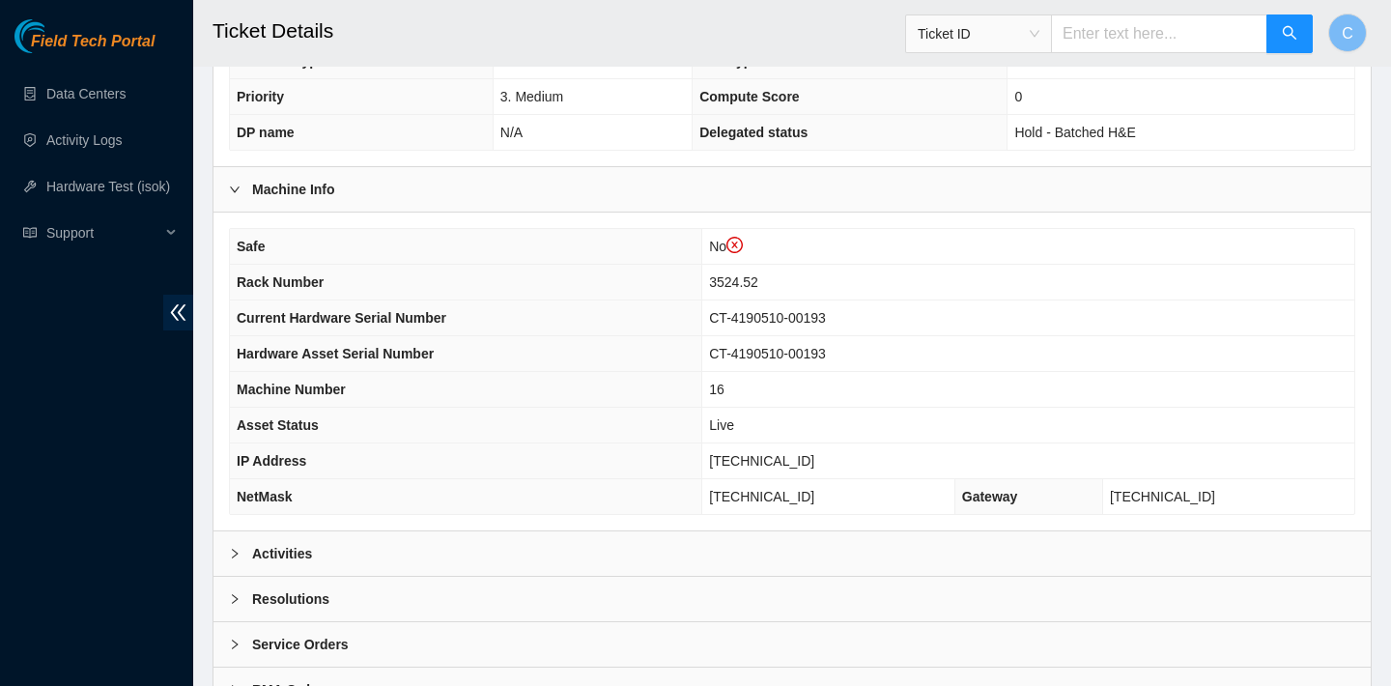
scroll to position [598, 0]
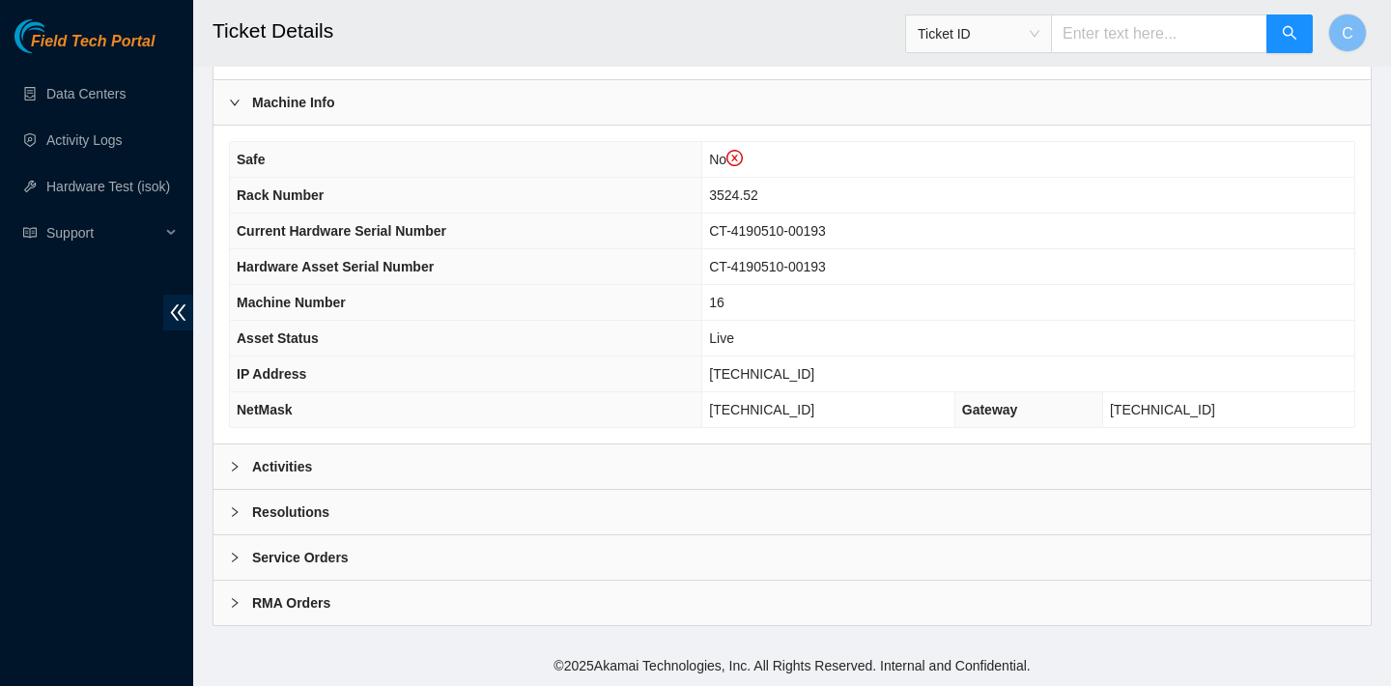
click at [435, 465] on div "Activities" at bounding box center [792, 466] width 1157 height 44
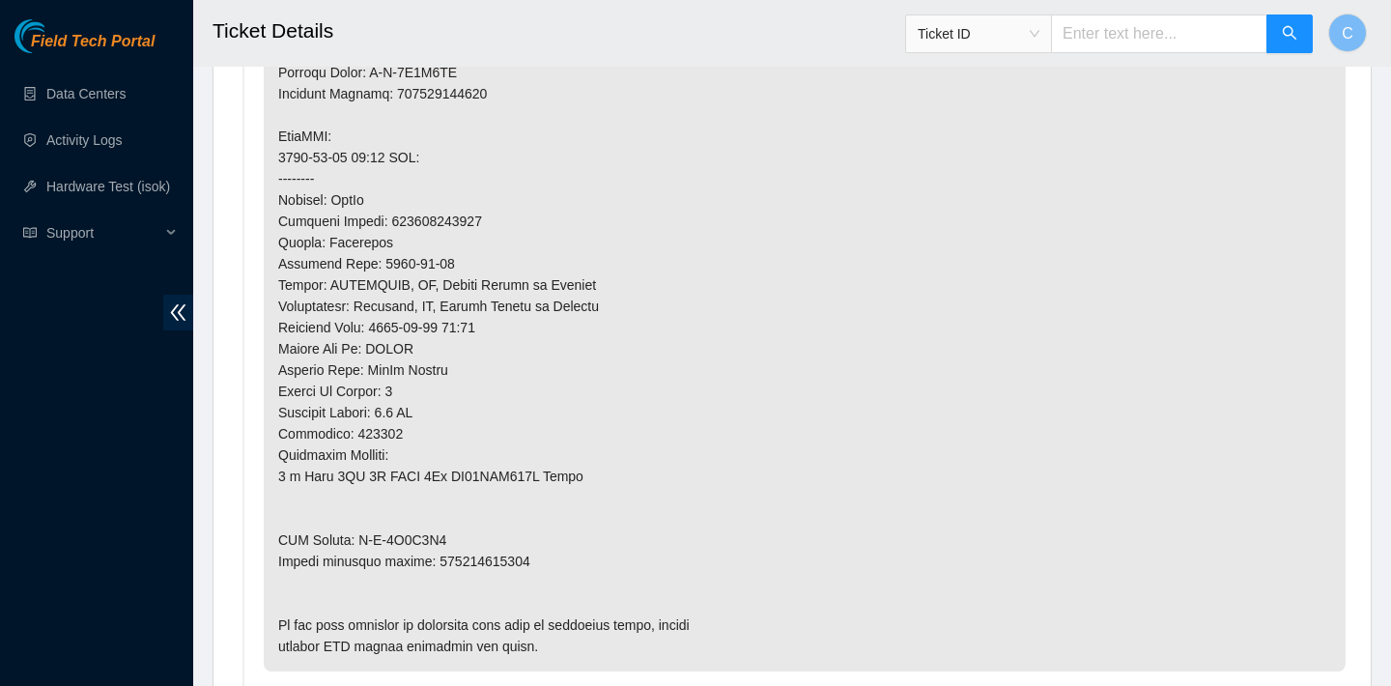
scroll to position [1531, 0]
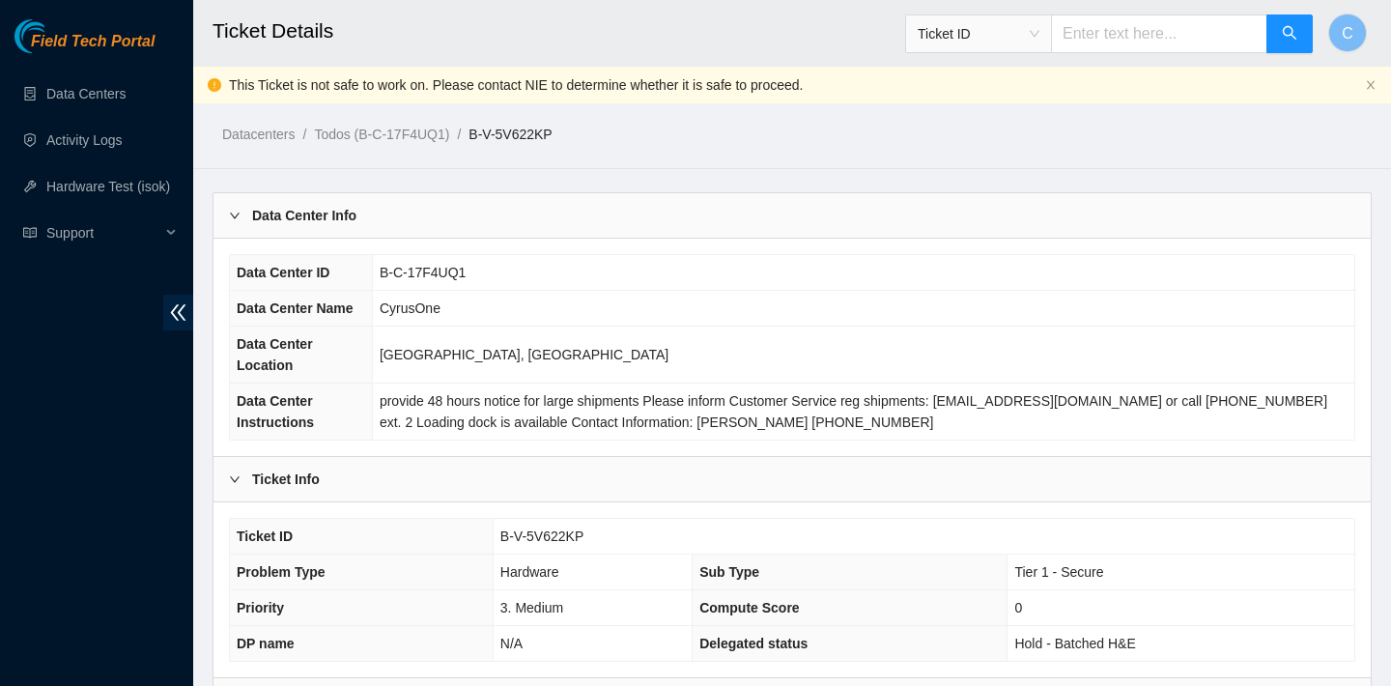
scroll to position [540, 0]
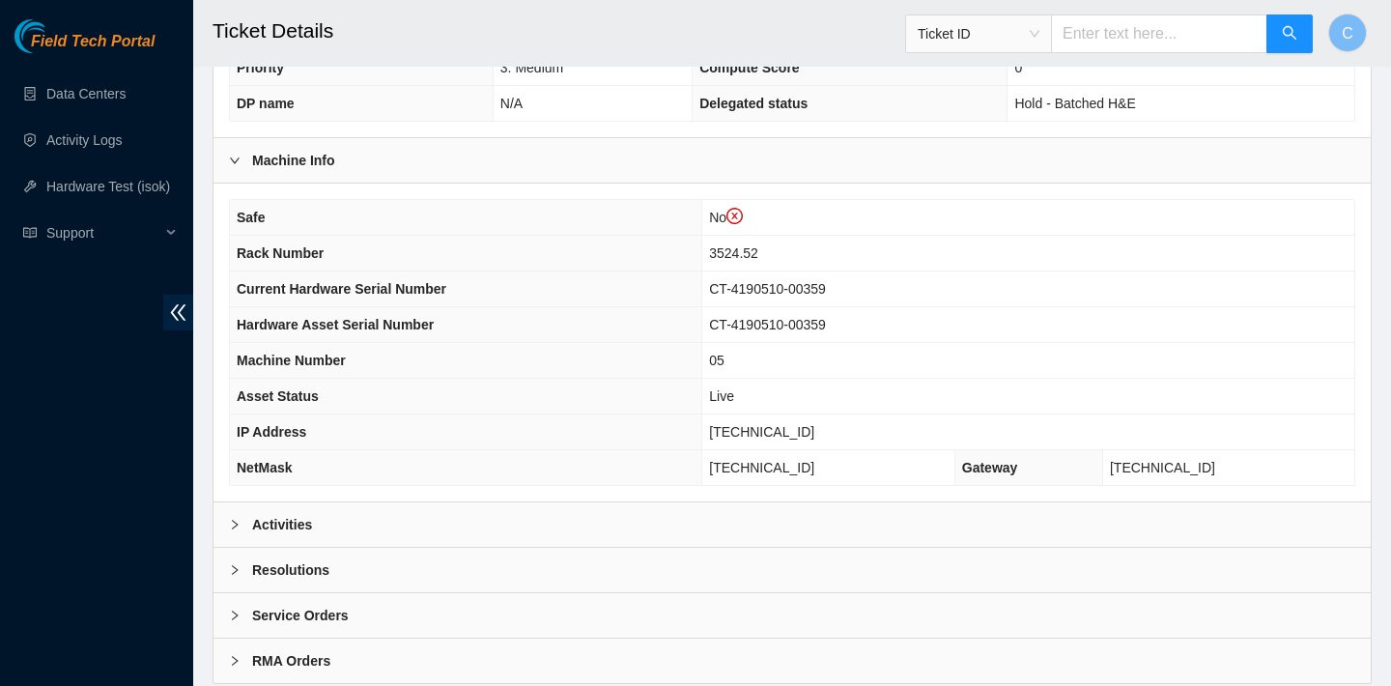
click at [440, 520] on div "Activities" at bounding box center [792, 524] width 1157 height 44
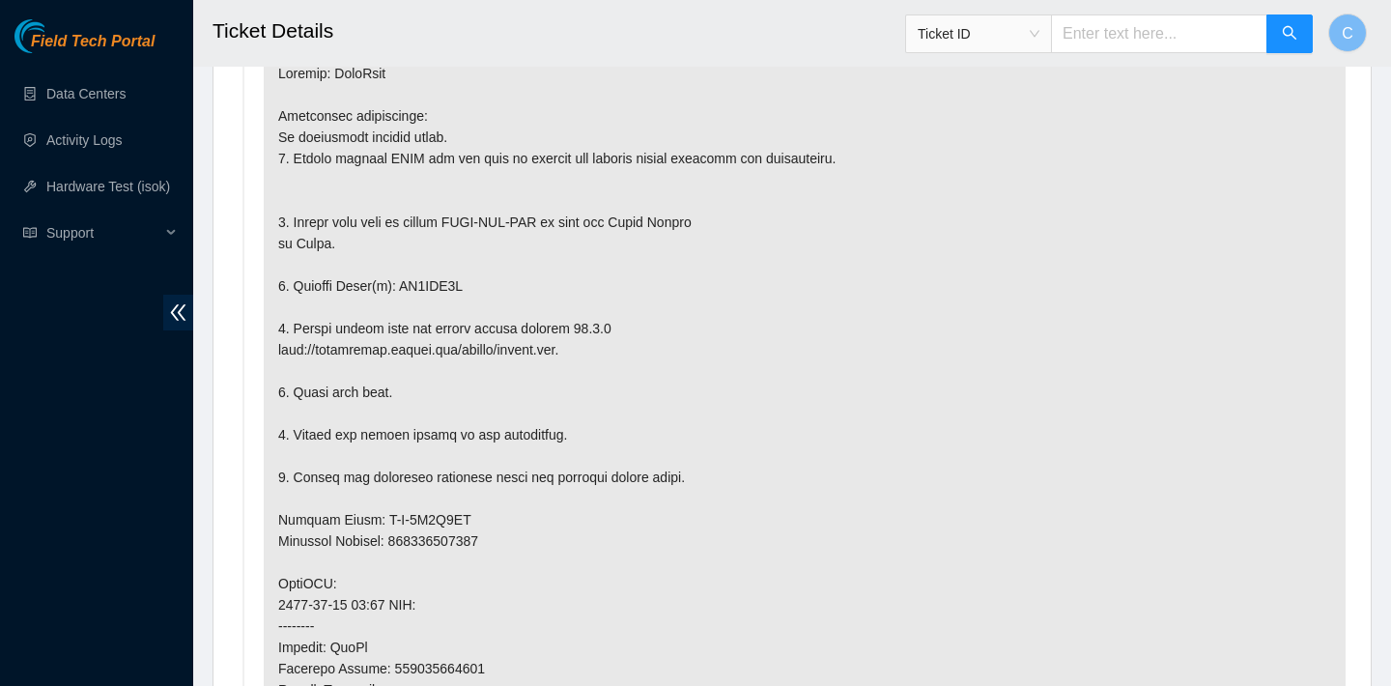
scroll to position [837, 0]
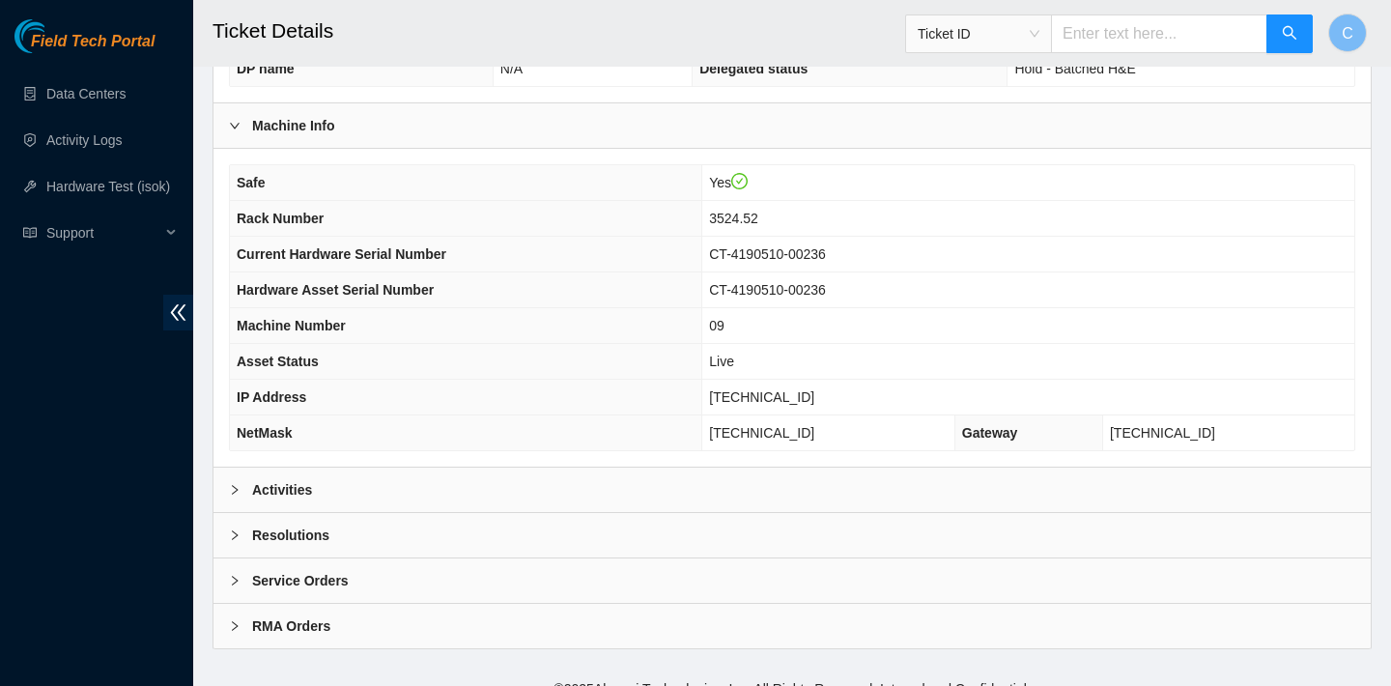
scroll to position [561, 0]
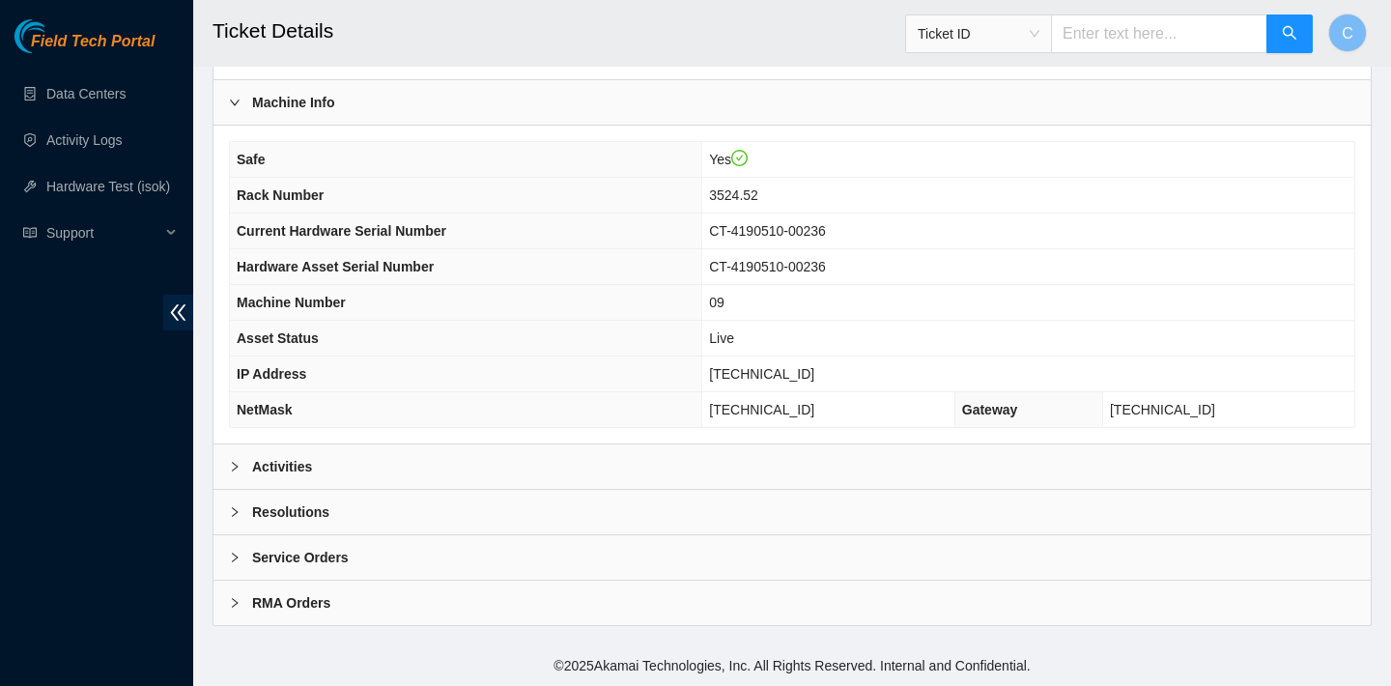
click at [385, 460] on div "Activities" at bounding box center [792, 466] width 1157 height 44
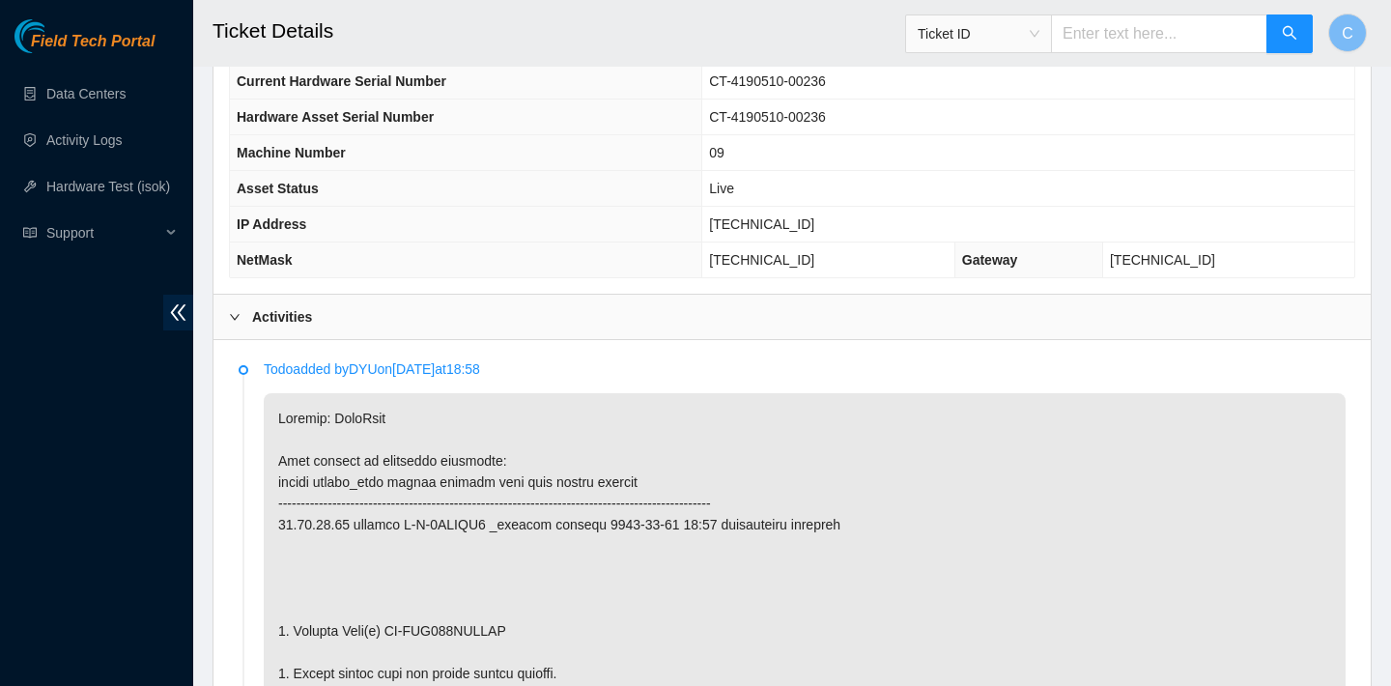
scroll to position [584, 0]
